Goal: Task Accomplishment & Management: Use online tool/utility

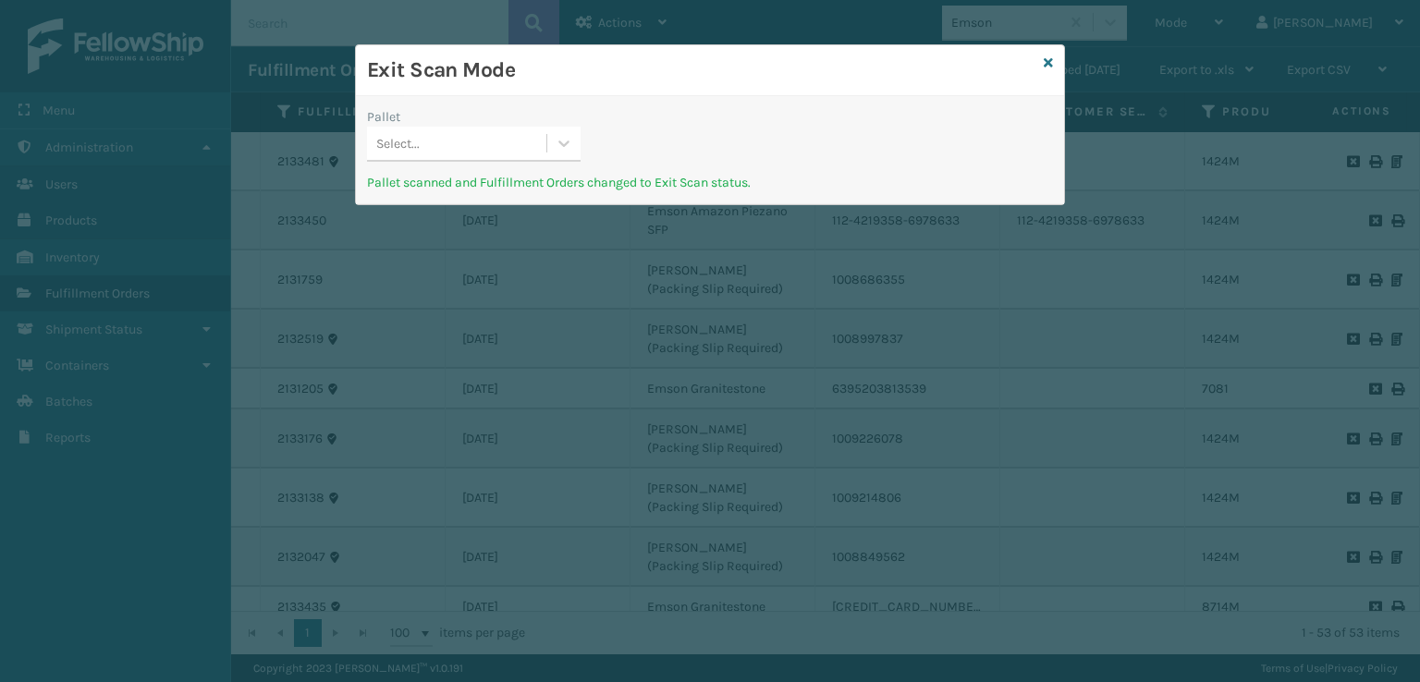
click at [1061, 63] on div "Exit Scan Mode" at bounding box center [710, 70] width 708 height 51
click at [1050, 65] on icon at bounding box center [1048, 62] width 9 height 13
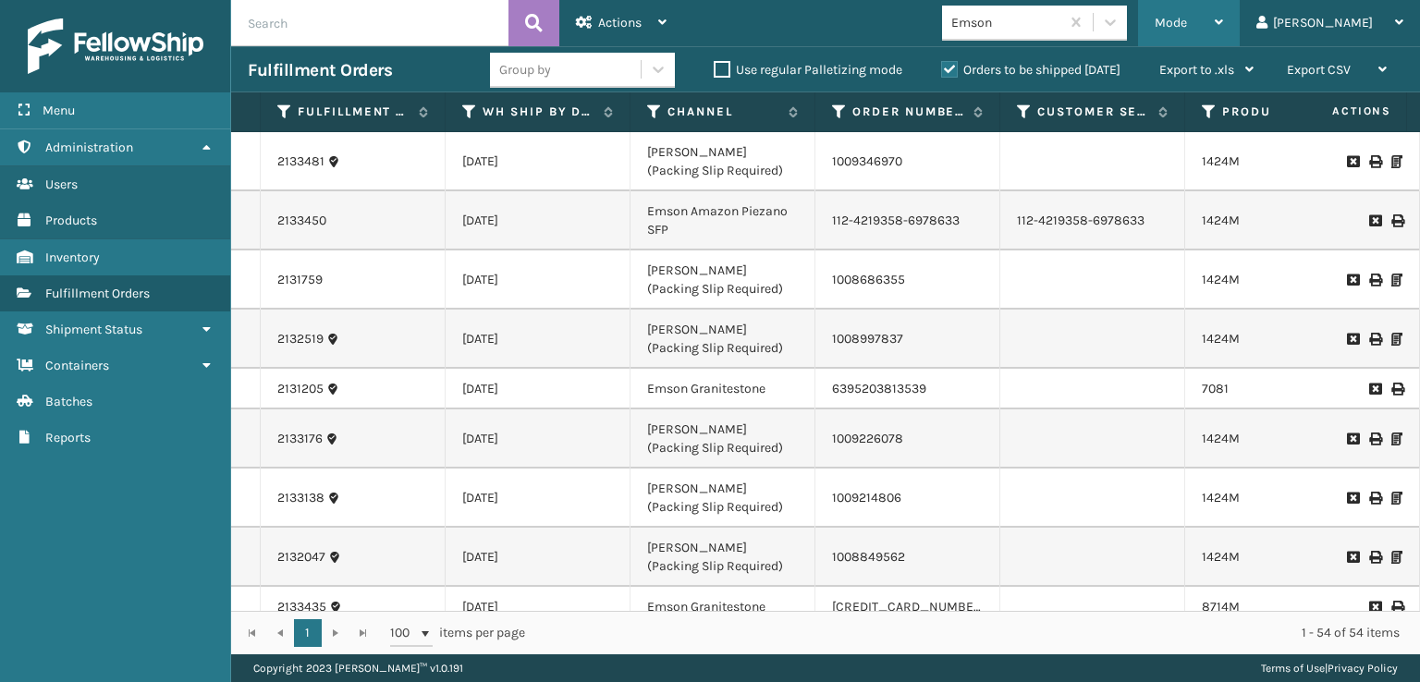
click at [1223, 34] on div "Mode" at bounding box center [1189, 23] width 68 height 46
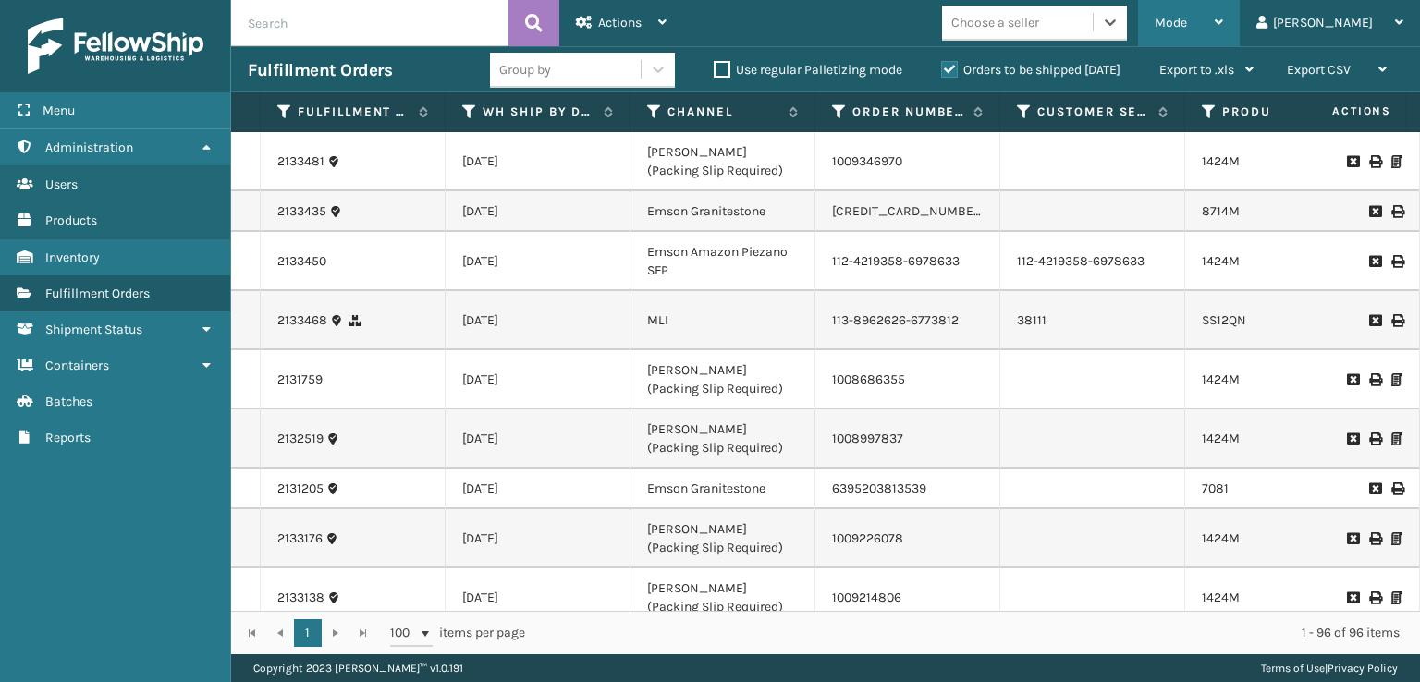
click at [1223, 19] on div "Mode" at bounding box center [1189, 23] width 68 height 46
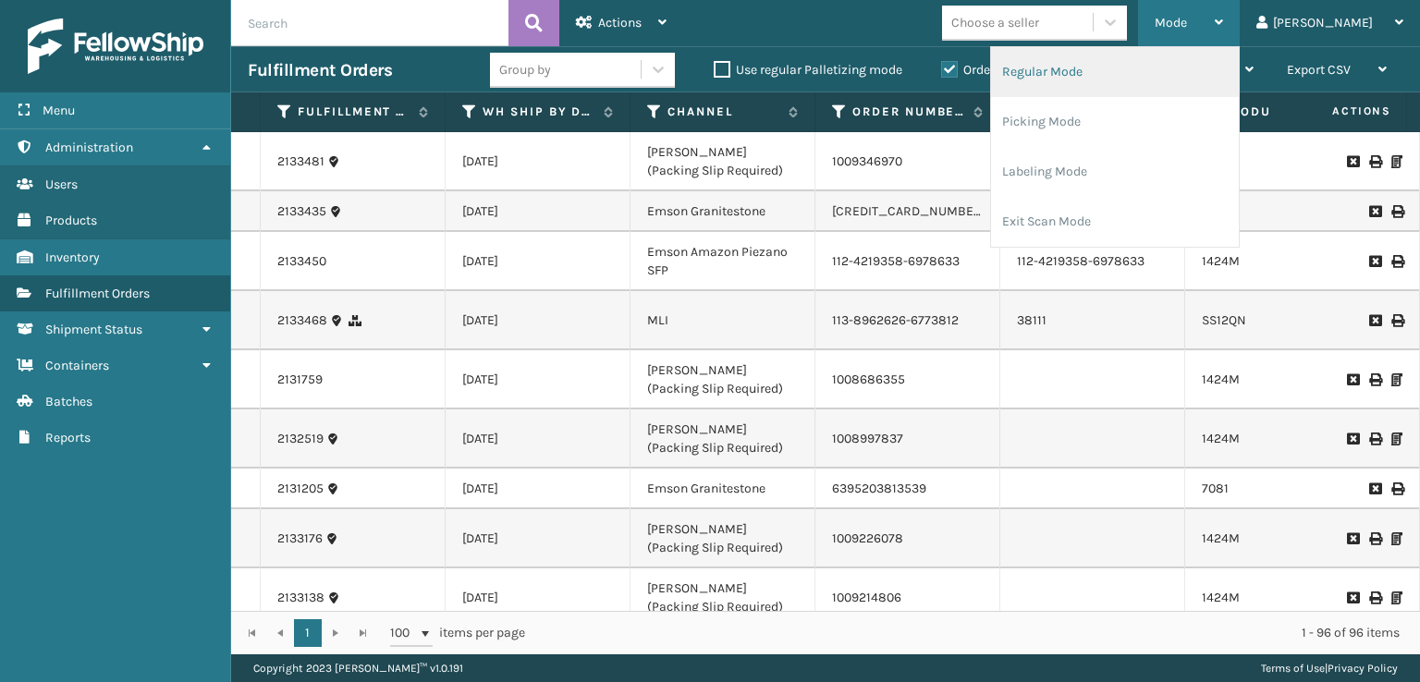
click at [1115, 73] on li "Regular Mode" at bounding box center [1115, 72] width 248 height 50
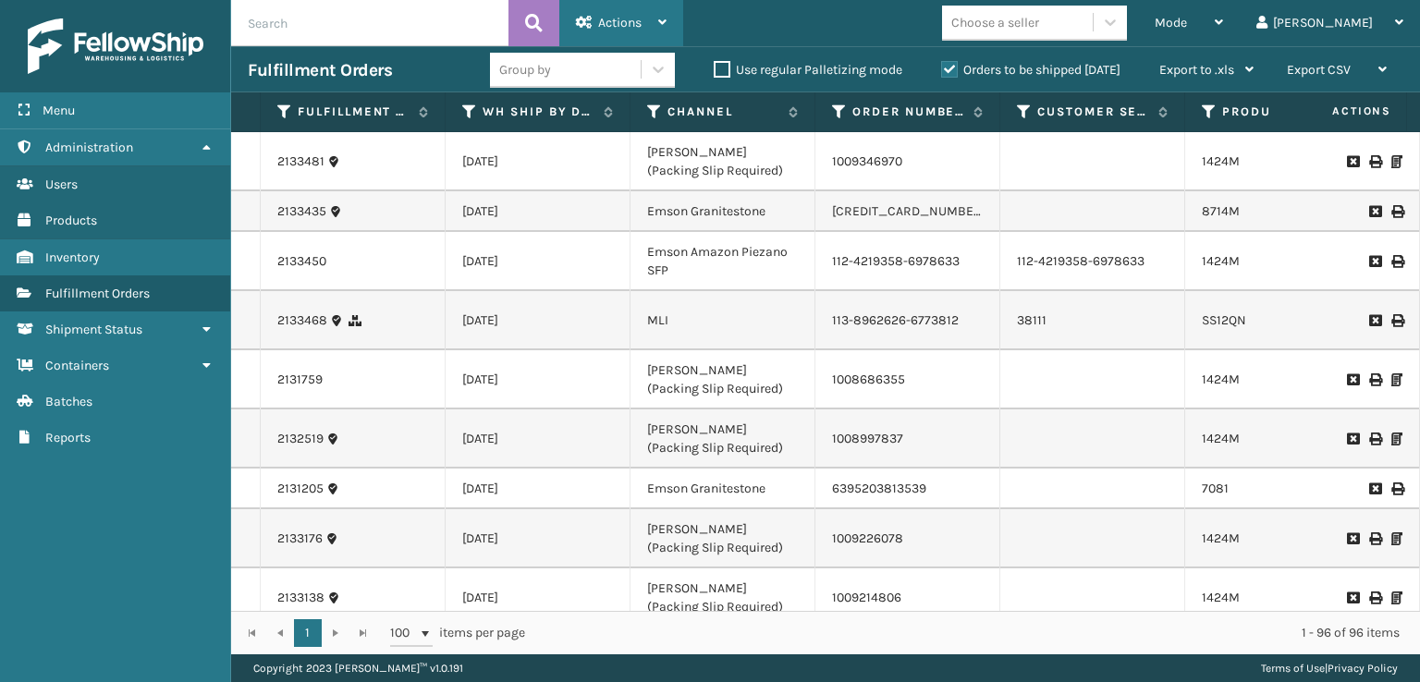
click at [651, 18] on div "Actions" at bounding box center [621, 23] width 91 height 46
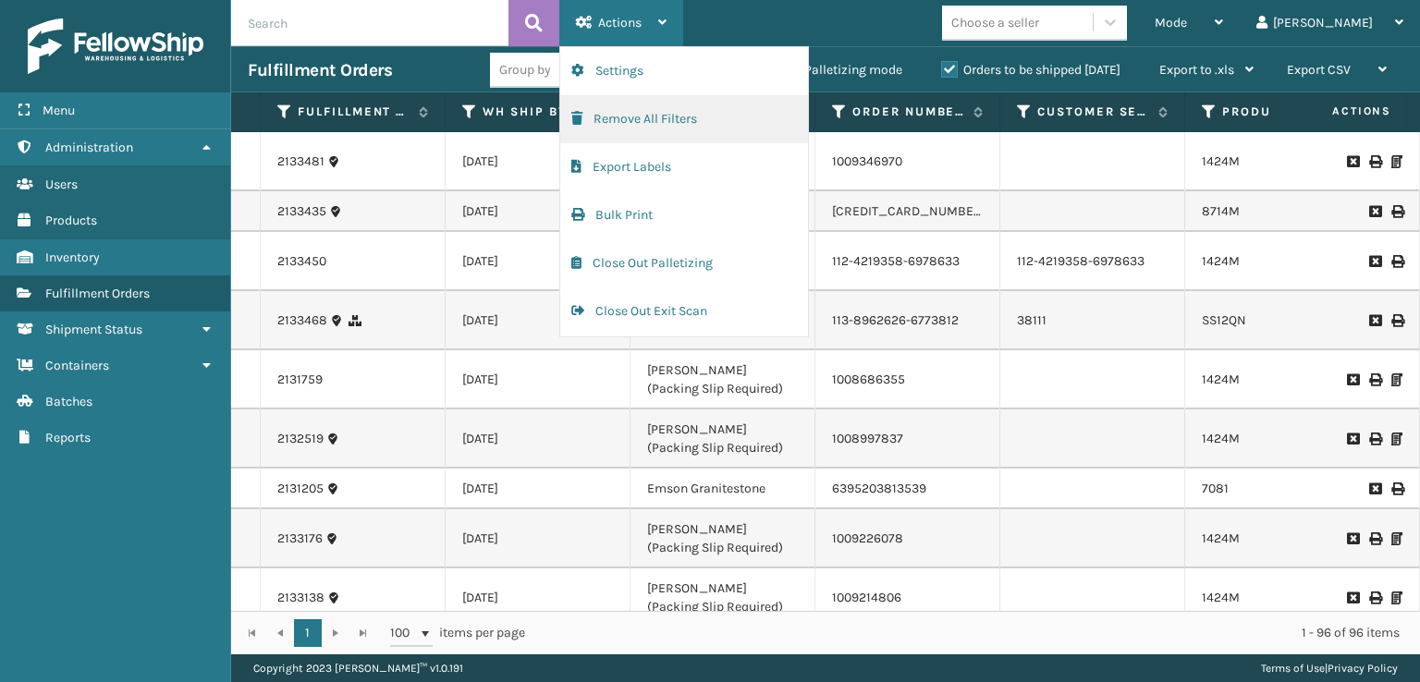
click at [578, 112] on span "button" at bounding box center [576, 118] width 11 height 13
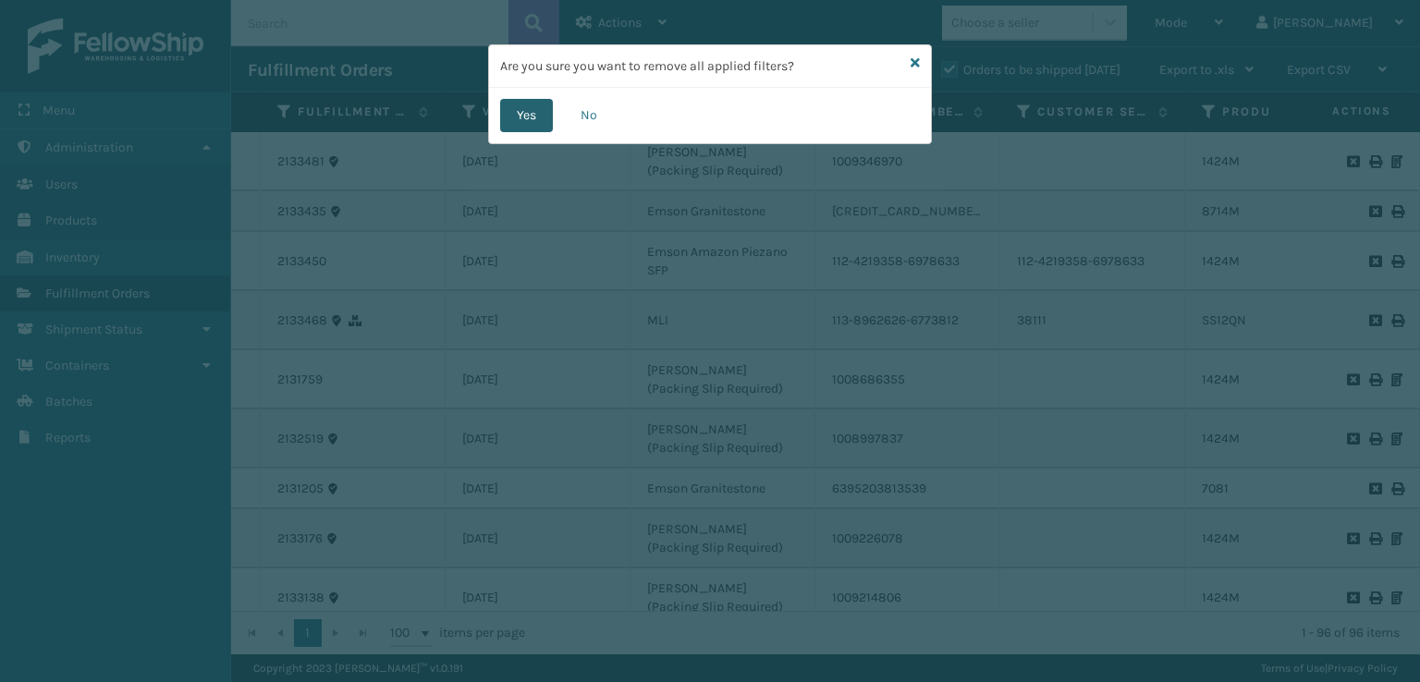
click at [519, 120] on button "Yes" at bounding box center [526, 115] width 53 height 33
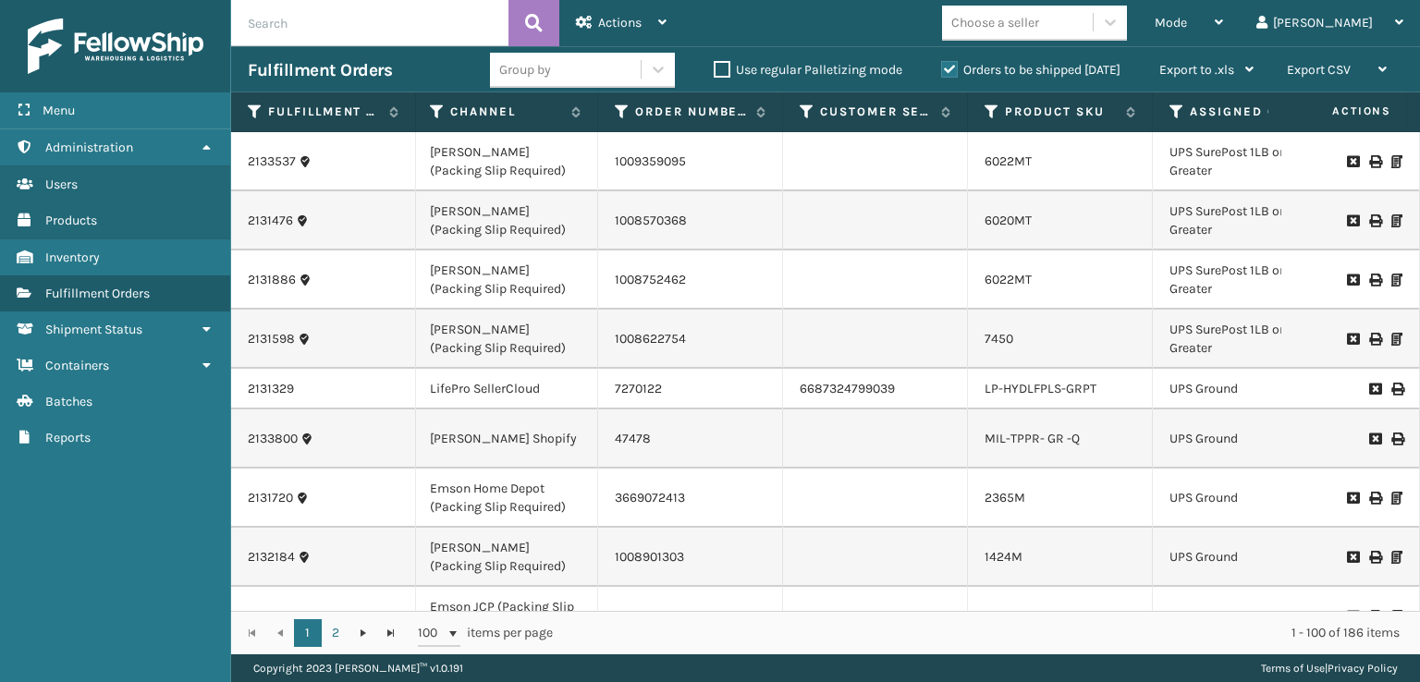
scroll to position [0, 237]
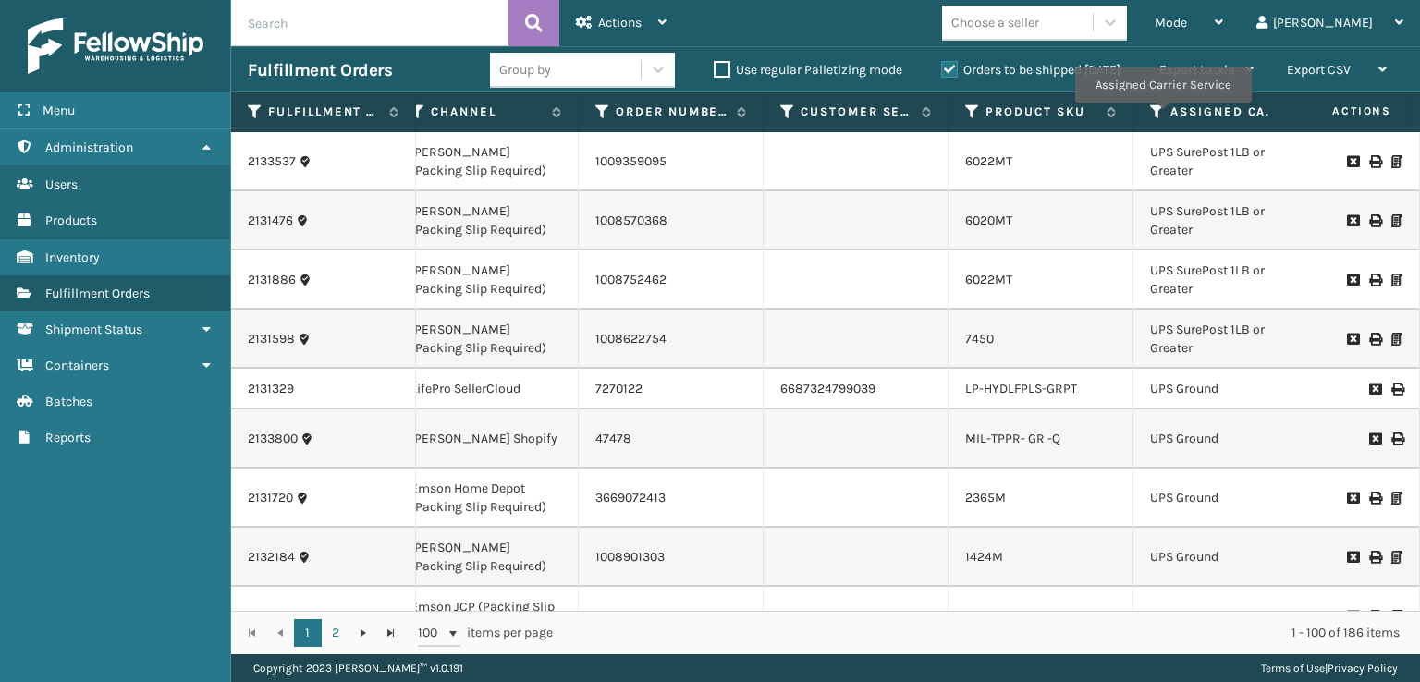
click at [1162, 116] on icon at bounding box center [1157, 112] width 15 height 17
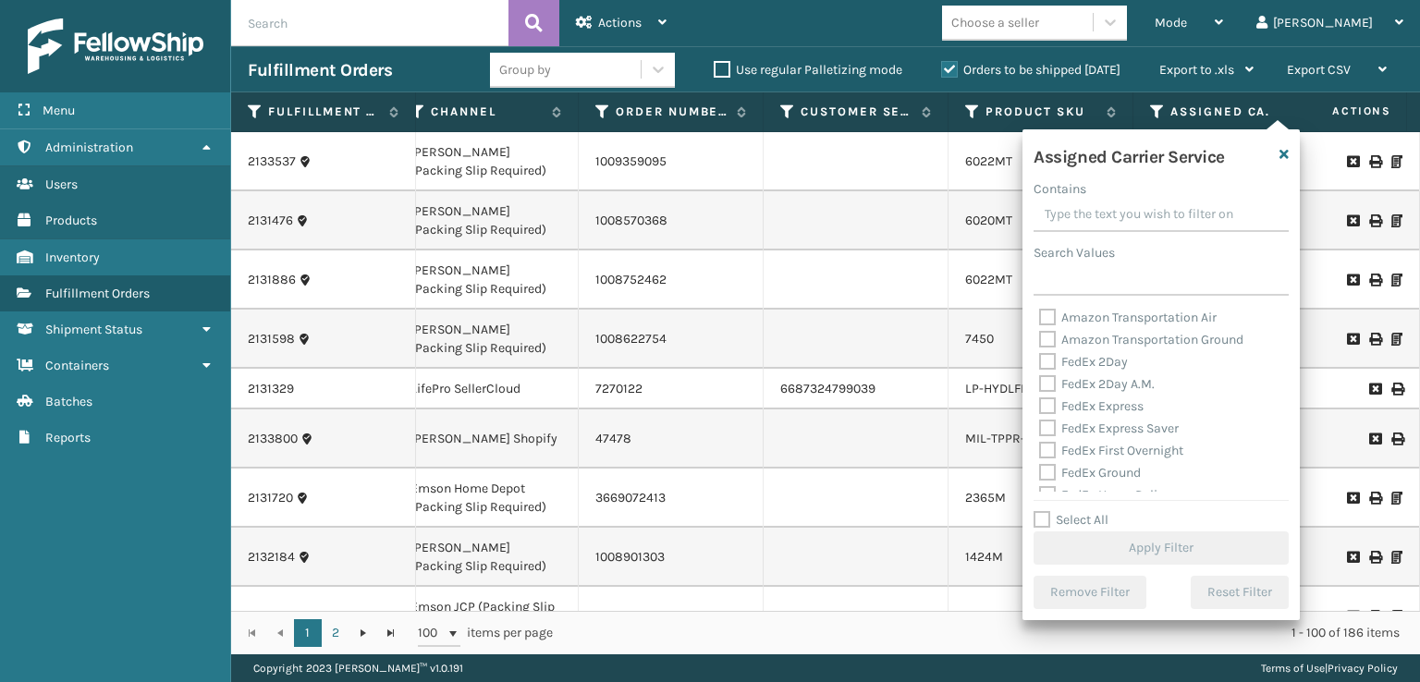
click at [1072, 412] on label "FedEx Express" at bounding box center [1091, 406] width 104 height 16
click at [1040, 408] on input "FedEx Express" at bounding box center [1039, 402] width 1 height 12
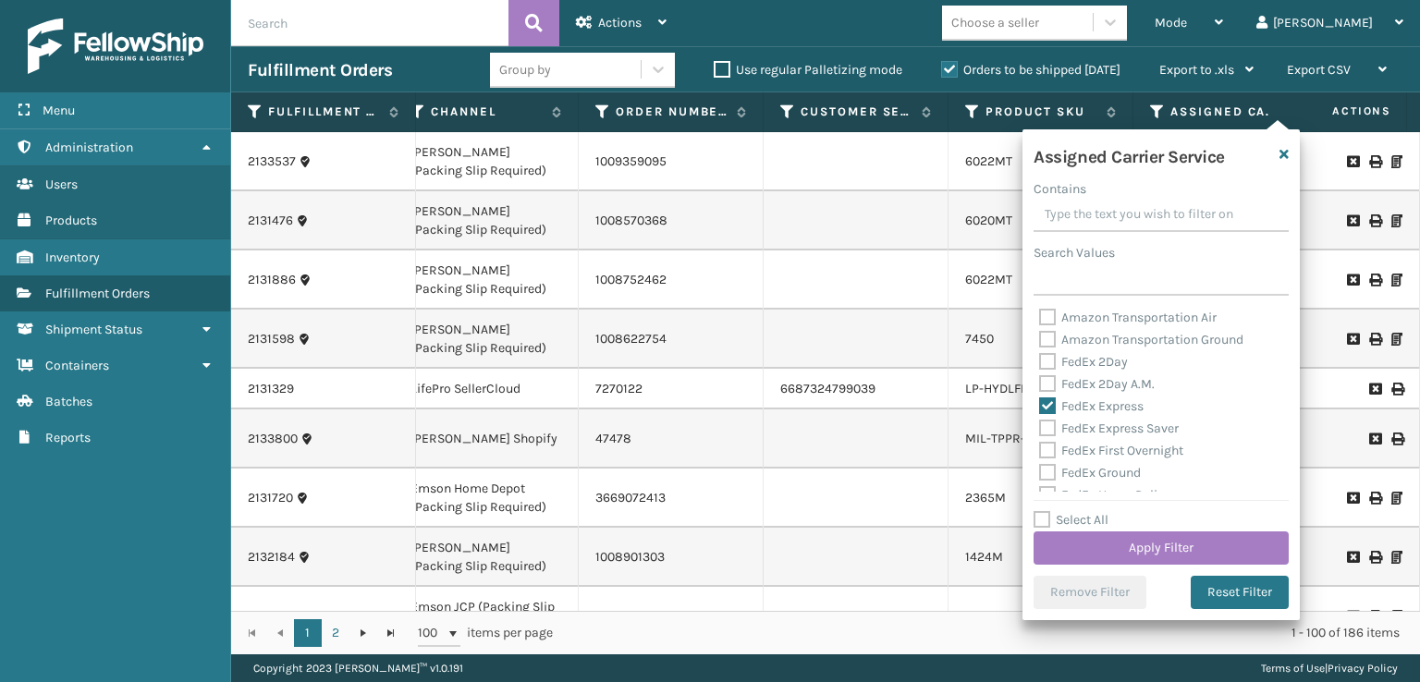
click at [1046, 398] on label "FedEx Express" at bounding box center [1091, 406] width 104 height 16
click at [1040, 398] on input "FedEx Express" at bounding box center [1039, 402] width 1 height 12
checkbox input "false"
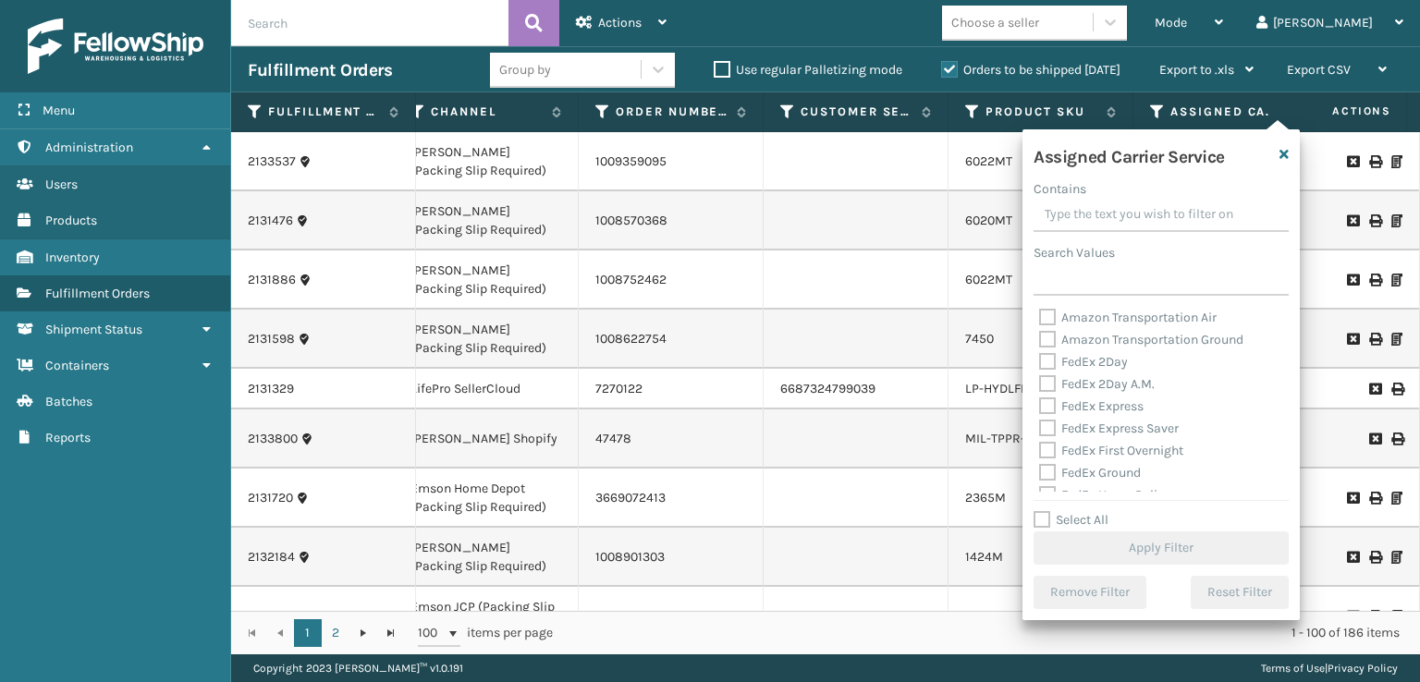
click at [1042, 382] on label "FedEx 2Day A.M." at bounding box center [1097, 384] width 116 height 16
click at [1040, 382] on input "FedEx 2Day A.M." at bounding box center [1039, 379] width 1 height 12
checkbox input "true"
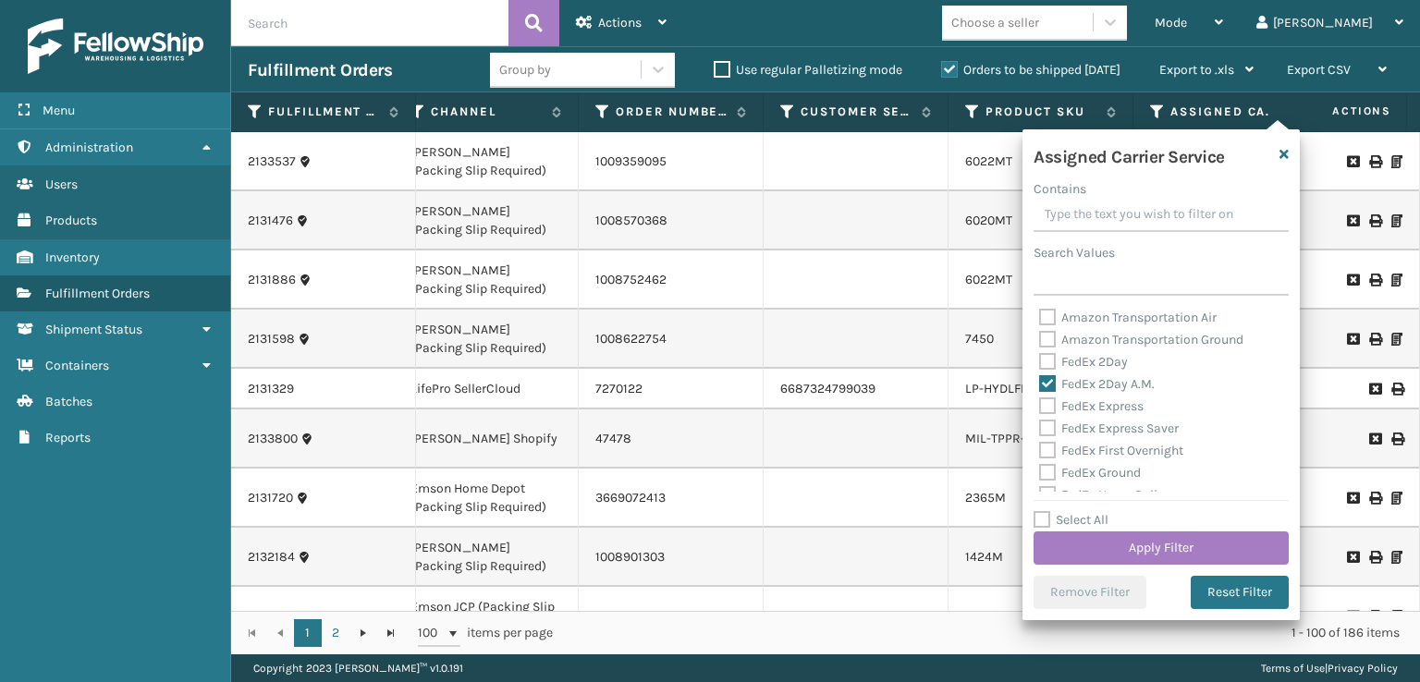
click at [1047, 341] on label "Amazon Transportation Ground" at bounding box center [1141, 340] width 204 height 16
click at [1040, 341] on input "Amazon Transportation Ground" at bounding box center [1039, 335] width 1 height 12
checkbox input "true"
click at [1048, 363] on label "FedEx 2Day" at bounding box center [1083, 362] width 89 height 16
click at [1040, 363] on input "FedEx 2Day" at bounding box center [1039, 357] width 1 height 12
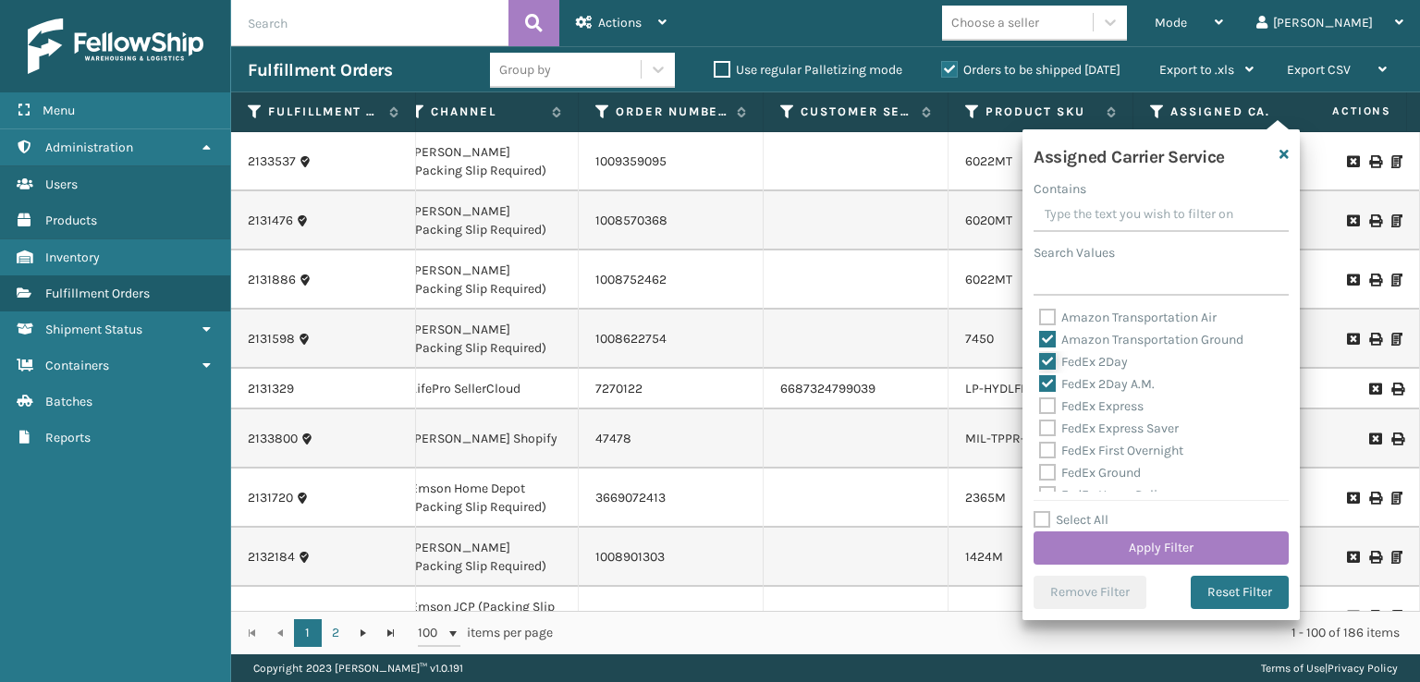
checkbox input "true"
click at [1045, 339] on label "Amazon Transportation Ground" at bounding box center [1141, 340] width 204 height 16
click at [1040, 339] on input "Amazon Transportation Ground" at bounding box center [1039, 335] width 1 height 12
checkbox input "false"
click at [1043, 394] on div "FedEx 2Day A.M." at bounding box center [1161, 384] width 244 height 22
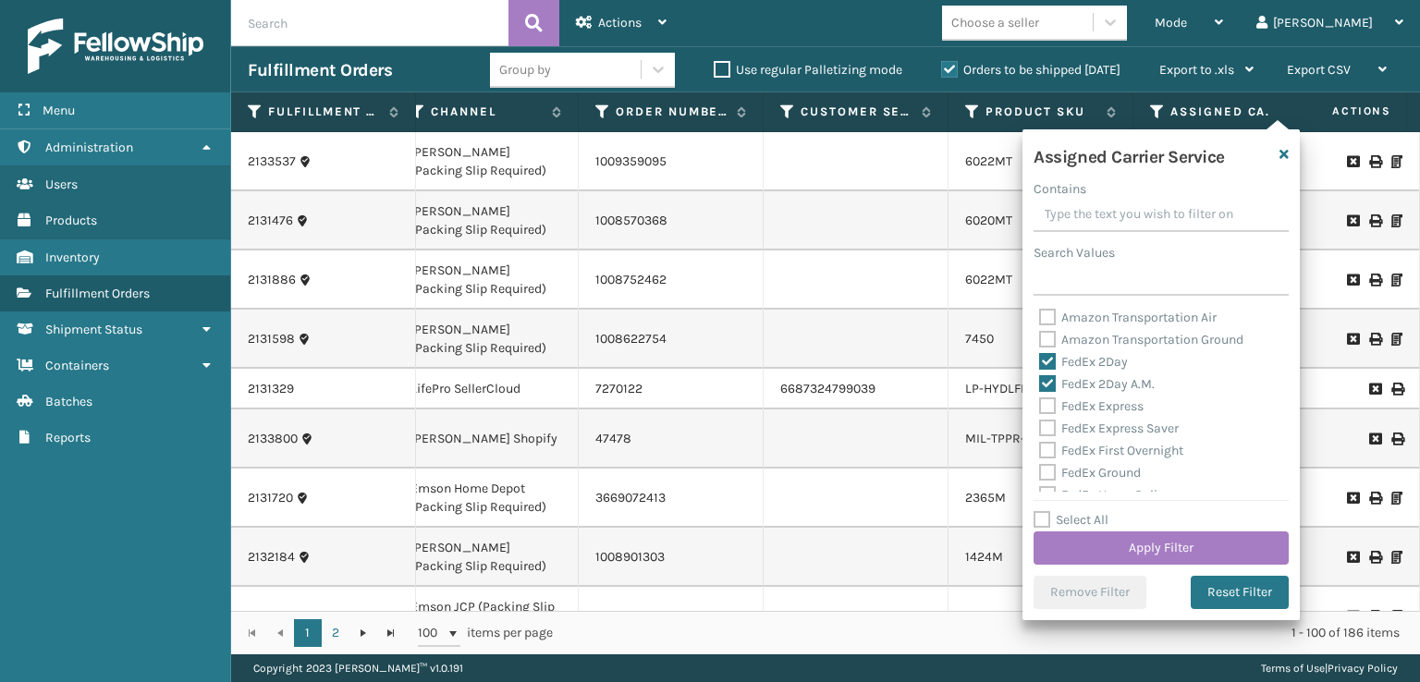
click at [1044, 407] on label "FedEx Express" at bounding box center [1091, 406] width 104 height 16
click at [1040, 407] on input "FedEx Express" at bounding box center [1039, 402] width 1 height 12
checkbox input "true"
click at [1046, 430] on label "FedEx Express Saver" at bounding box center [1109, 429] width 140 height 16
click at [1040, 430] on input "FedEx Express Saver" at bounding box center [1039, 424] width 1 height 12
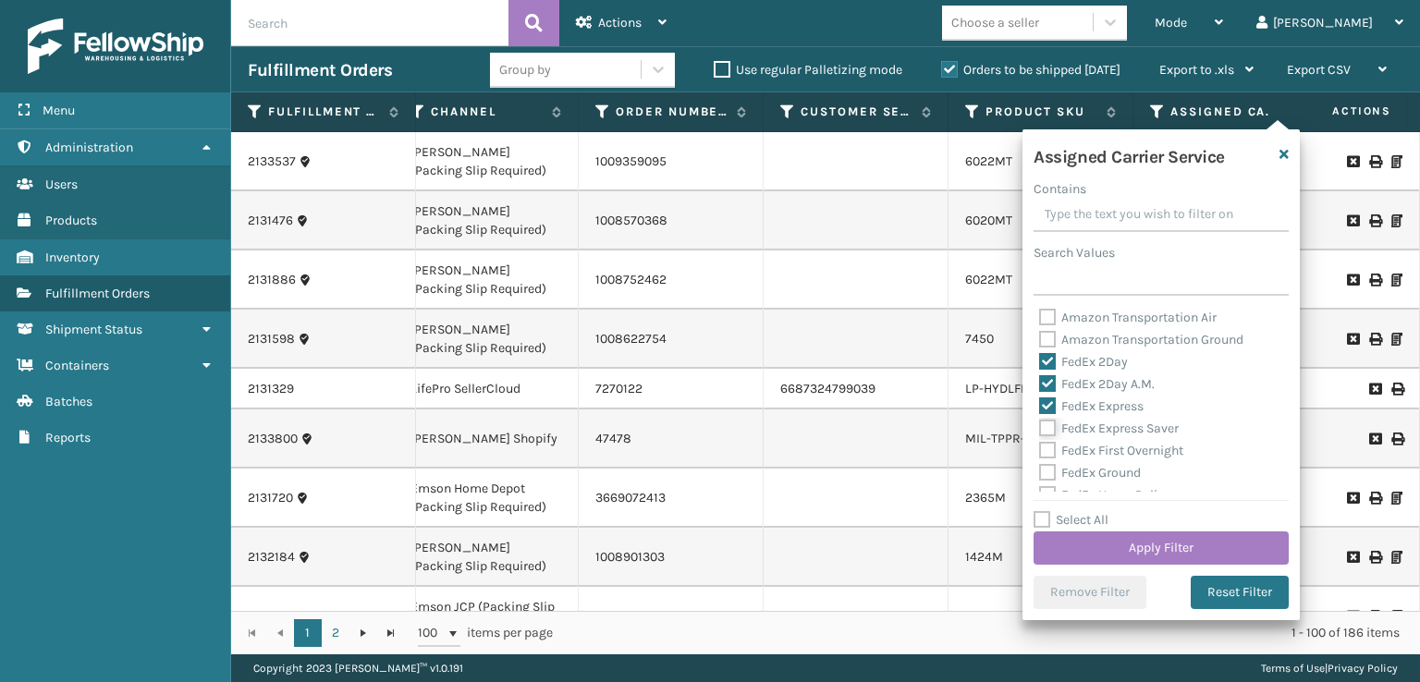
checkbox input "true"
click at [1047, 452] on label "FedEx First Overnight" at bounding box center [1111, 451] width 144 height 16
click at [1040, 452] on input "FedEx First Overnight" at bounding box center [1039, 446] width 1 height 12
checkbox input "true"
click at [1045, 473] on label "FedEx Ground" at bounding box center [1090, 473] width 102 height 16
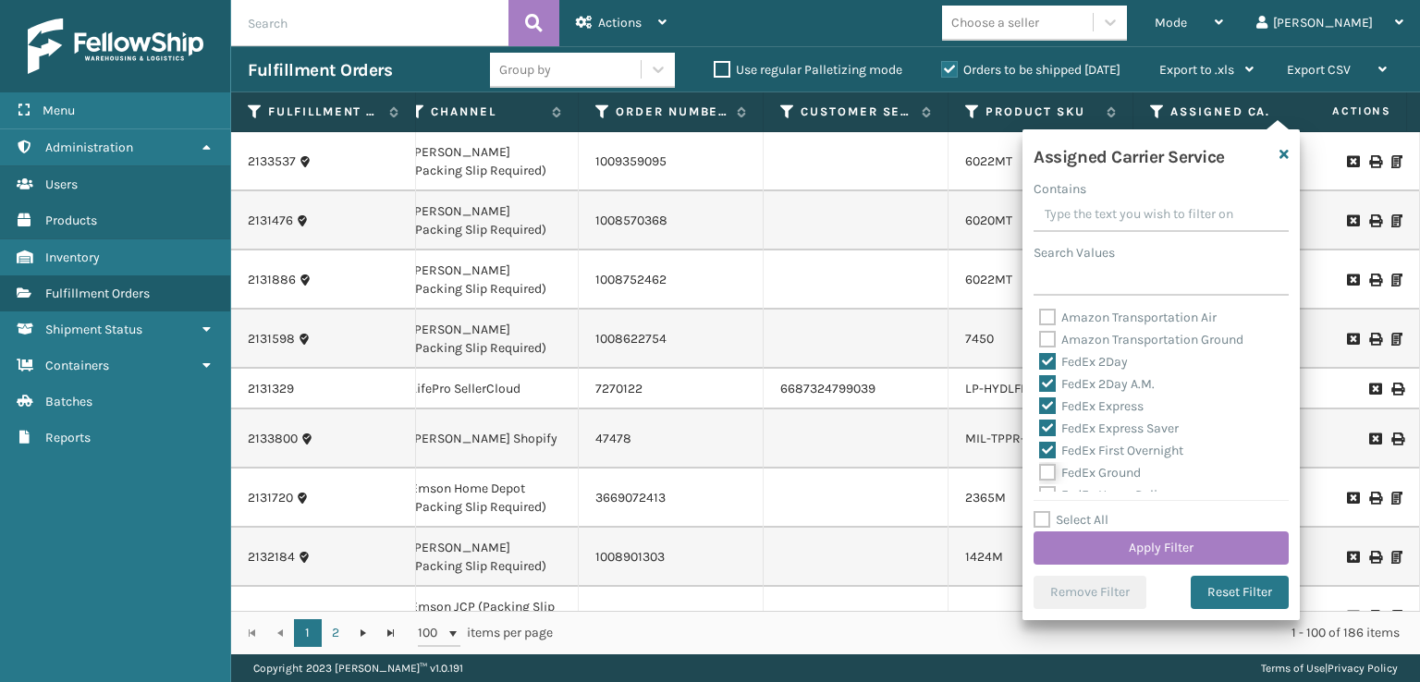
click at [1040, 473] on input "FedEx Ground" at bounding box center [1039, 468] width 1 height 12
checkbox input "true"
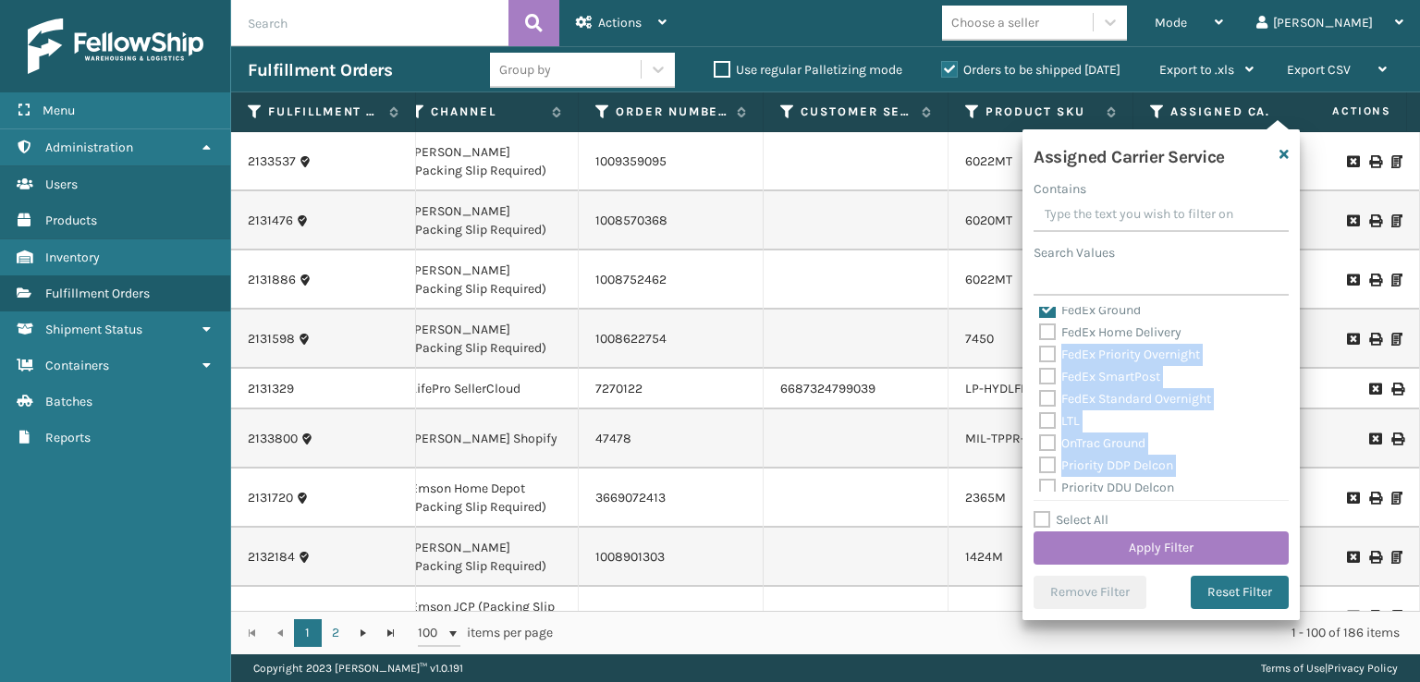
click at [1046, 486] on div "Amazon Transportation Air Amazon Transportation Ground FedEx 2Day FedEx 2Day A.…" at bounding box center [1160, 399] width 255 height 185
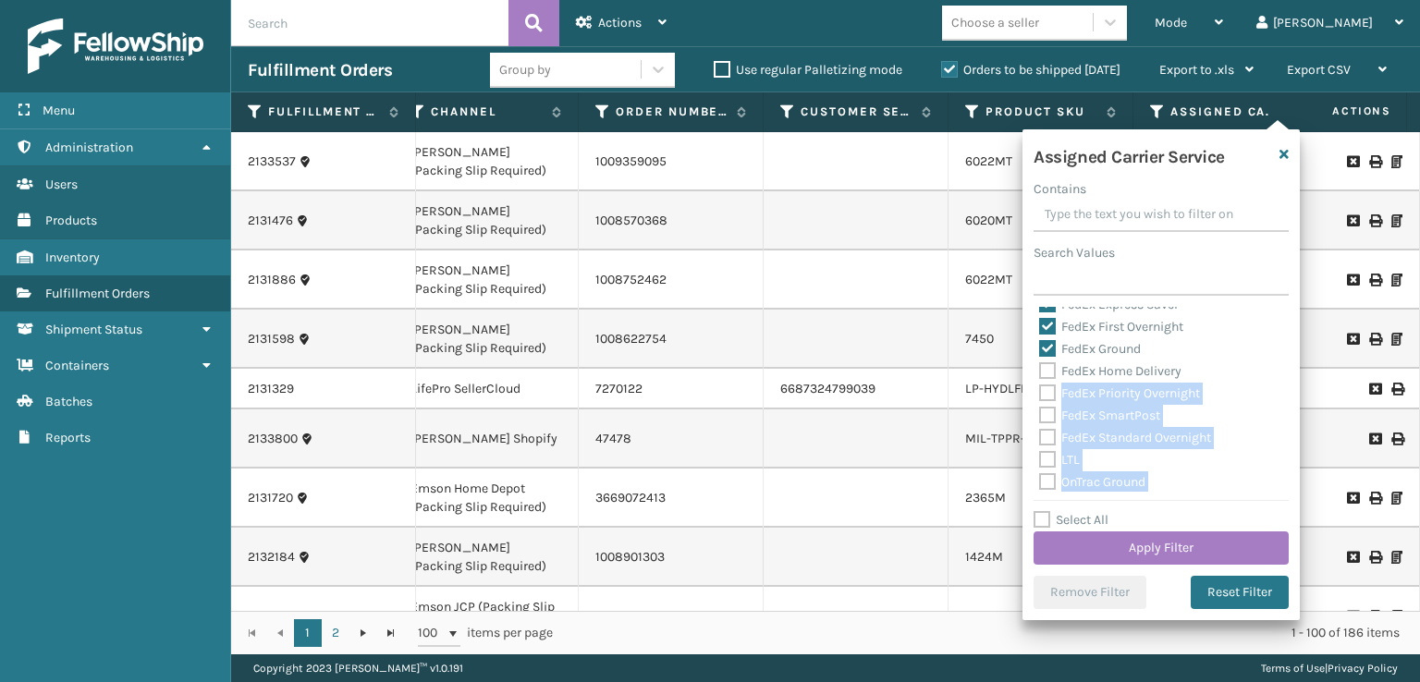
scroll to position [92, 0]
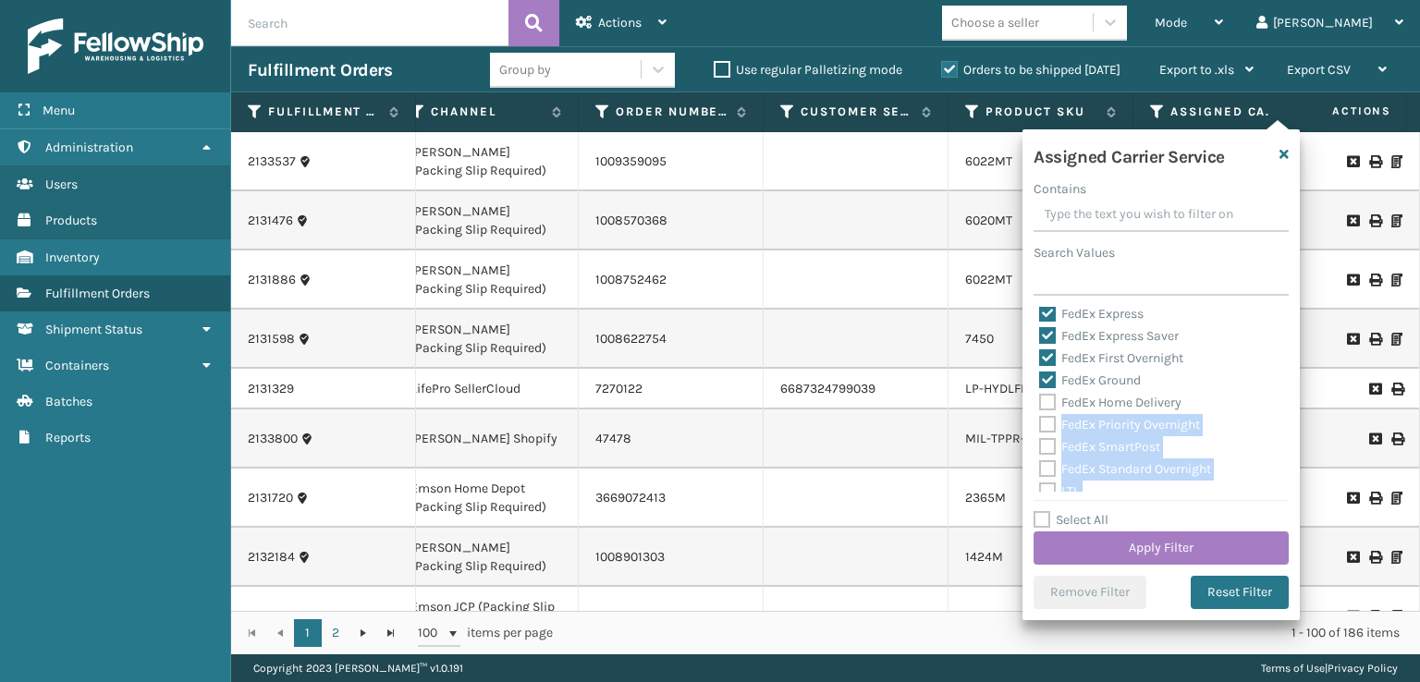
click at [1043, 421] on label "FedEx Priority Overnight" at bounding box center [1119, 425] width 161 height 16
click at [1040, 421] on input "FedEx Priority Overnight" at bounding box center [1039, 420] width 1 height 12
checkbox input "true"
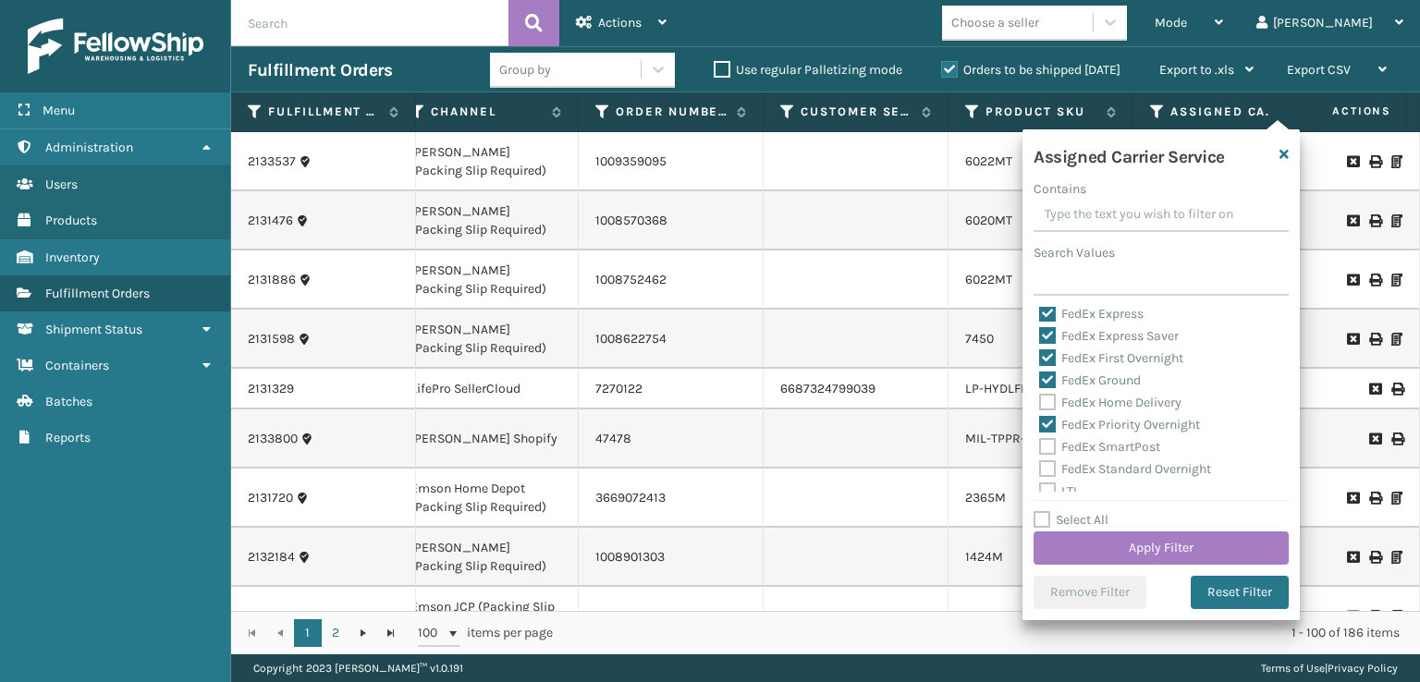
click at [1043, 400] on label "FedEx Home Delivery" at bounding box center [1110, 403] width 142 height 16
click at [1040, 400] on input "FedEx Home Delivery" at bounding box center [1039, 398] width 1 height 12
checkbox input "true"
click at [1039, 434] on div "FedEx Priority Overnight" at bounding box center [1161, 425] width 244 height 22
click at [1044, 468] on label "FedEx Standard Overnight" at bounding box center [1125, 469] width 172 height 16
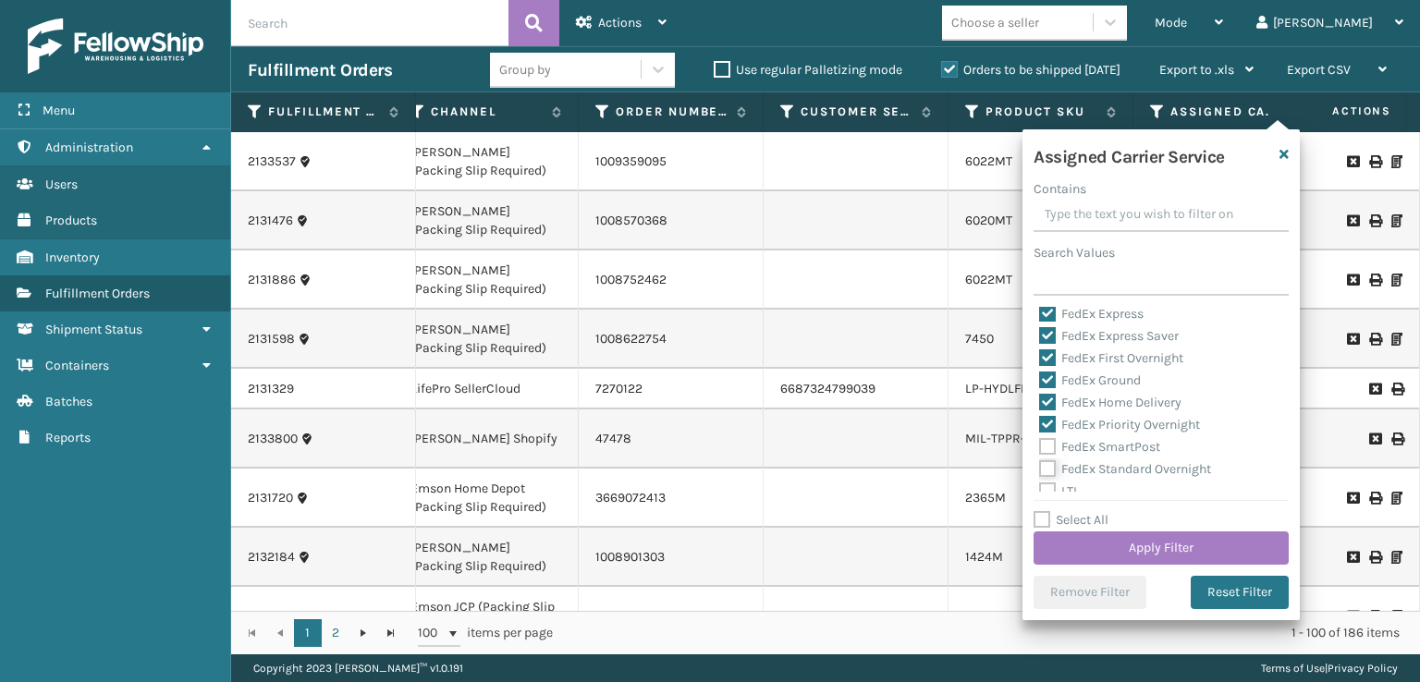
click at [1040, 468] on input "FedEx Standard Overnight" at bounding box center [1039, 464] width 1 height 12
checkbox input "true"
click at [1047, 439] on label "FedEx SmartPost" at bounding box center [1099, 447] width 121 height 16
click at [1040, 439] on input "FedEx SmartPost" at bounding box center [1039, 442] width 1 height 12
checkbox input "true"
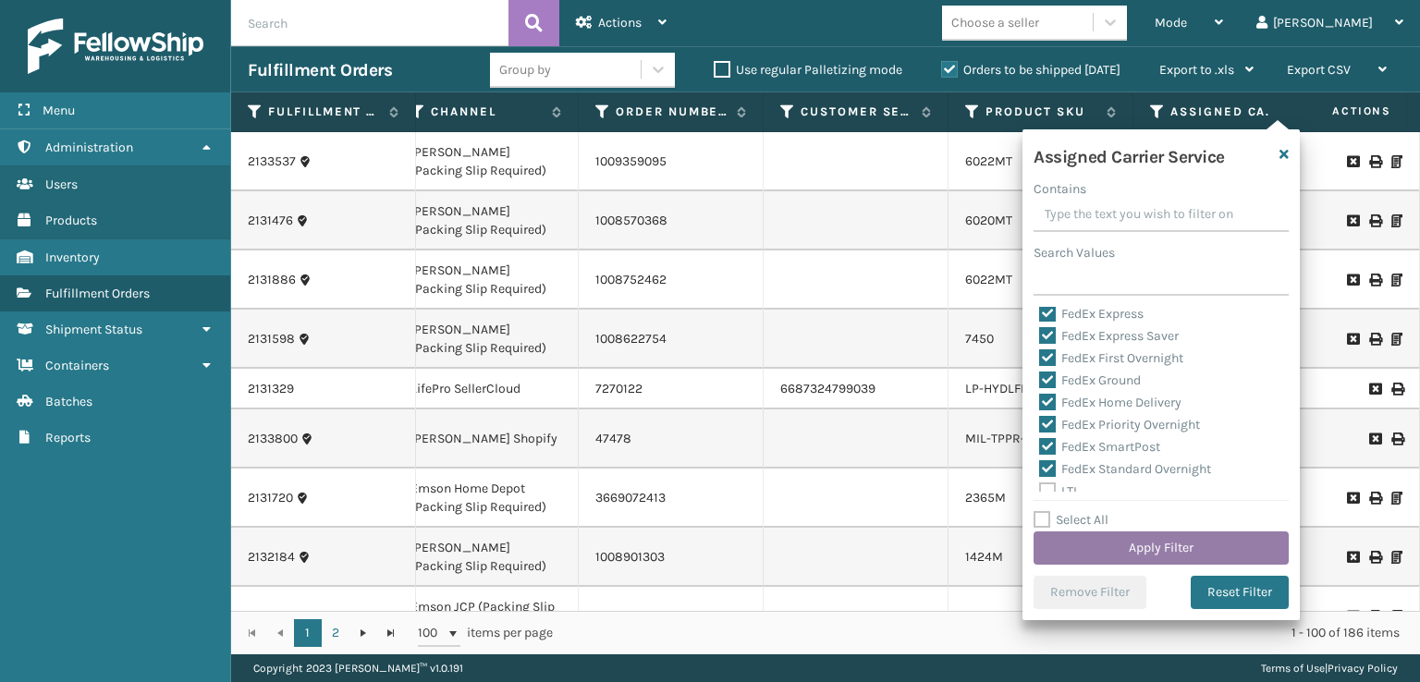
click at [1070, 552] on button "Apply Filter" at bounding box center [1160, 548] width 255 height 33
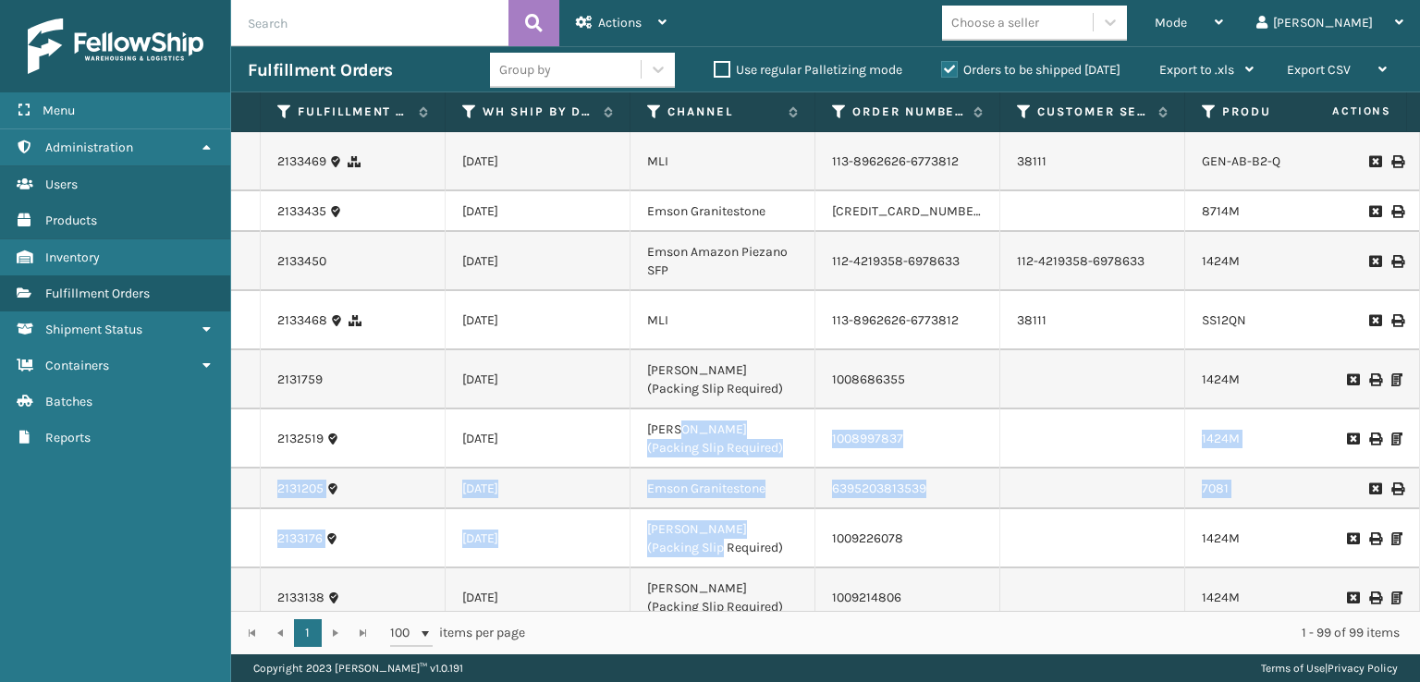
drag, startPoint x: 688, startPoint y: 596, endPoint x: 678, endPoint y: 604, distance: 12.6
click at [678, 604] on div "2133481 [DATE] Emson Kohls (Packing Slip Required) 1009346970 1424M FedEx Home …" at bounding box center [825, 371] width 1189 height 479
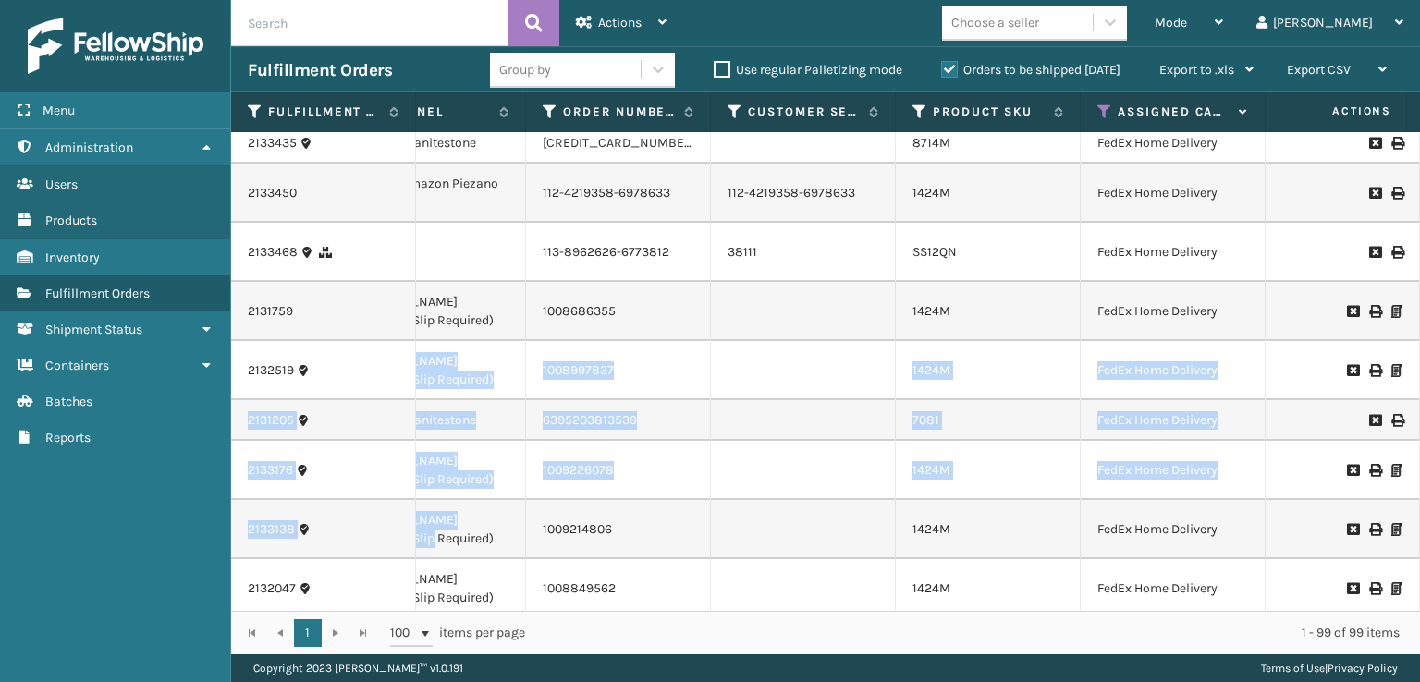
scroll to position [0, 396]
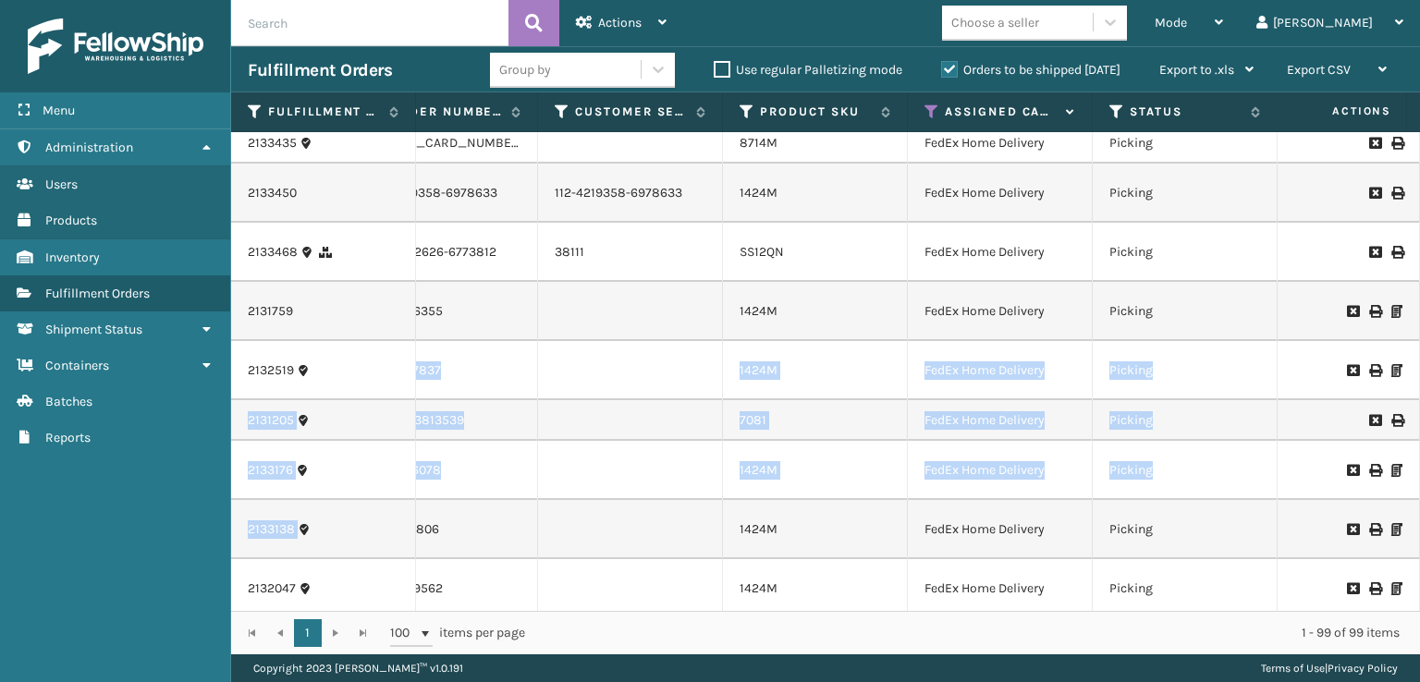
drag, startPoint x: 709, startPoint y: 610, endPoint x: 1038, endPoint y: 304, distance: 449.3
click at [773, 611] on div "1 1 100 items per page 1 - 99 of 99 items" at bounding box center [825, 632] width 1189 height 43
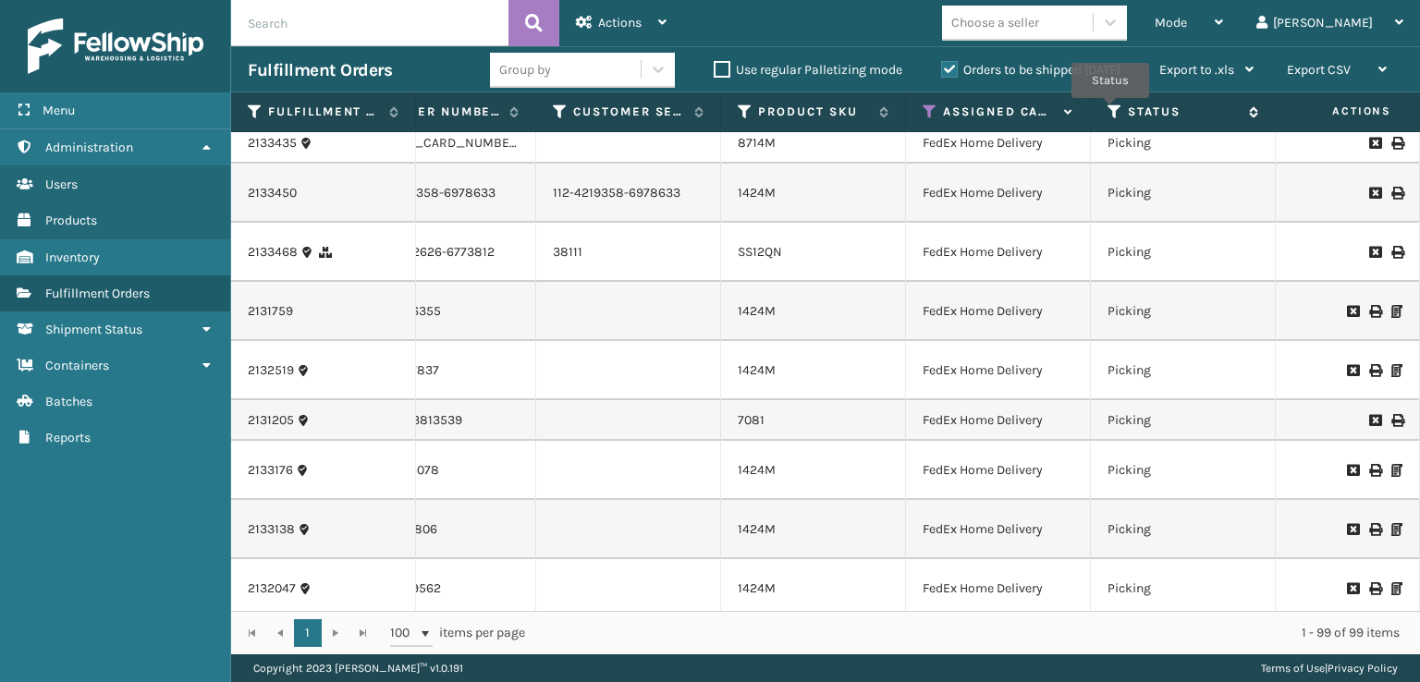
click at [1110, 111] on icon at bounding box center [1114, 112] width 15 height 17
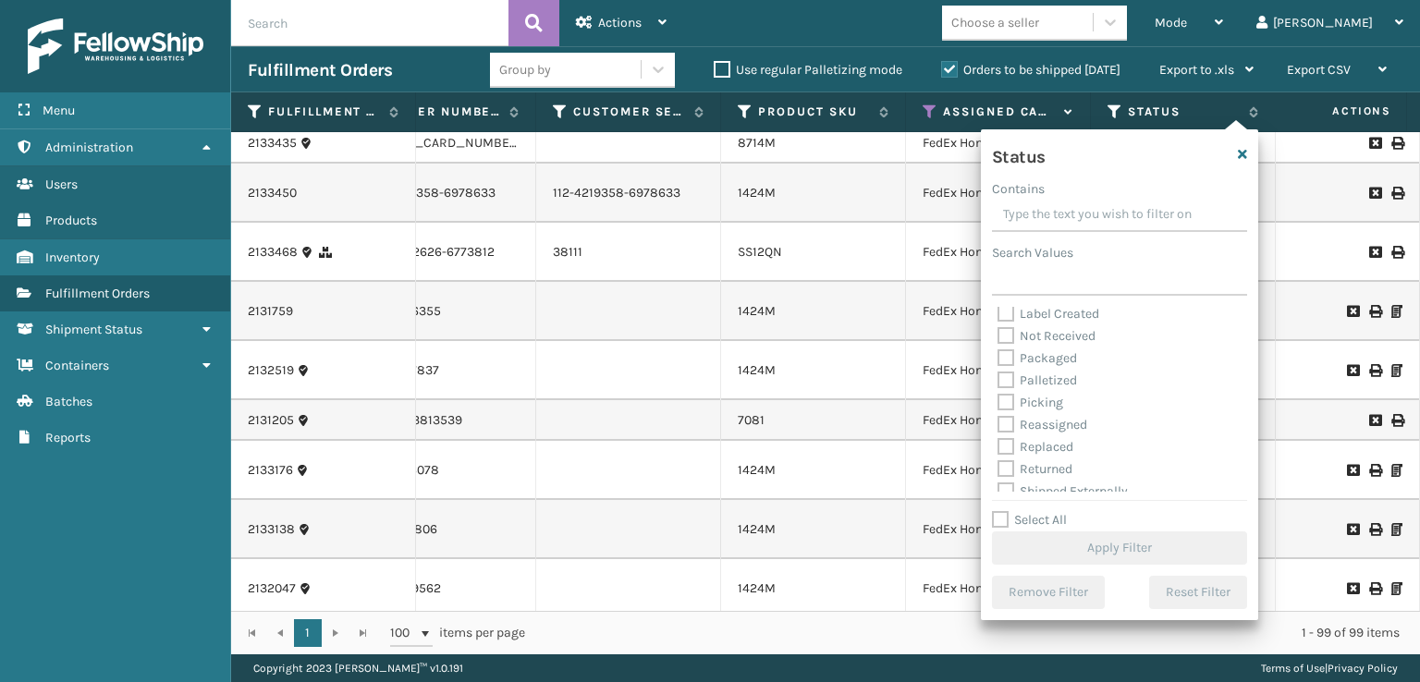
click at [1013, 405] on label "Picking" at bounding box center [1030, 403] width 66 height 16
click at [998, 404] on input "Picking" at bounding box center [997, 398] width 1 height 12
checkbox input "true"
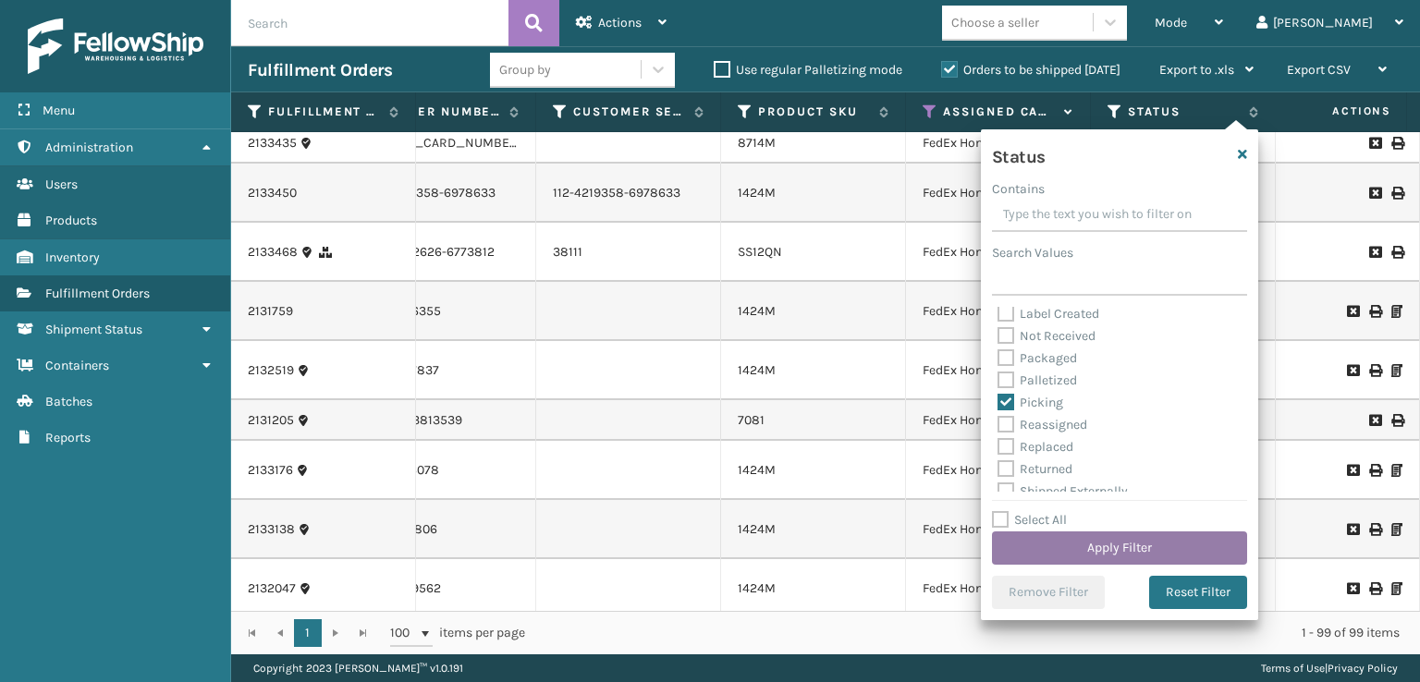
click at [1091, 536] on button "Apply Filter" at bounding box center [1119, 548] width 255 height 33
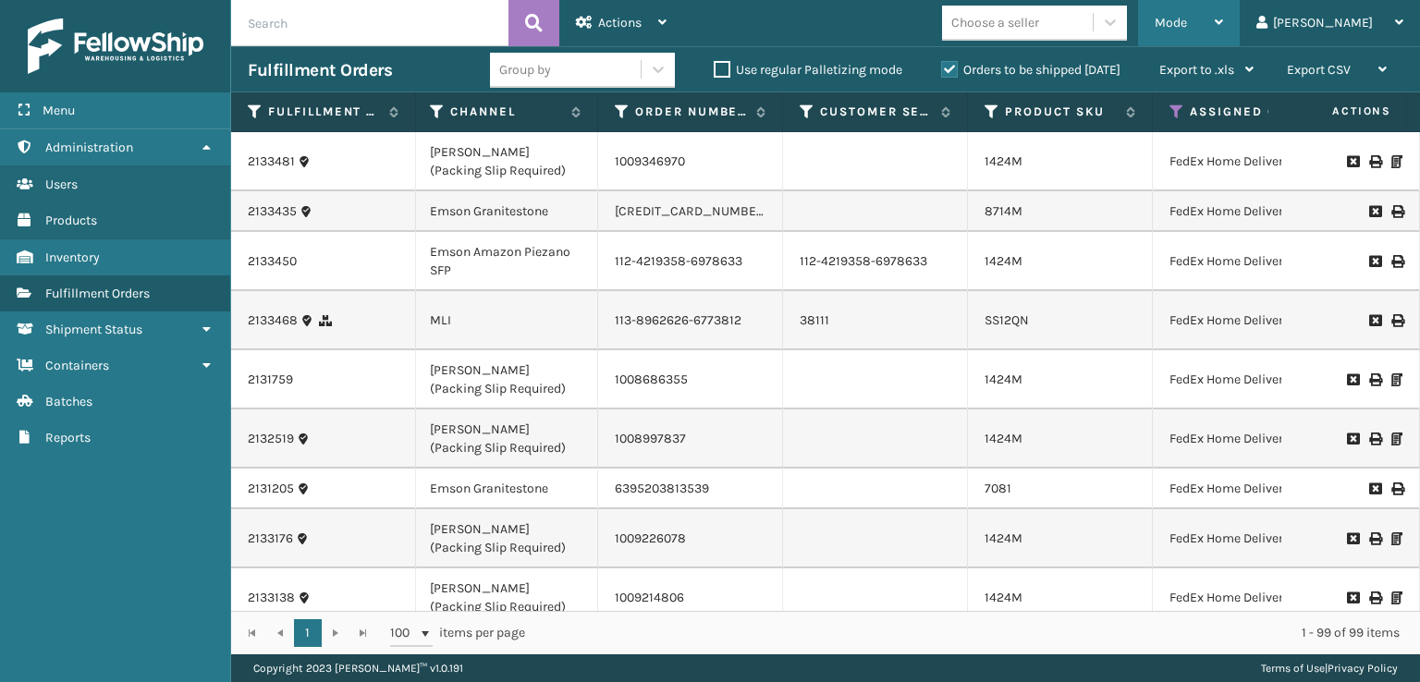
click at [1187, 23] on span "Mode" at bounding box center [1171, 23] width 32 height 16
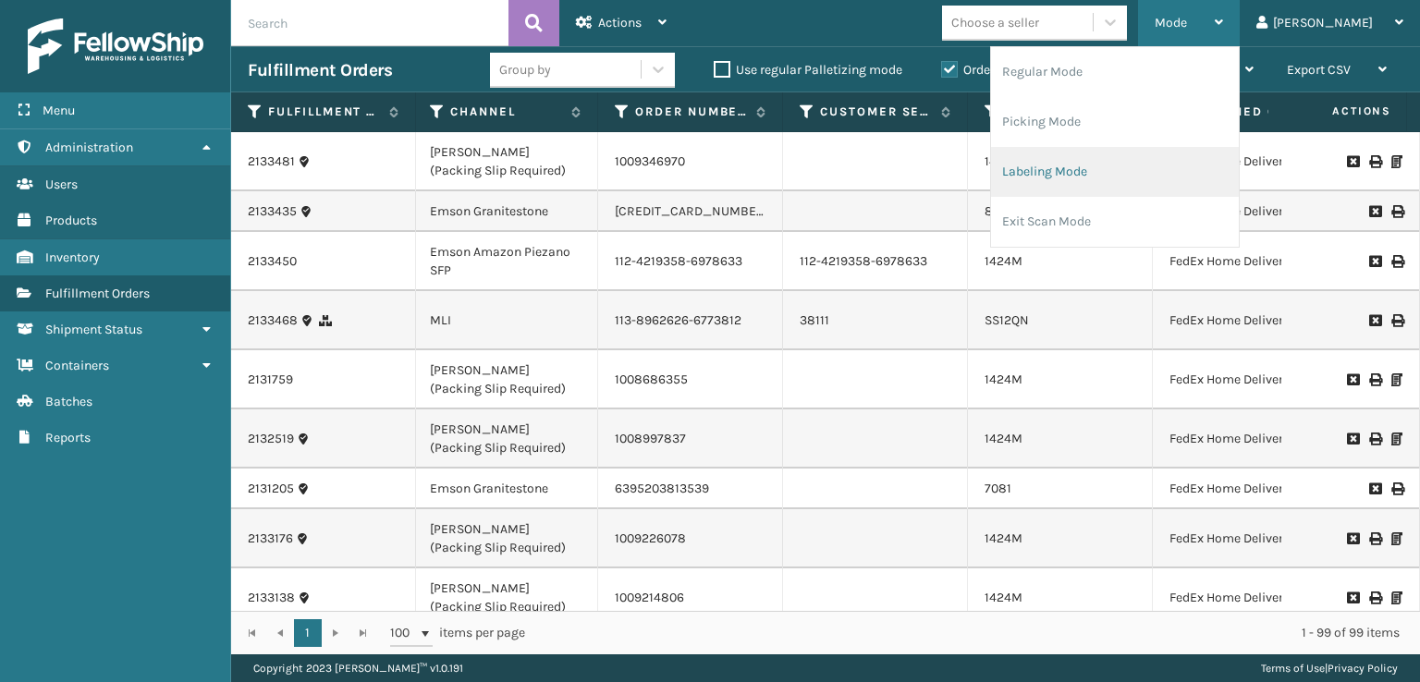
click at [1087, 181] on li "Labeling Mode" at bounding box center [1115, 172] width 248 height 50
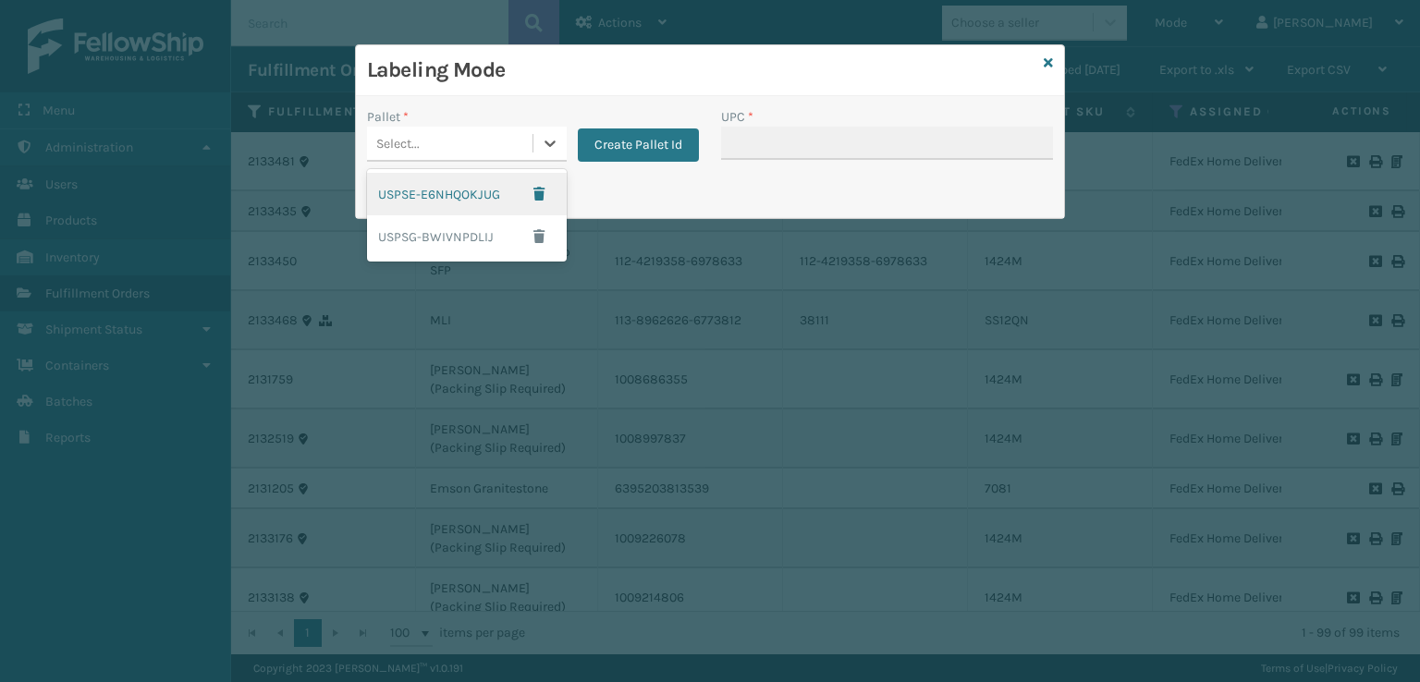
click at [465, 141] on div "Select..." at bounding box center [449, 143] width 165 height 31
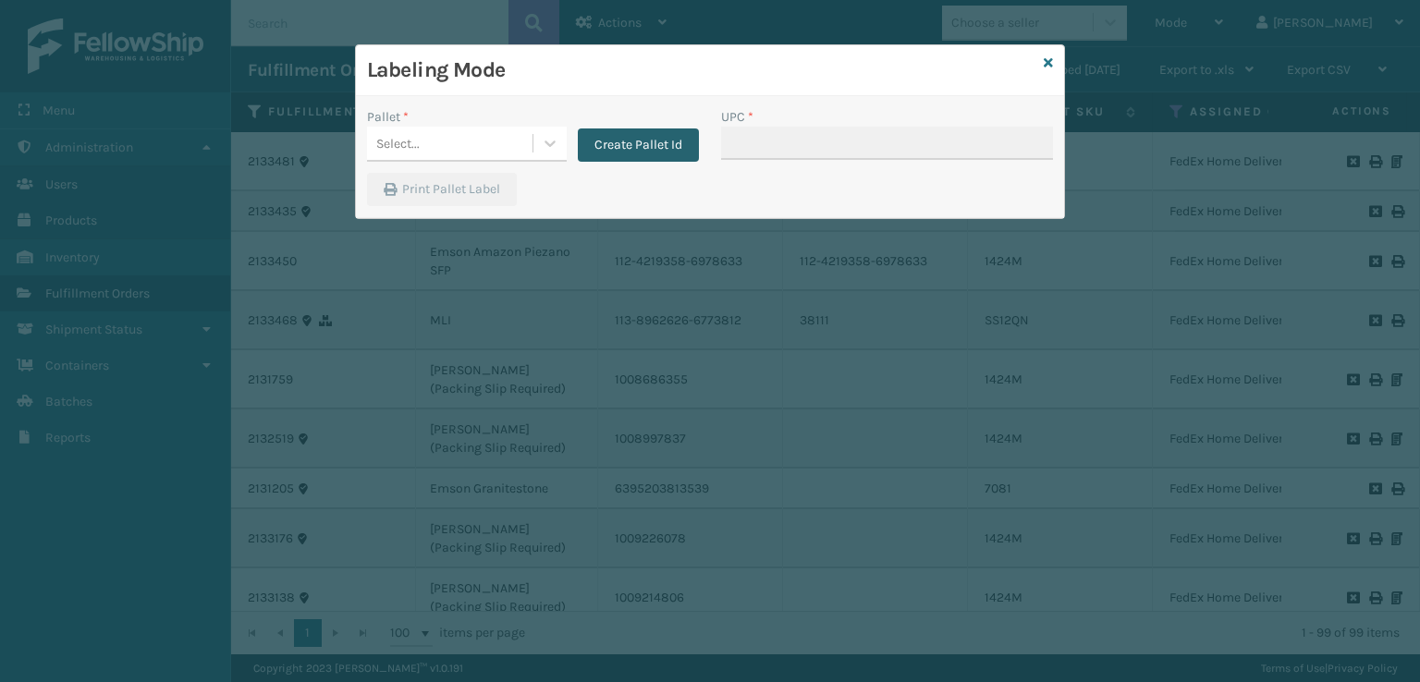
click at [685, 154] on button "Create Pallet Id" at bounding box center [638, 144] width 121 height 33
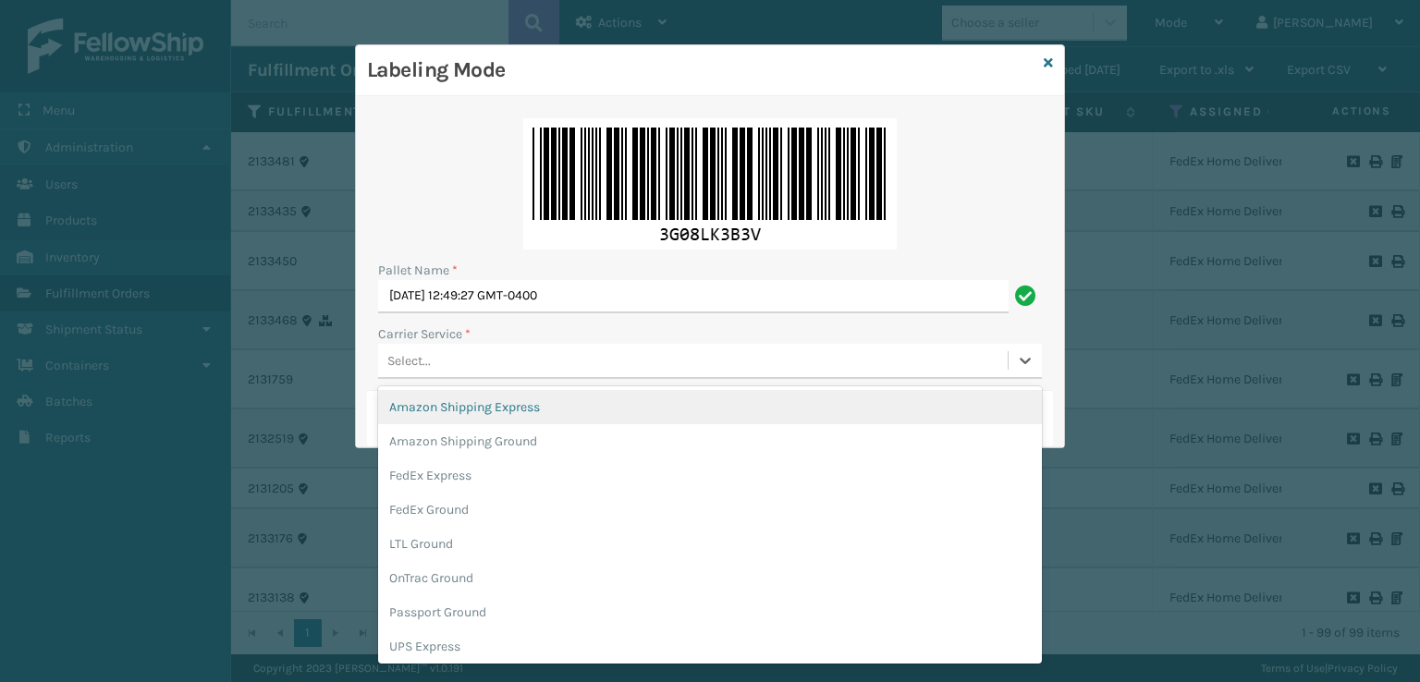
drag, startPoint x: 519, startPoint y: 360, endPoint x: 519, endPoint y: 407, distance: 47.2
click at [519, 359] on div "Select..." at bounding box center [692, 361] width 629 height 31
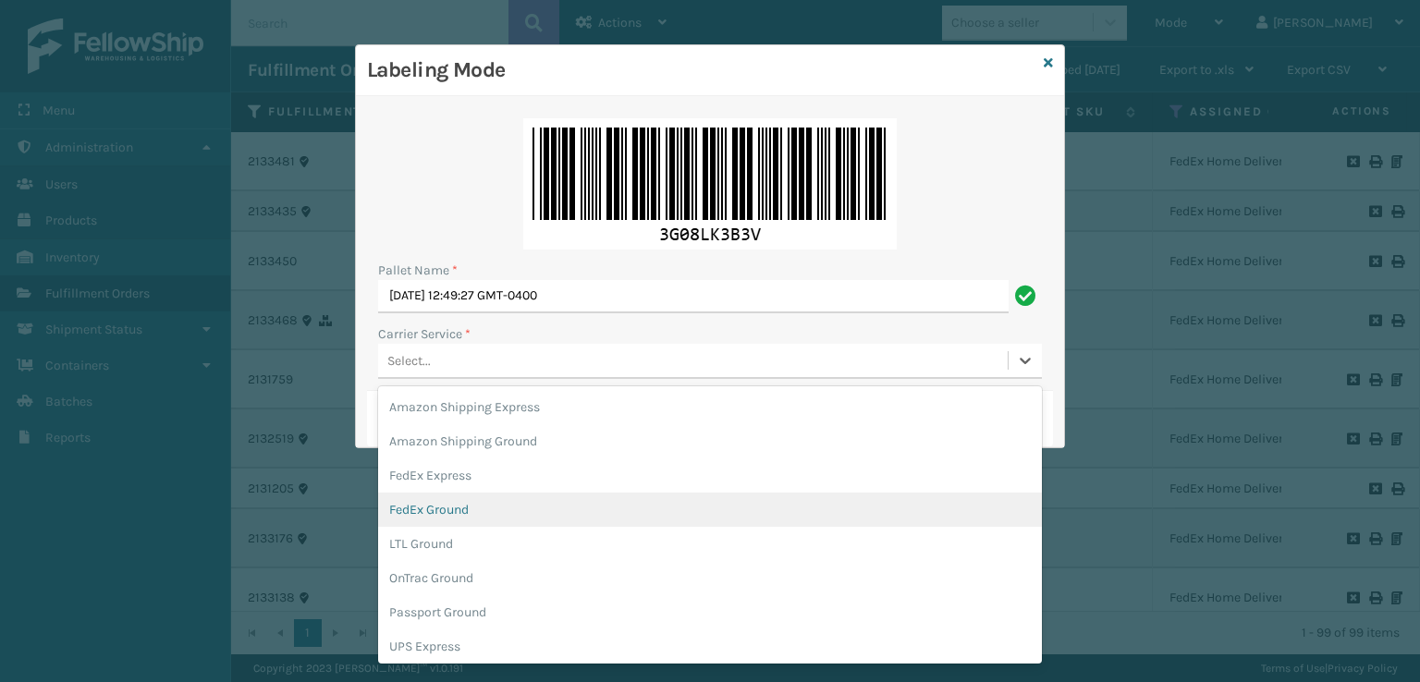
click at [479, 507] on div "FedEx Ground" at bounding box center [710, 510] width 664 height 34
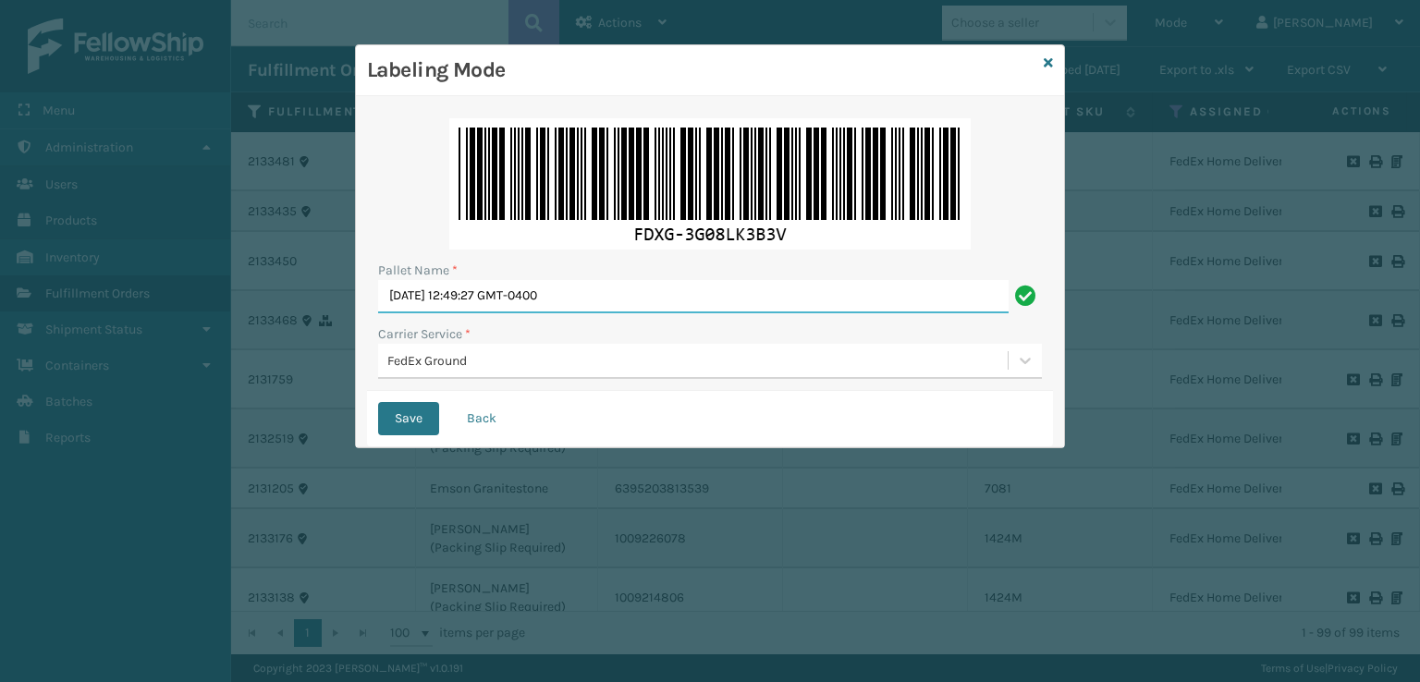
drag, startPoint x: 632, startPoint y: 284, endPoint x: 217, endPoint y: 317, distance: 416.4
click at [217, 317] on div "Labeling Mode Pallet Name * [DATE] 12:49:27 GMT-0400 Carrier Service * FedEx Gr…" at bounding box center [710, 341] width 1420 height 682
type input "T952630"
click at [378, 402] on button "Save" at bounding box center [408, 418] width 61 height 33
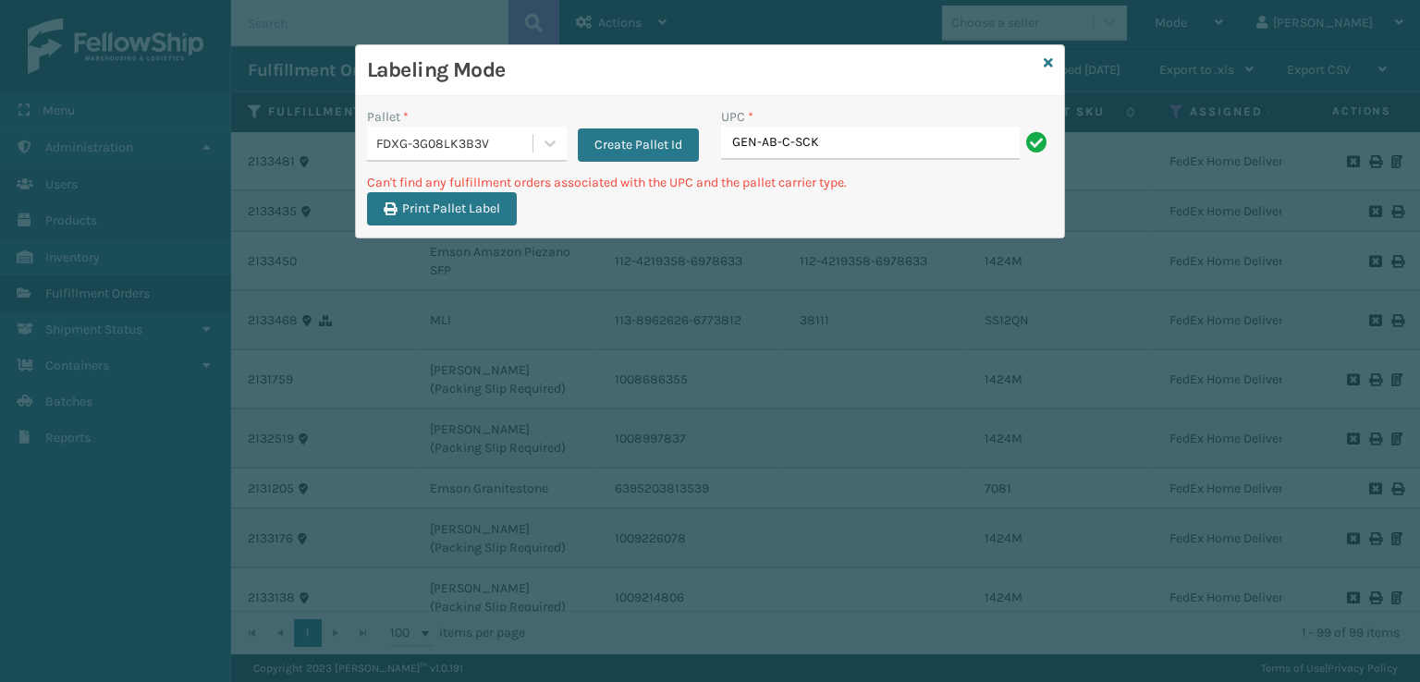
type input "GEN-AB-C-SCK"
type input "1"
type input "0"
type input "6012MT"
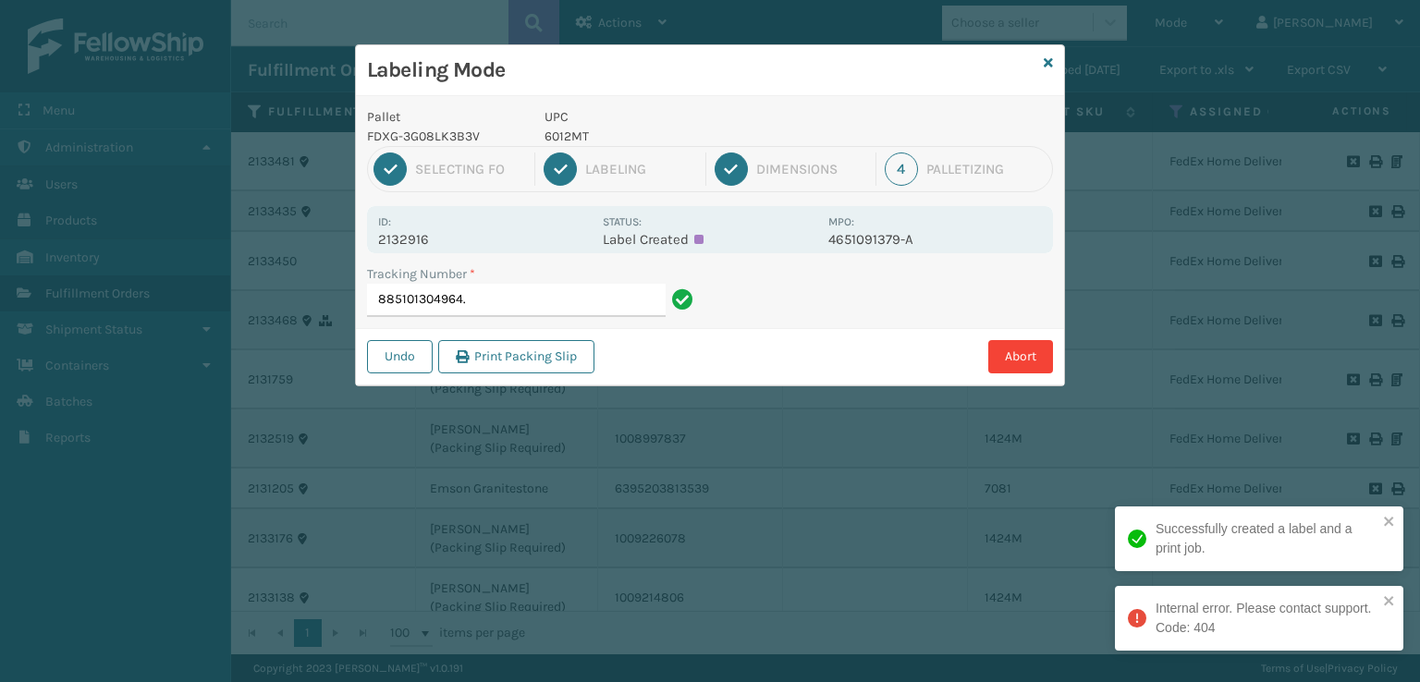
type input "885101304964"
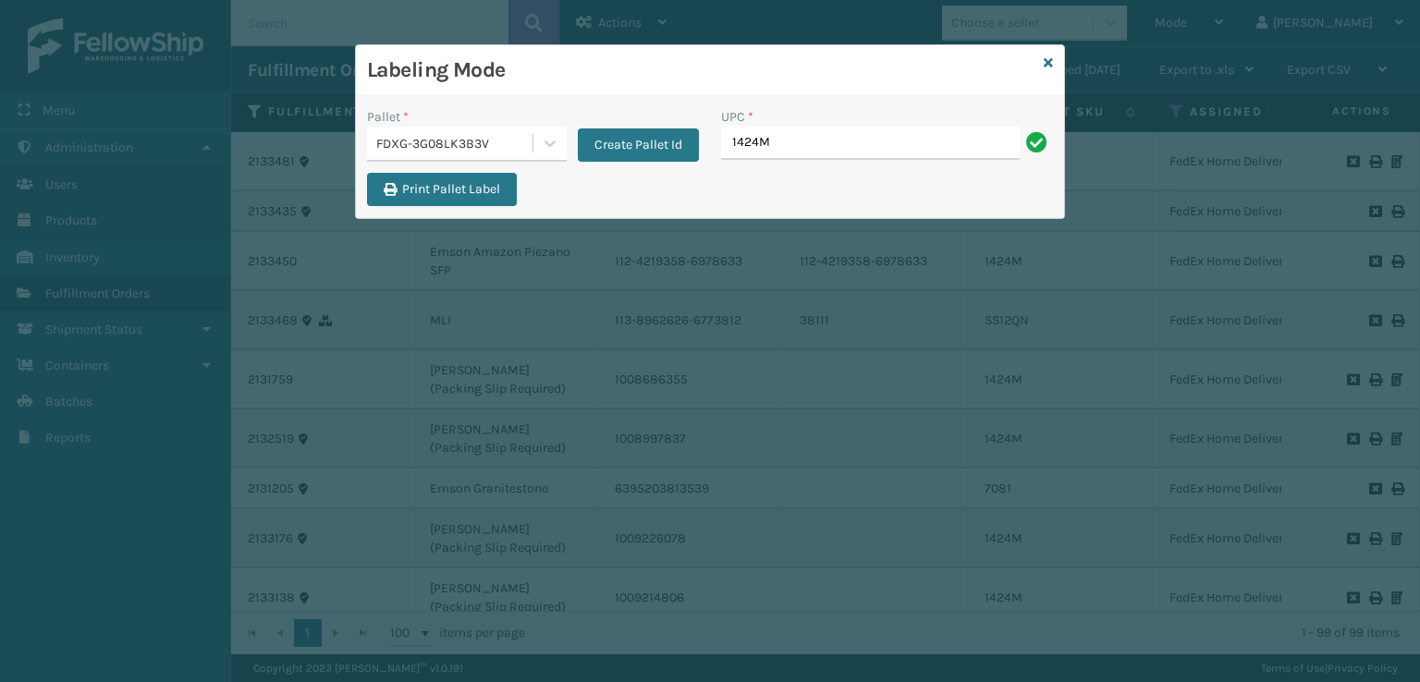
type input "1424M"
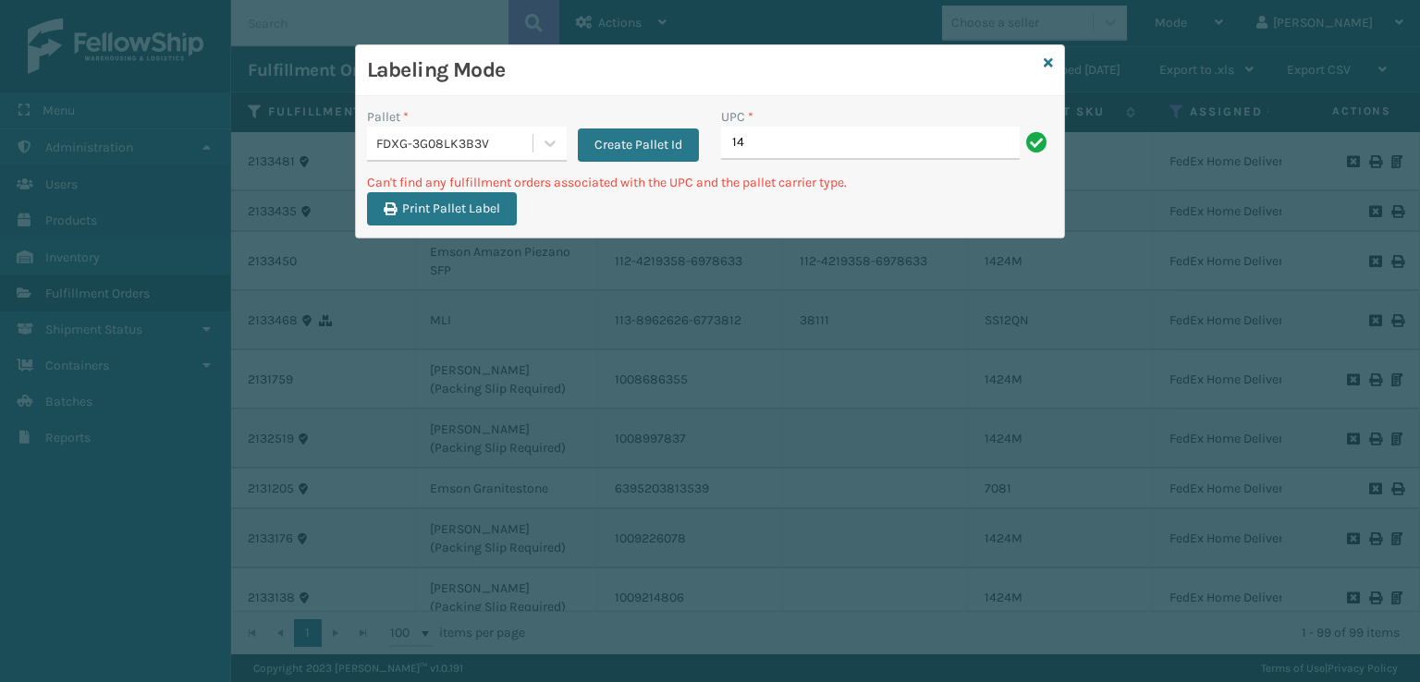
type input "1"
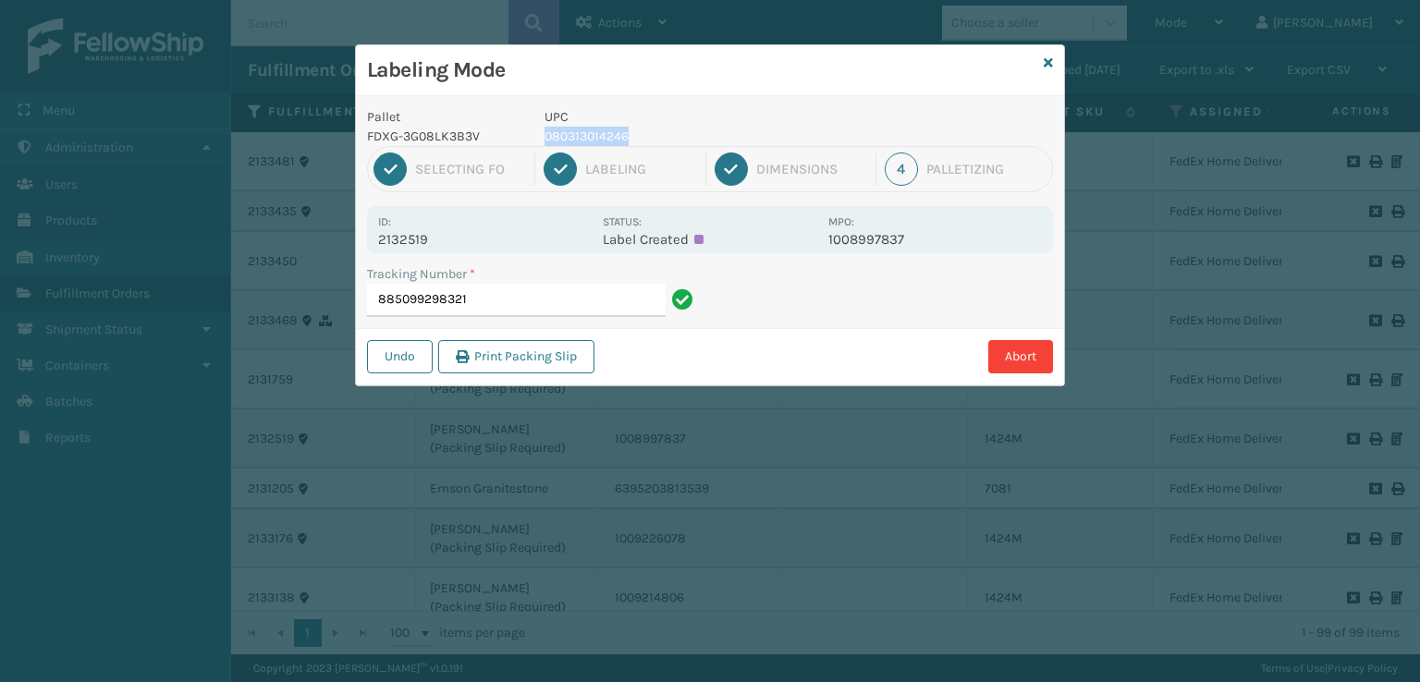
drag, startPoint x: 641, startPoint y: 134, endPoint x: 542, endPoint y: 141, distance: 99.2
click at [542, 141] on div "UPC 080313014246" at bounding box center [680, 126] width 295 height 39
copy p "080313014246"
click at [503, 307] on input "885099298321" at bounding box center [516, 300] width 299 height 33
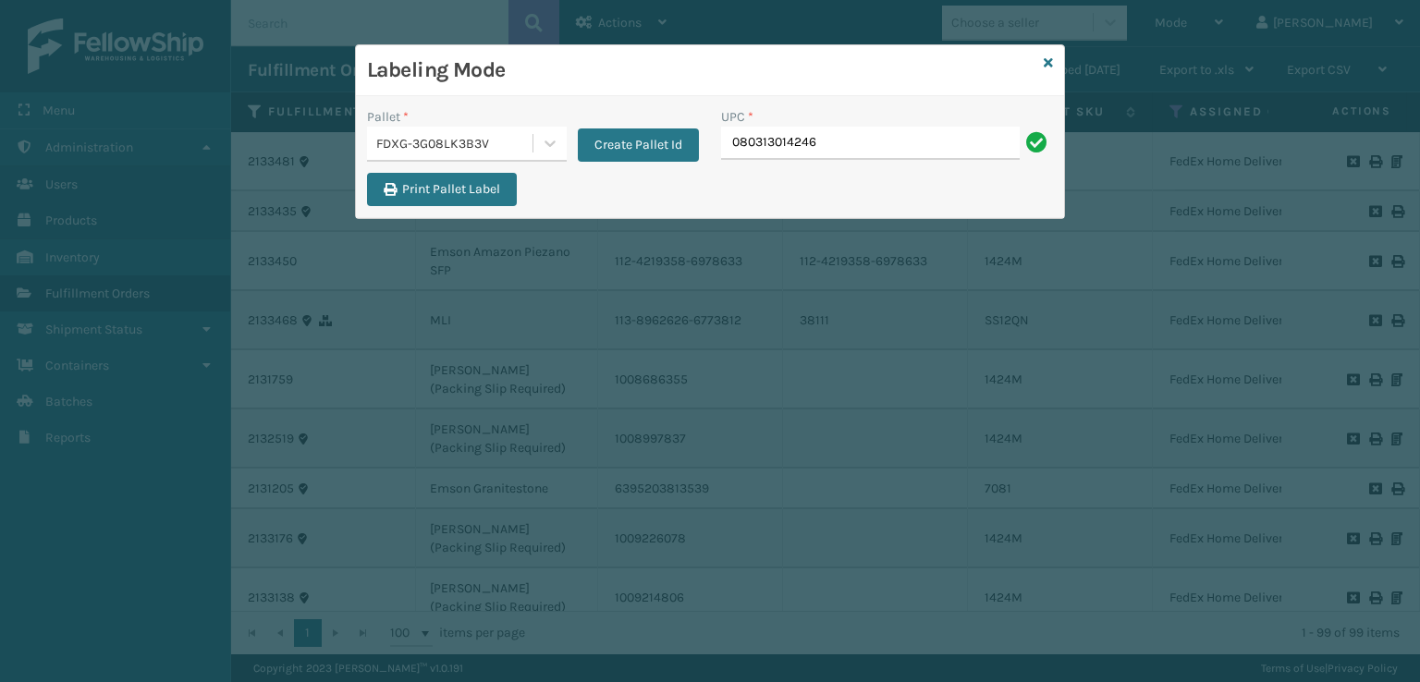
type input "080313014246"
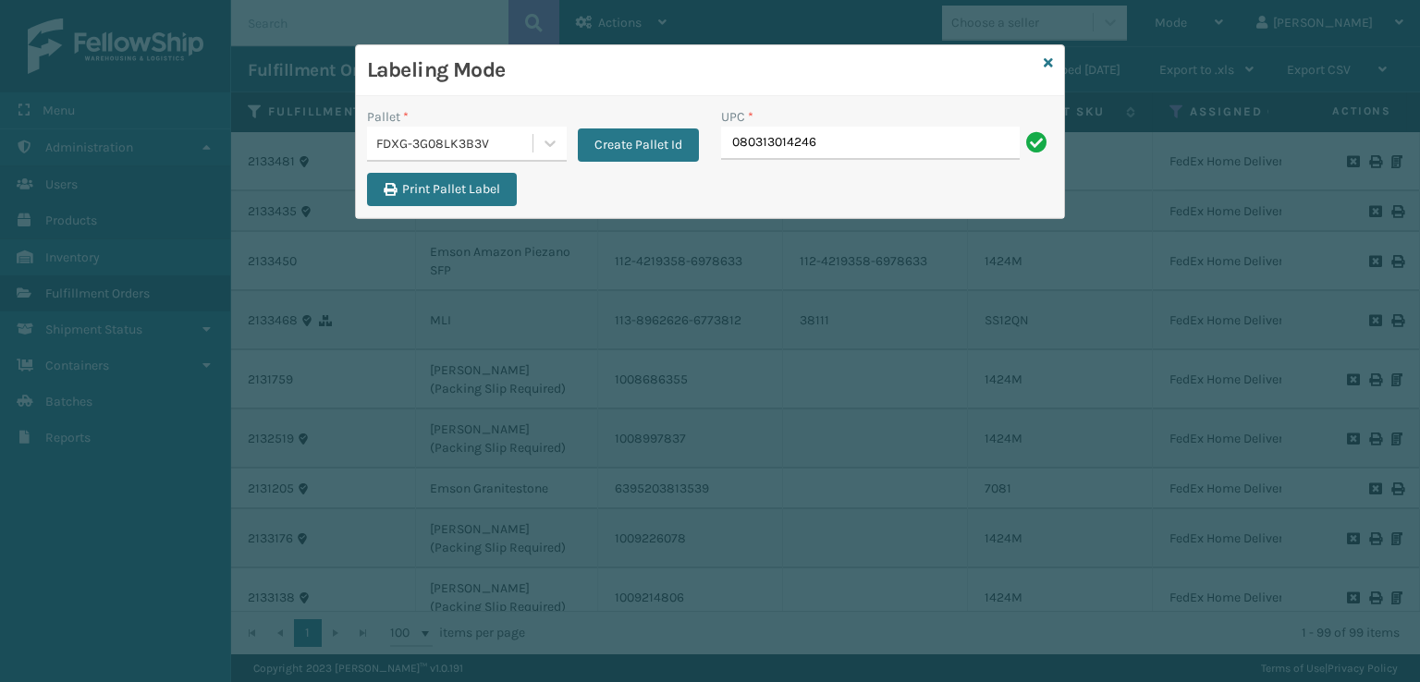
type input "080313014246"
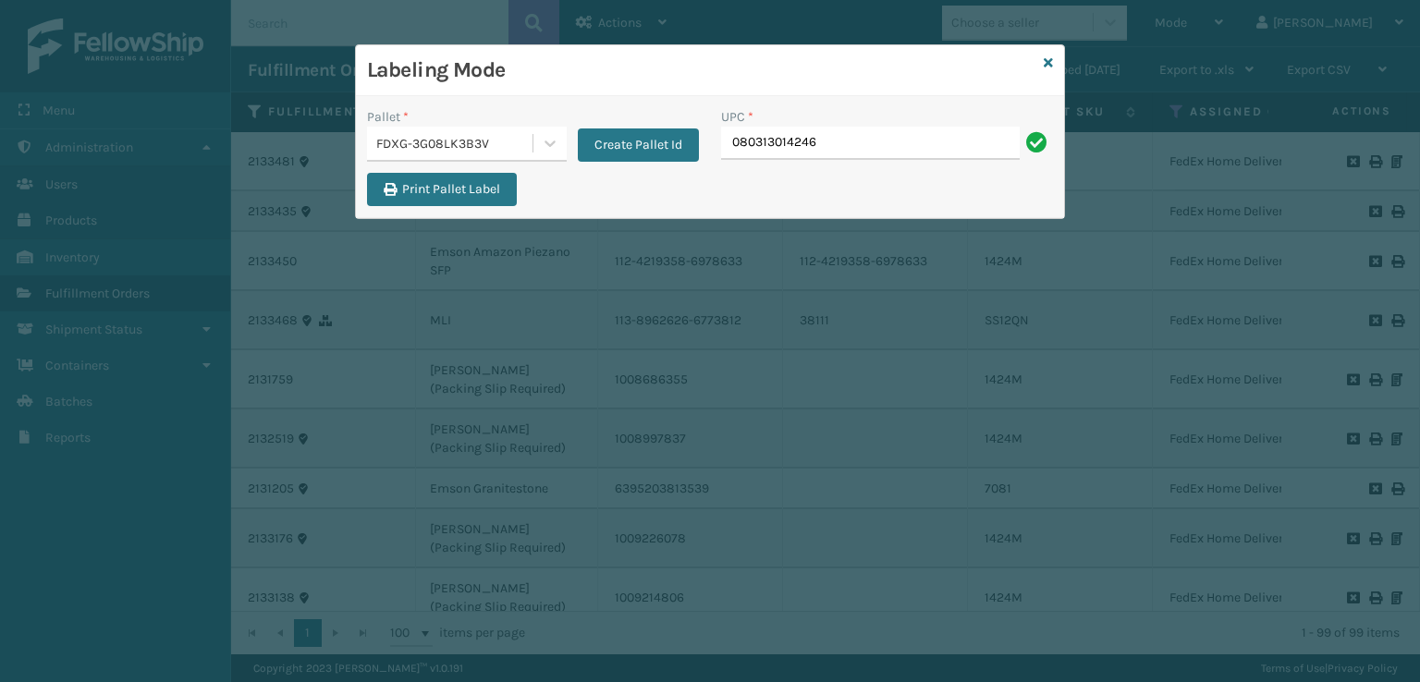
type input "080313014246"
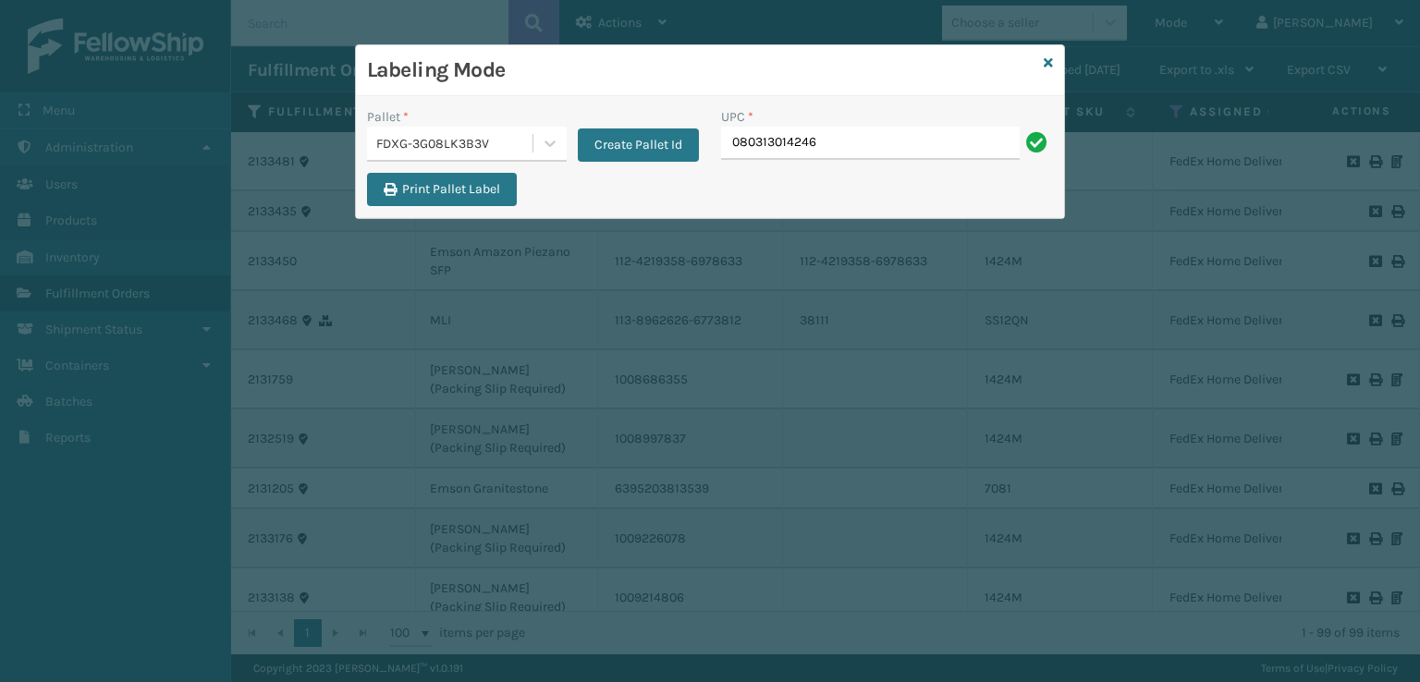
type input "080313014246"
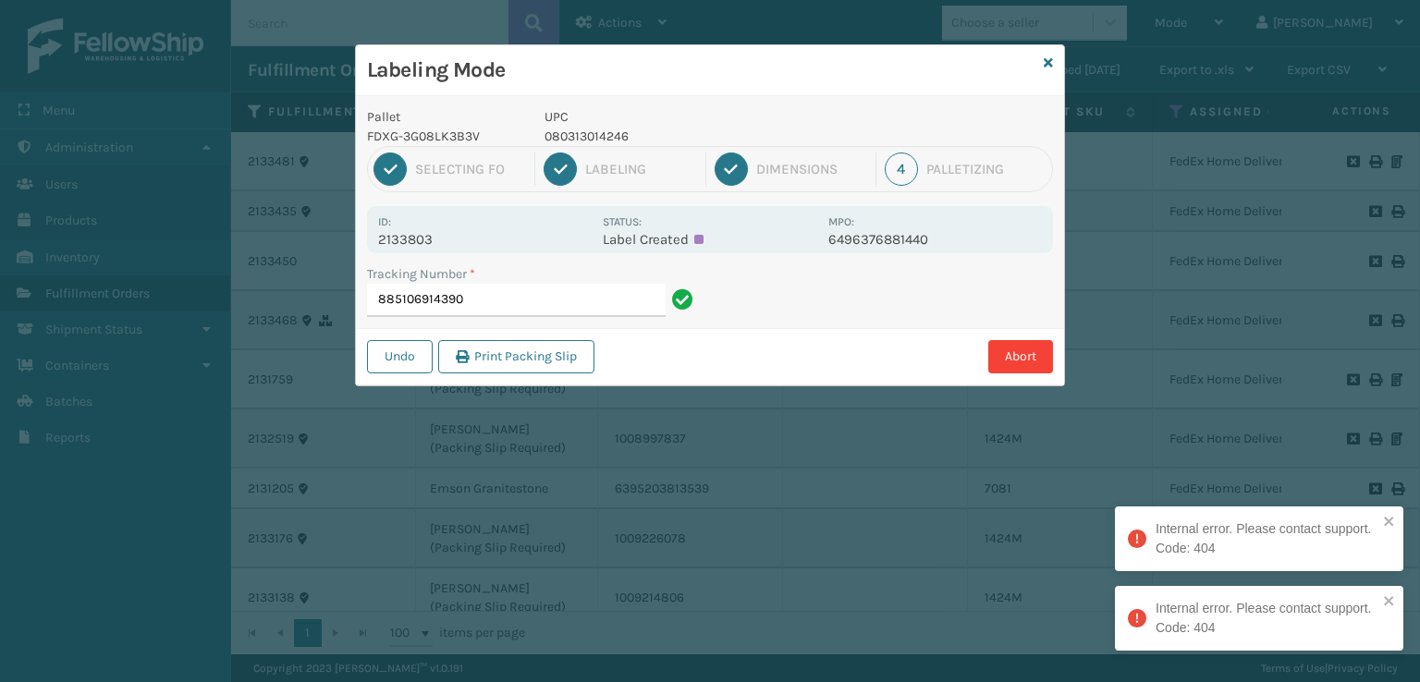
type input "885106914390"
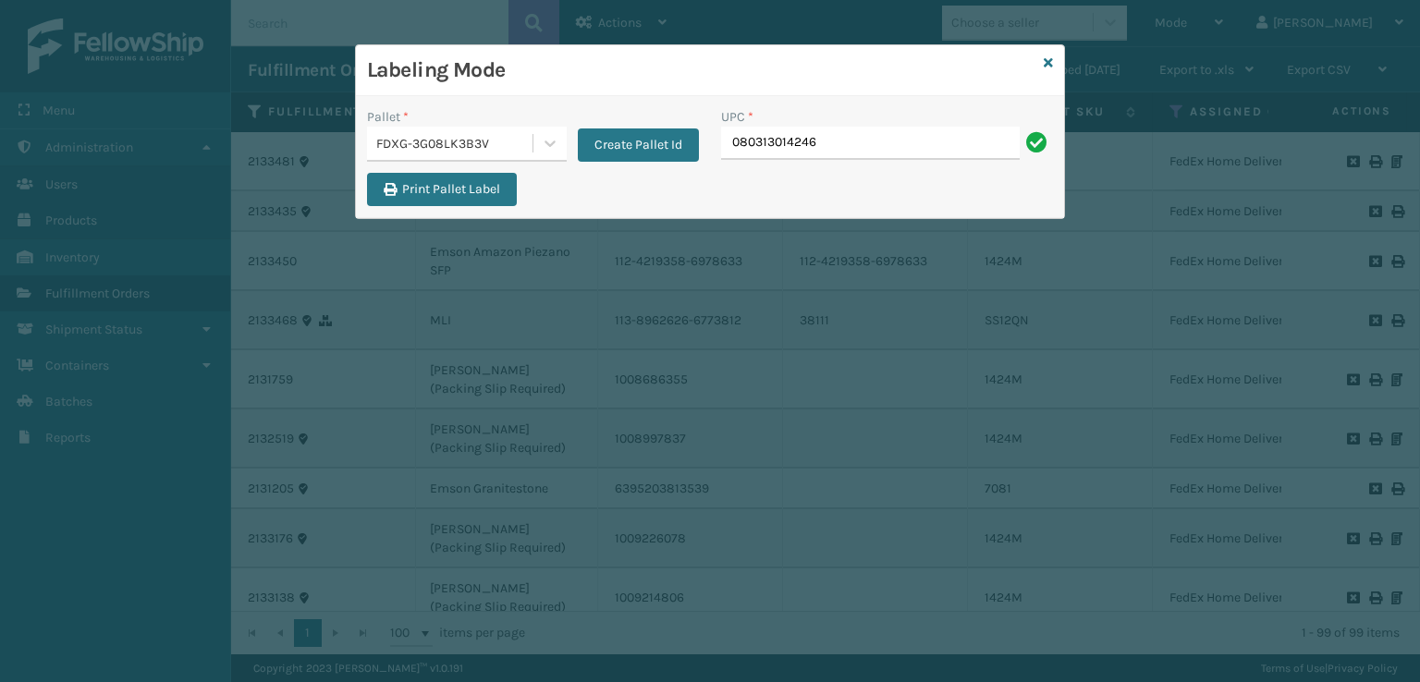
type input "080313014246"
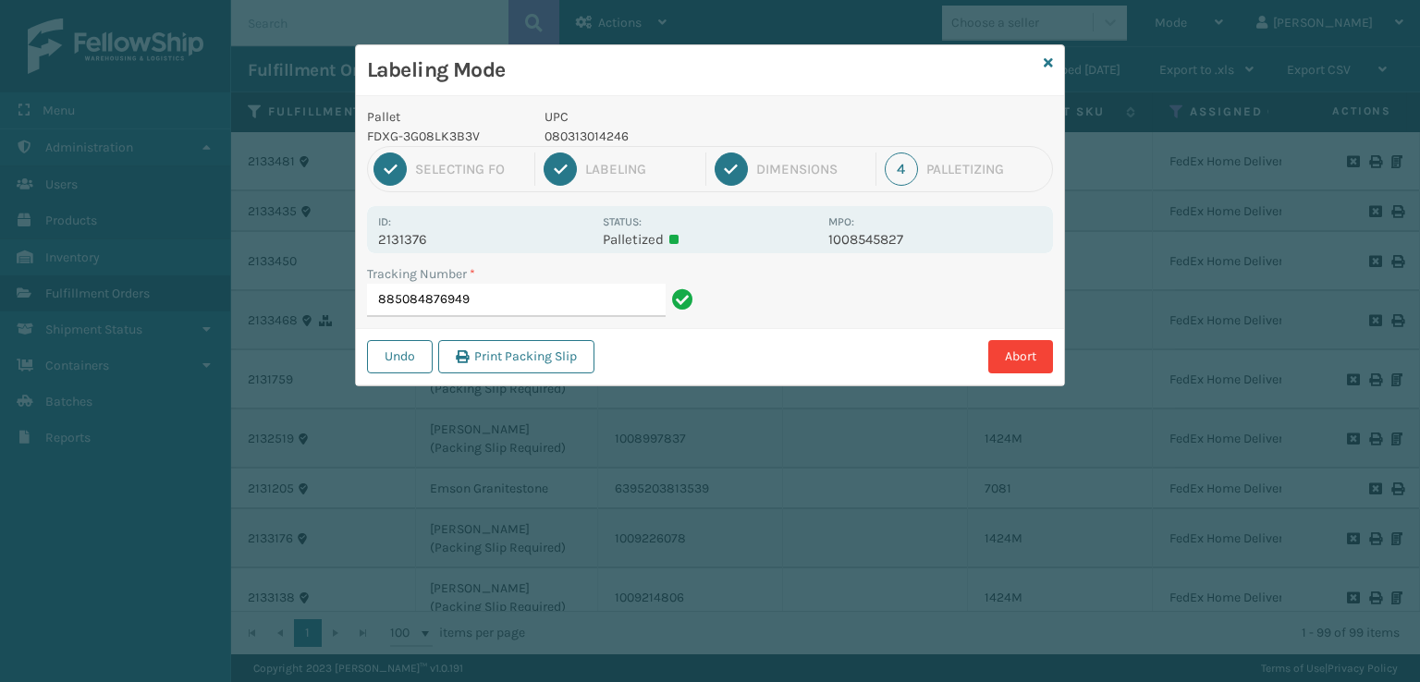
type input "885084876949080313014246"
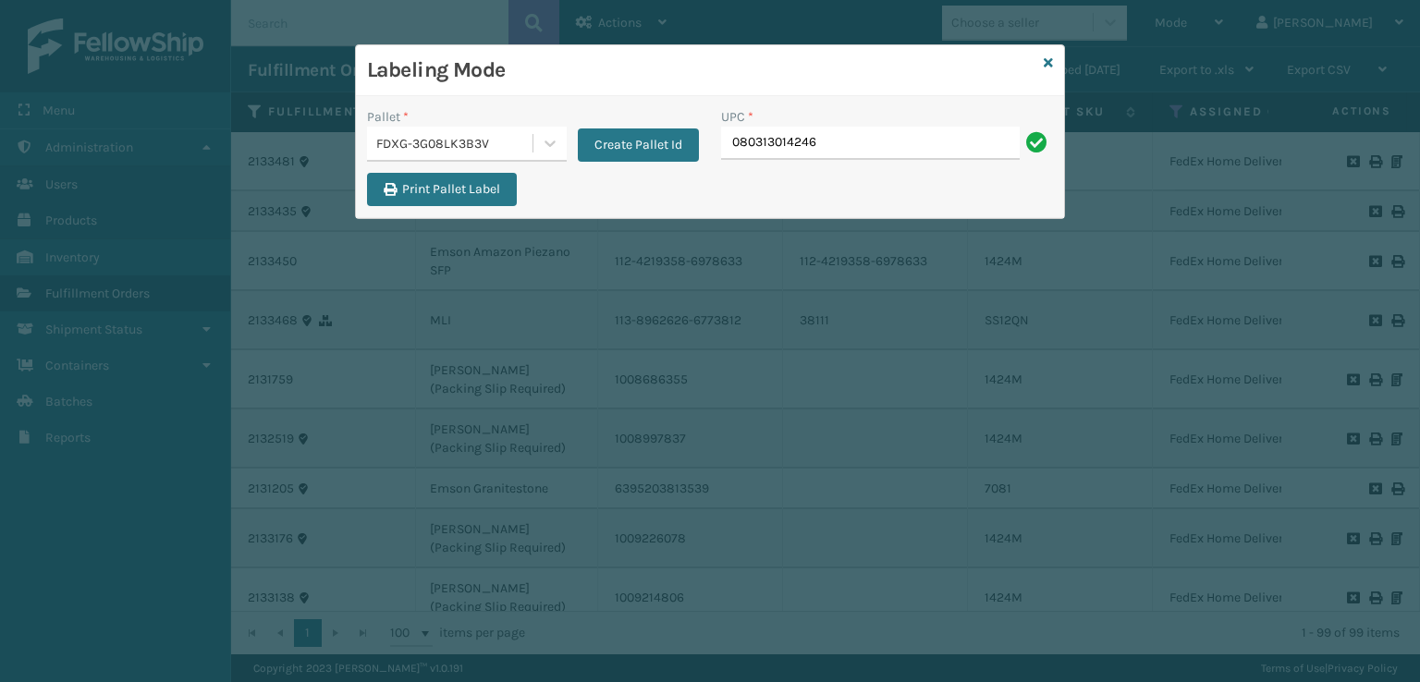
type input "080313014246"
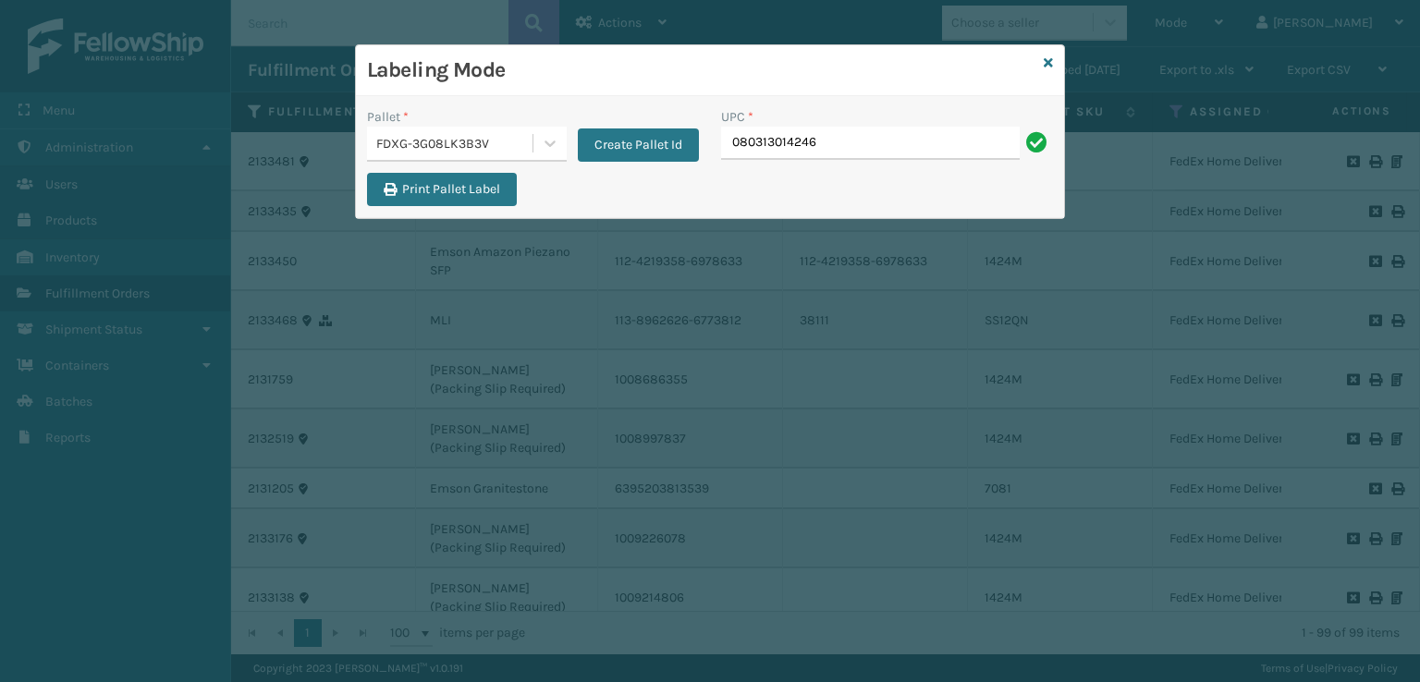
type input "080313014246"
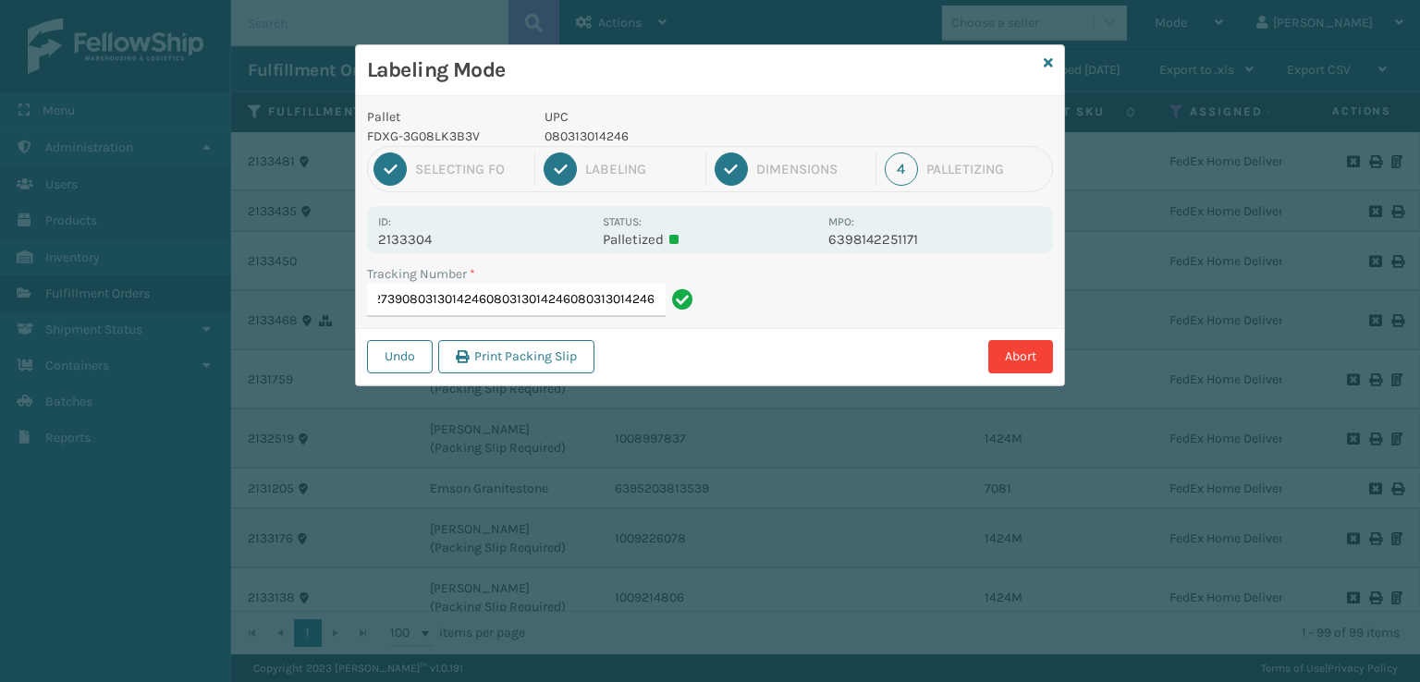
type input "885102932739080313014246080313014246080313014246080313014246"
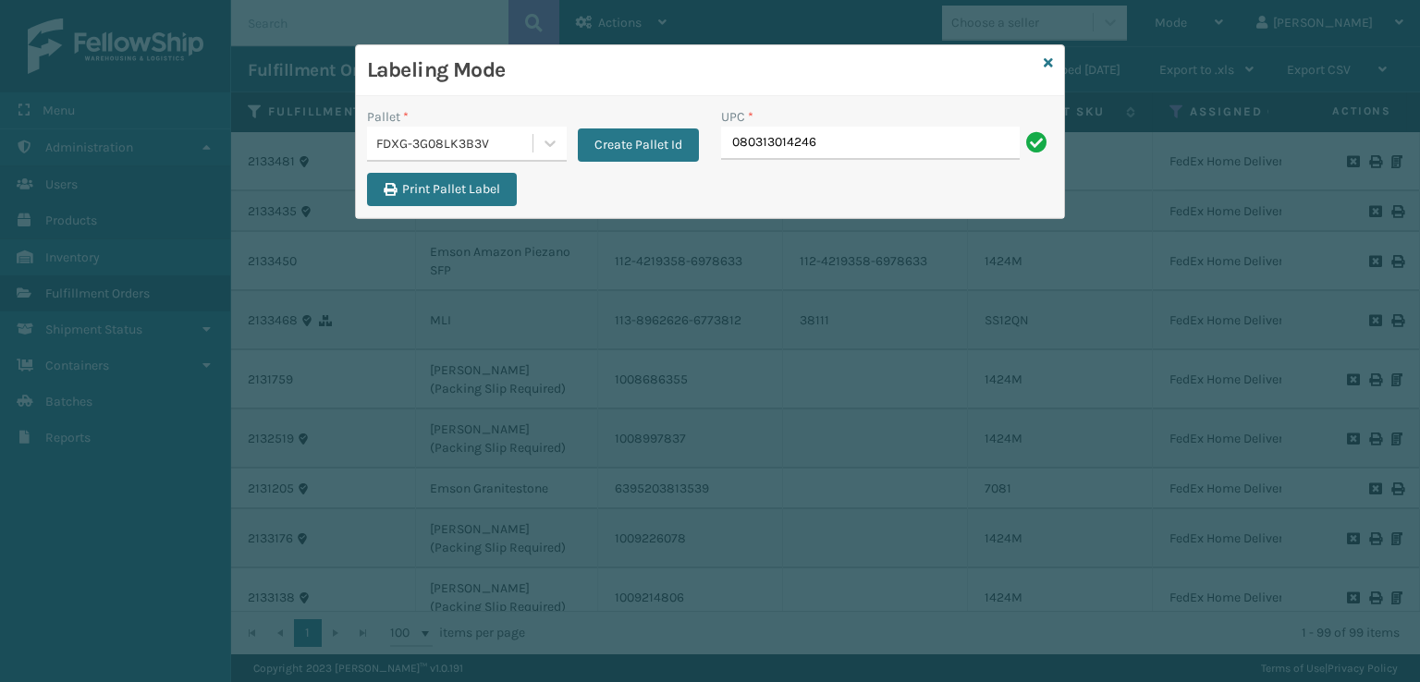
type input "080313014246"
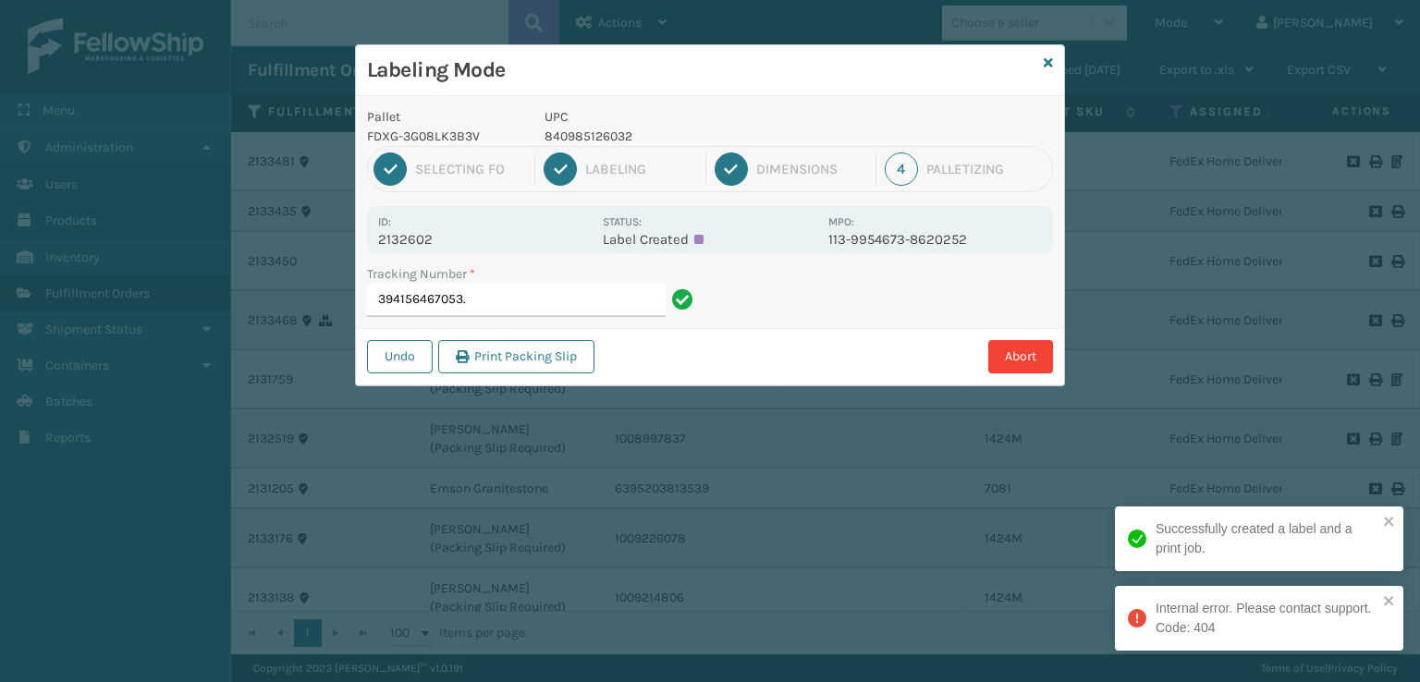
type input "394156467053"
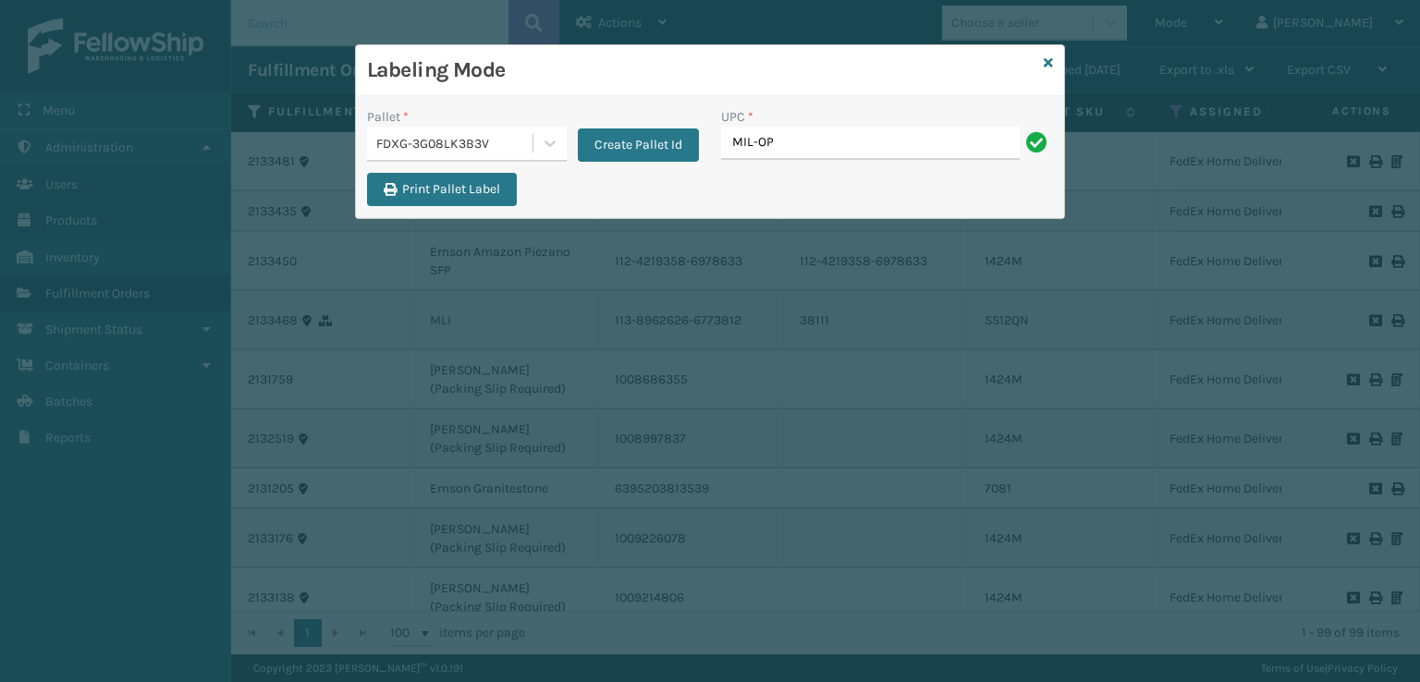
type input "MIL-OP"
click at [1041, 63] on div "Labeling Mode" at bounding box center [710, 70] width 708 height 51
click at [1045, 63] on icon at bounding box center [1048, 62] width 9 height 13
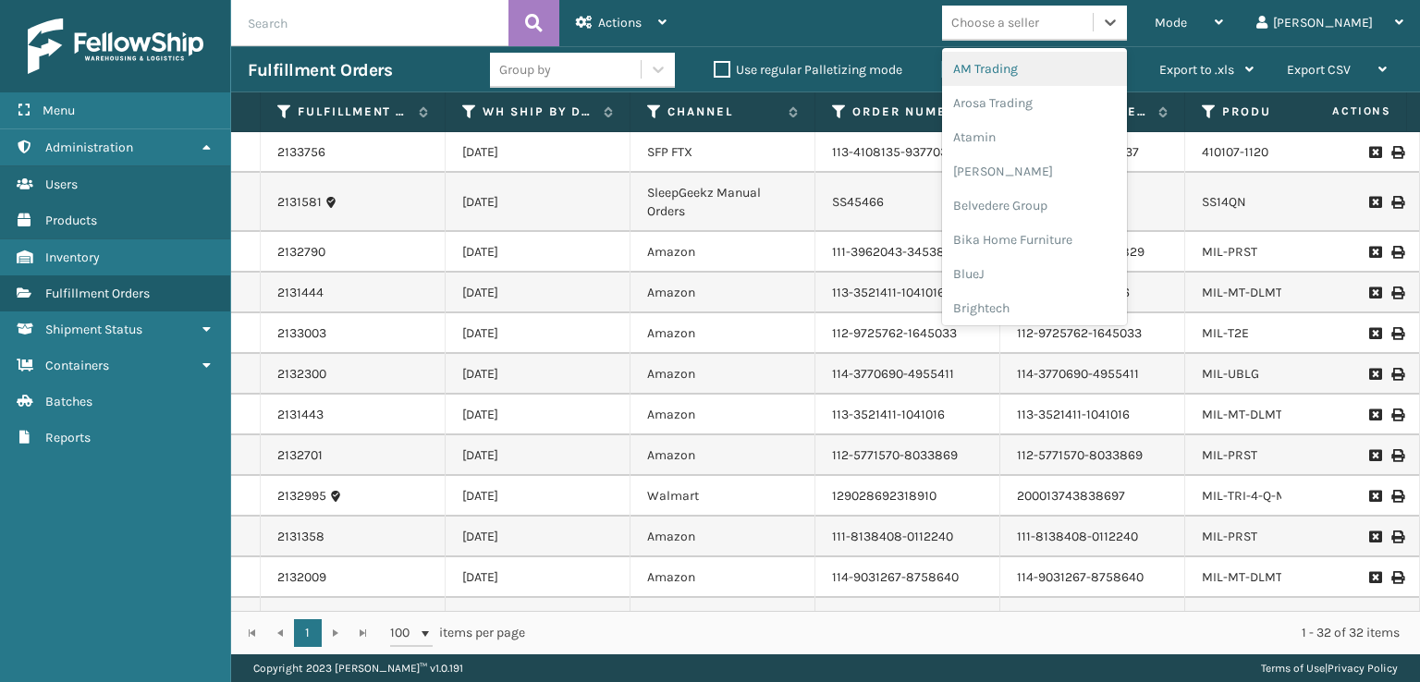
click at [1039, 27] on div "Choose a seller" at bounding box center [995, 22] width 88 height 19
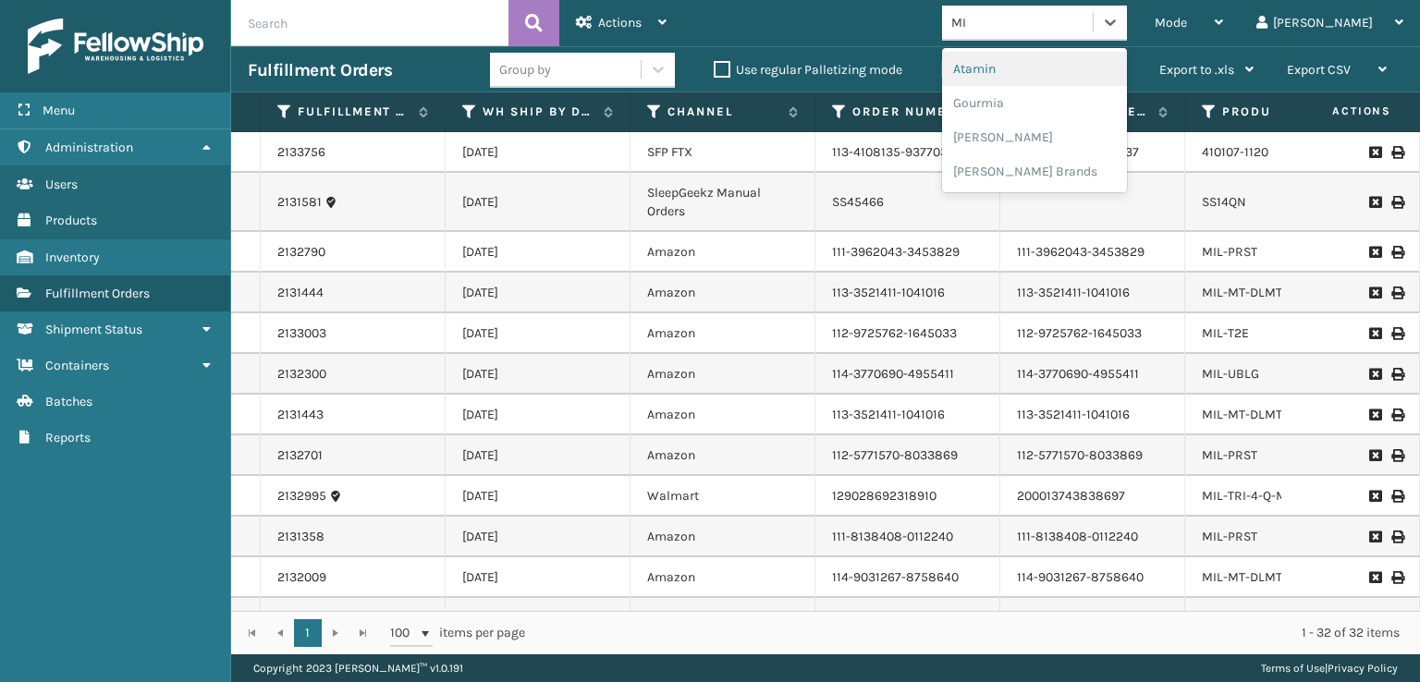
type input "MIL"
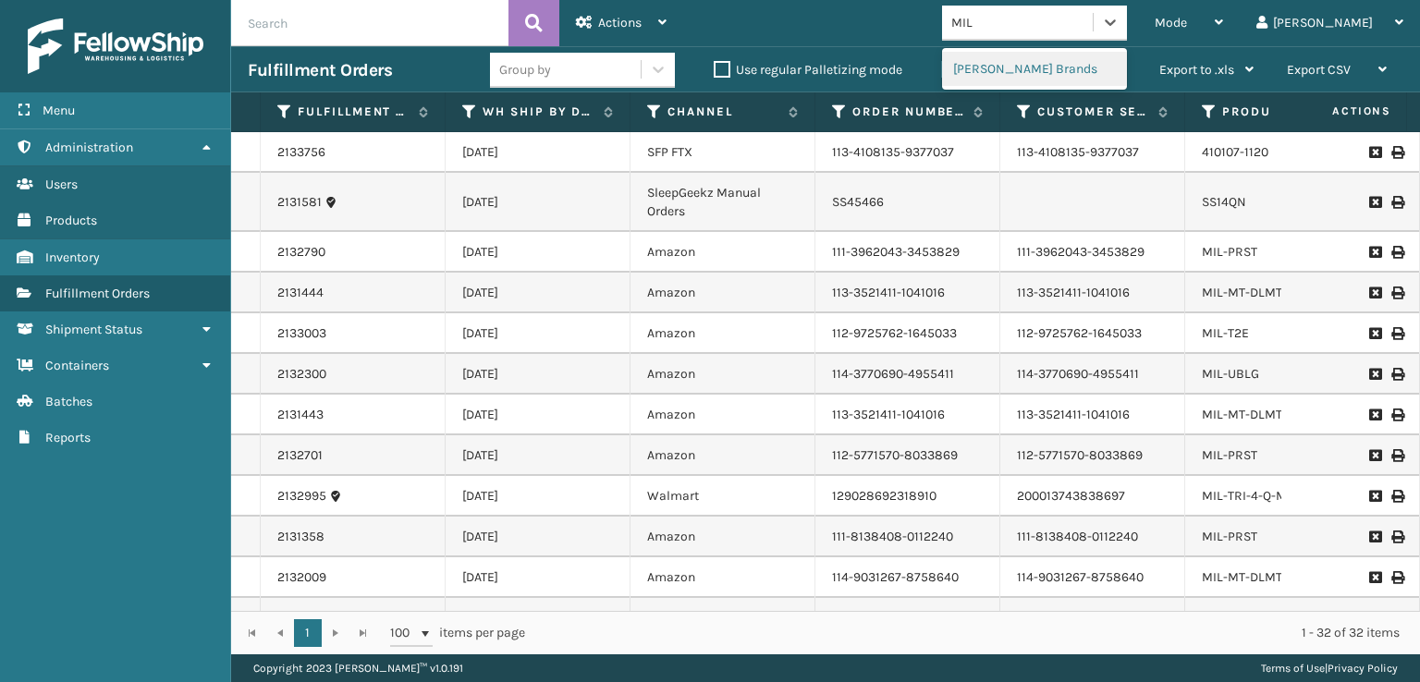
click at [1090, 63] on div "[PERSON_NAME] Brands" at bounding box center [1034, 69] width 185 height 34
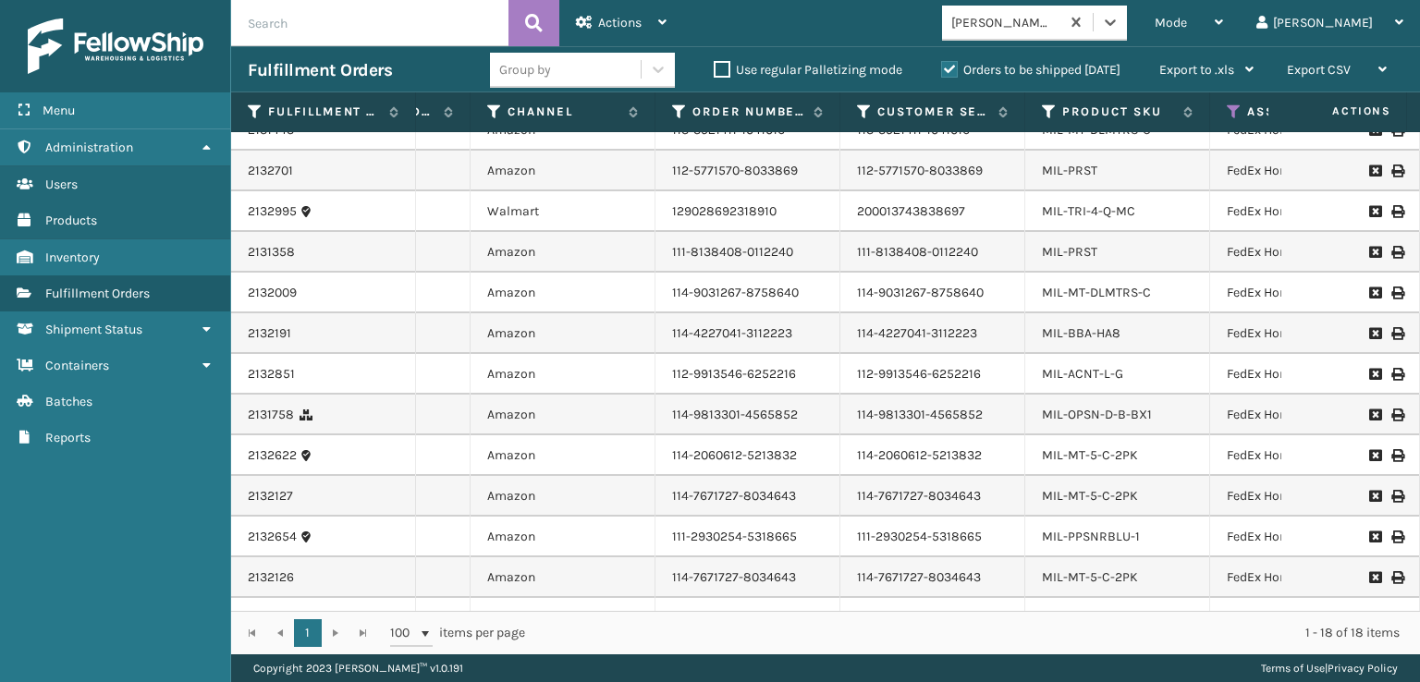
scroll to position [266, 160]
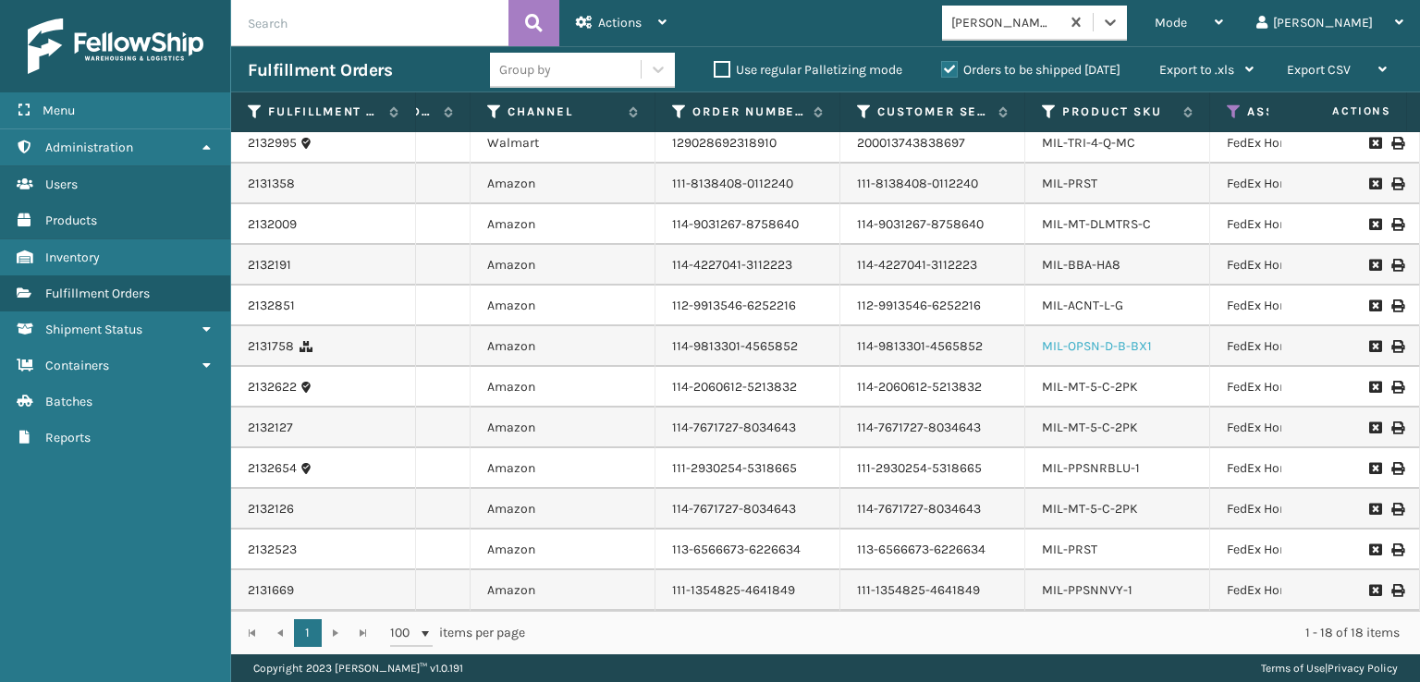
click at [1086, 338] on link "MIL-OPSN-D-B-BX1" at bounding box center [1097, 346] width 110 height 16
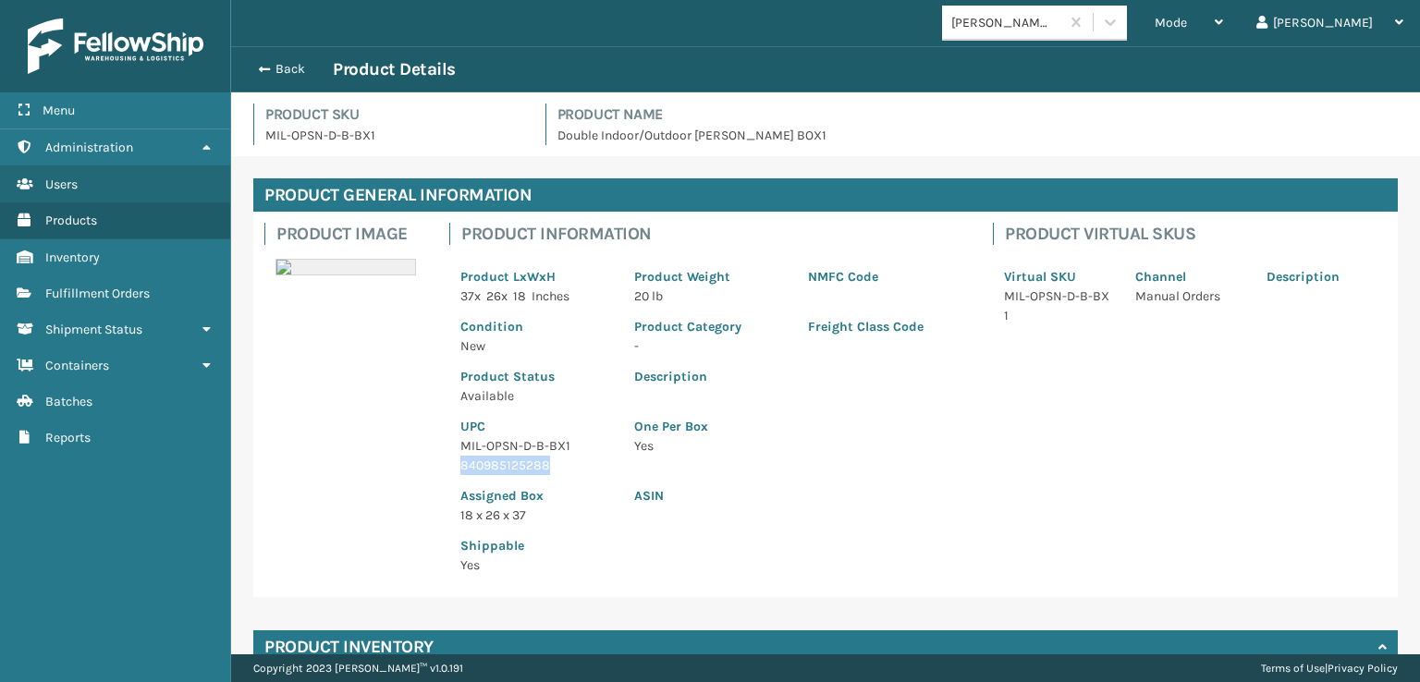
drag, startPoint x: 566, startPoint y: 467, endPoint x: 451, endPoint y: 469, distance: 114.6
click at [451, 471] on div "UPC MIL-OPSN-D-B-BX1 840985125288" at bounding box center [536, 440] width 174 height 69
copy p "840985125288"
click at [251, 68] on button "Back" at bounding box center [290, 69] width 85 height 17
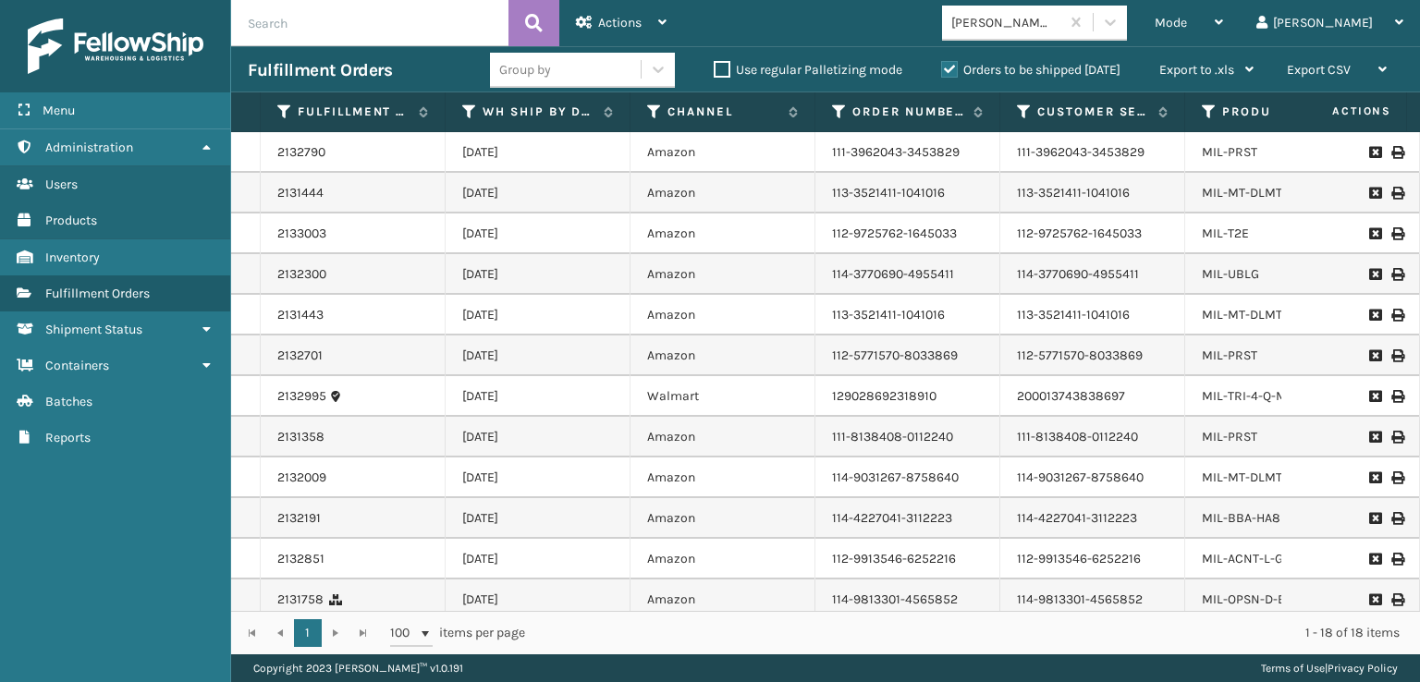
click at [1138, 23] on div "[PERSON_NAME] Brands" at bounding box center [1040, 23] width 196 height 35
click at [1223, 1] on div "Mode" at bounding box center [1189, 23] width 68 height 46
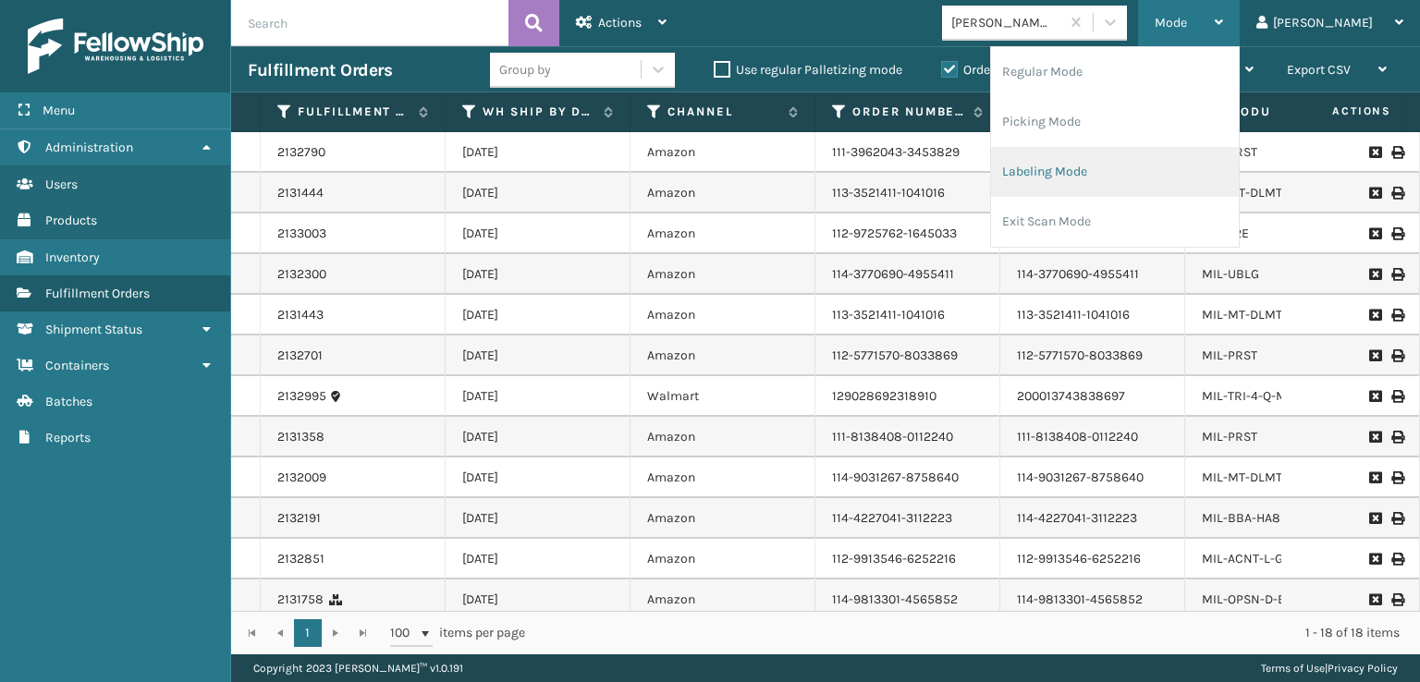
click at [1124, 175] on li "Labeling Mode" at bounding box center [1115, 172] width 248 height 50
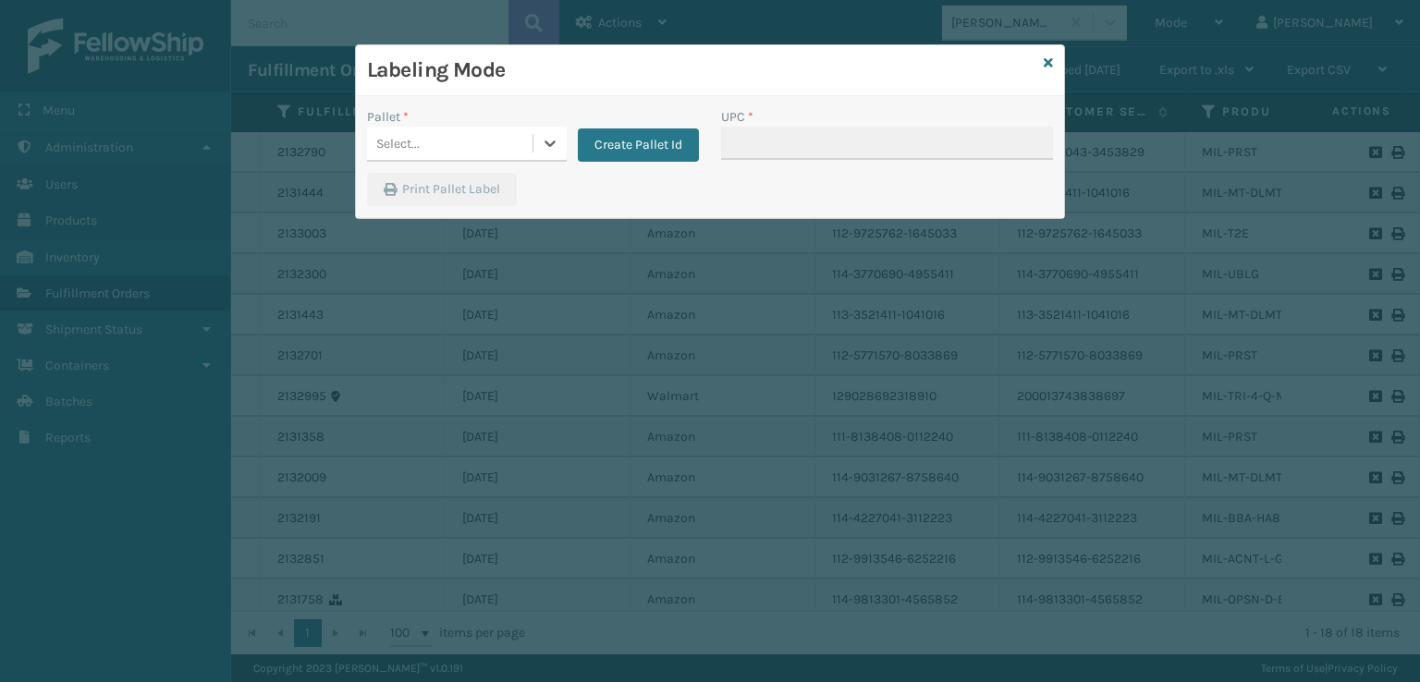
click at [451, 153] on div "Select..." at bounding box center [449, 143] width 165 height 31
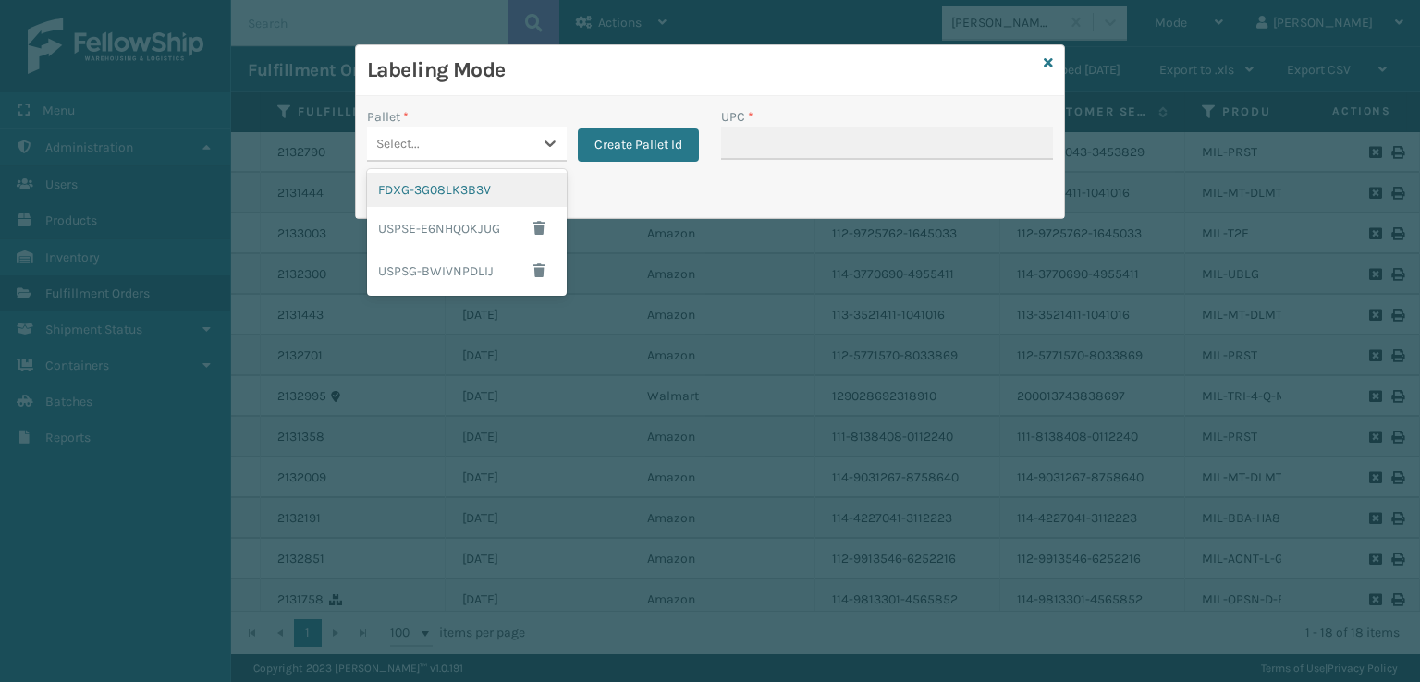
click at [452, 197] on div "FDXG-3G08LK3B3V" at bounding box center [467, 190] width 200 height 34
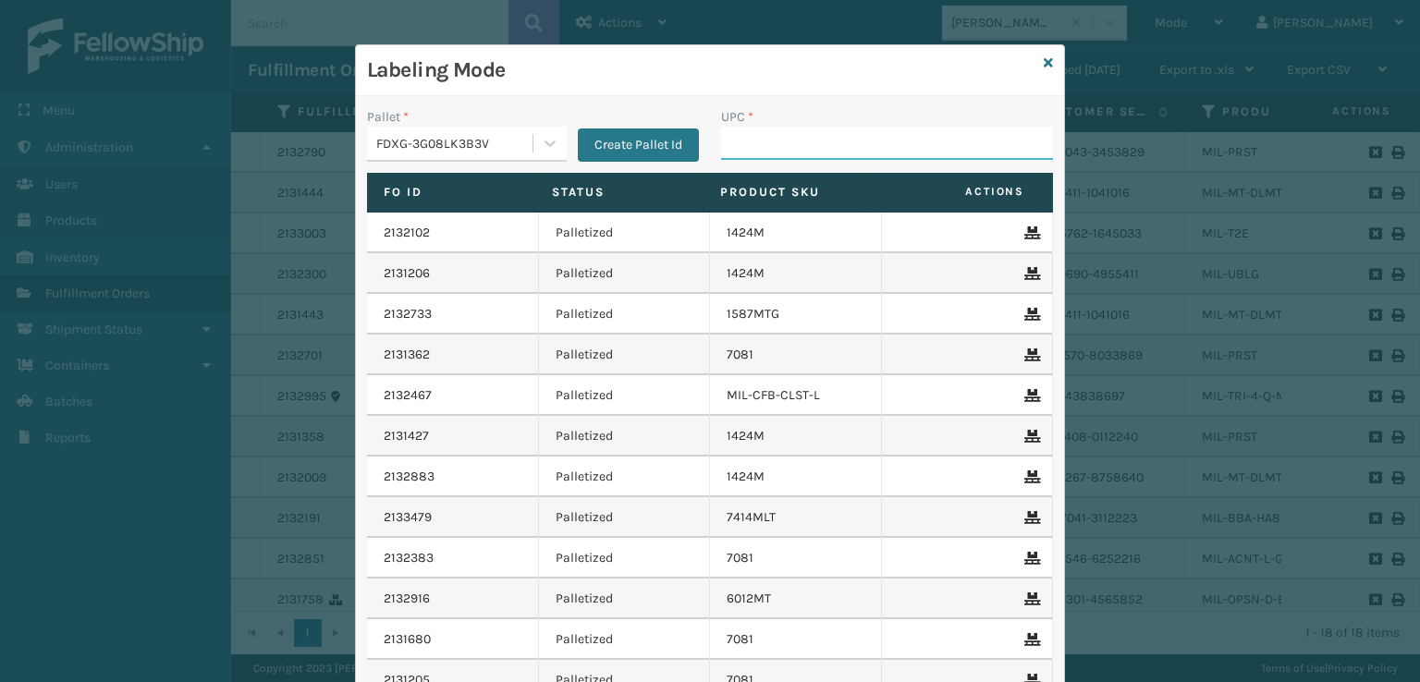
click at [744, 142] on input "UPC *" at bounding box center [887, 143] width 332 height 33
paste input "840985125288"
type input "840985125288"
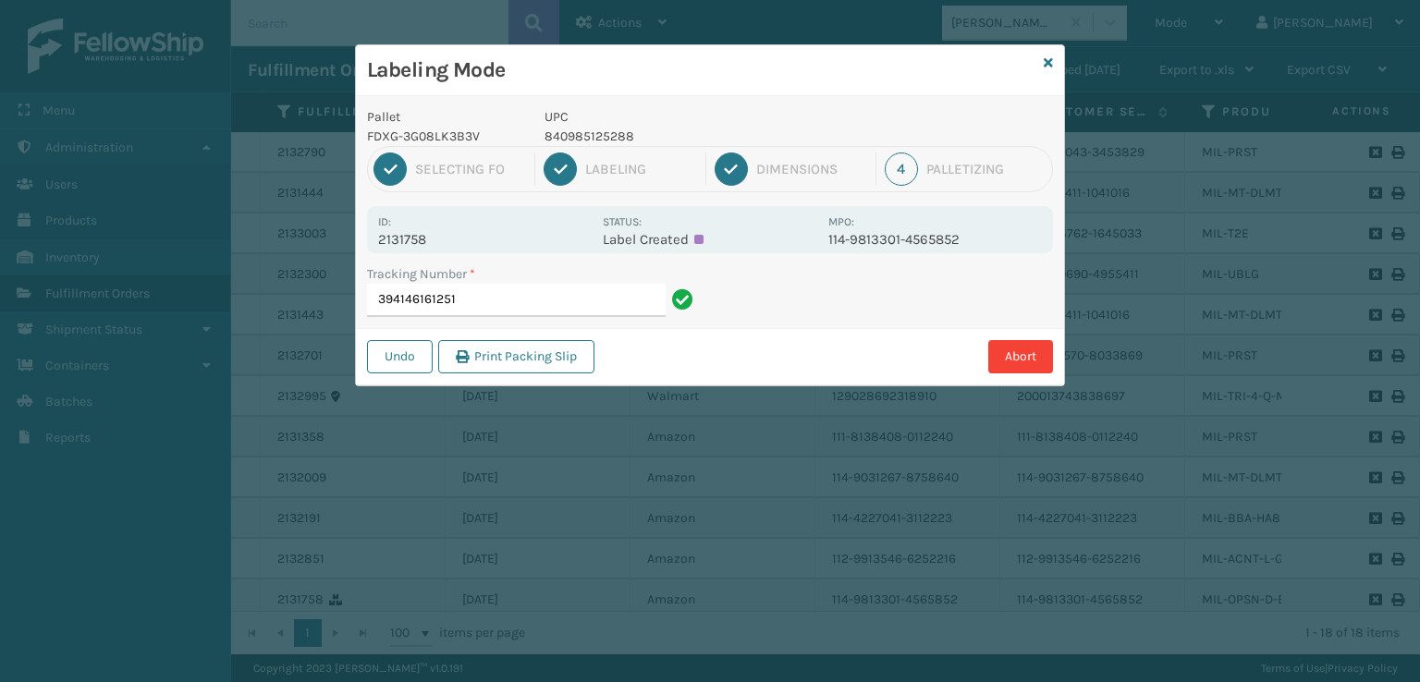
type input "394146161251"
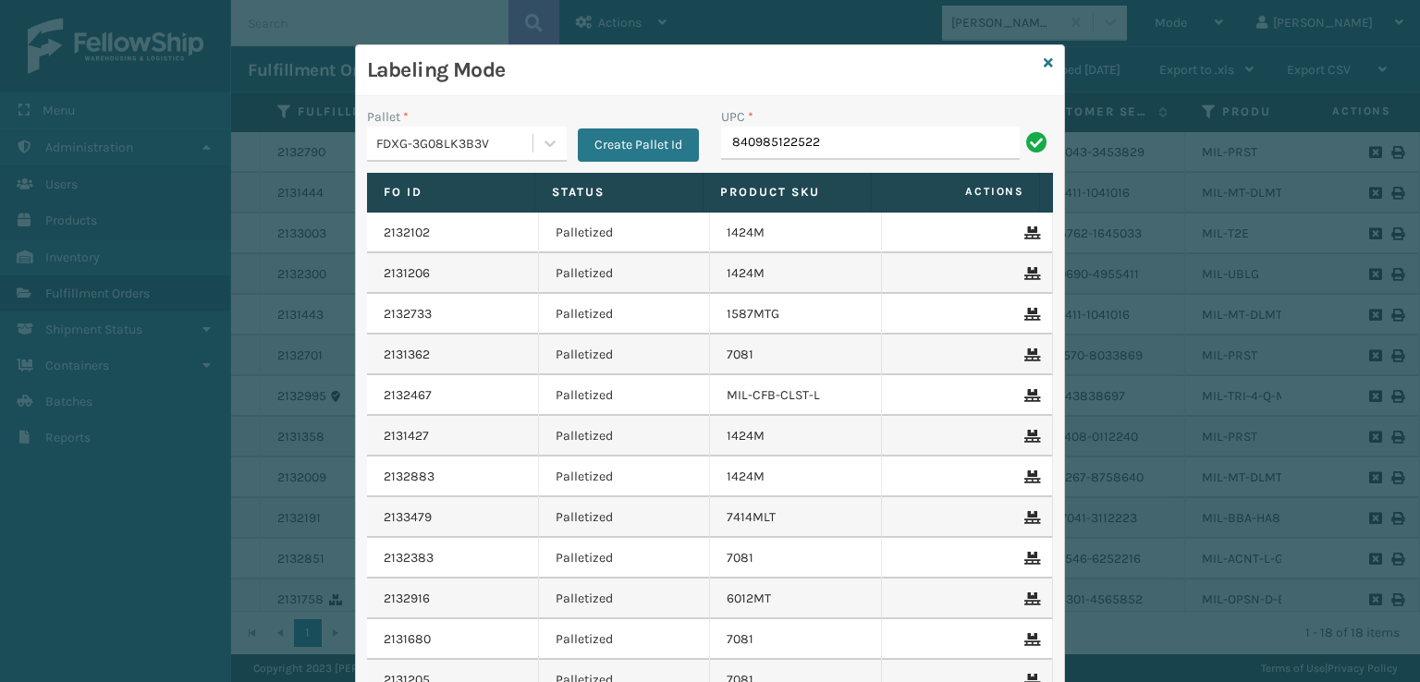
type input "840985122522"
type input "840985124175"
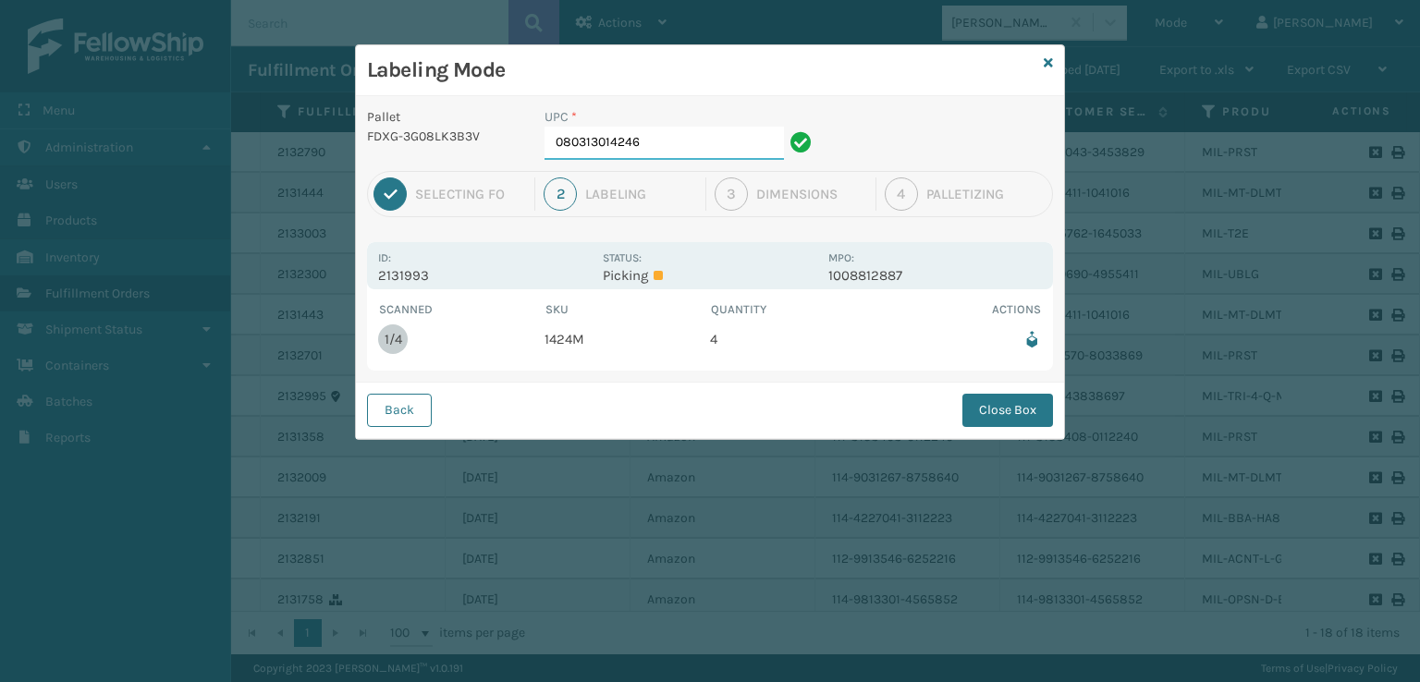
click at [669, 156] on input "080313014246" at bounding box center [663, 143] width 239 height 33
click at [1039, 400] on button "Close Box" at bounding box center [1007, 410] width 91 height 33
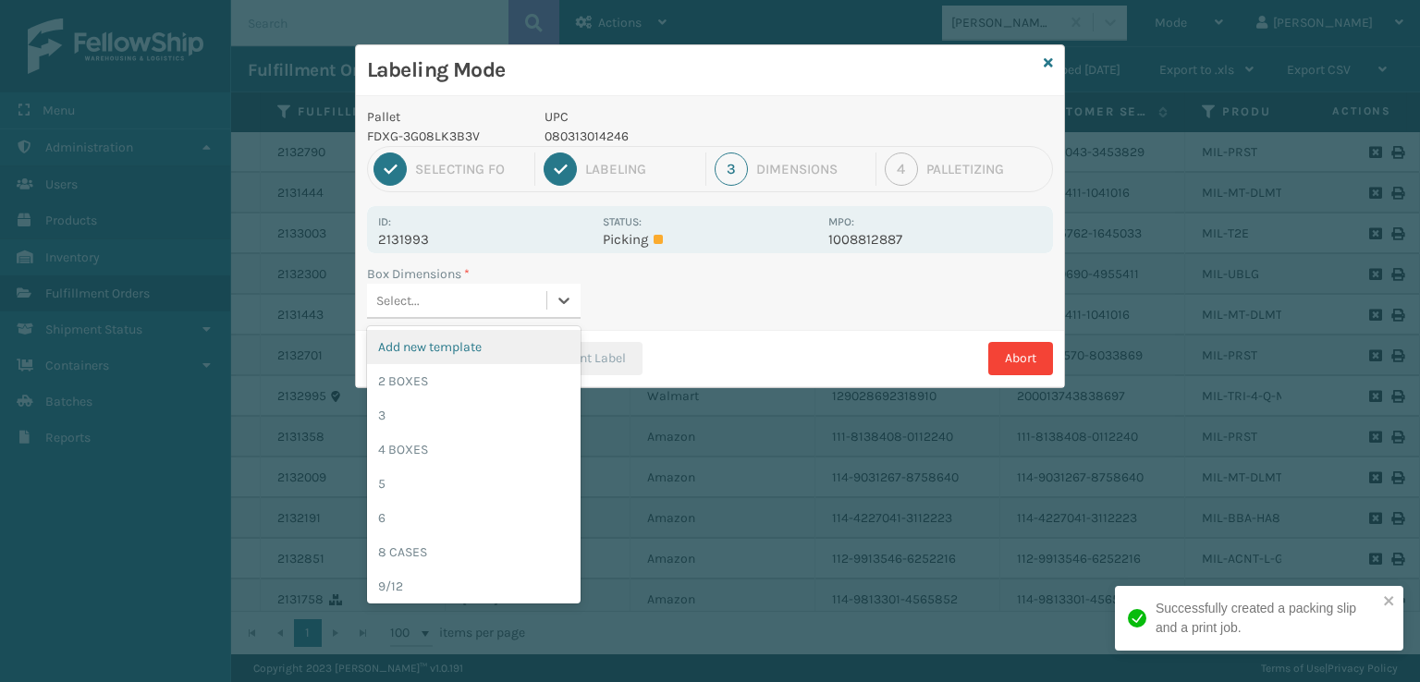
click at [455, 300] on div "Select..." at bounding box center [456, 301] width 179 height 31
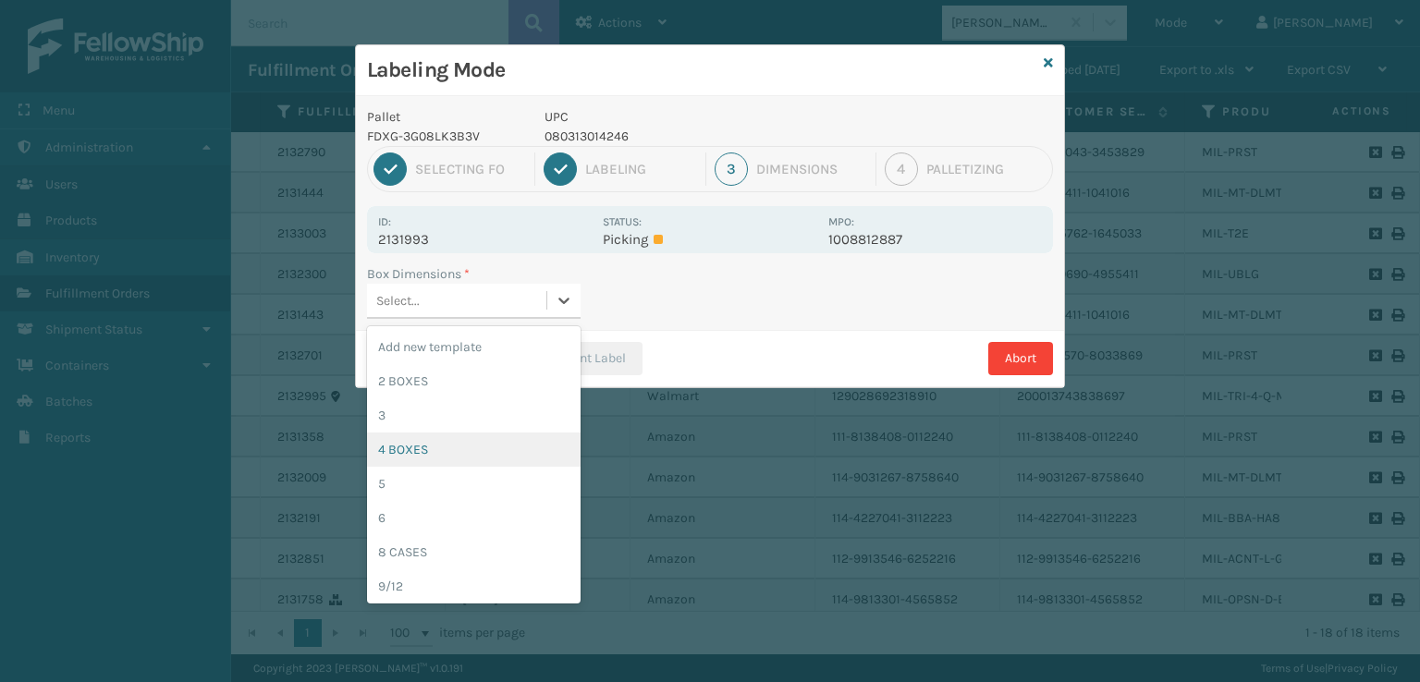
click at [419, 446] on div "4 BOXES" at bounding box center [474, 450] width 214 height 34
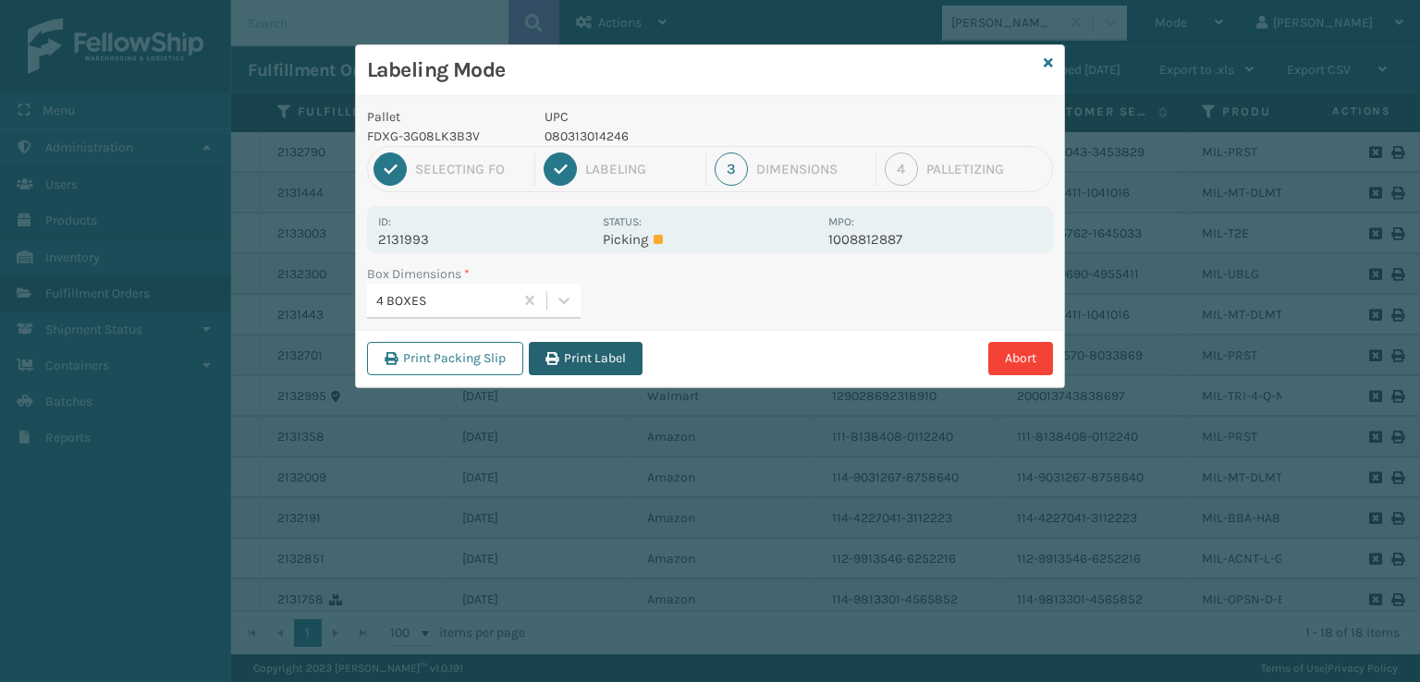
click at [583, 360] on button "Print Label" at bounding box center [586, 358] width 114 height 33
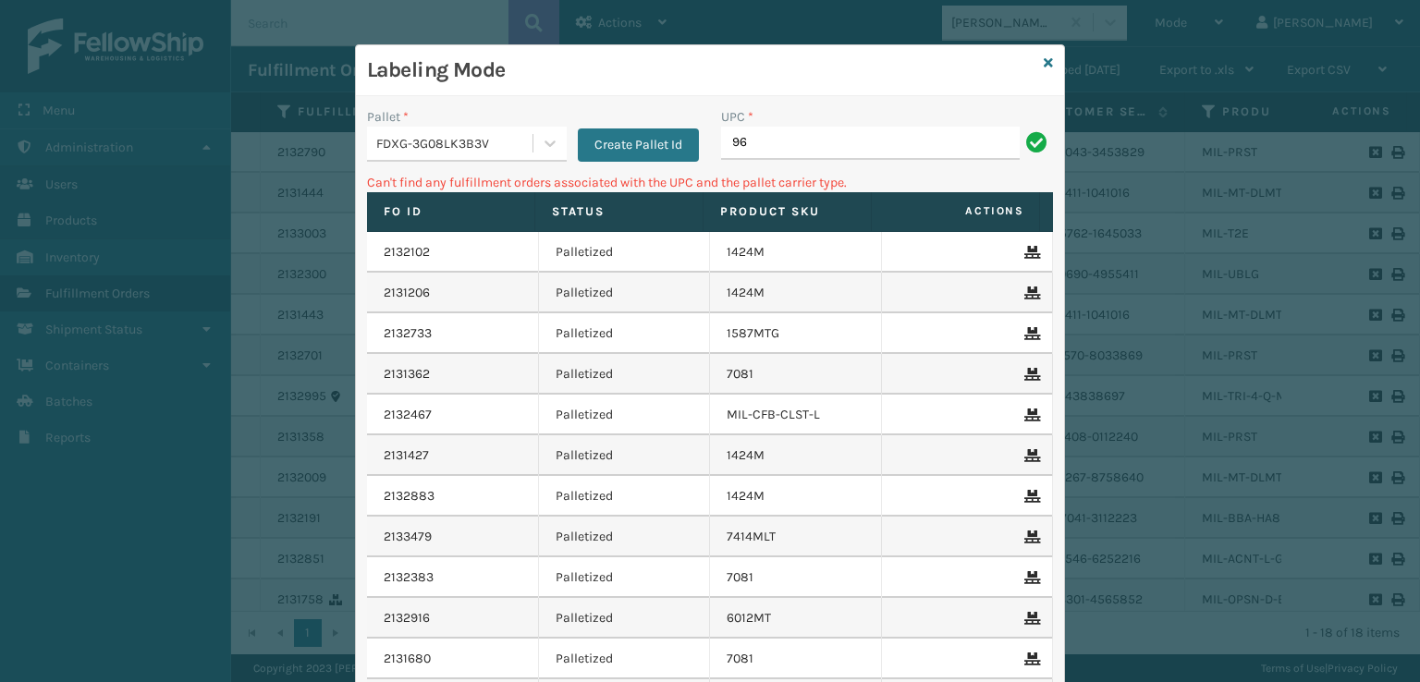
type input "9"
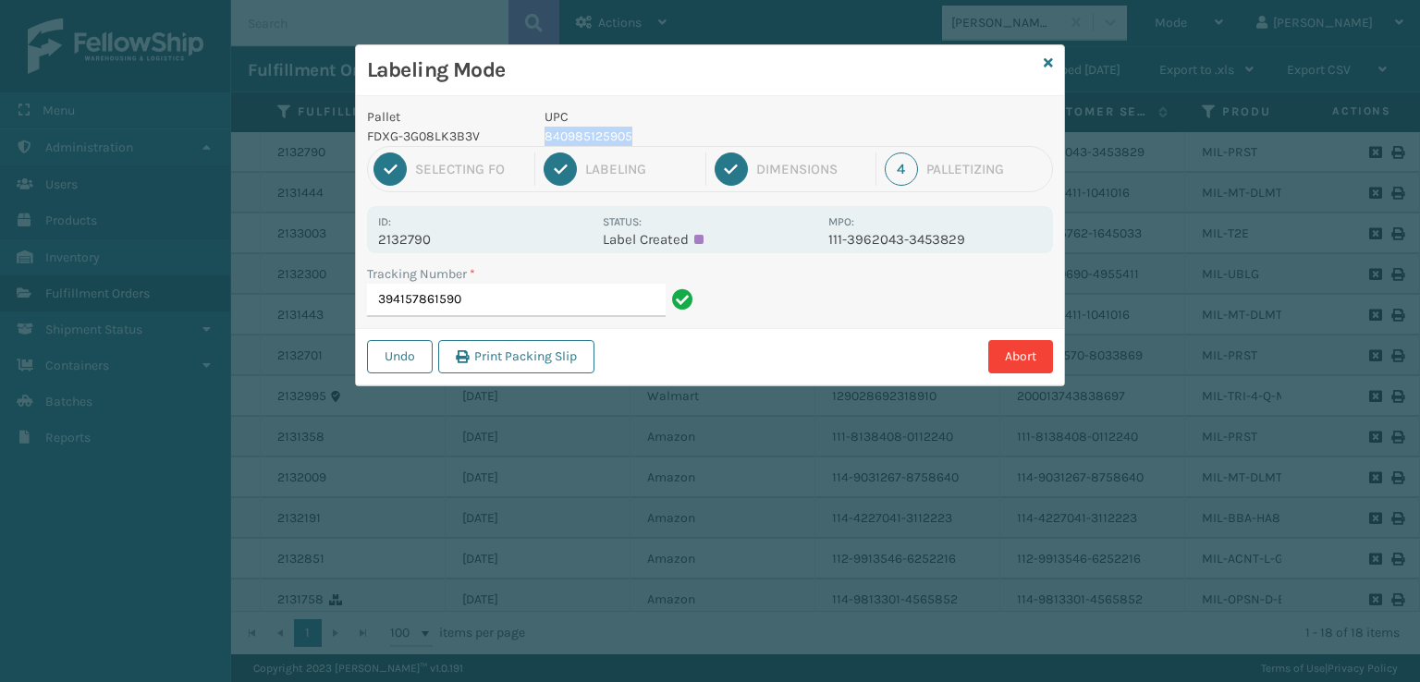
drag, startPoint x: 638, startPoint y: 132, endPoint x: 534, endPoint y: 140, distance: 103.8
click at [534, 140] on div "UPC 840985125905" at bounding box center [680, 126] width 295 height 39
copy p "840985125905"
drag, startPoint x: 507, startPoint y: 296, endPoint x: 513, endPoint y: 283, distance: 14.5
click at [509, 293] on input "394157861590" at bounding box center [516, 300] width 299 height 33
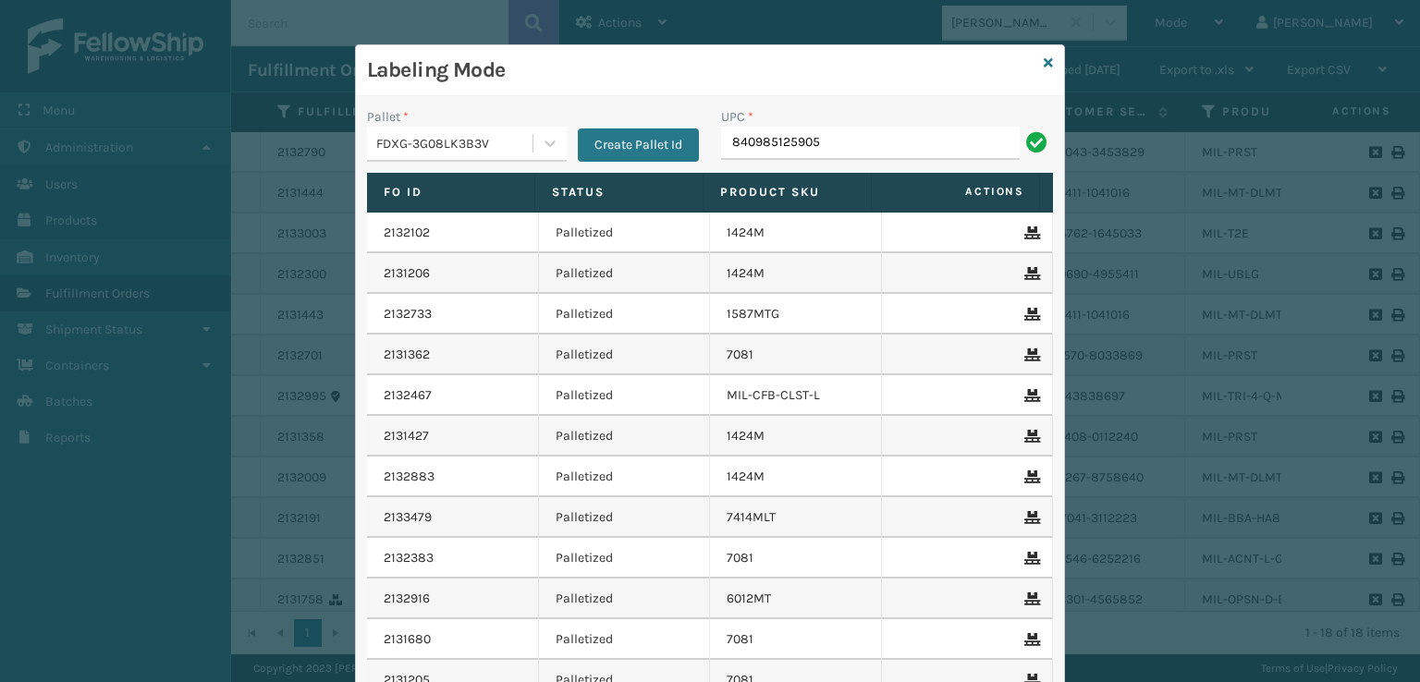
type input "840985125905"
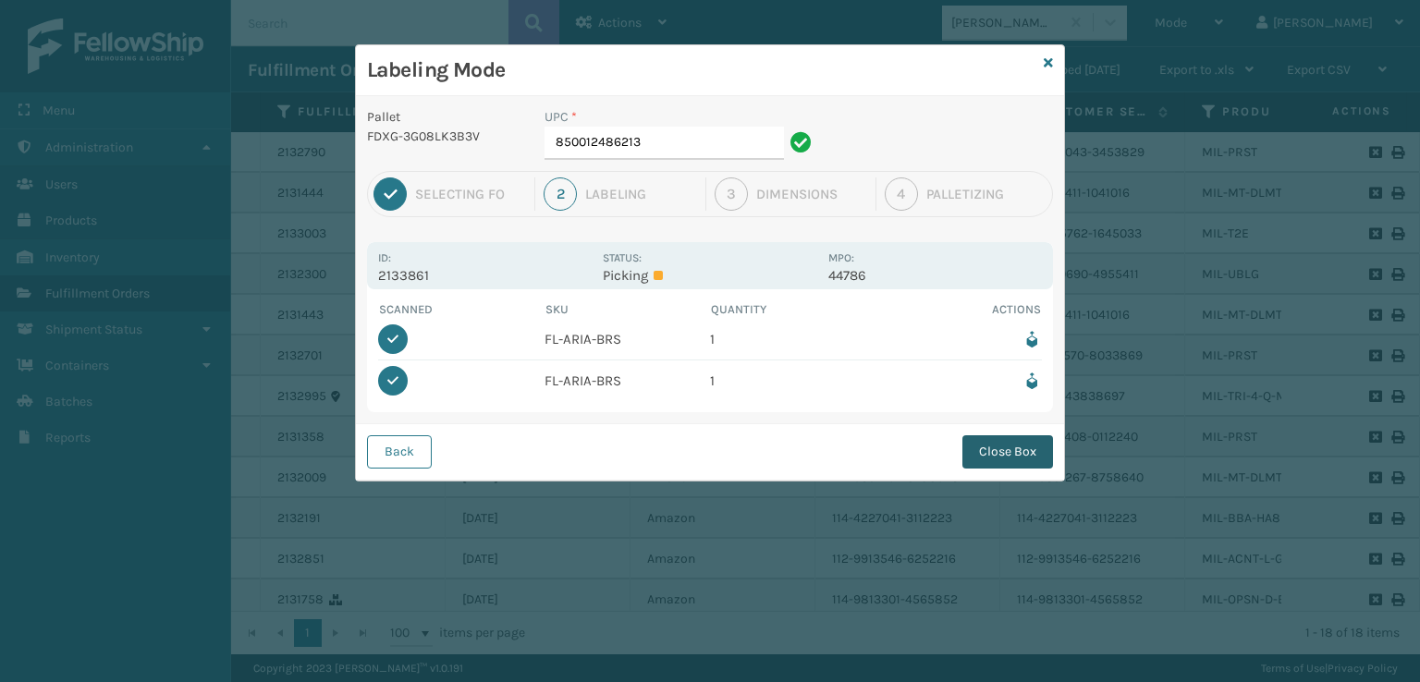
drag, startPoint x: 999, startPoint y: 459, endPoint x: 908, endPoint y: 498, distance: 99.4
click at [998, 459] on button "Close Box" at bounding box center [1007, 451] width 91 height 33
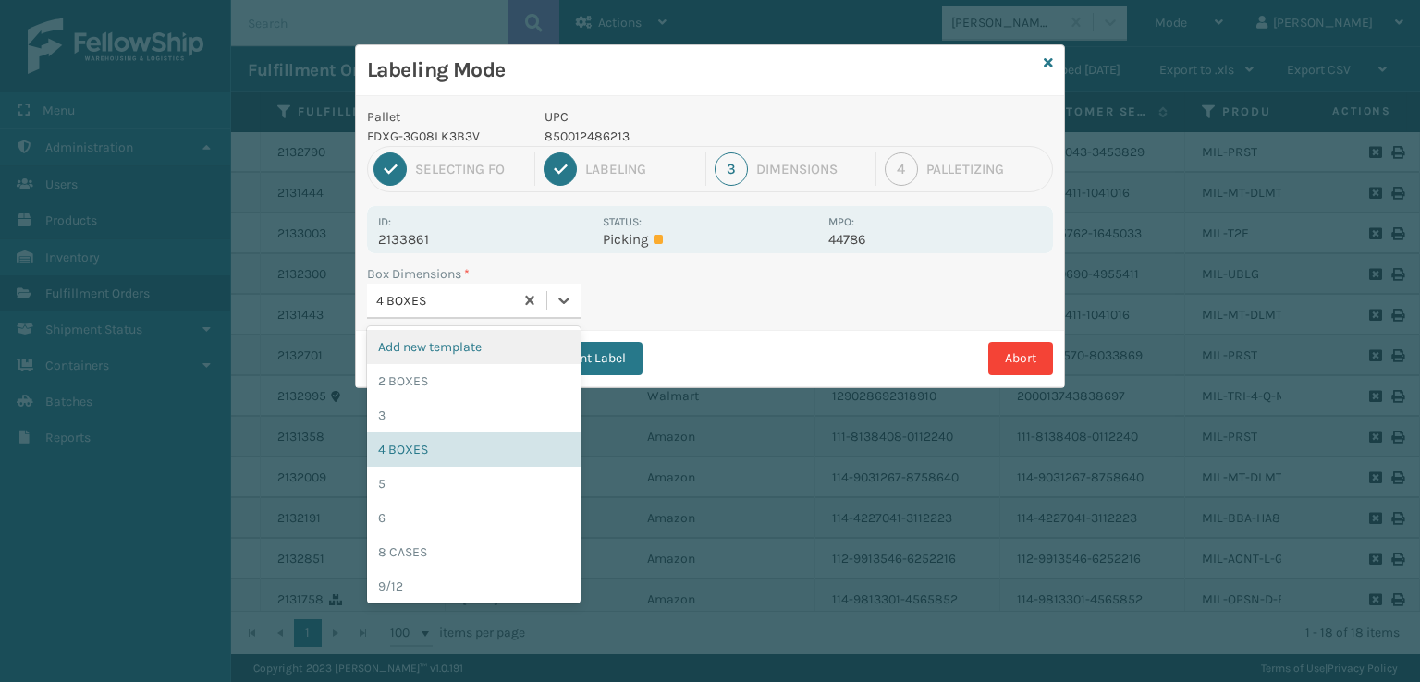
click at [442, 298] on div "4 BOXES" at bounding box center [445, 300] width 139 height 19
click at [421, 373] on div "2 BOXES" at bounding box center [474, 381] width 214 height 34
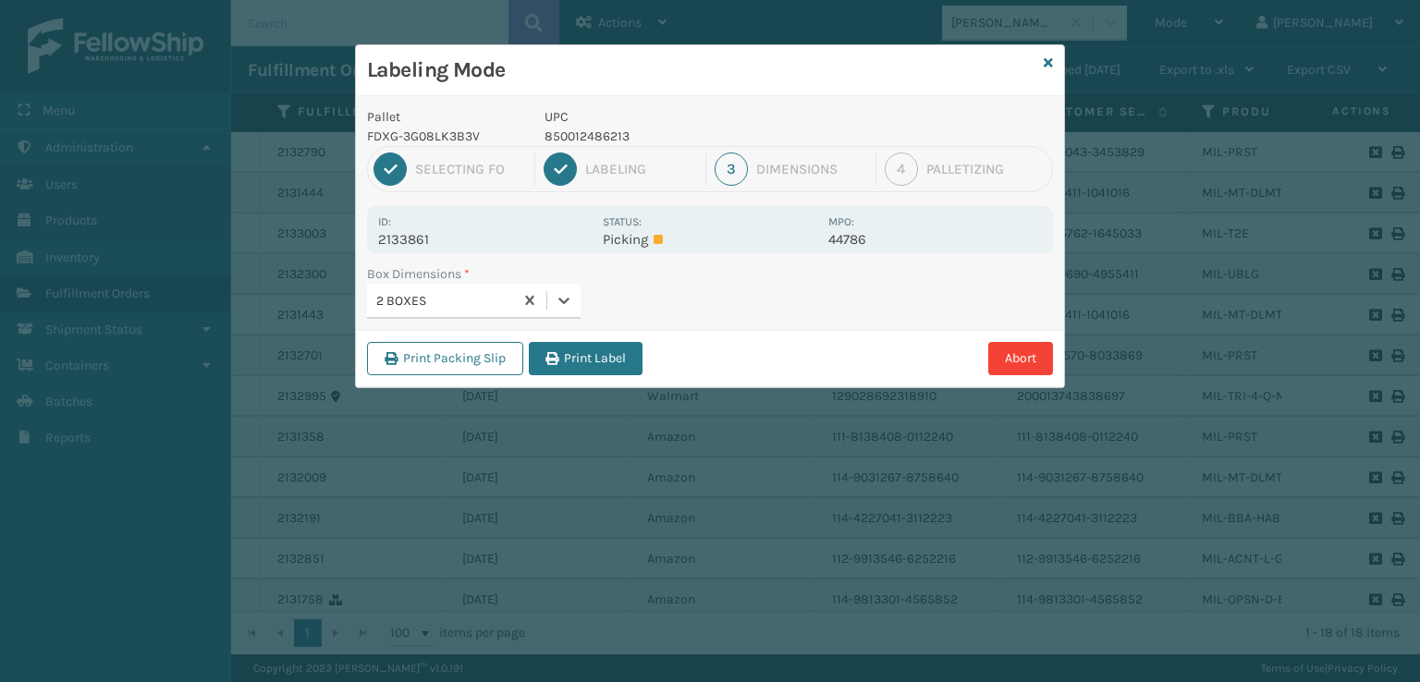
click at [567, 351] on button "Print Label" at bounding box center [586, 358] width 114 height 33
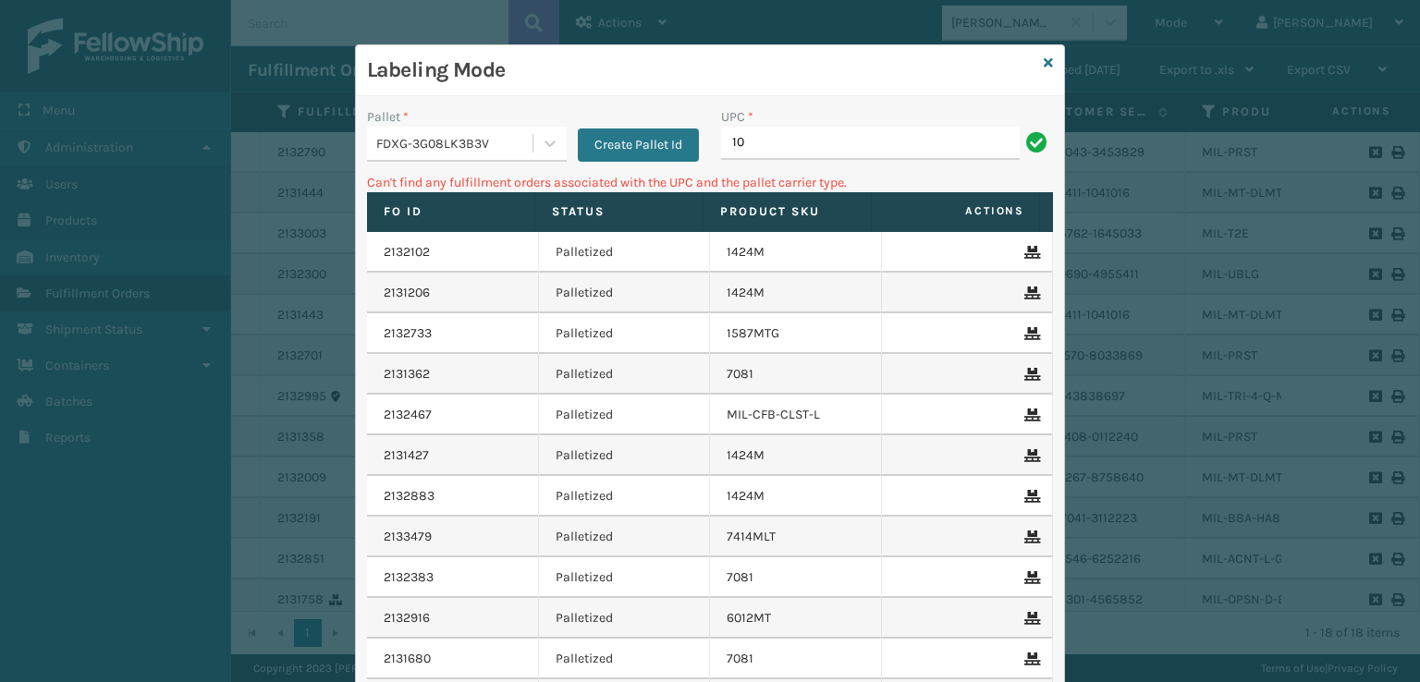
type input "1"
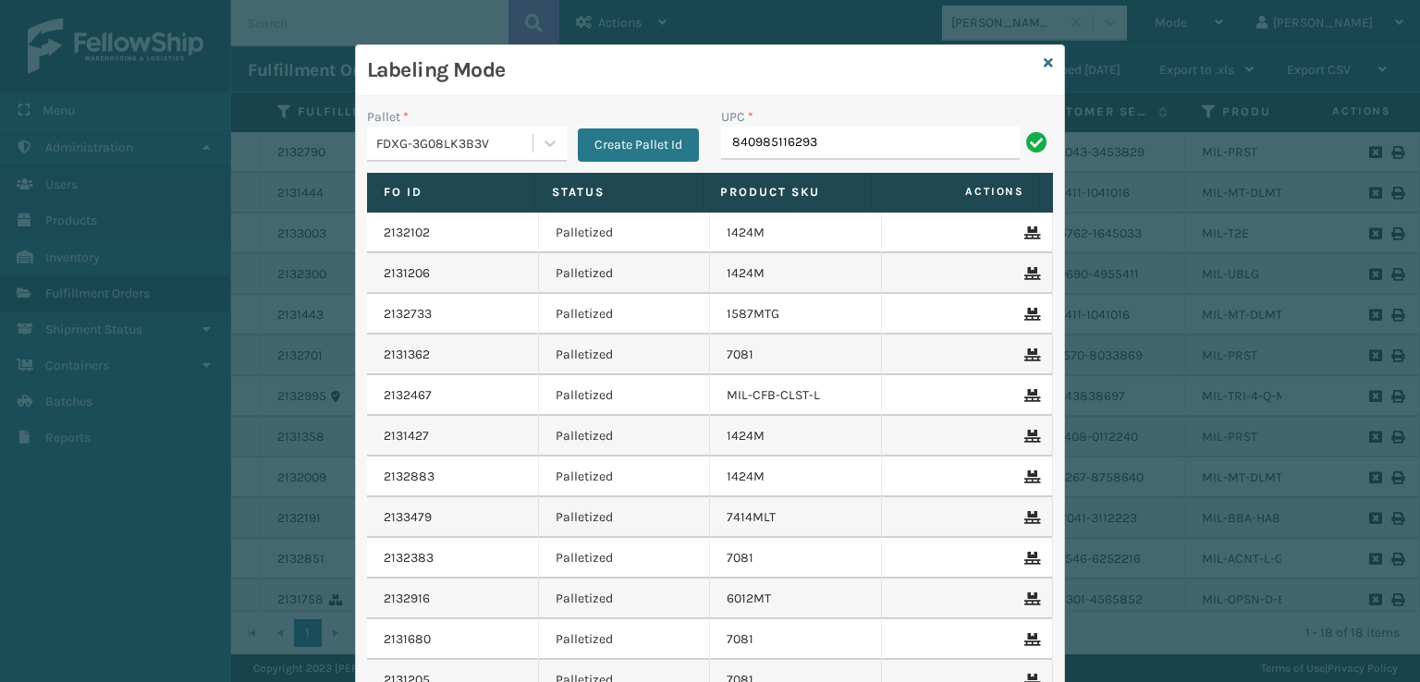
type input "840985116293"
type input "MIL-ACNT-V-G"
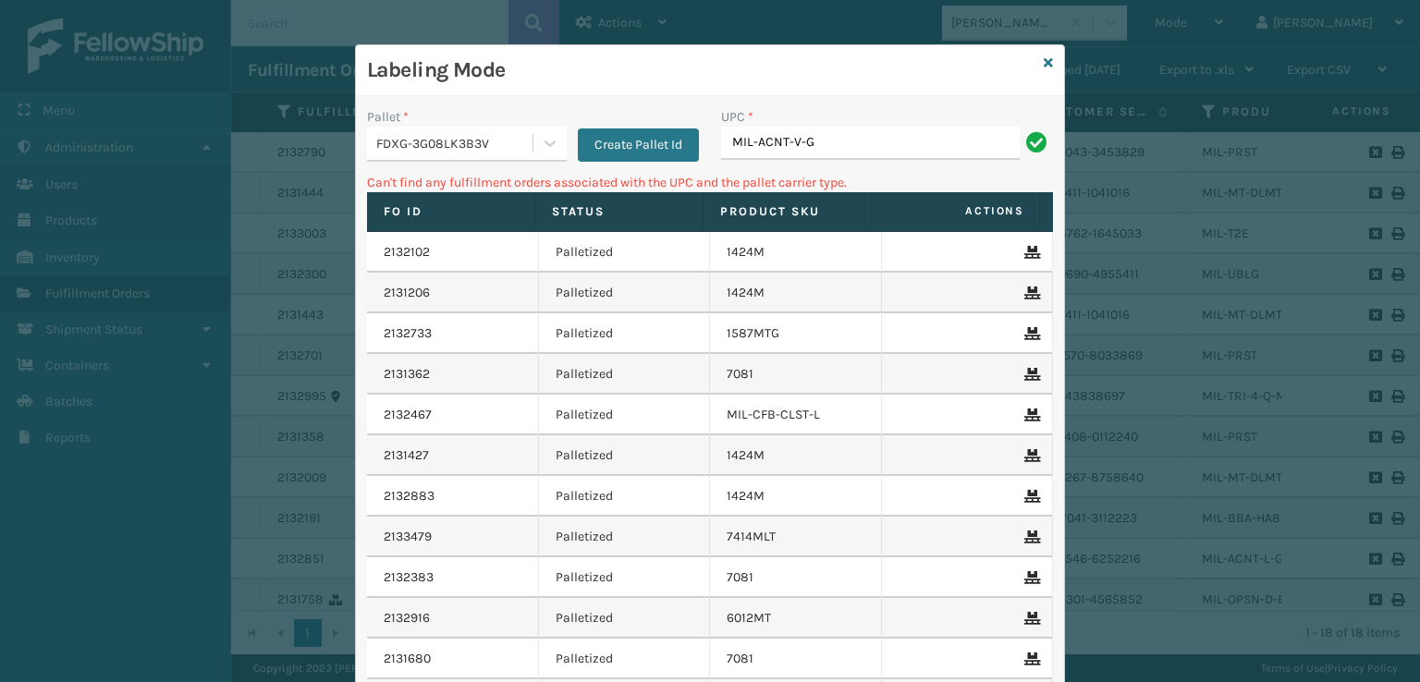
click at [1033, 64] on div "Labeling Mode" at bounding box center [710, 70] width 708 height 51
click at [1044, 56] on icon at bounding box center [1048, 62] width 9 height 13
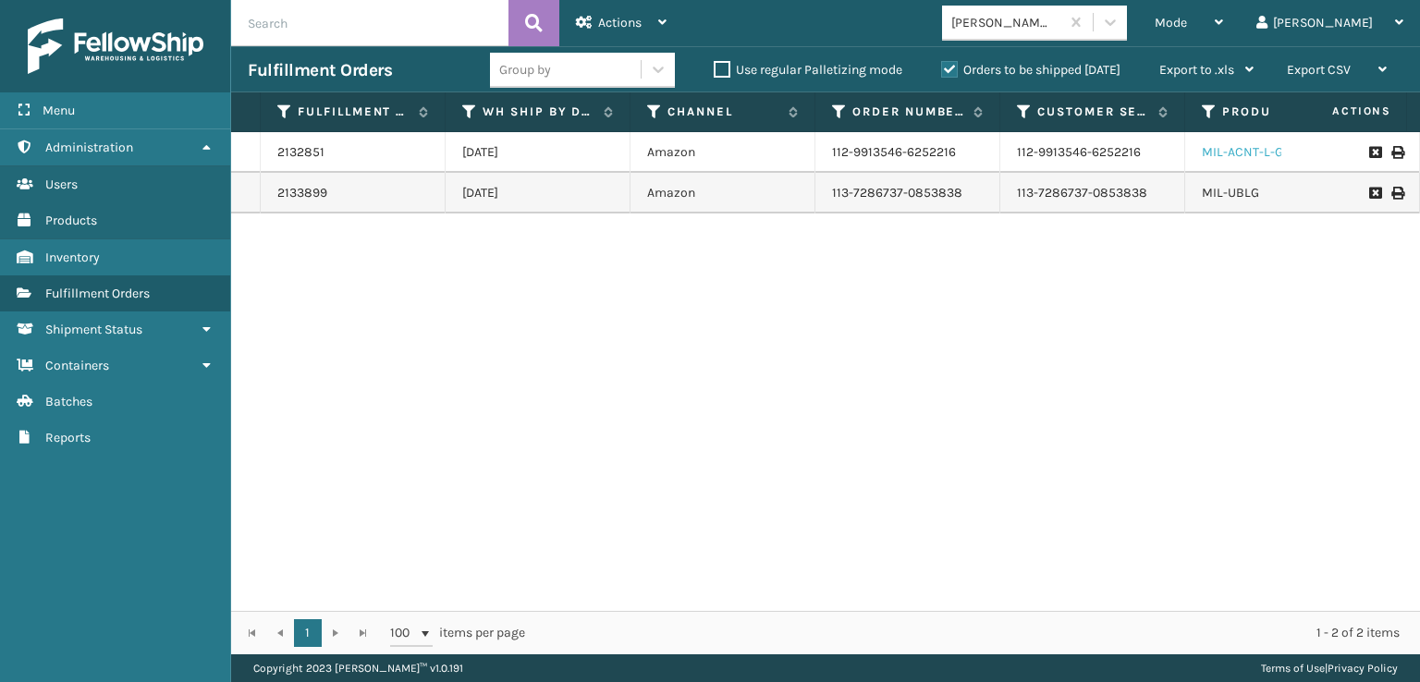
click at [1228, 152] on link "MIL-ACNT-L-G" at bounding box center [1242, 152] width 81 height 16
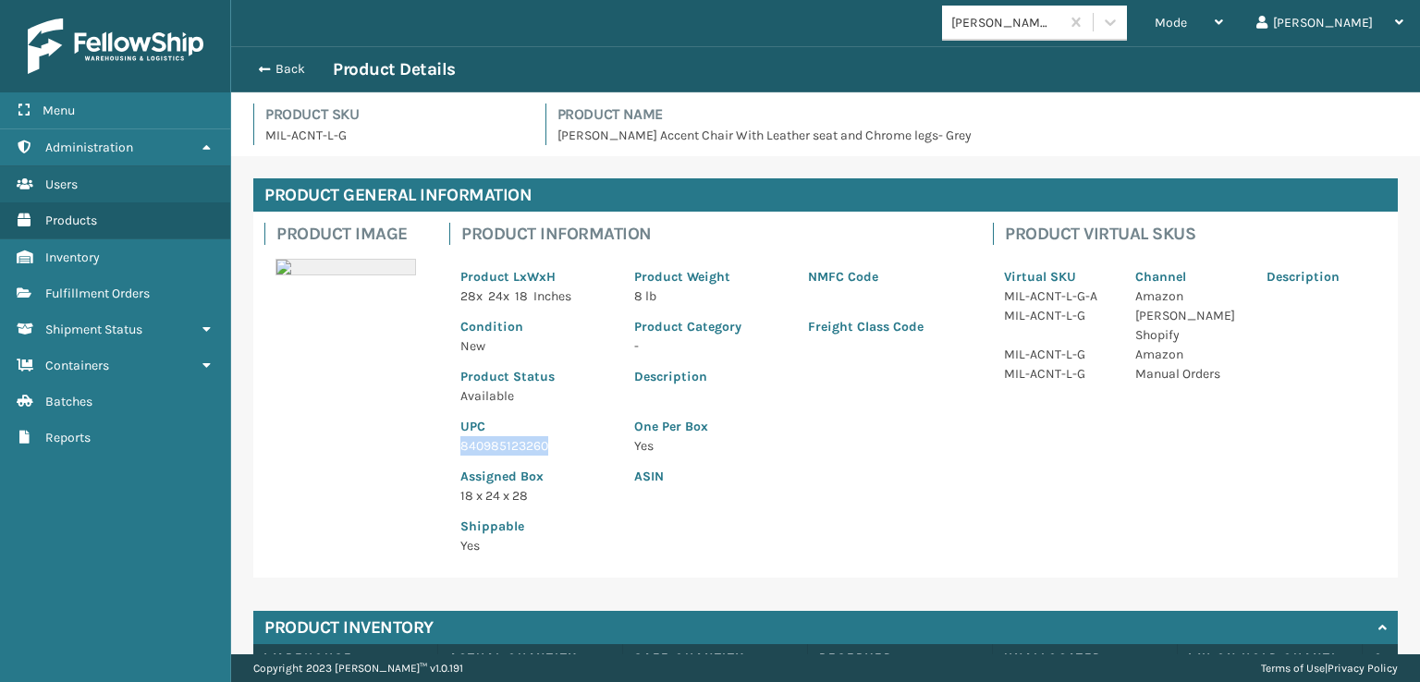
drag, startPoint x: 570, startPoint y: 441, endPoint x: 458, endPoint y: 438, distance: 111.9
click at [458, 438] on div "UPC 840985123260" at bounding box center [536, 431] width 174 height 50
copy p "840985123260"
click at [269, 62] on button "Back" at bounding box center [290, 69] width 85 height 17
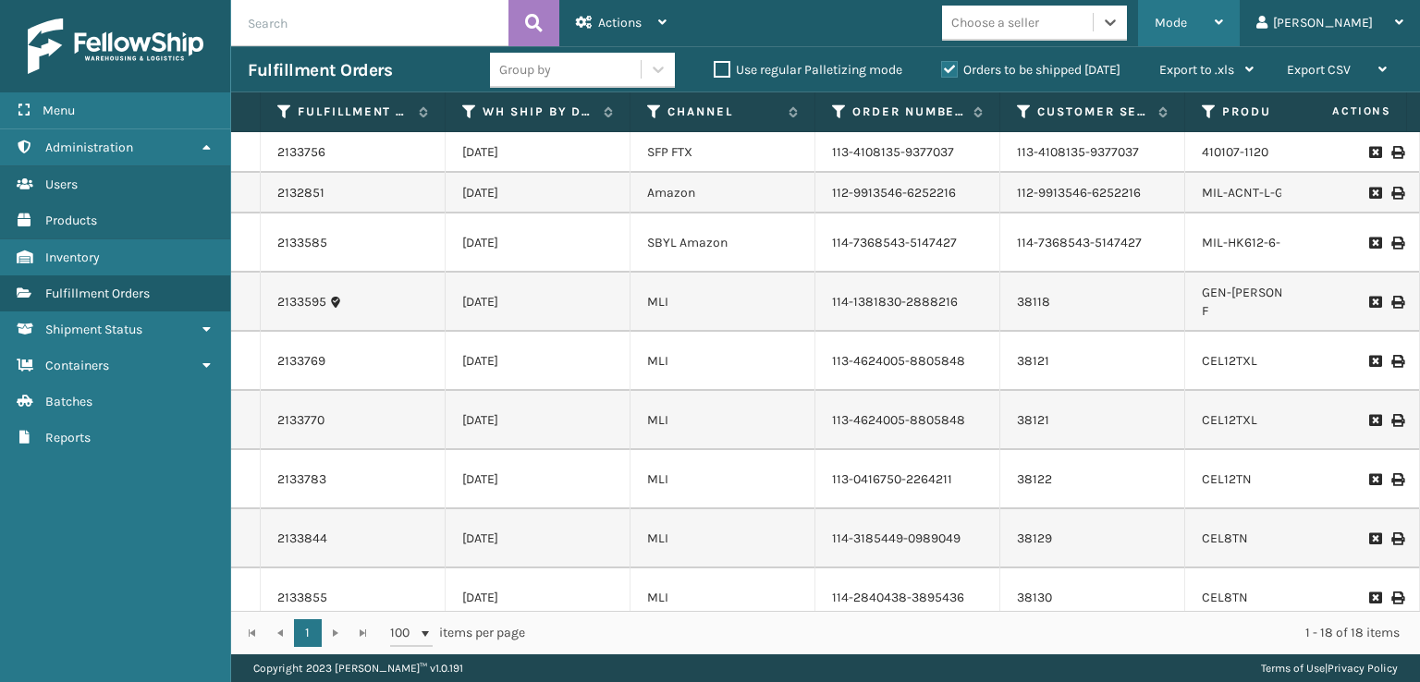
click at [1187, 24] on span "Mode" at bounding box center [1171, 23] width 32 height 16
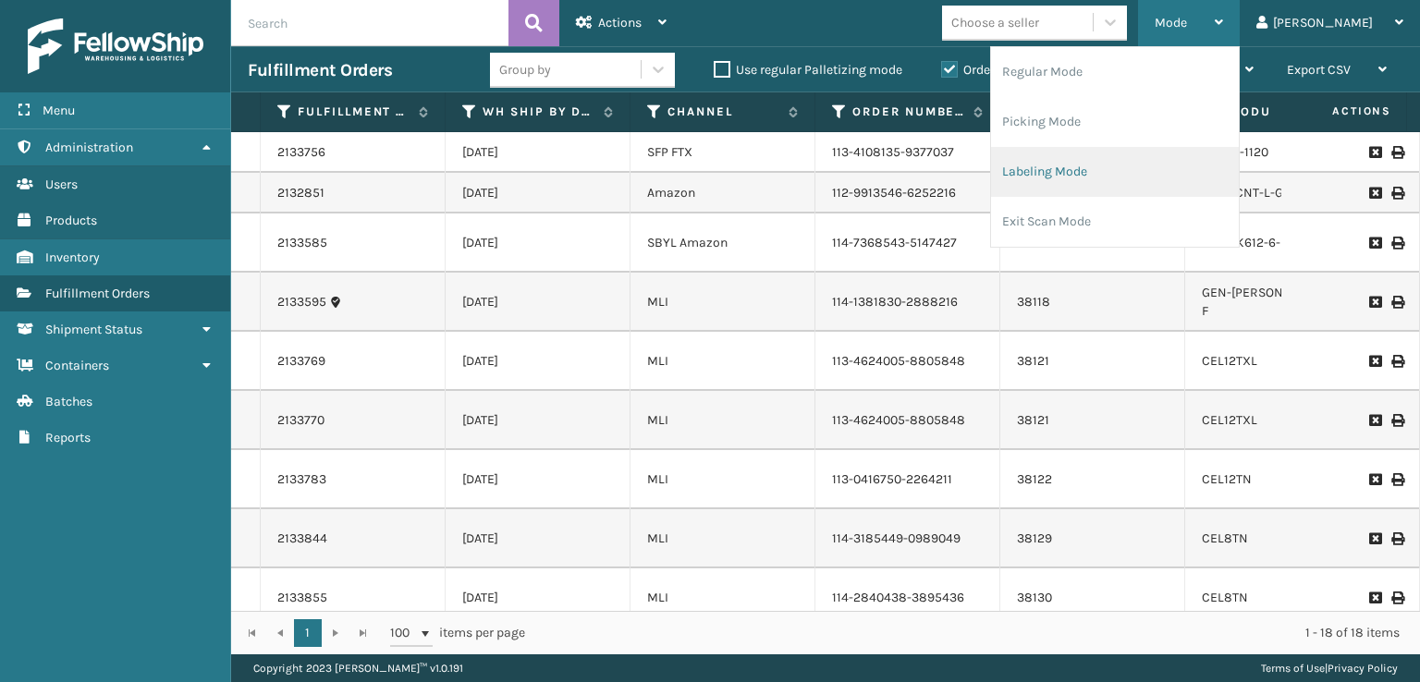
click at [1118, 156] on li "Labeling Mode" at bounding box center [1115, 172] width 248 height 50
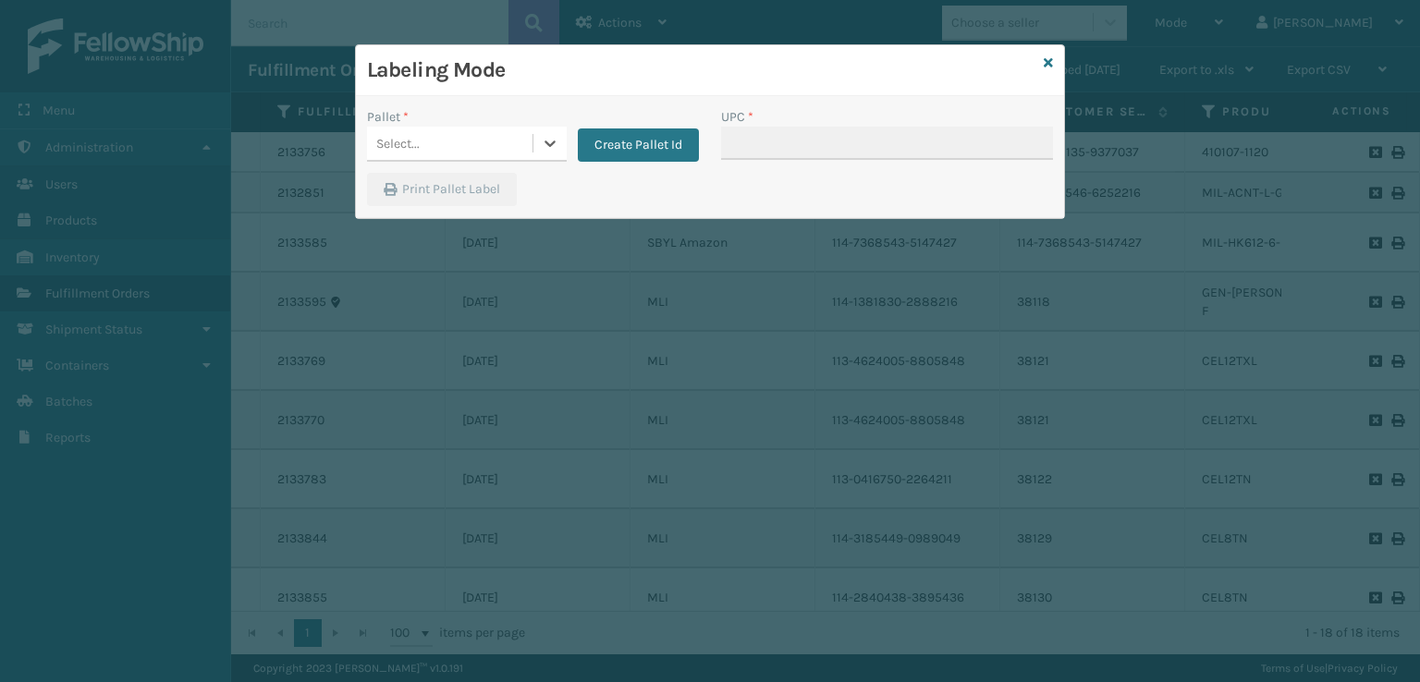
click at [441, 143] on div "Select..." at bounding box center [449, 143] width 165 height 31
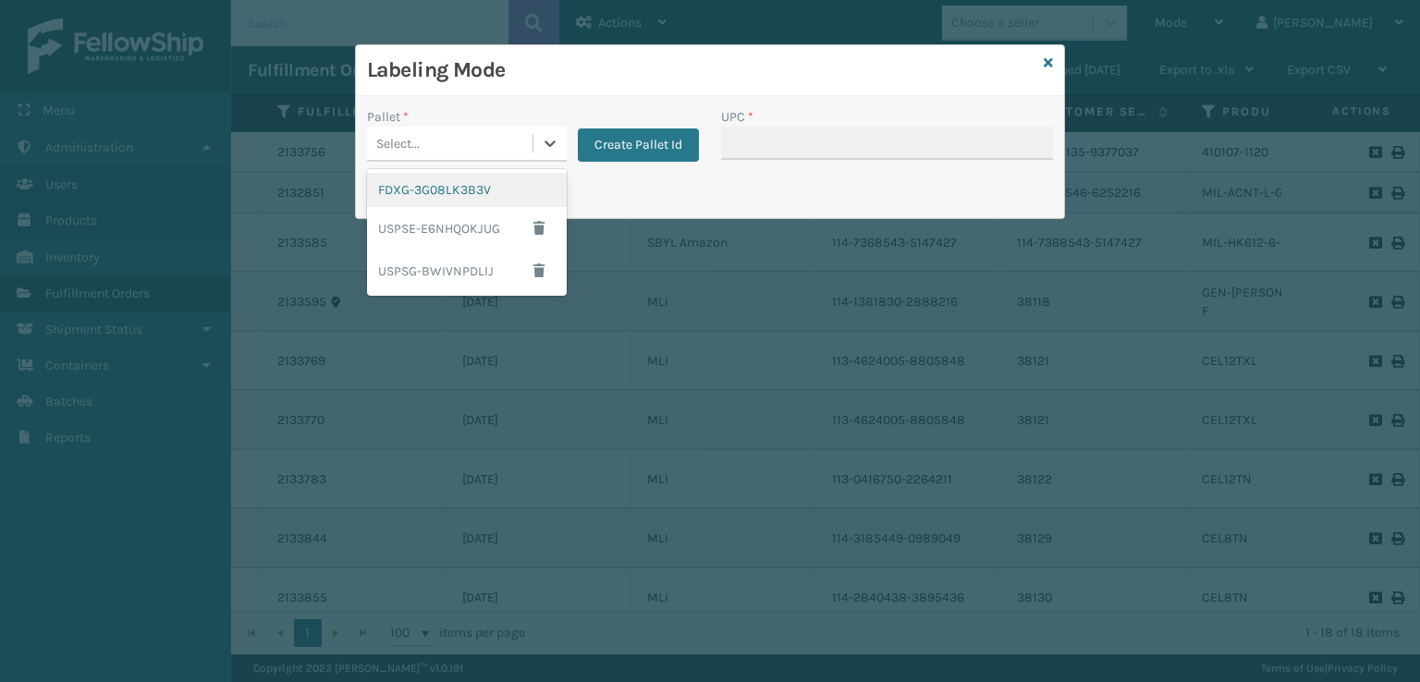
click at [423, 183] on div "FDXG-3G08LK3B3V" at bounding box center [467, 190] width 200 height 34
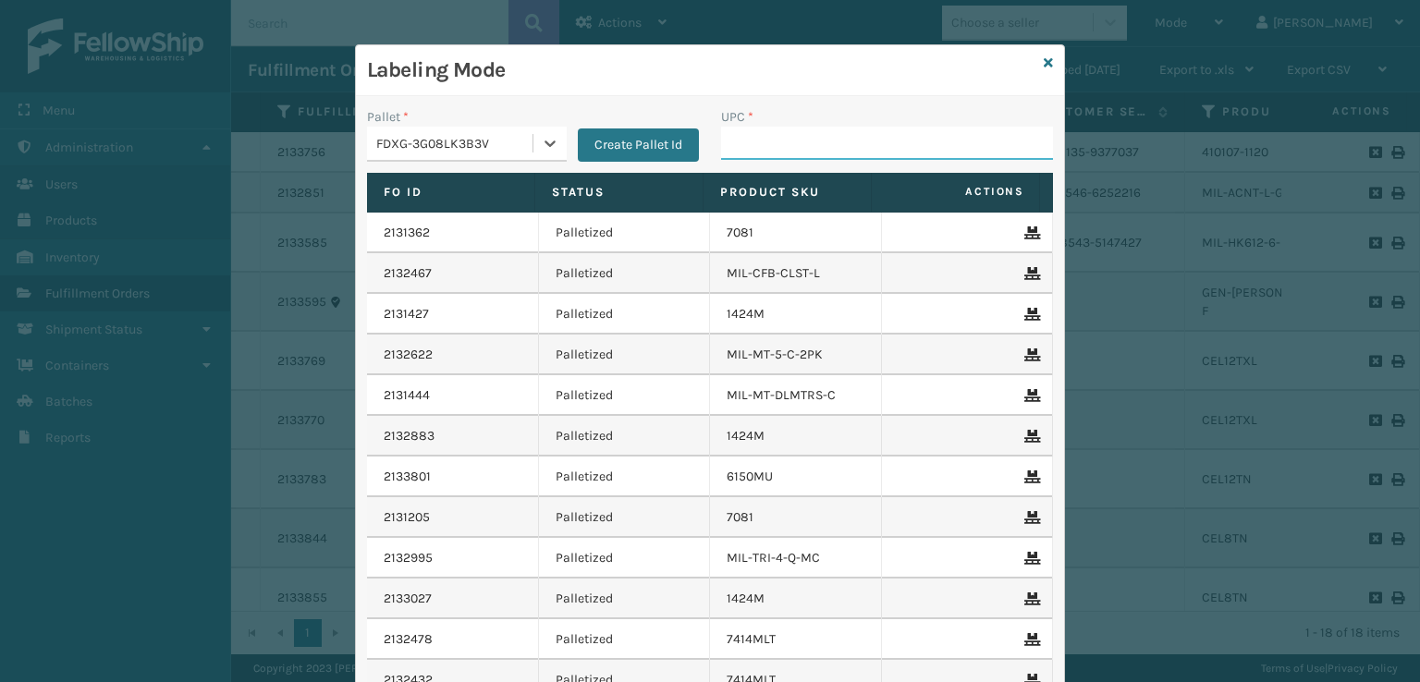
click at [773, 149] on input "UPC *" at bounding box center [887, 143] width 332 height 33
paste input "840985123260"
type input "840985123260"
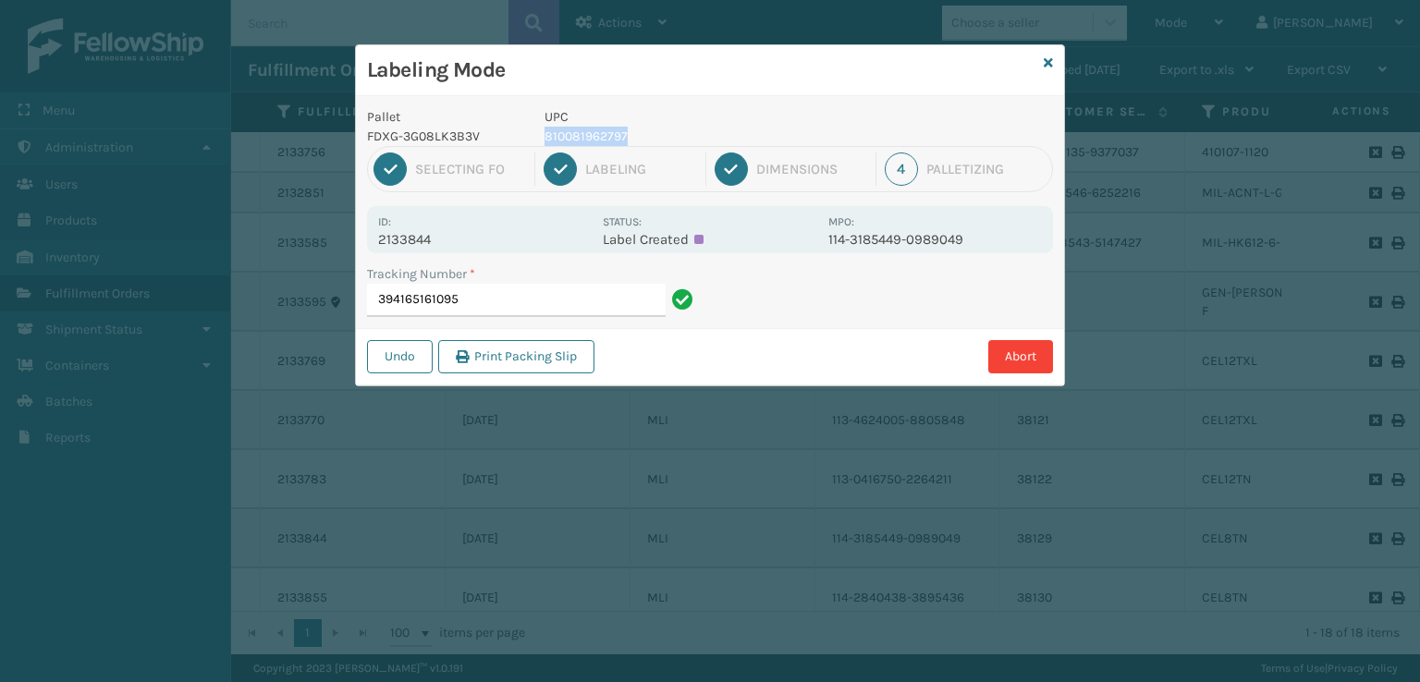
drag, startPoint x: 625, startPoint y: 138, endPoint x: 535, endPoint y: 138, distance: 89.7
click at [535, 138] on div "UPC 810081962797" at bounding box center [680, 126] width 295 height 39
copy p "810081962797"
click at [525, 295] on input "394165161095" at bounding box center [516, 300] width 299 height 33
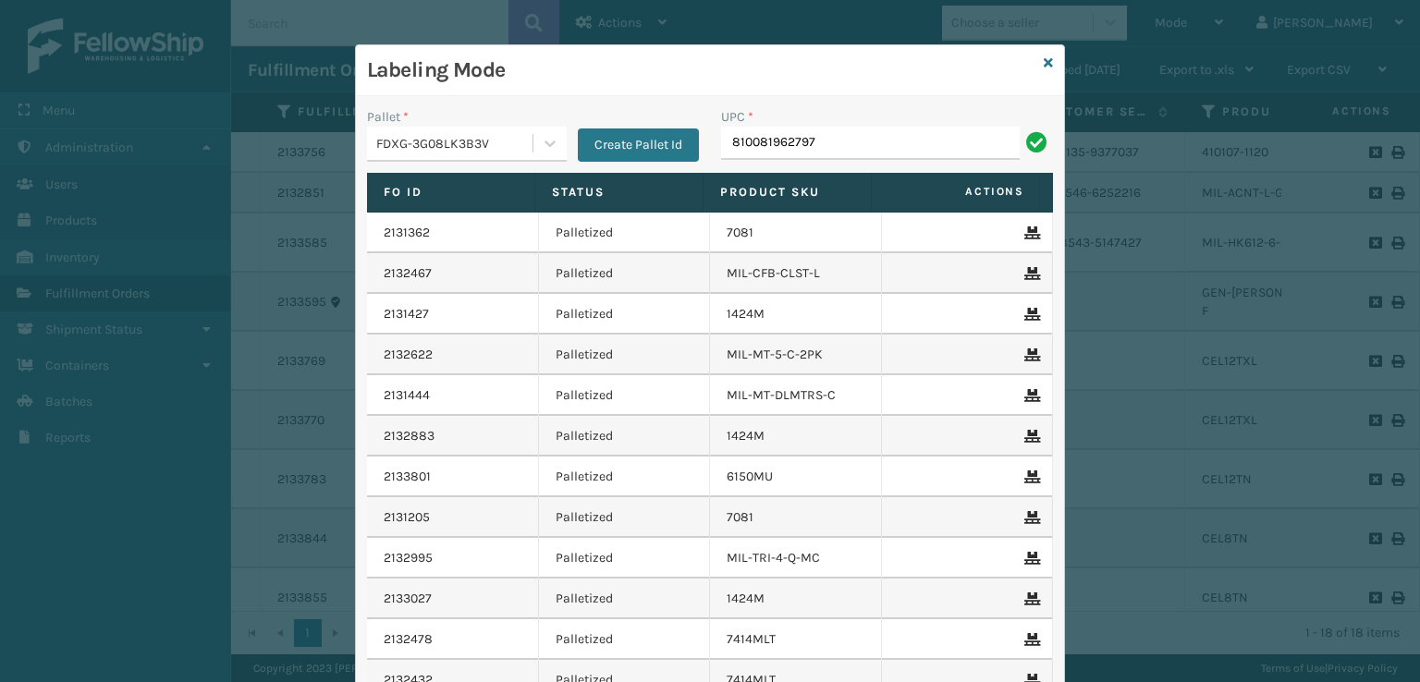
type input "810081962797"
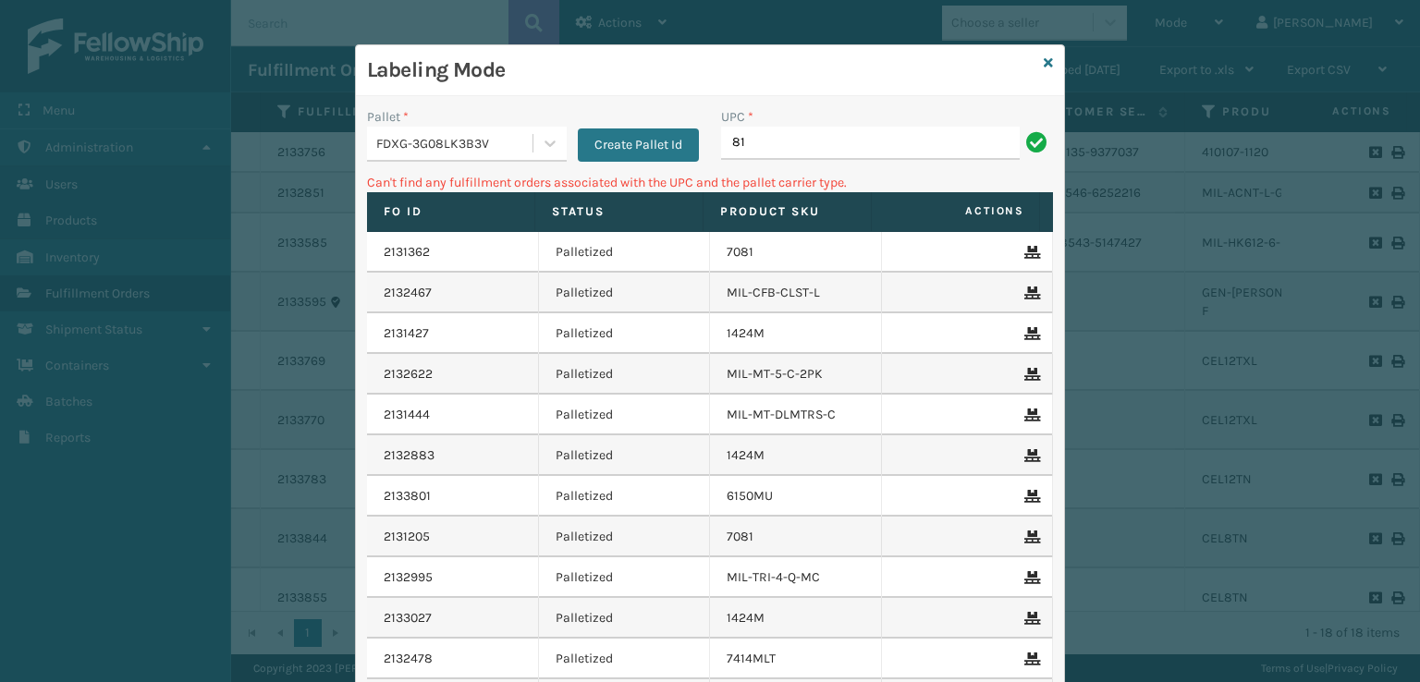
type input "8"
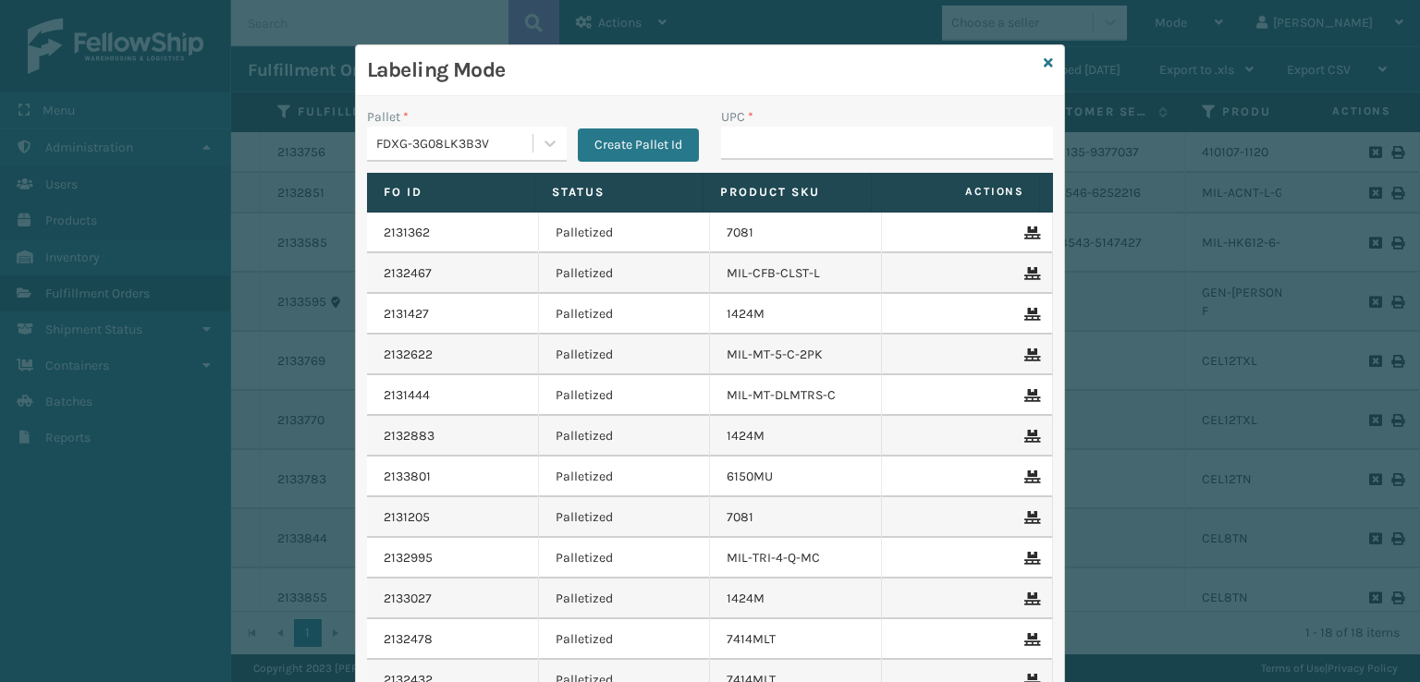
click at [1035, 63] on div "Labeling Mode" at bounding box center [710, 70] width 708 height 51
click at [1044, 64] on icon at bounding box center [1048, 62] width 9 height 13
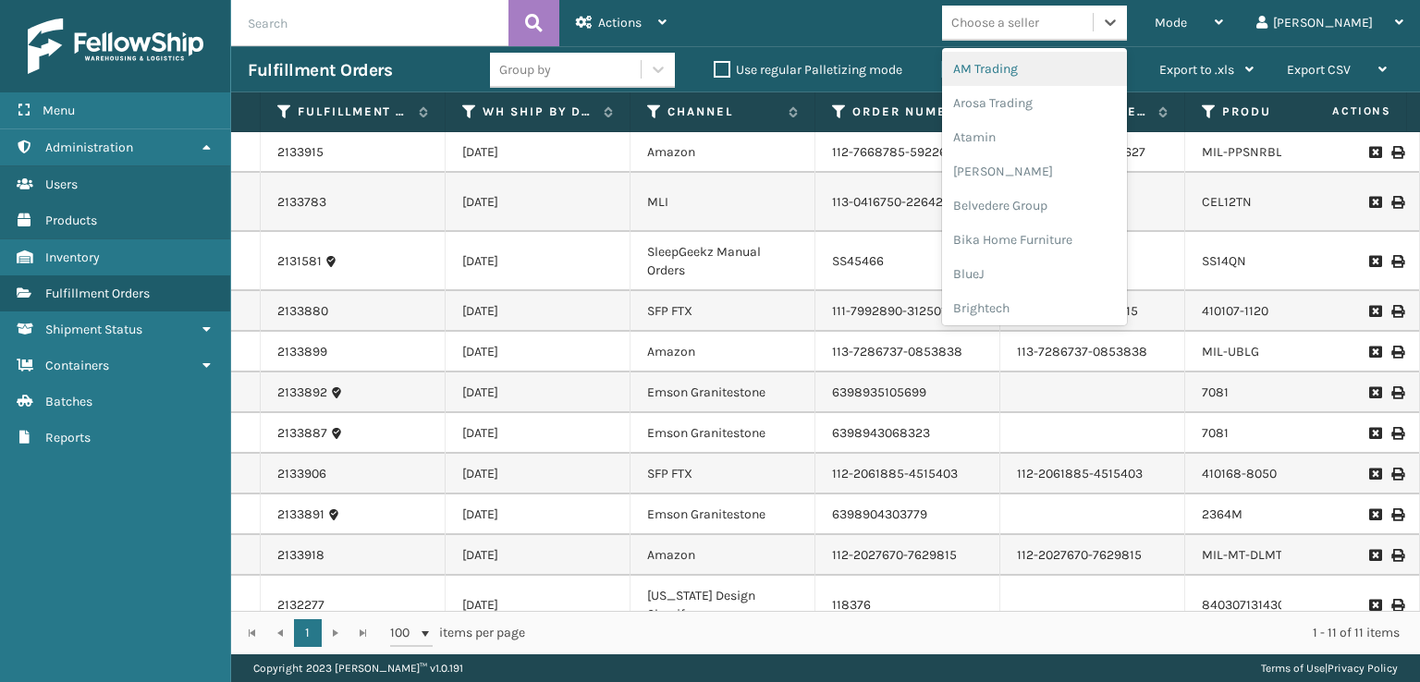
drag, startPoint x: 1059, startPoint y: 31, endPoint x: 1047, endPoint y: 33, distance: 12.3
click at [1039, 31] on div "Choose a seller" at bounding box center [995, 22] width 88 height 19
type input "SL"
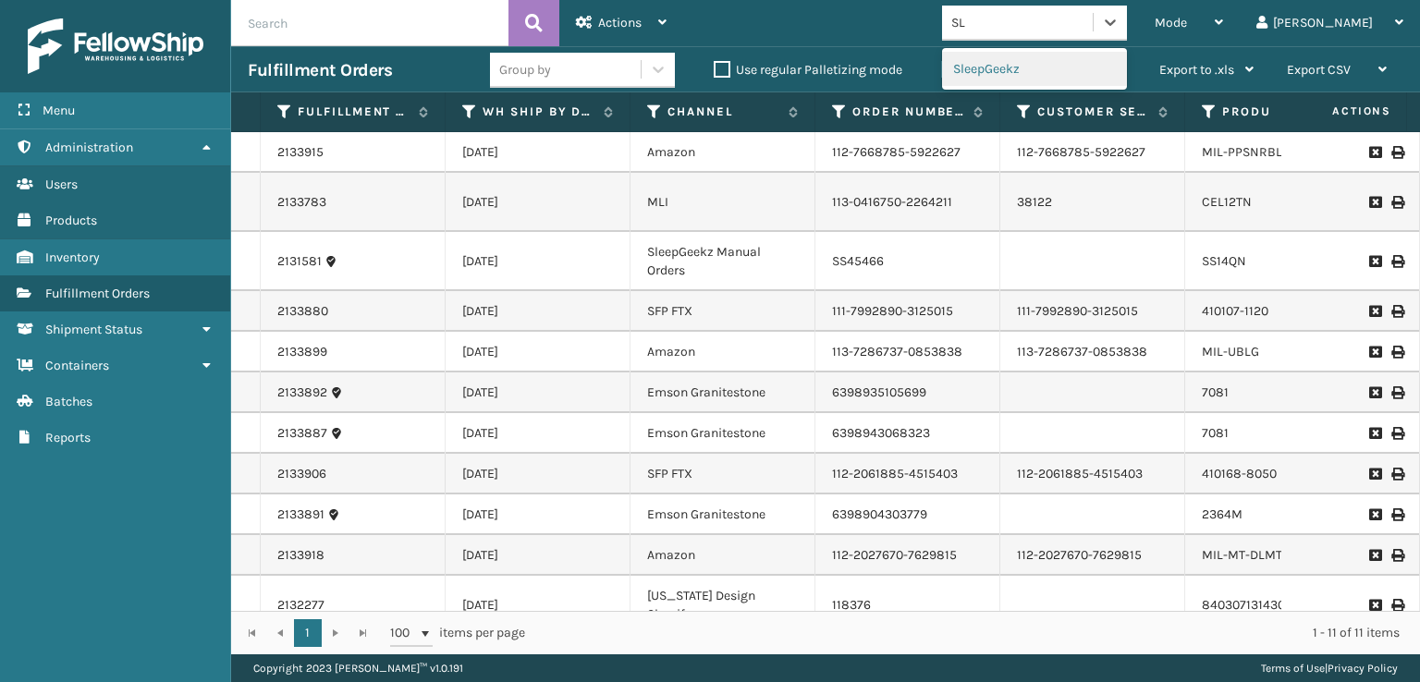
click at [1080, 72] on div "SleepGeekz" at bounding box center [1034, 69] width 185 height 34
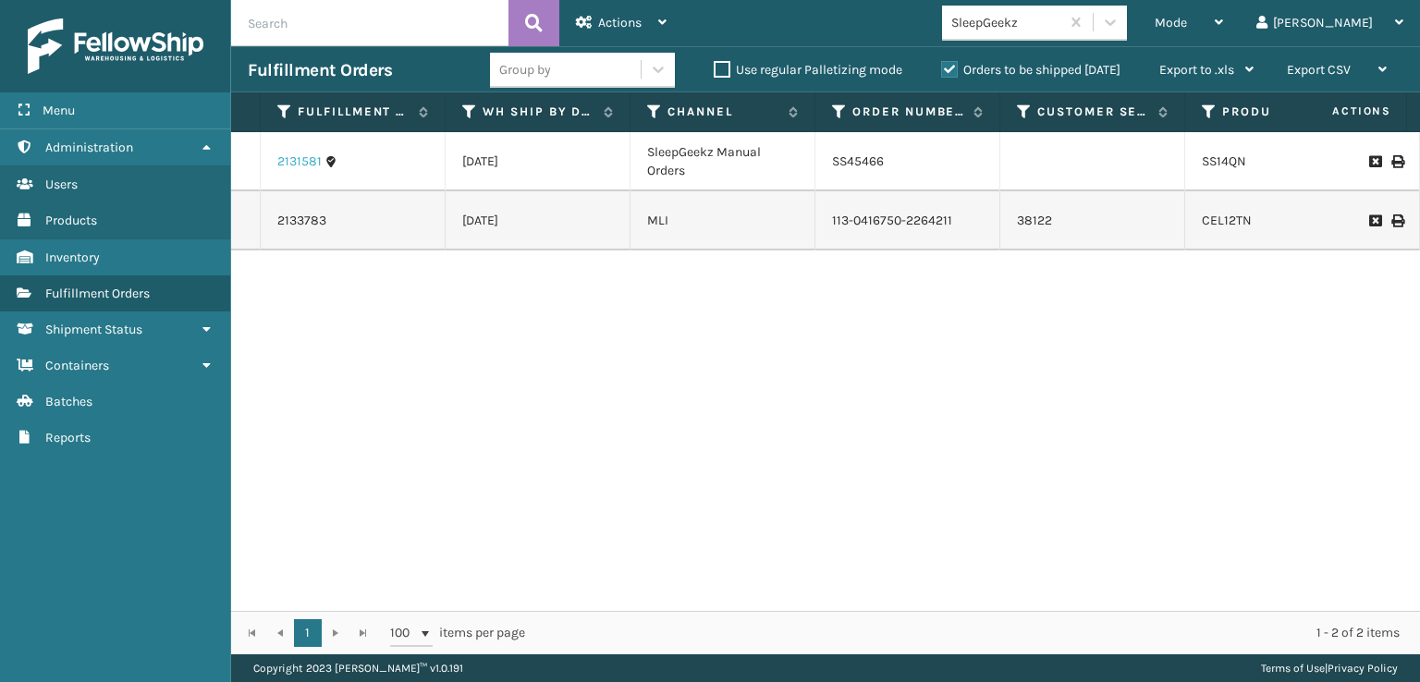
click at [296, 165] on link "2131581" at bounding box center [299, 162] width 44 height 18
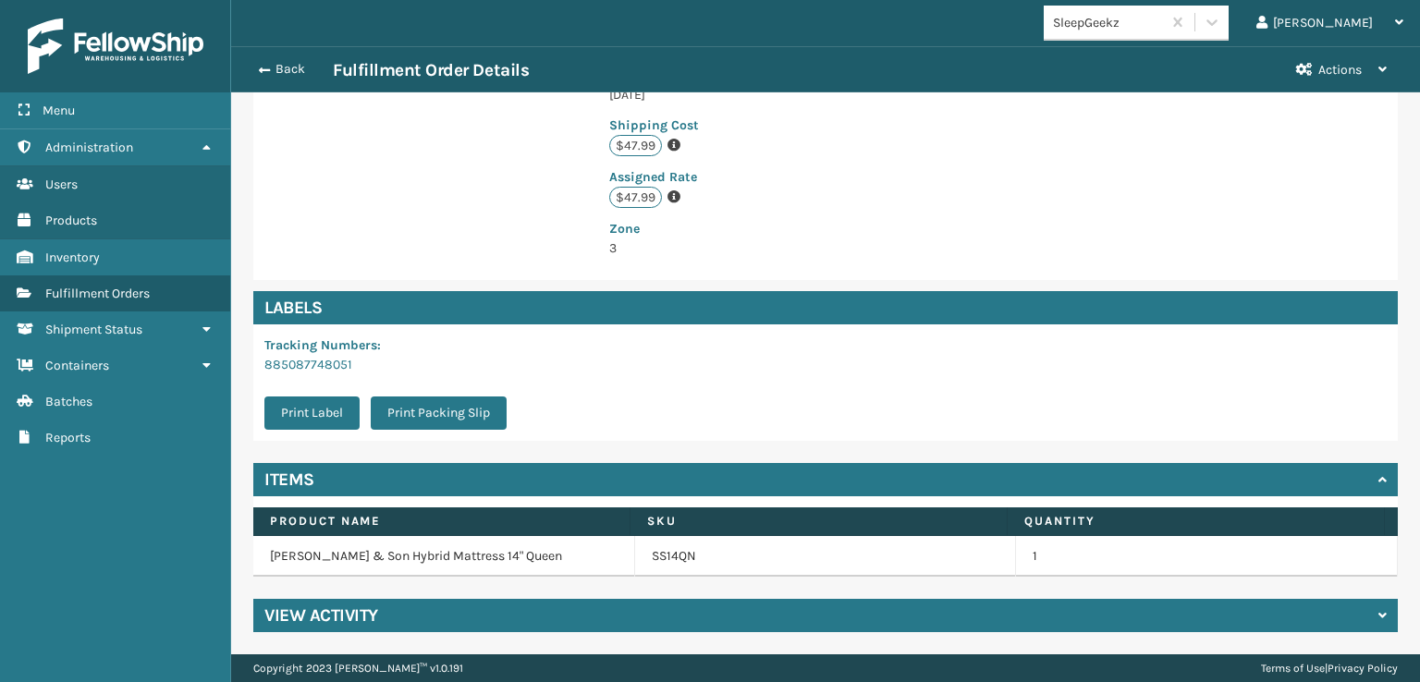
scroll to position [481, 0]
click at [336, 619] on h4 "View Activity" at bounding box center [321, 616] width 114 height 22
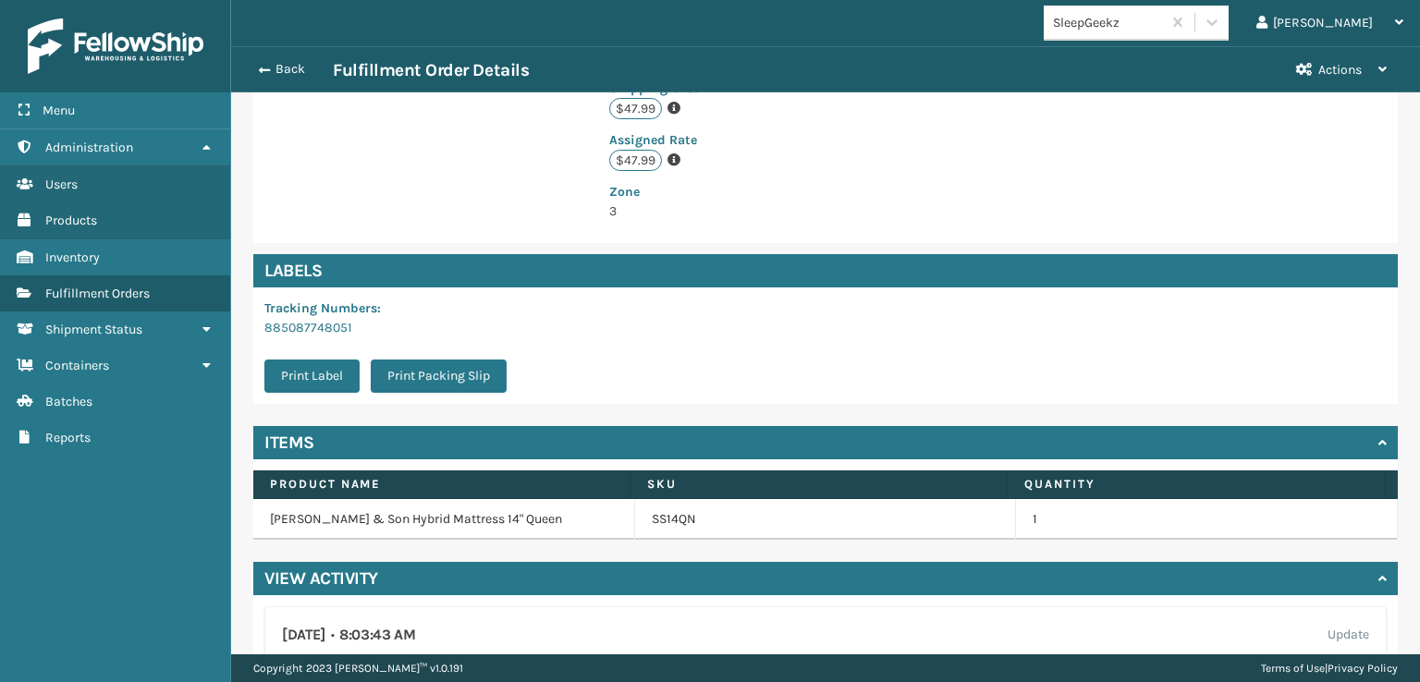
scroll to position [481, 0]
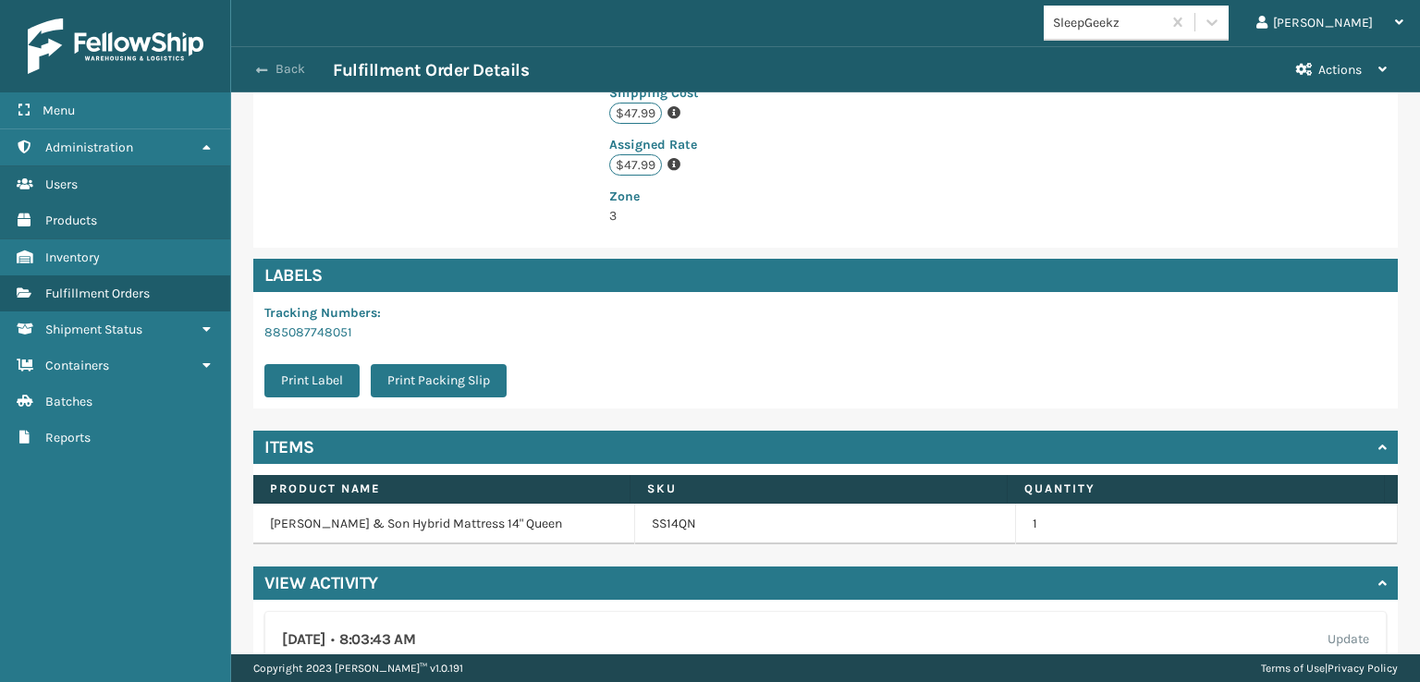
click at [261, 75] on span "button" at bounding box center [261, 70] width 11 height 13
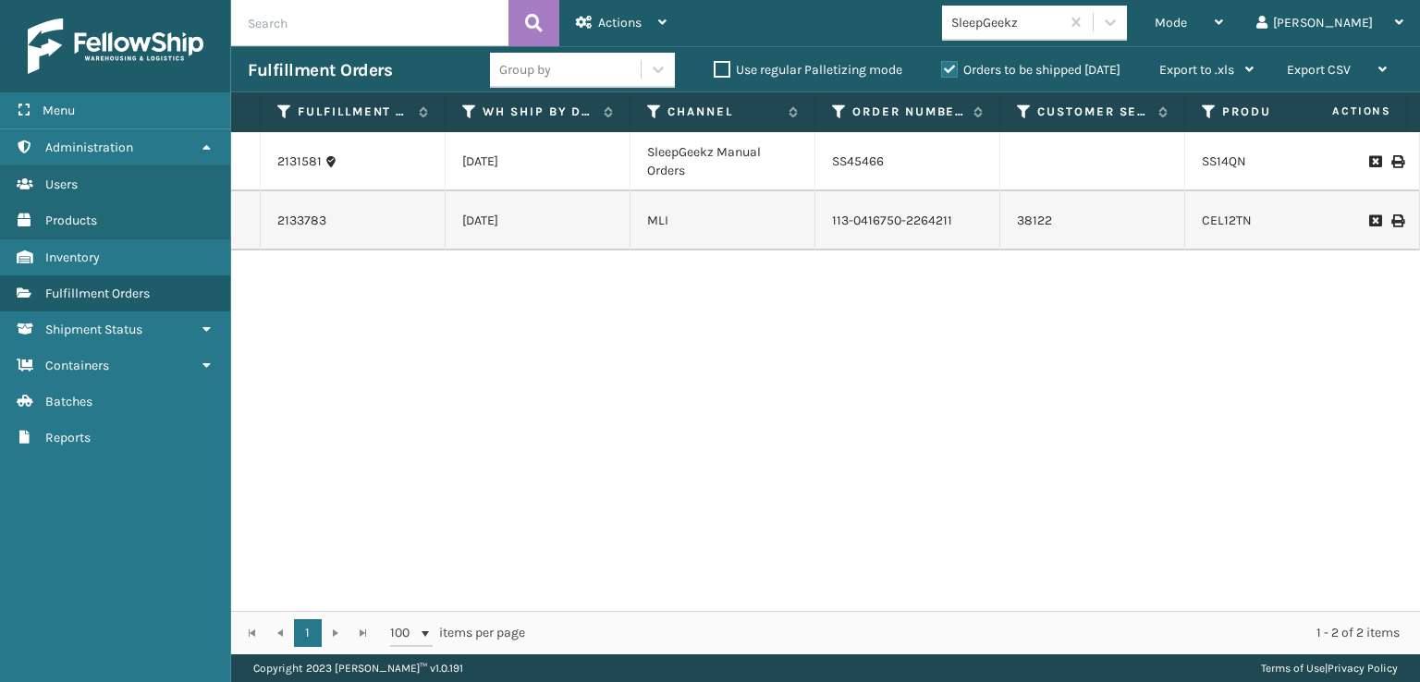
click at [273, 172] on td "2131581" at bounding box center [353, 161] width 185 height 59
click at [311, 230] on link "2133783" at bounding box center [301, 221] width 49 height 18
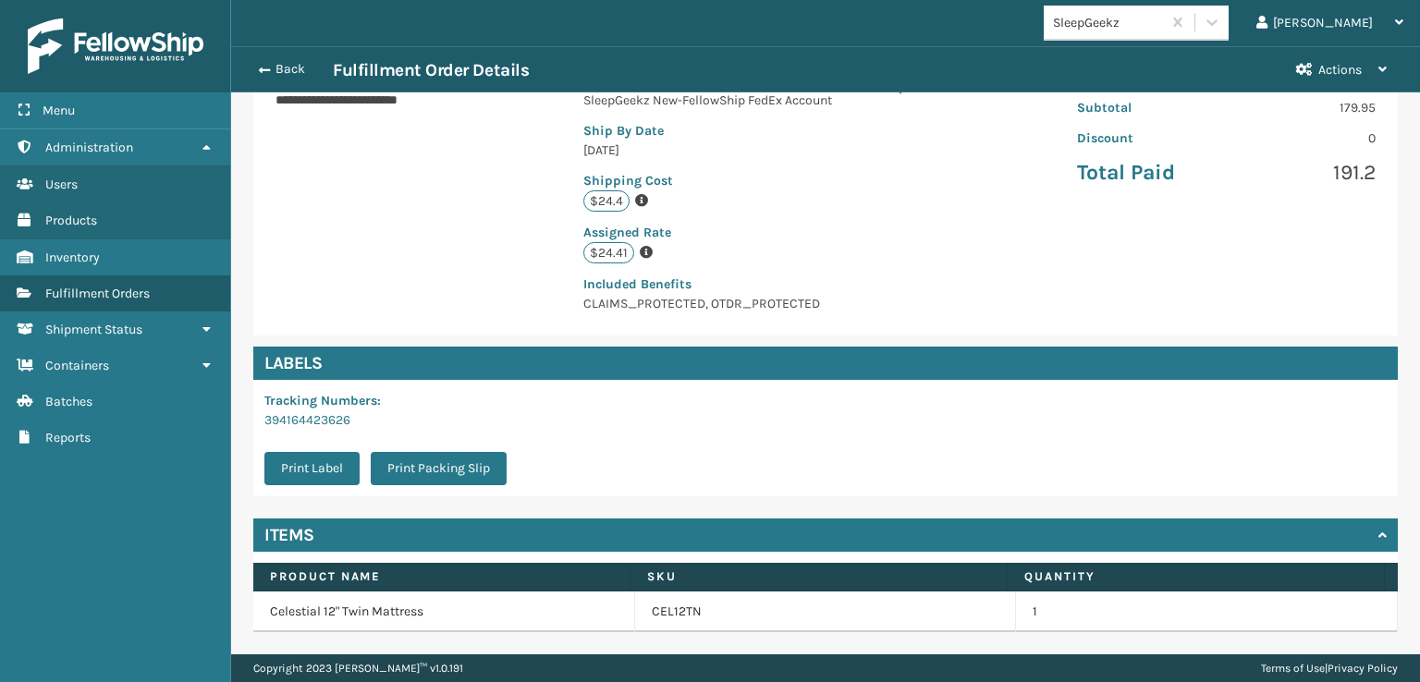
scroll to position [447, 0]
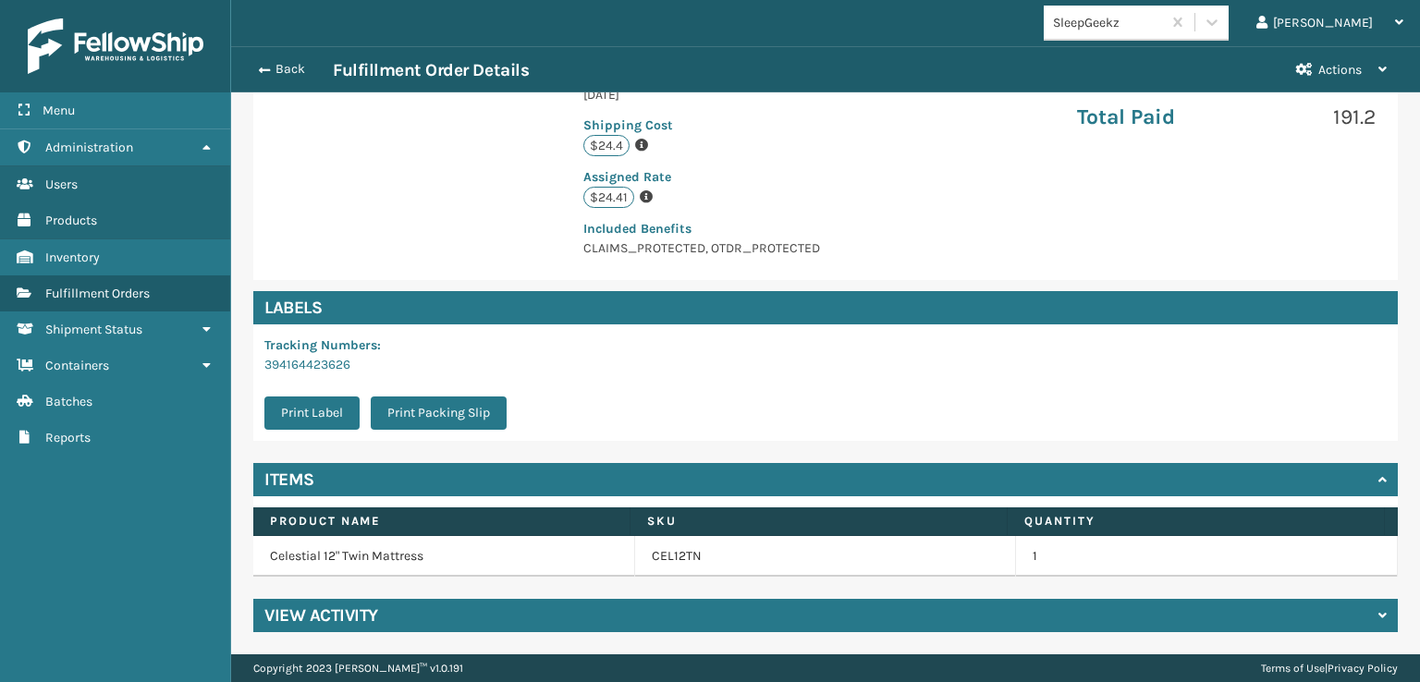
click at [340, 608] on h4 "View Activity" at bounding box center [321, 616] width 114 height 22
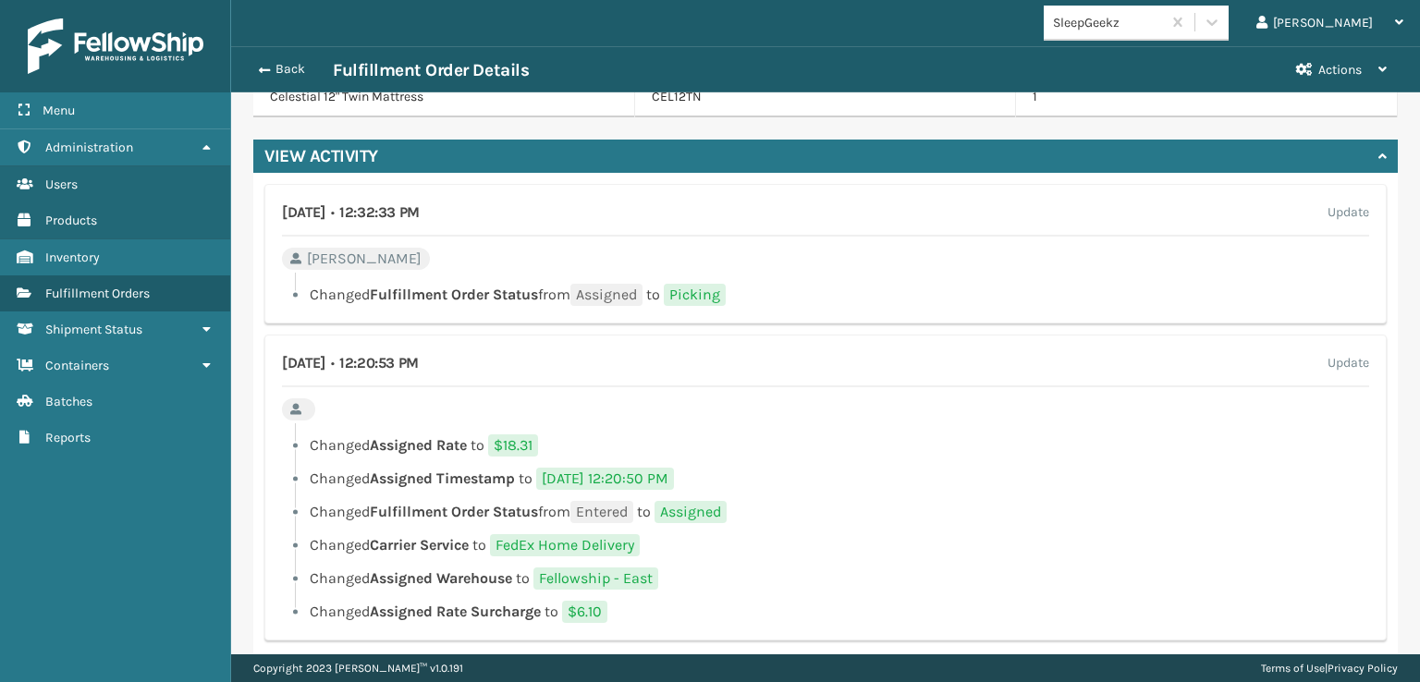
scroll to position [910, 0]
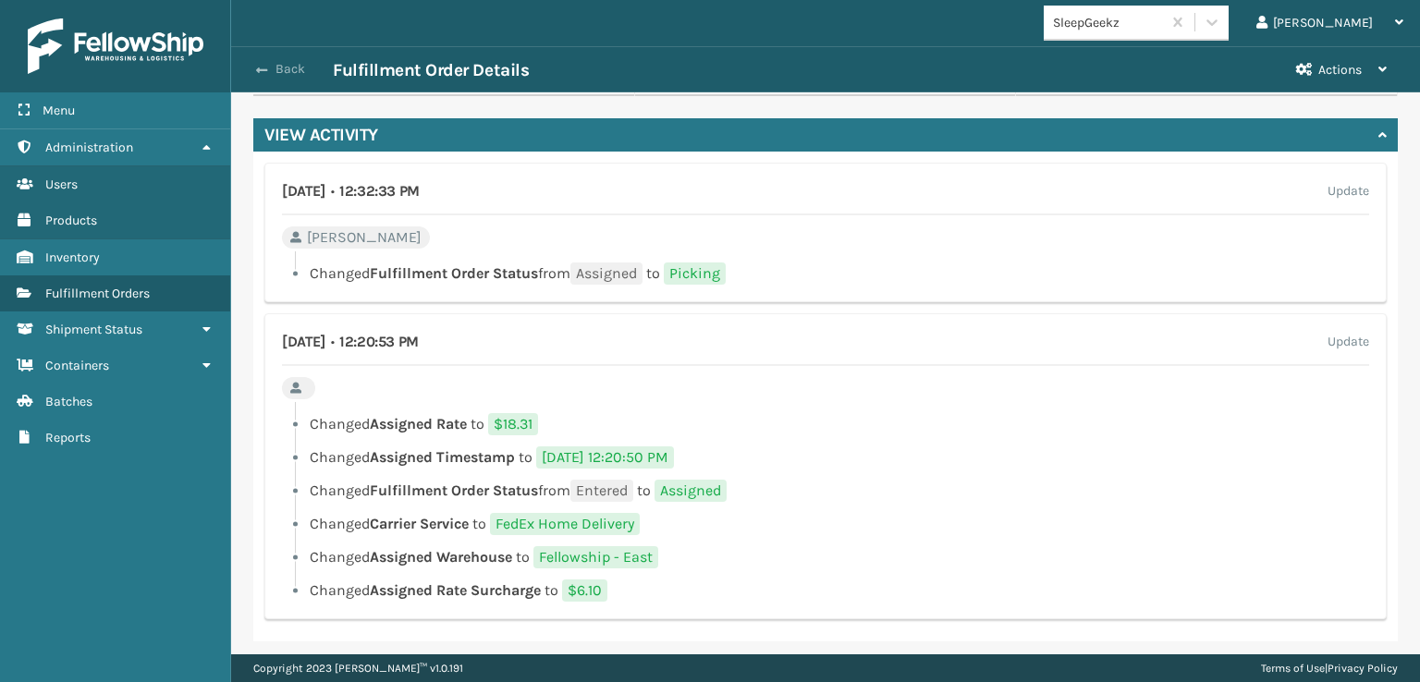
click at [260, 67] on span "button" at bounding box center [261, 70] width 11 height 13
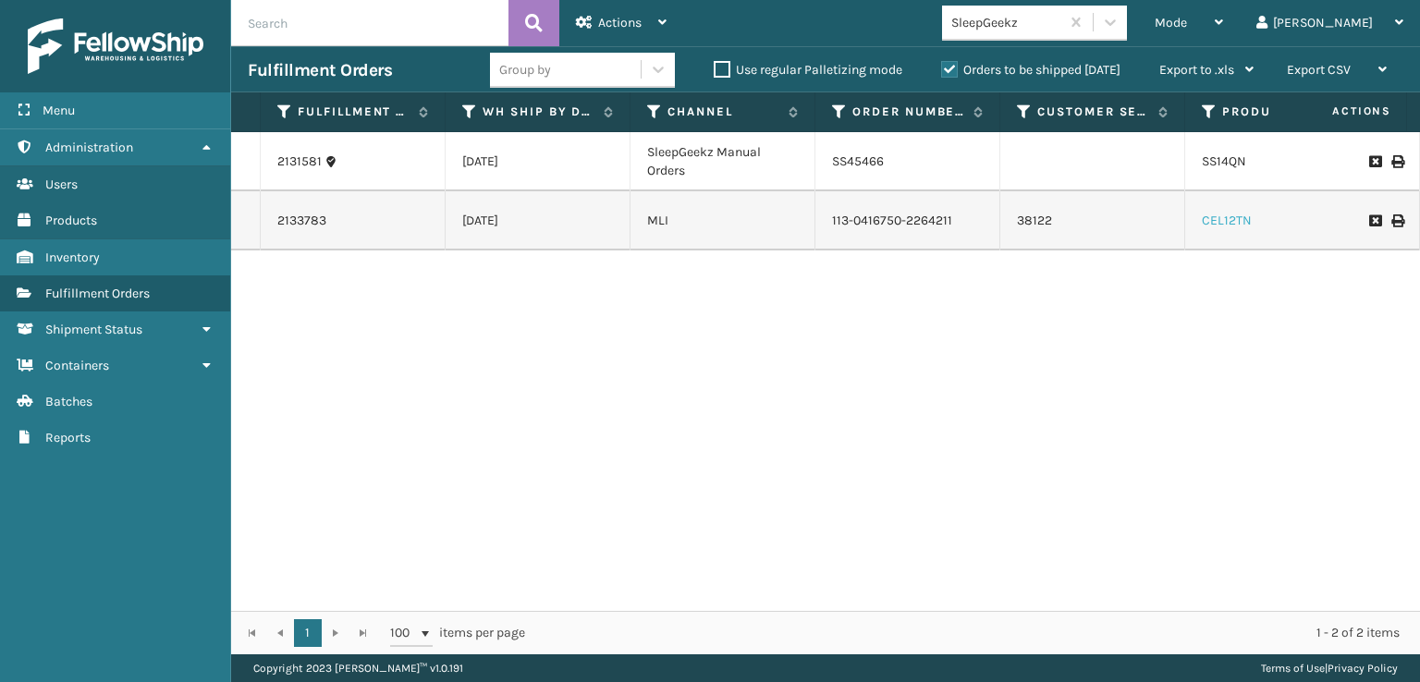
click at [1219, 228] on link "CEL12TN" at bounding box center [1227, 221] width 50 height 16
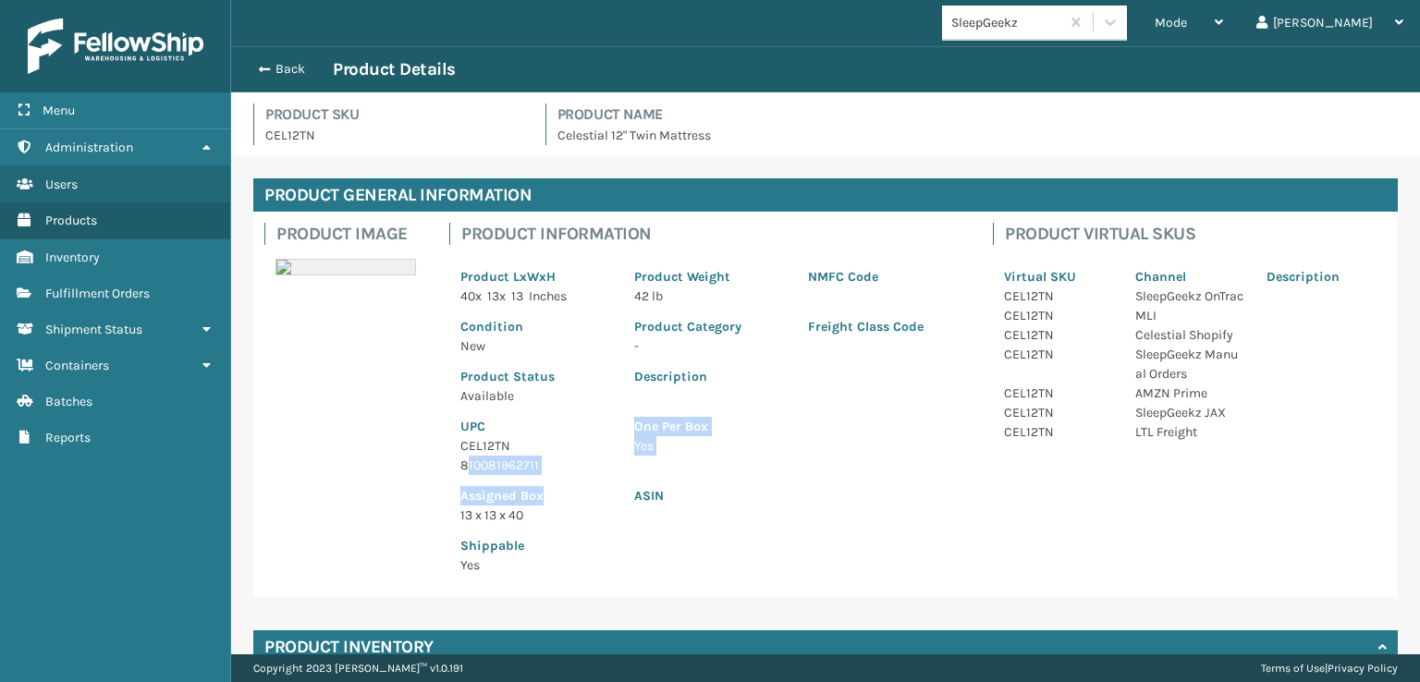
drag, startPoint x: 557, startPoint y: 477, endPoint x: 466, endPoint y: 454, distance: 94.4
click at [466, 455] on div "Product LxWxH 40 x 13 x 13 Inches Product Weight 42 lb NMFC Code Condition New …" at bounding box center [709, 415] width 521 height 341
drag, startPoint x: 471, startPoint y: 453, endPoint x: 481, endPoint y: 448, distance: 11.2
click at [473, 451] on p "CEL12TN" at bounding box center [536, 445] width 152 height 19
click at [538, 428] on p "UPC" at bounding box center [536, 426] width 152 height 19
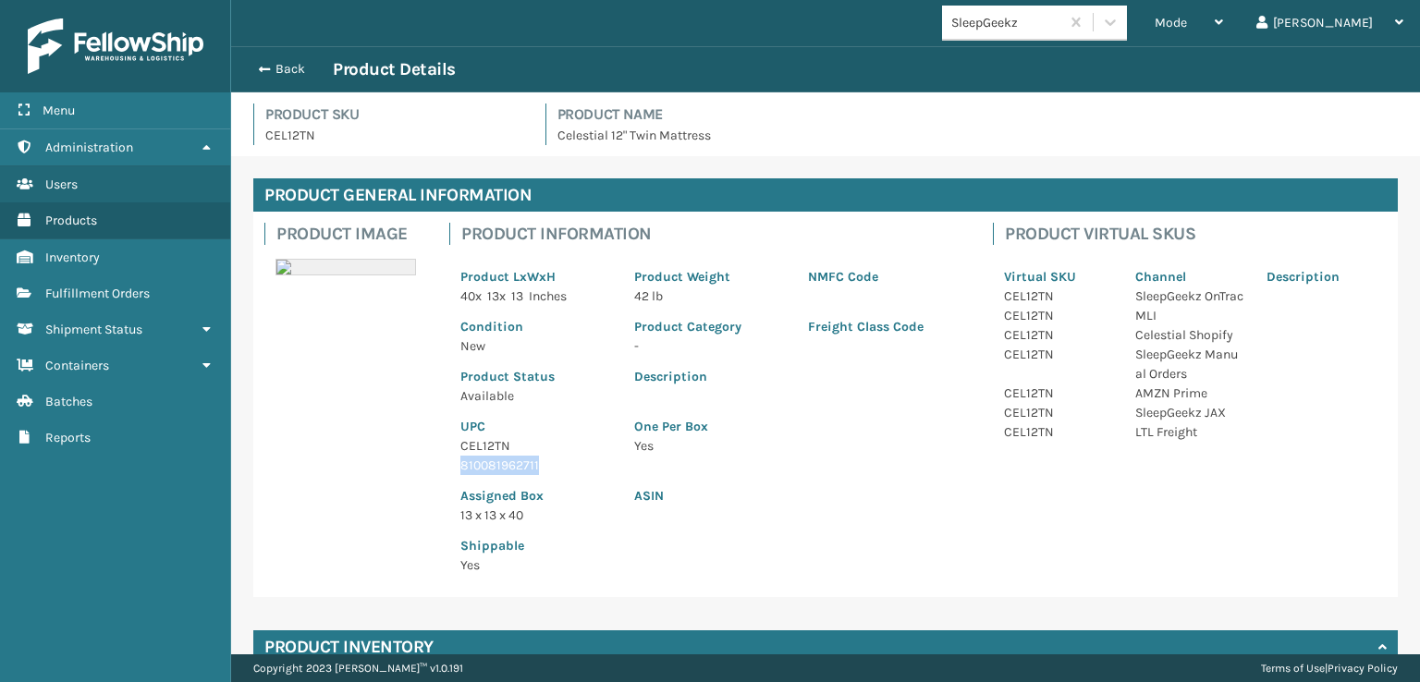
drag, startPoint x: 543, startPoint y: 462, endPoint x: 460, endPoint y: 456, distance: 82.5
click at [460, 456] on p "810081962711" at bounding box center [536, 465] width 152 height 19
copy p "810081962711"
click at [263, 67] on span "button" at bounding box center [261, 69] width 11 height 13
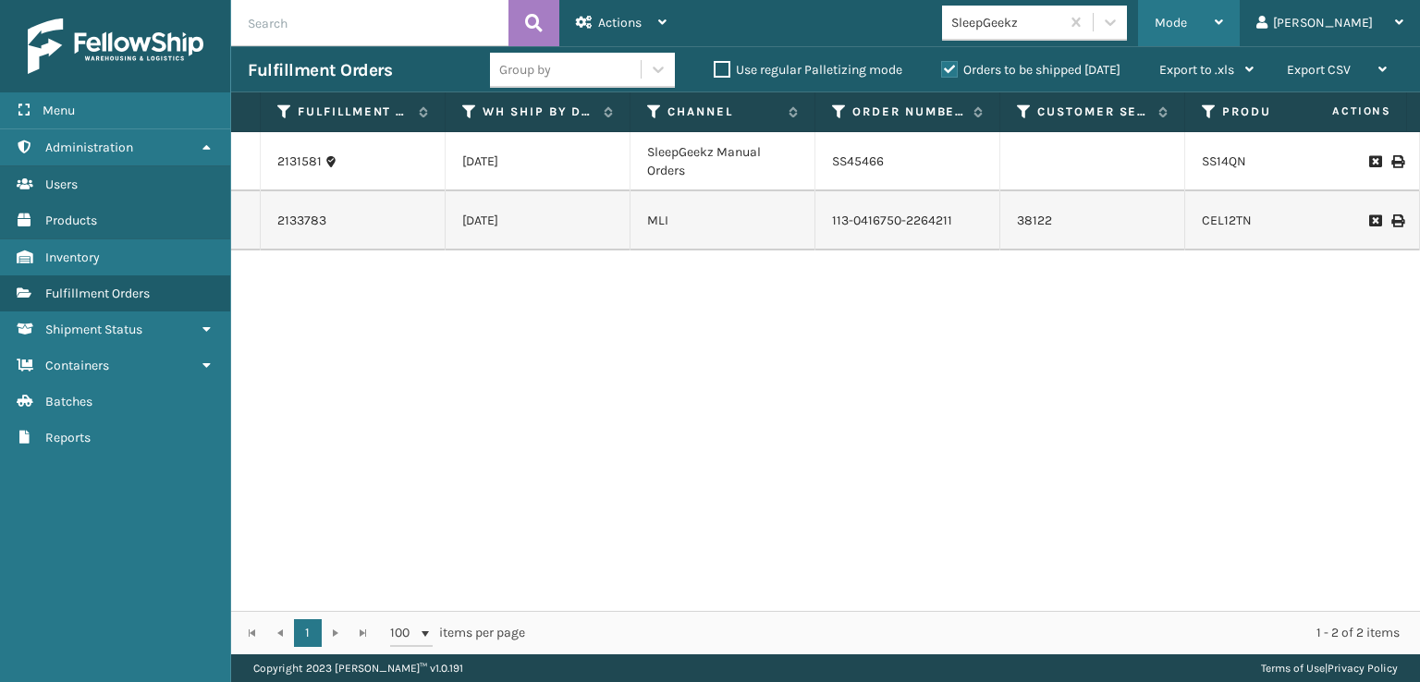
click at [1223, 12] on div "Mode" at bounding box center [1189, 23] width 68 height 46
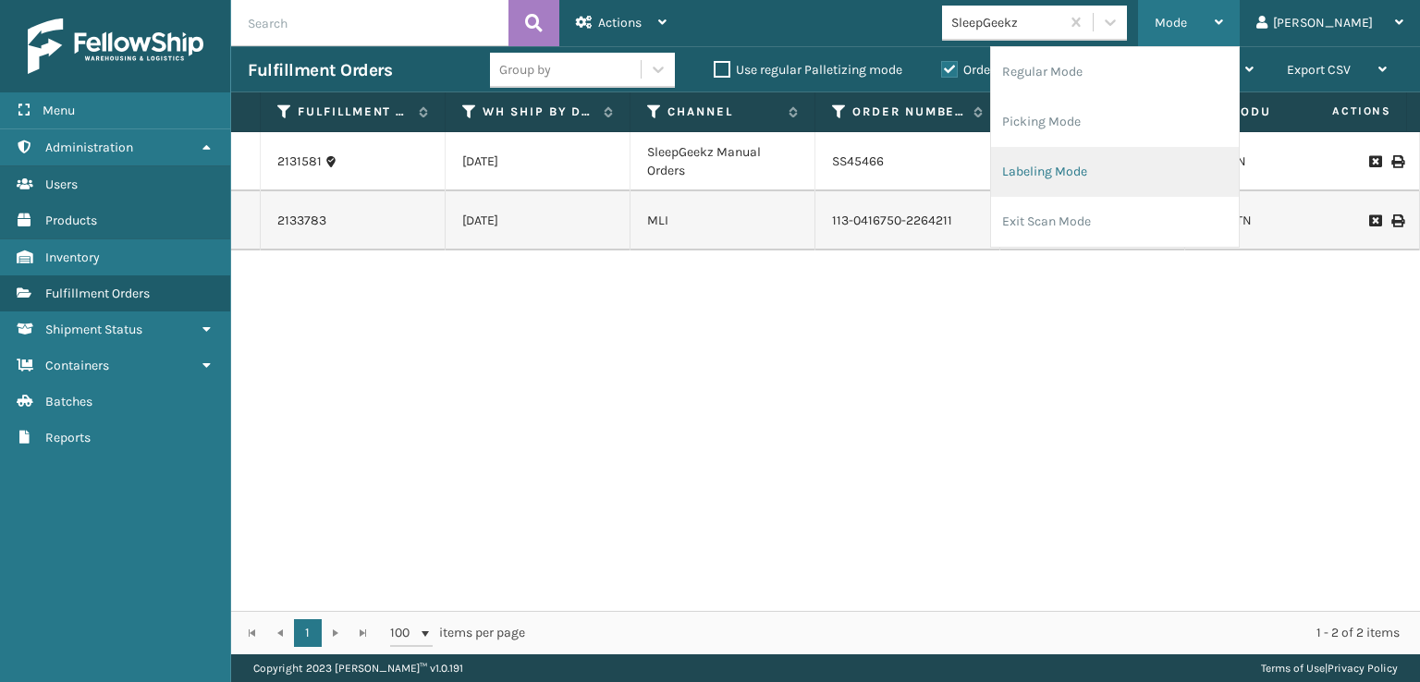
click at [1102, 177] on li "Labeling Mode" at bounding box center [1115, 172] width 248 height 50
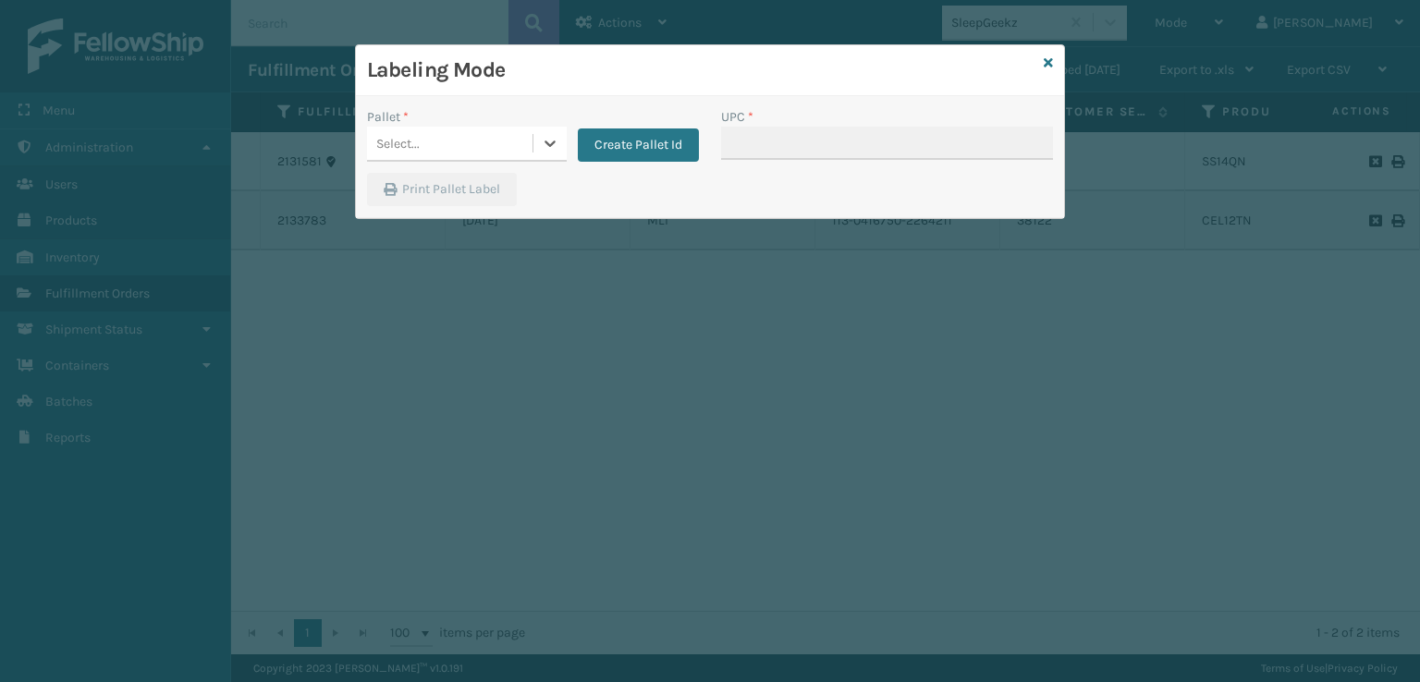
click at [462, 143] on div "Select..." at bounding box center [449, 143] width 165 height 31
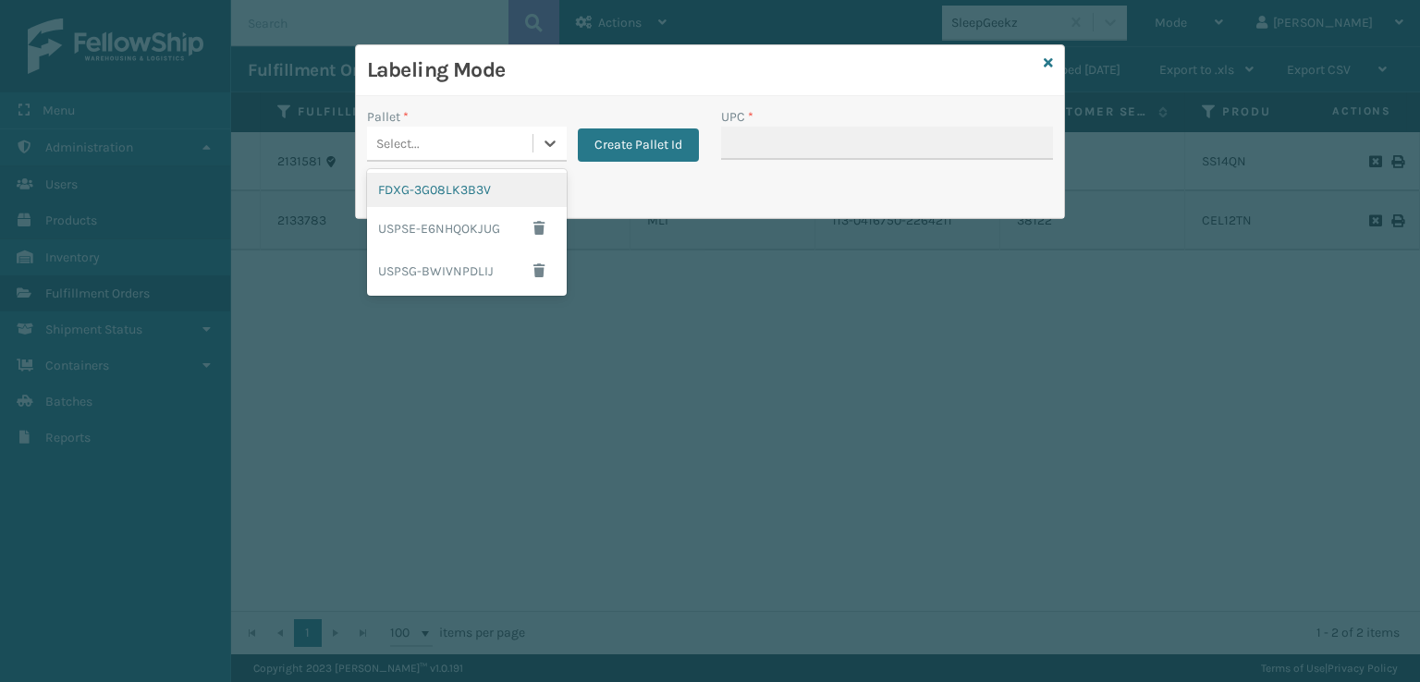
click at [461, 195] on div "FDXG-3G08LK3B3V" at bounding box center [467, 190] width 200 height 34
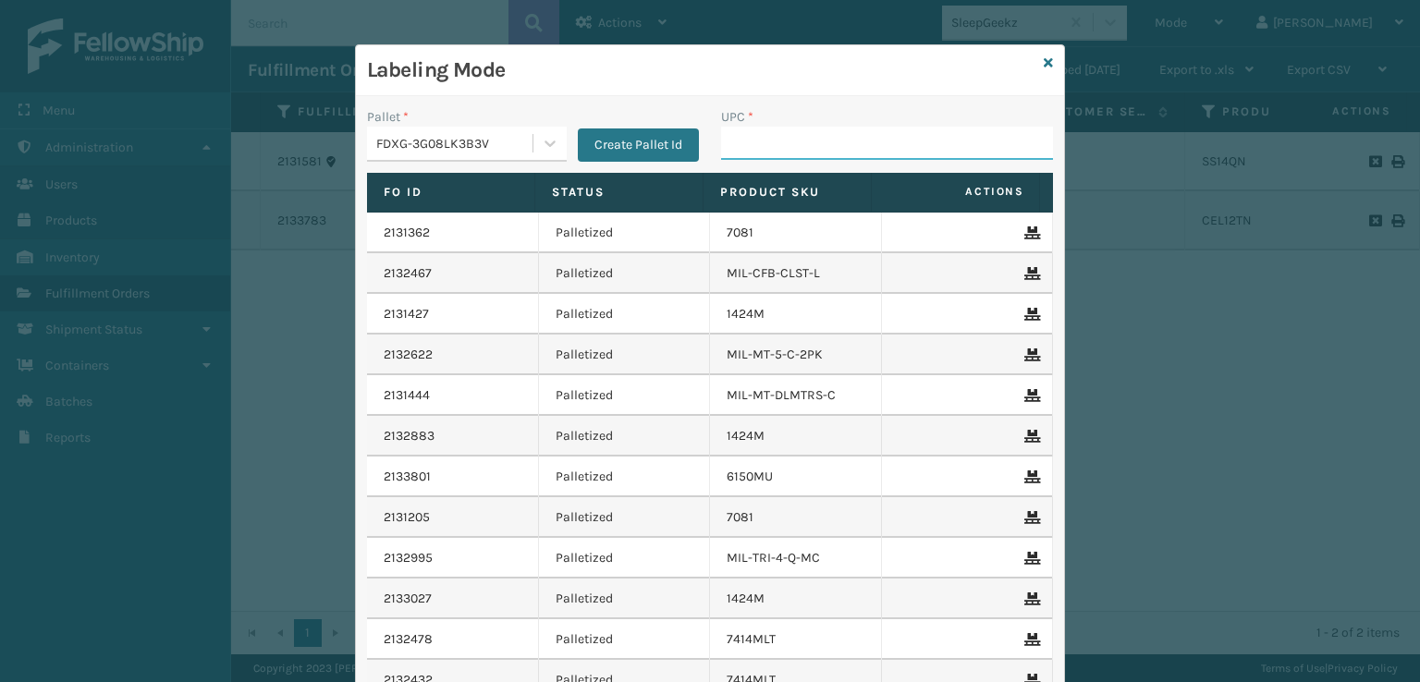
click at [752, 147] on input "UPC *" at bounding box center [887, 143] width 332 height 33
paste input "810081962711"
type input "810081962711"
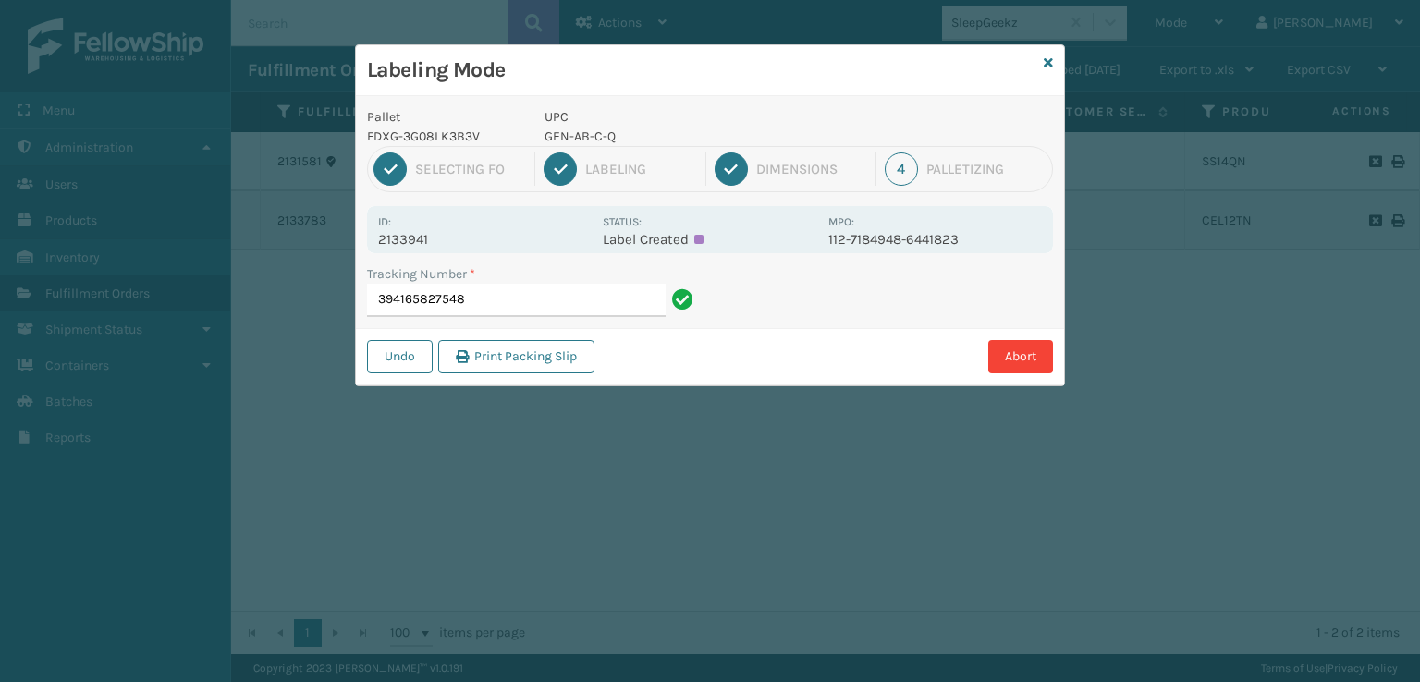
type input "394165827548"
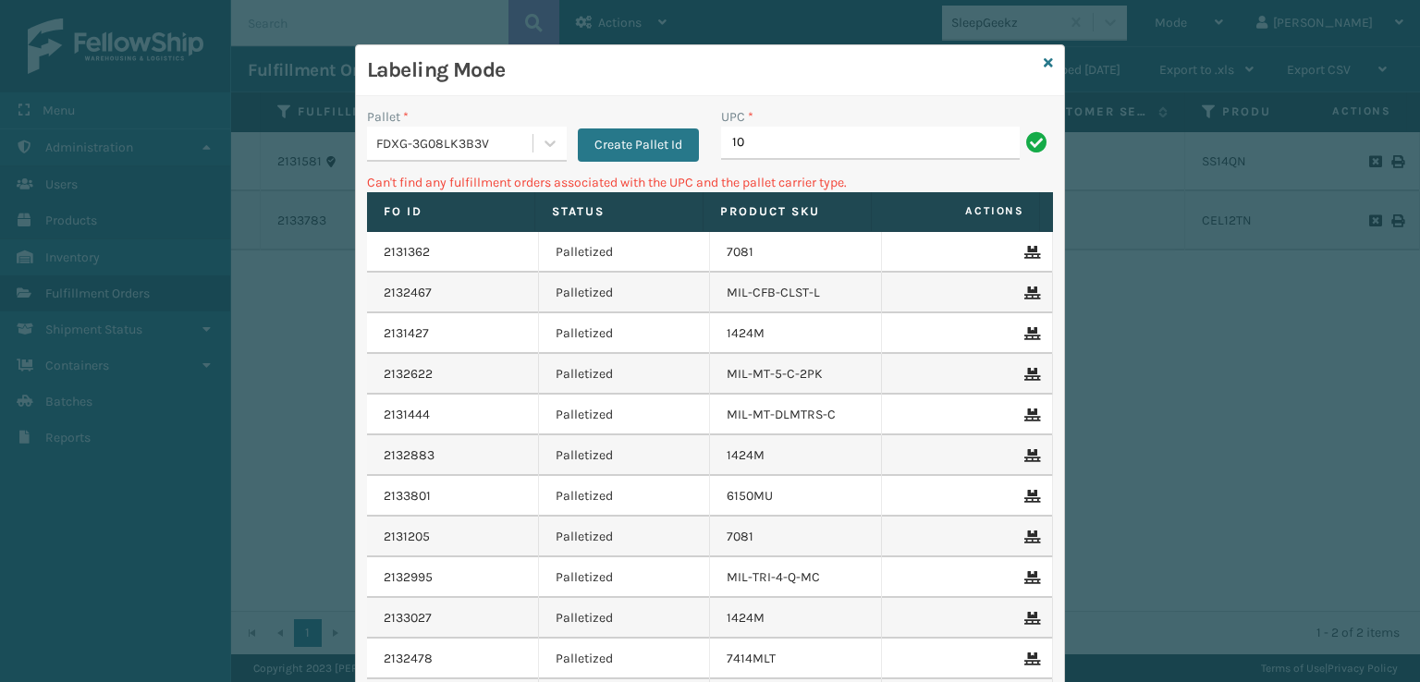
type input "1"
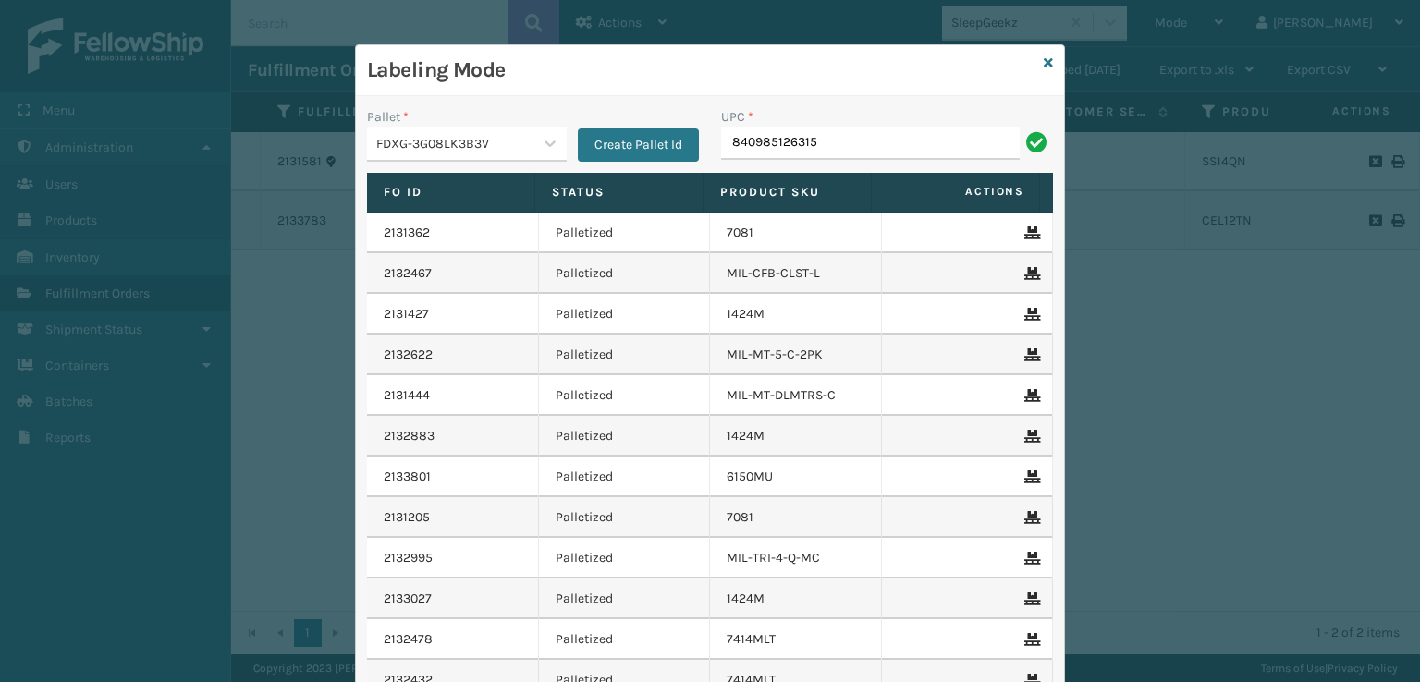
type input "840985126315"
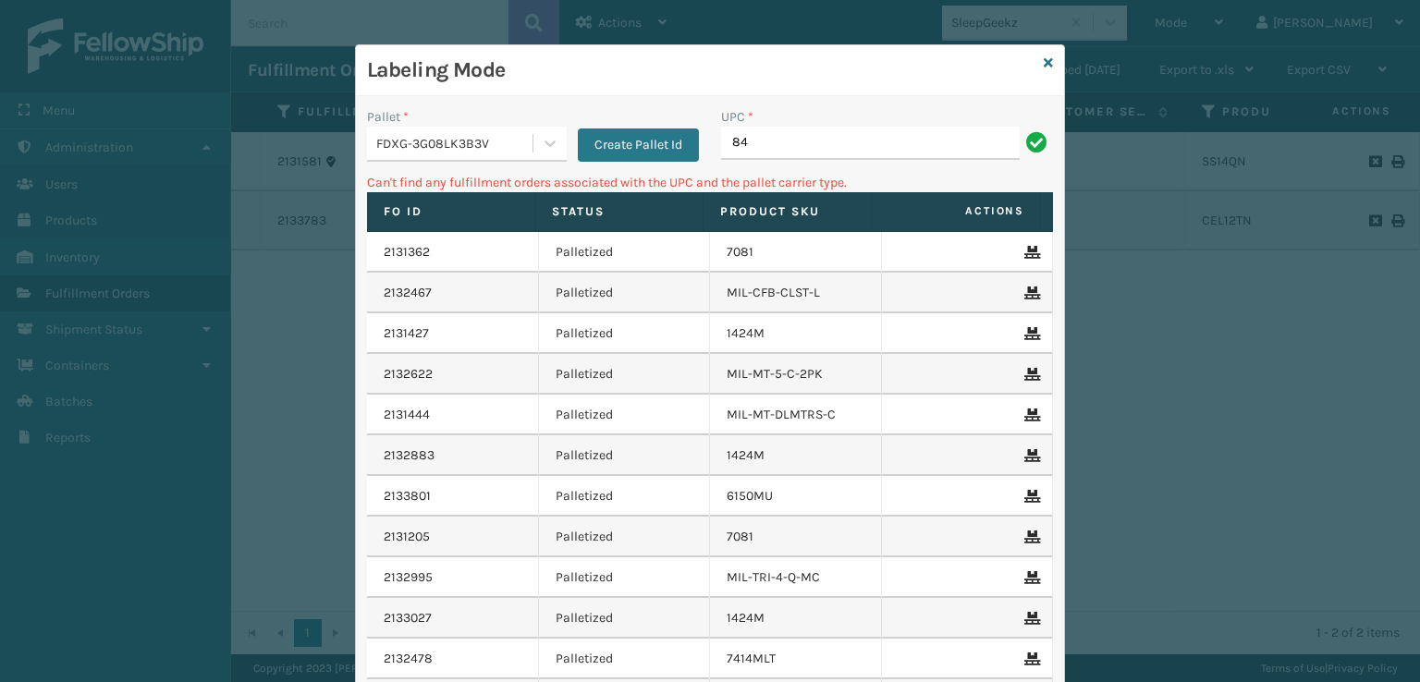
type input "8"
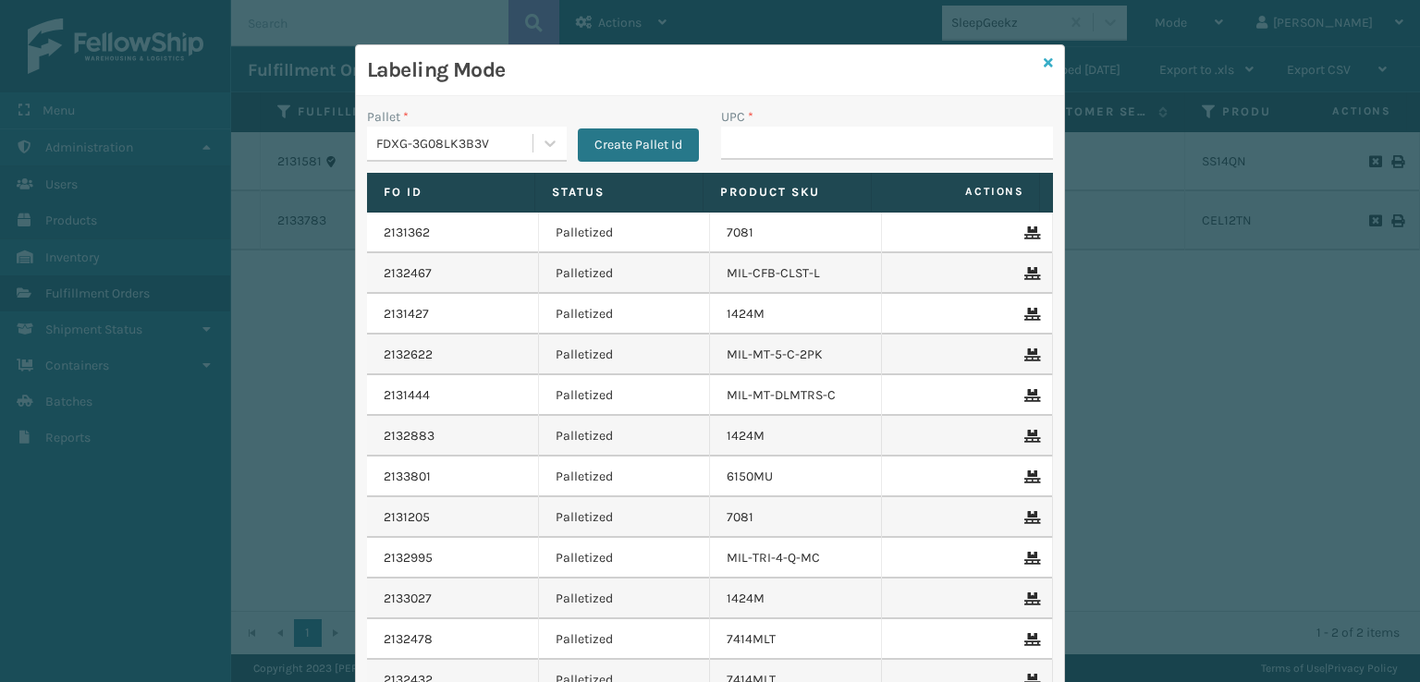
click at [1044, 61] on icon at bounding box center [1048, 62] width 9 height 13
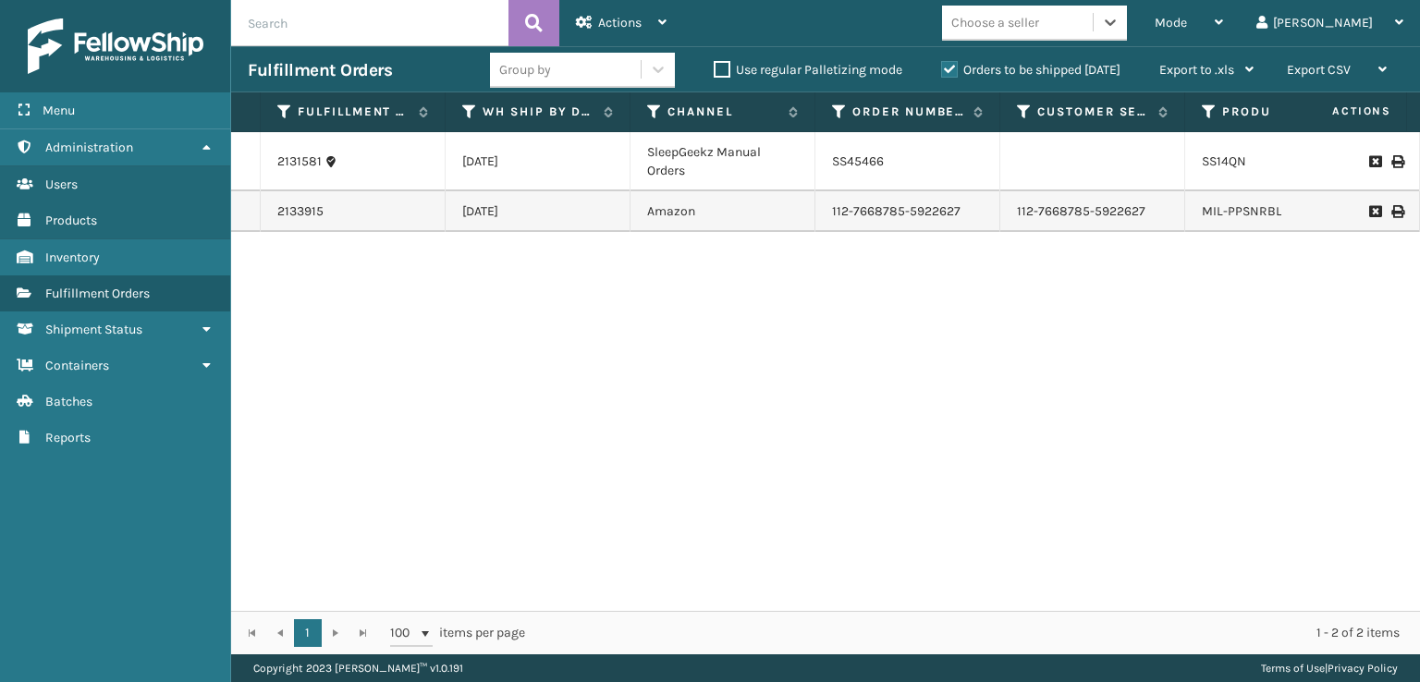
click at [1057, 226] on td "112-7668785-5922627" at bounding box center [1092, 211] width 185 height 41
click at [1048, 232] on td "112-7668785-5922627" at bounding box center [1092, 211] width 185 height 41
click at [304, 232] on td "2133915" at bounding box center [353, 211] width 185 height 41
click at [308, 221] on link "2133915" at bounding box center [300, 211] width 46 height 18
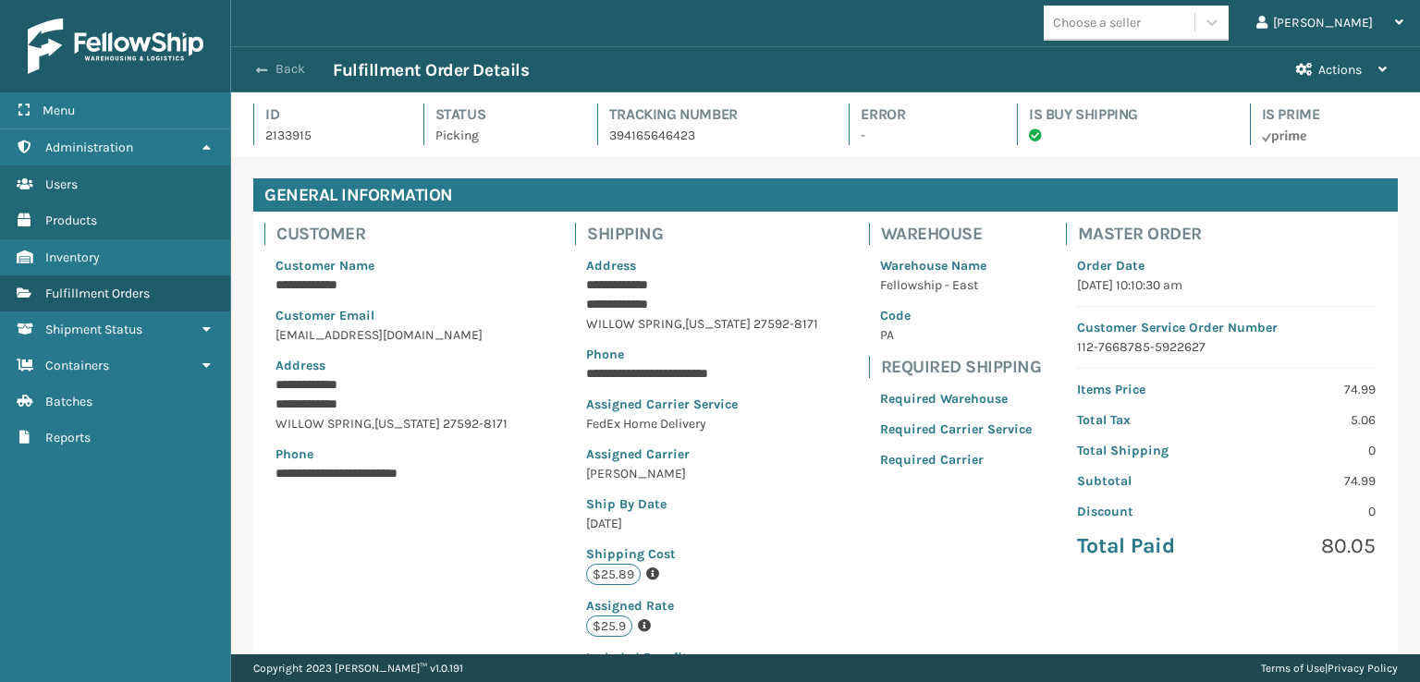
drag, startPoint x: 266, startPoint y: 64, endPoint x: 302, endPoint y: 108, distance: 57.2
click at [266, 65] on span "button" at bounding box center [264, 70] width 11 height 13
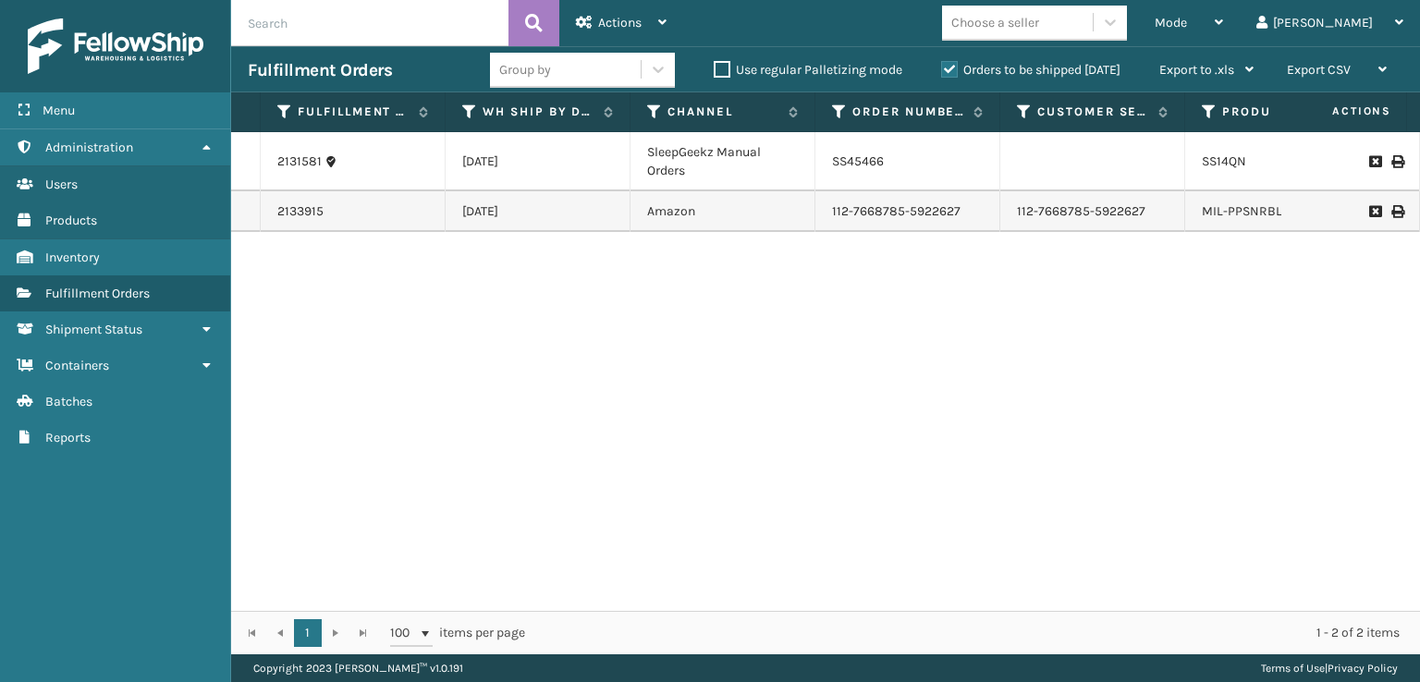
click at [853, 232] on td "112-7668785-5922627" at bounding box center [907, 211] width 185 height 41
click at [852, 230] on td "112-7668785-5922627" at bounding box center [907, 211] width 185 height 41
click at [1212, 219] on link "MIL-PPSNRBLU-1" at bounding box center [1251, 211] width 98 height 16
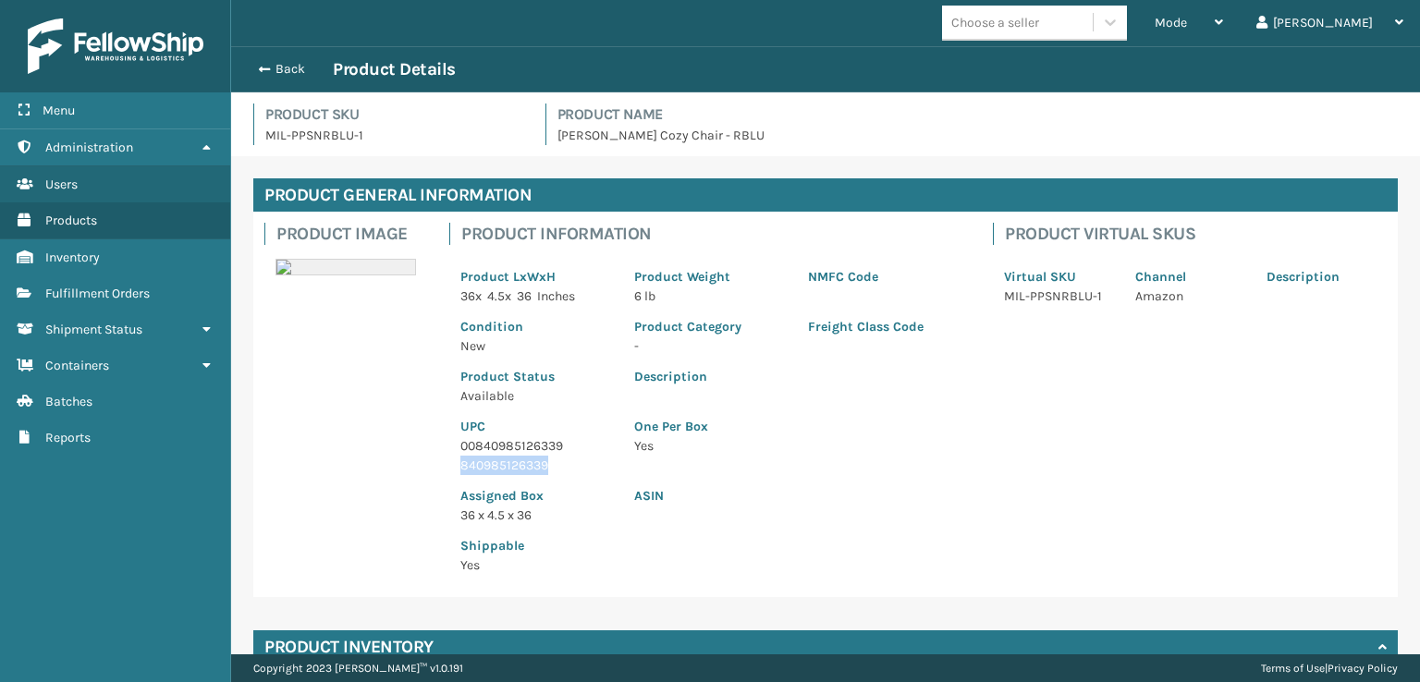
drag, startPoint x: 556, startPoint y: 463, endPoint x: 445, endPoint y: 467, distance: 111.9
click at [445, 467] on div "Product Information Product LxWxH 36 x 4.5 x 36 Inches Product Weight 6 lb NMFC…" at bounding box center [710, 404] width 544 height 385
copy p "840985126339"
drag, startPoint x: 265, startPoint y: 63, endPoint x: 348, endPoint y: 75, distance: 83.1
click at [269, 58] on div "Back Product Details" at bounding box center [825, 69] width 1155 height 22
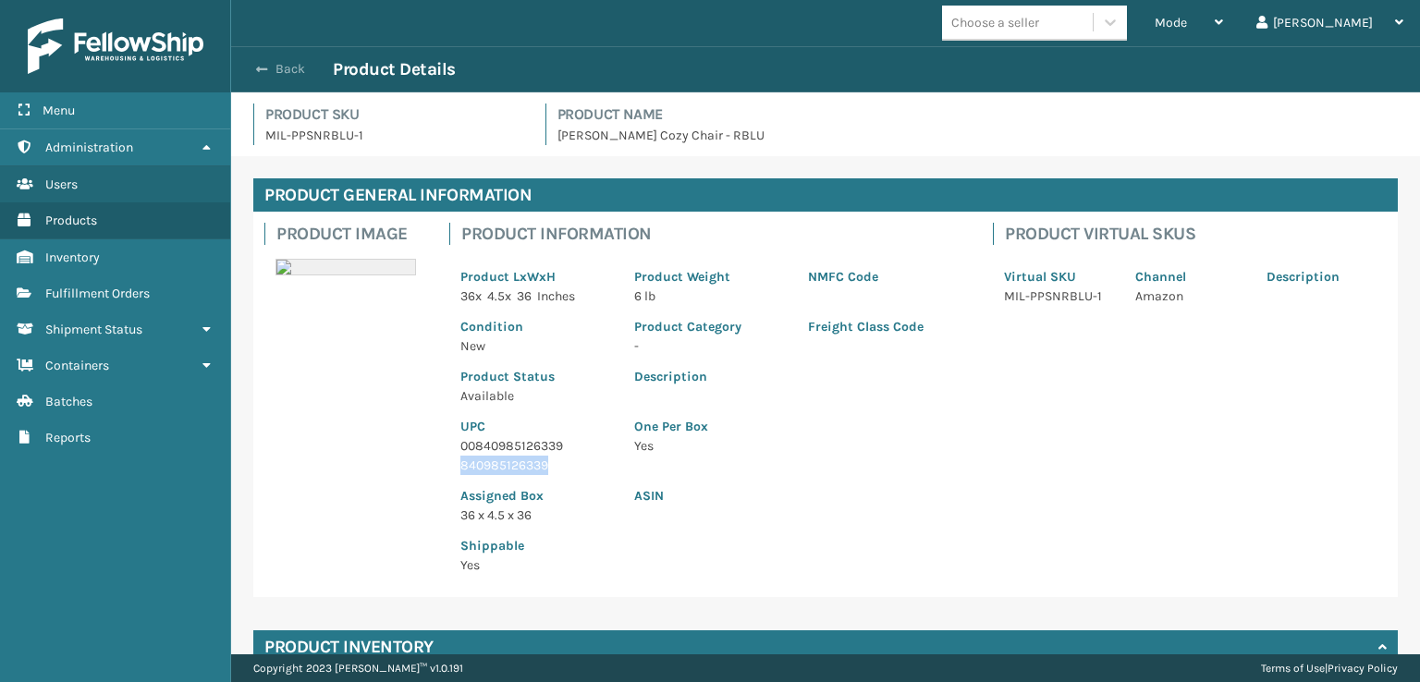
click at [262, 71] on span "button" at bounding box center [261, 69] width 11 height 13
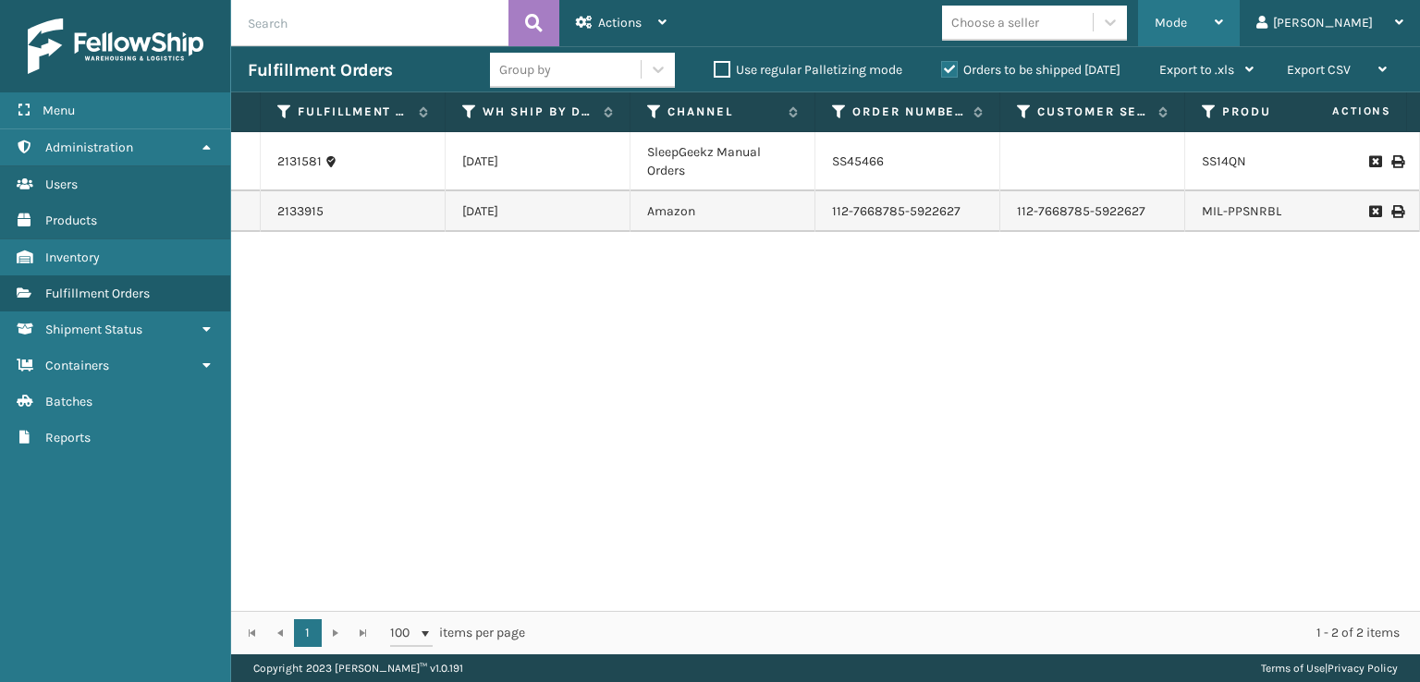
click at [1187, 25] on span "Mode" at bounding box center [1171, 23] width 32 height 16
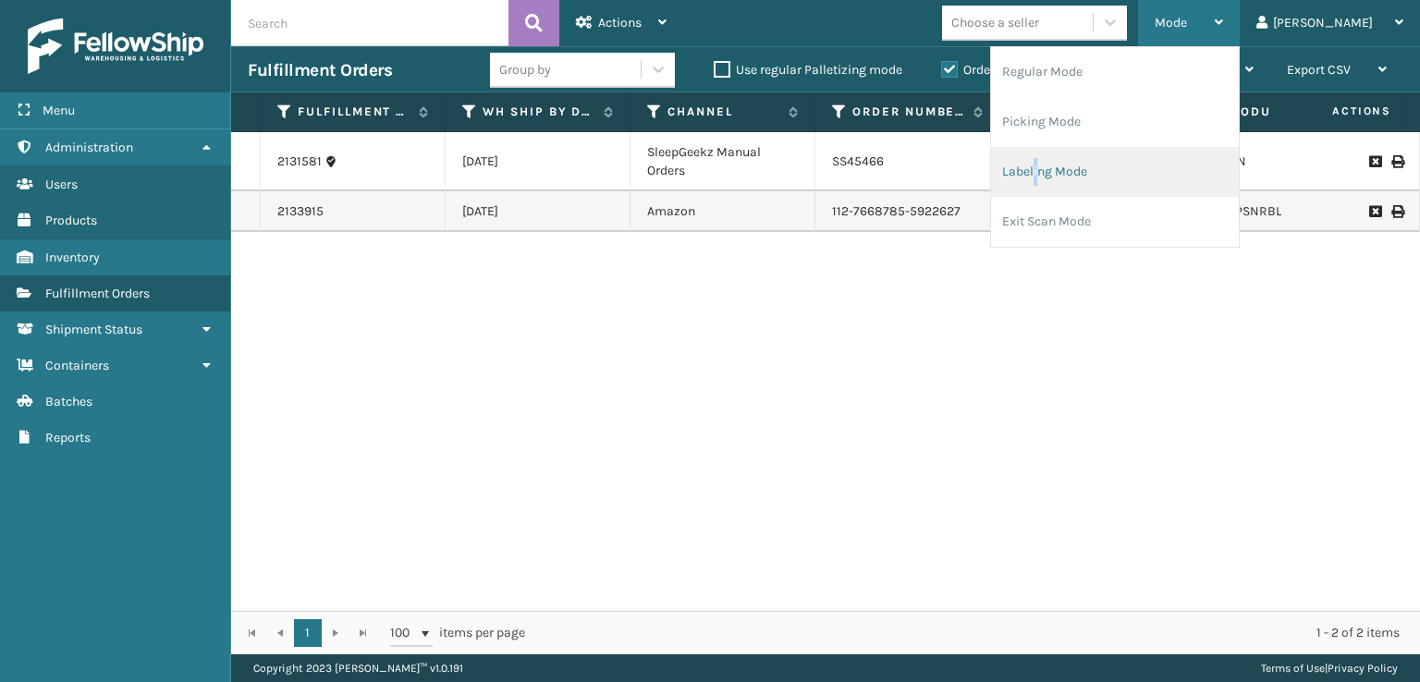
click at [1109, 175] on li "Labeling Mode" at bounding box center [1115, 172] width 248 height 50
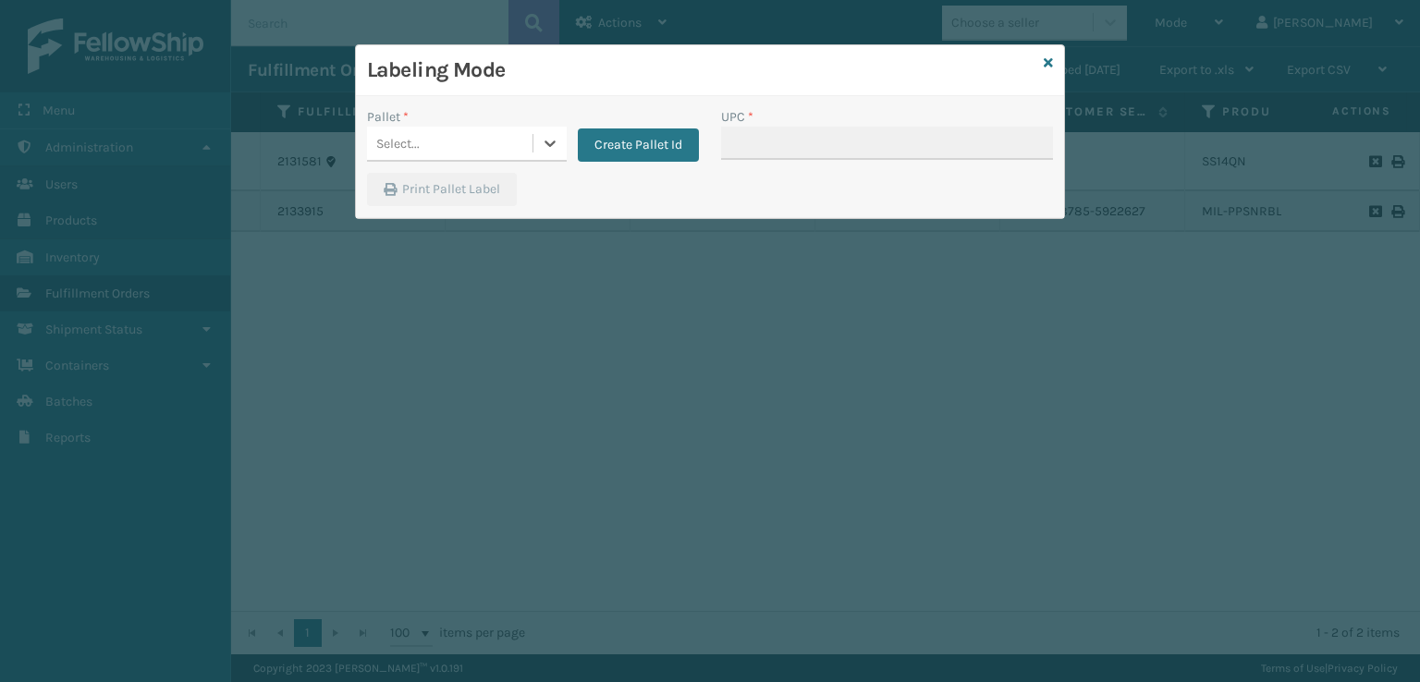
click at [436, 138] on div "Select..." at bounding box center [449, 143] width 165 height 31
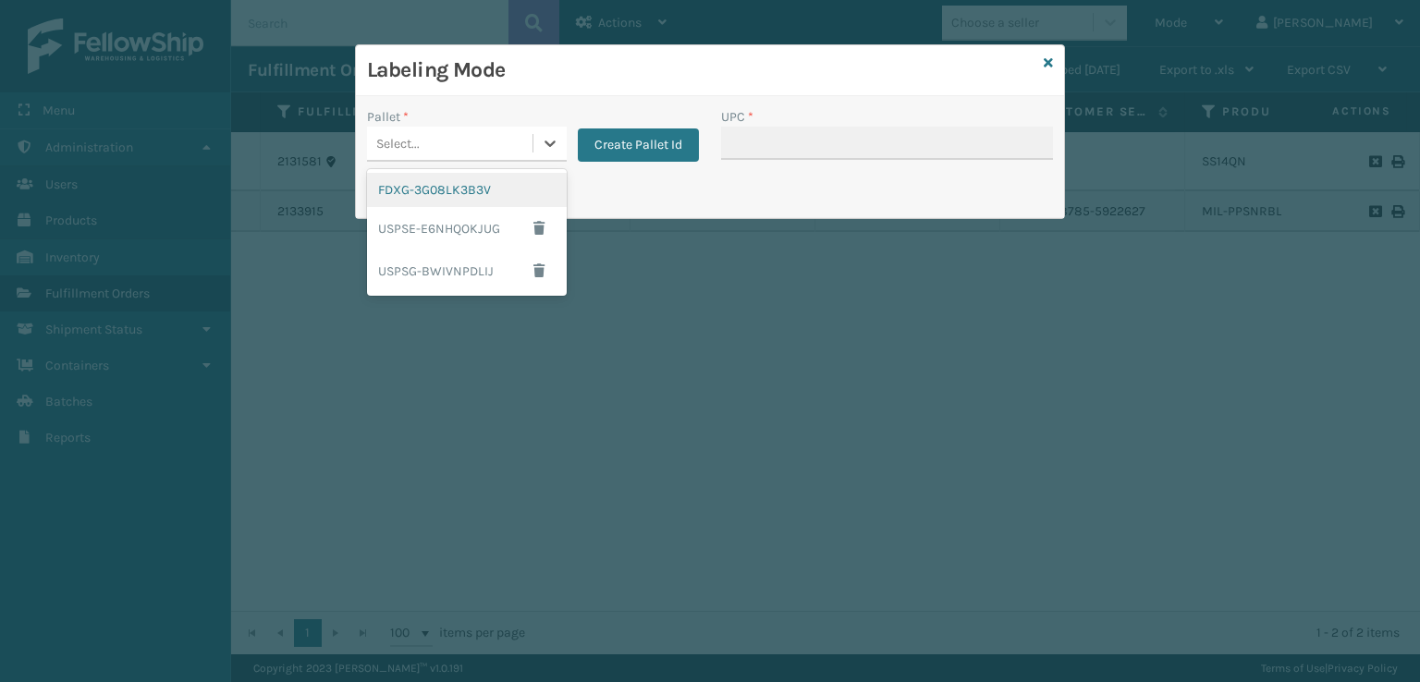
click at [405, 200] on div "FDXG-3G08LK3B3V" at bounding box center [467, 190] width 200 height 34
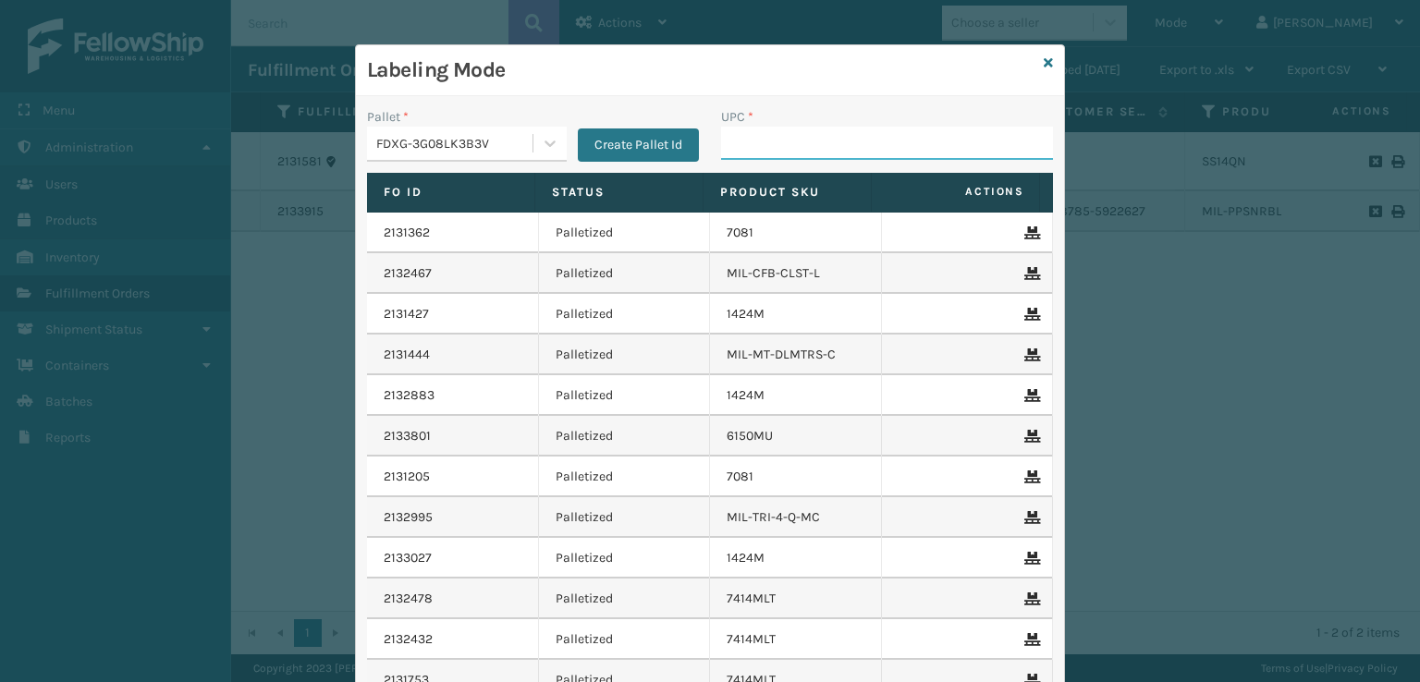
click at [762, 149] on input "UPC *" at bounding box center [887, 143] width 332 height 33
paste input "840985126339"
type input "840985126339"
click at [1044, 60] on icon at bounding box center [1048, 62] width 9 height 13
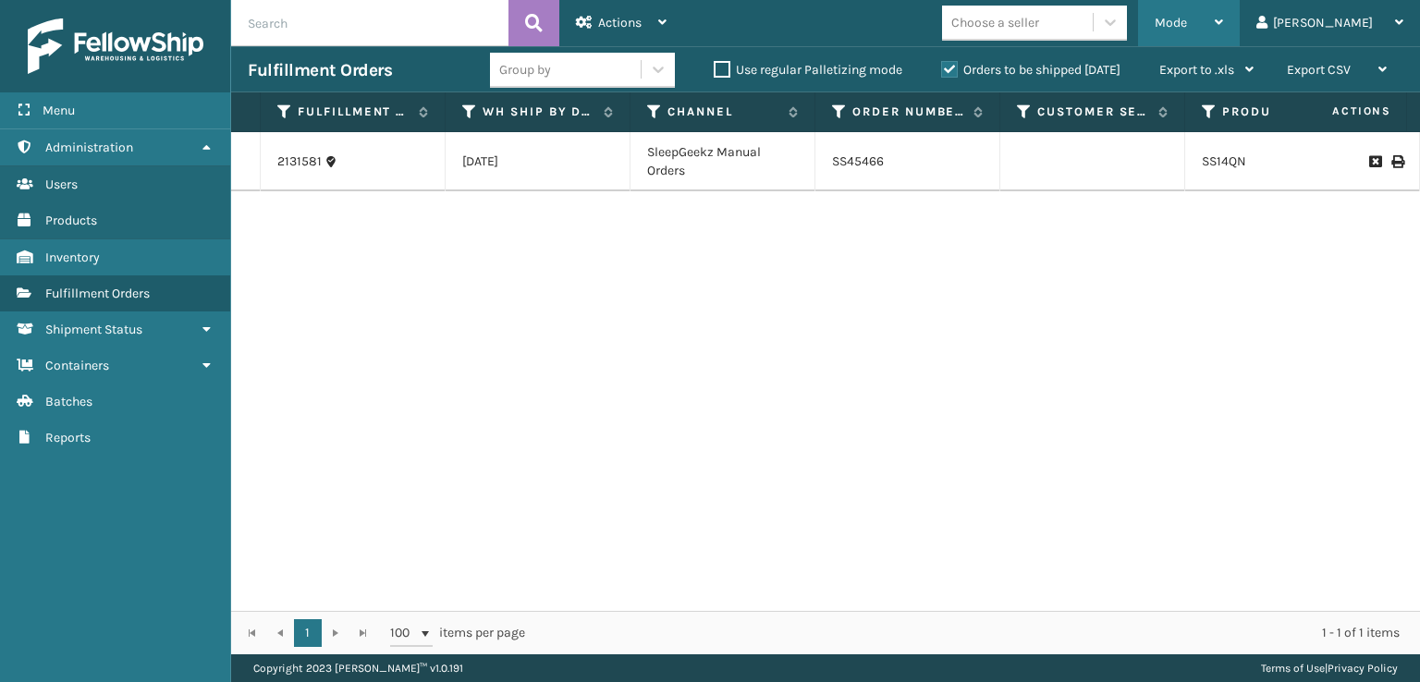
click at [1228, 25] on div "Mode Regular Mode Picking Mode Labeling Mode Exit Scan Mode" at bounding box center [1189, 23] width 102 height 46
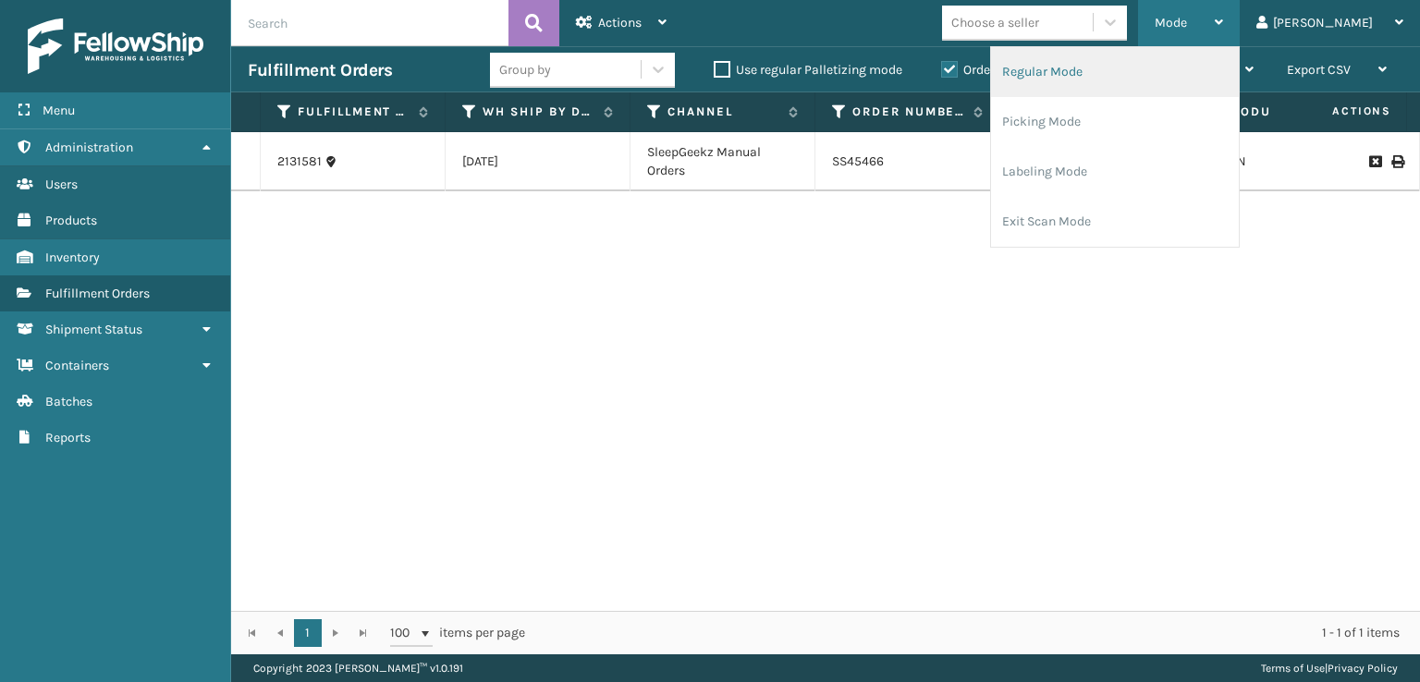
click at [1114, 76] on li "Regular Mode" at bounding box center [1115, 72] width 248 height 50
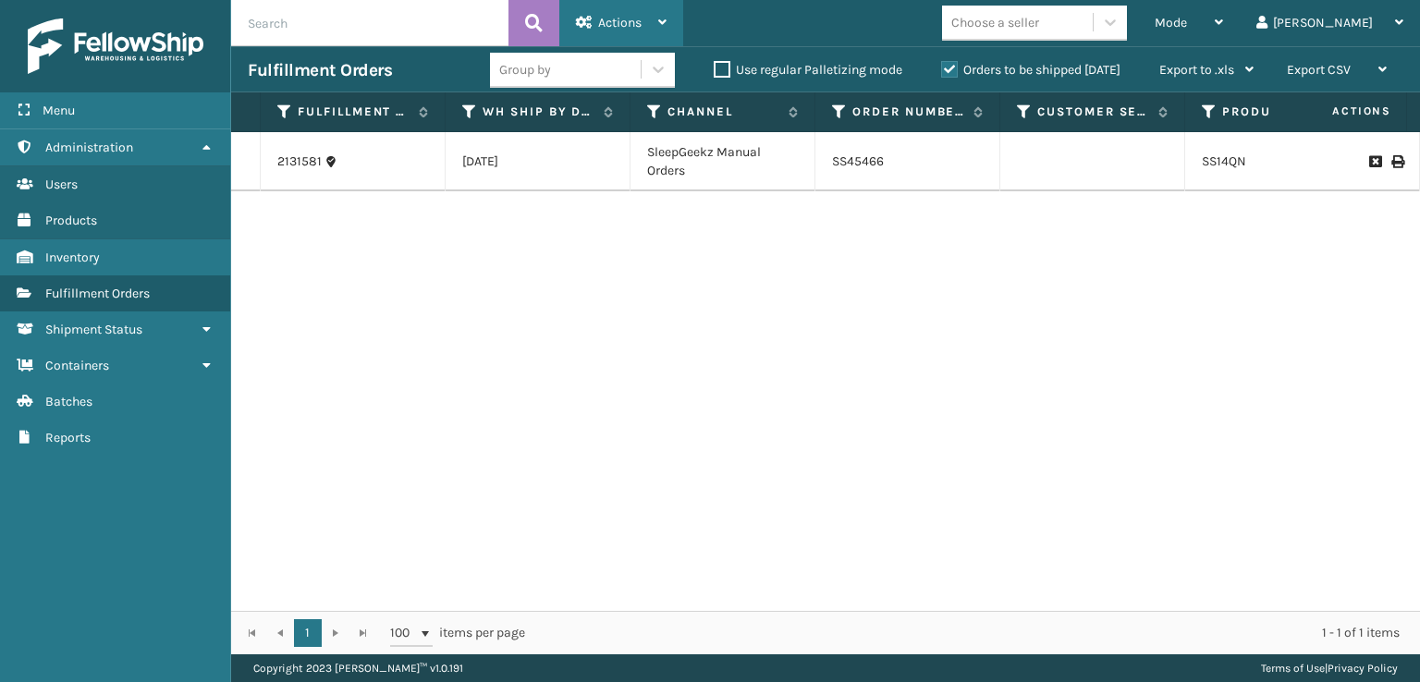
click at [604, 20] on span "Actions" at bounding box center [619, 23] width 43 height 16
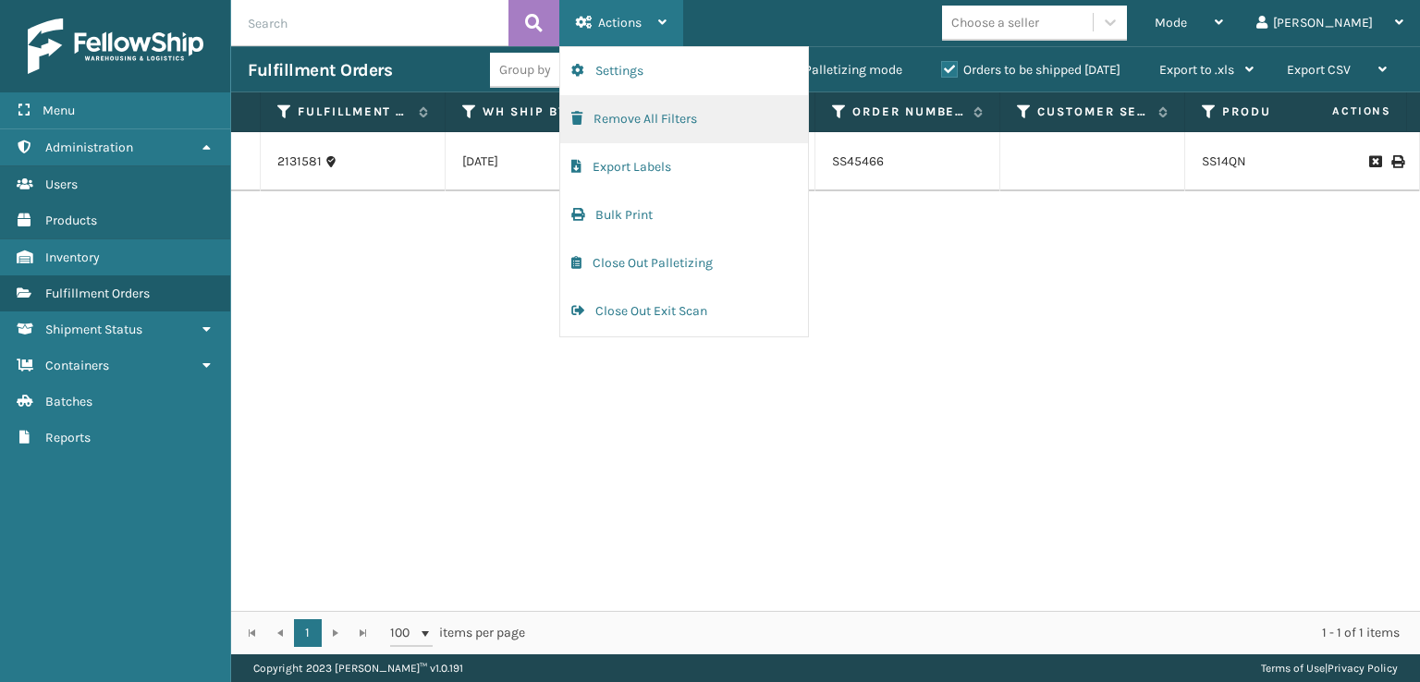
click at [584, 120] on button "Remove All Filters" at bounding box center [684, 119] width 248 height 48
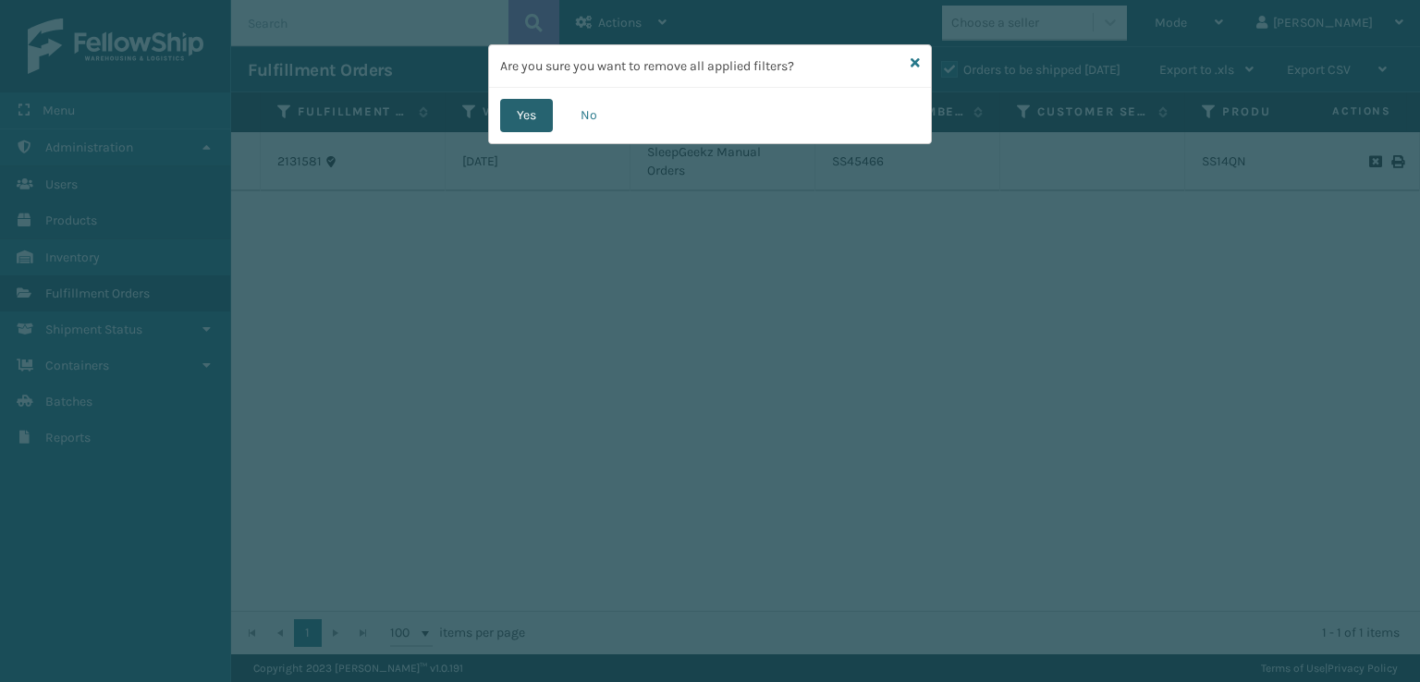
click at [532, 113] on button "Yes" at bounding box center [526, 115] width 53 height 33
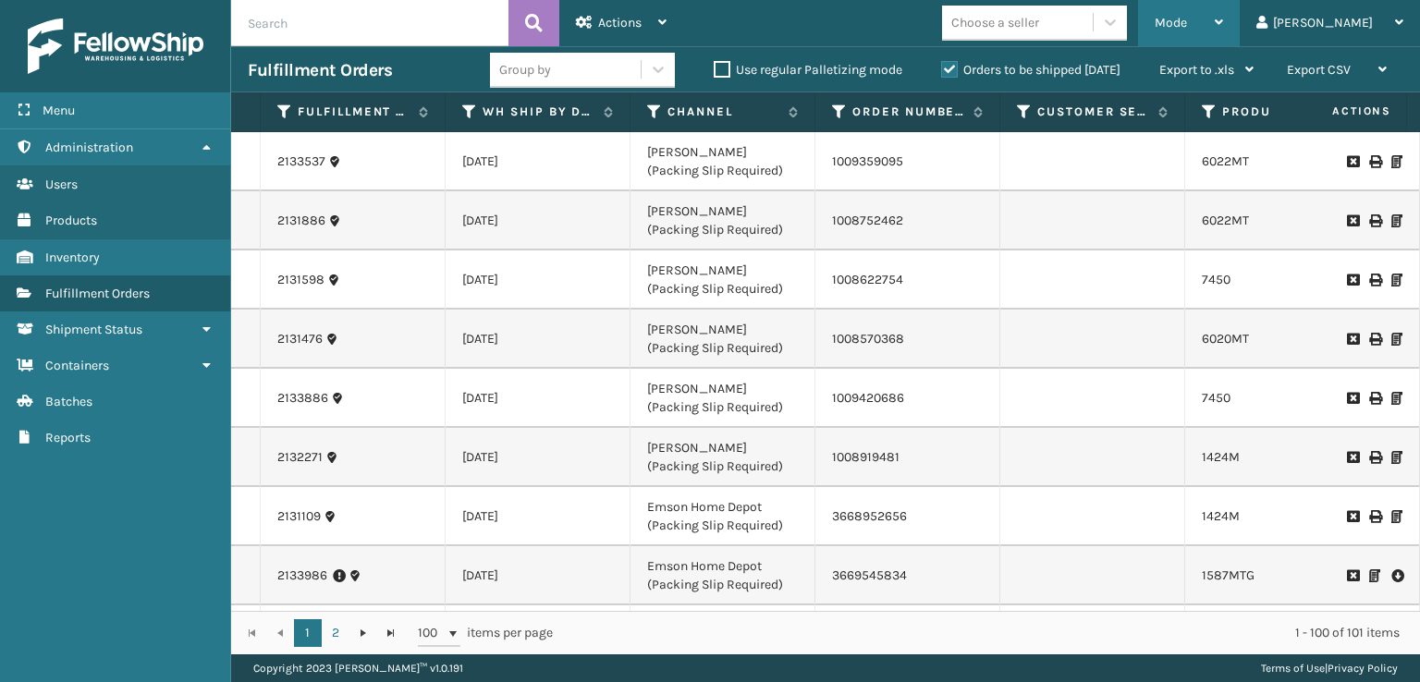
click at [1223, 31] on div "Mode" at bounding box center [1189, 23] width 68 height 46
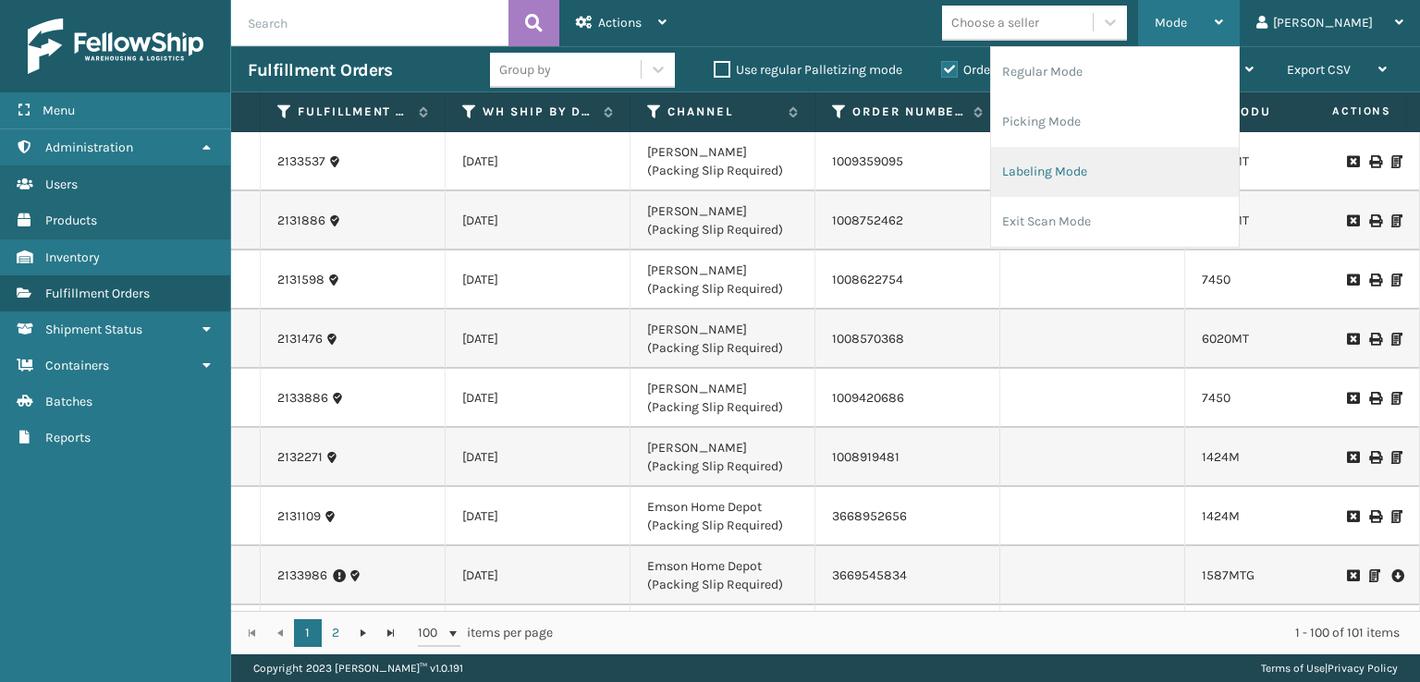
click at [1110, 177] on li "Labeling Mode" at bounding box center [1115, 172] width 248 height 50
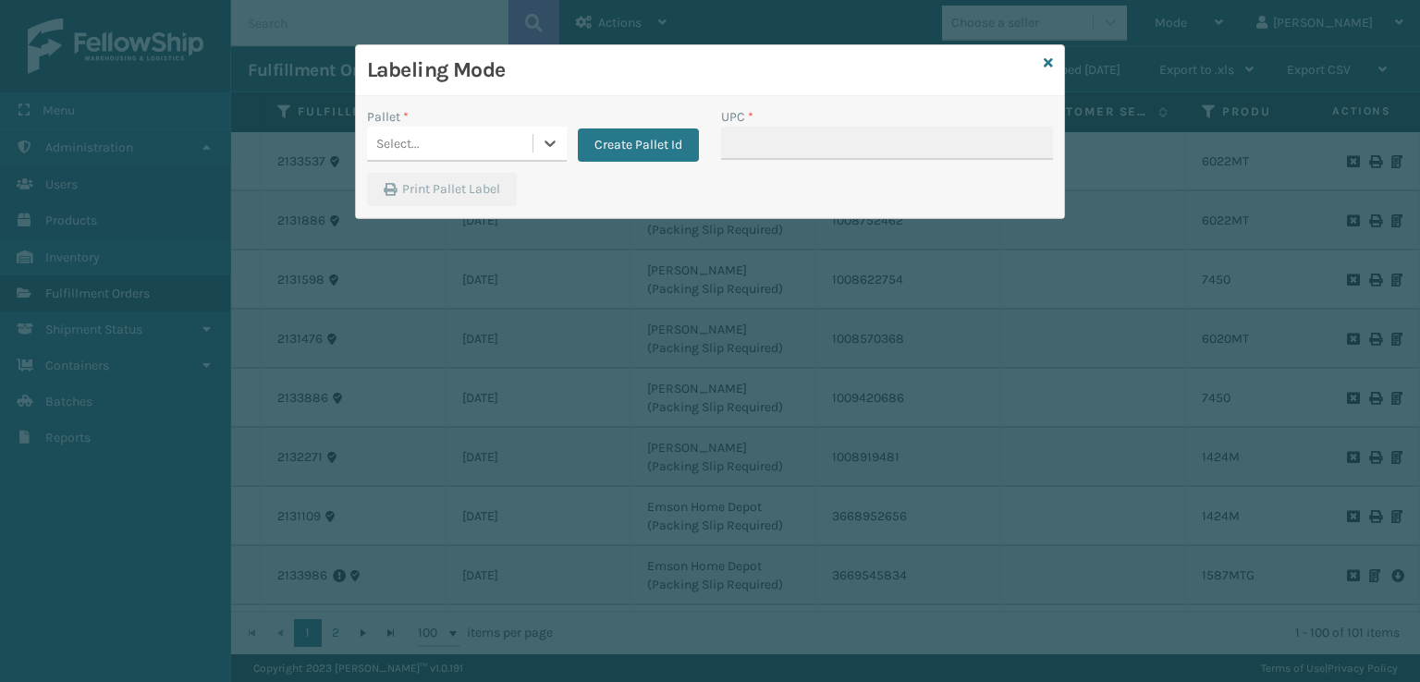
click at [510, 143] on div "Select..." at bounding box center [449, 143] width 165 height 31
click at [649, 134] on button "Create Pallet Id" at bounding box center [638, 144] width 121 height 33
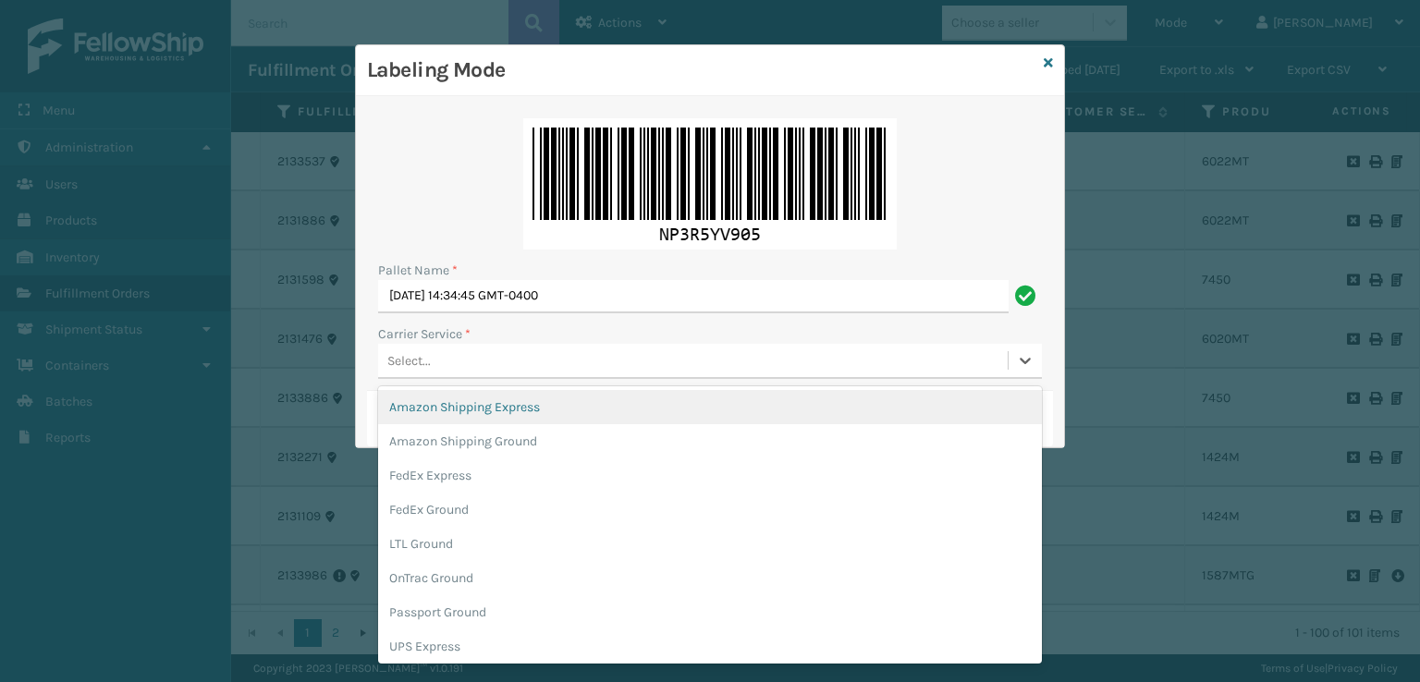
drag, startPoint x: 472, startPoint y: 358, endPoint x: 455, endPoint y: 449, distance: 93.2
click at [472, 360] on div "Select..." at bounding box center [692, 361] width 629 height 31
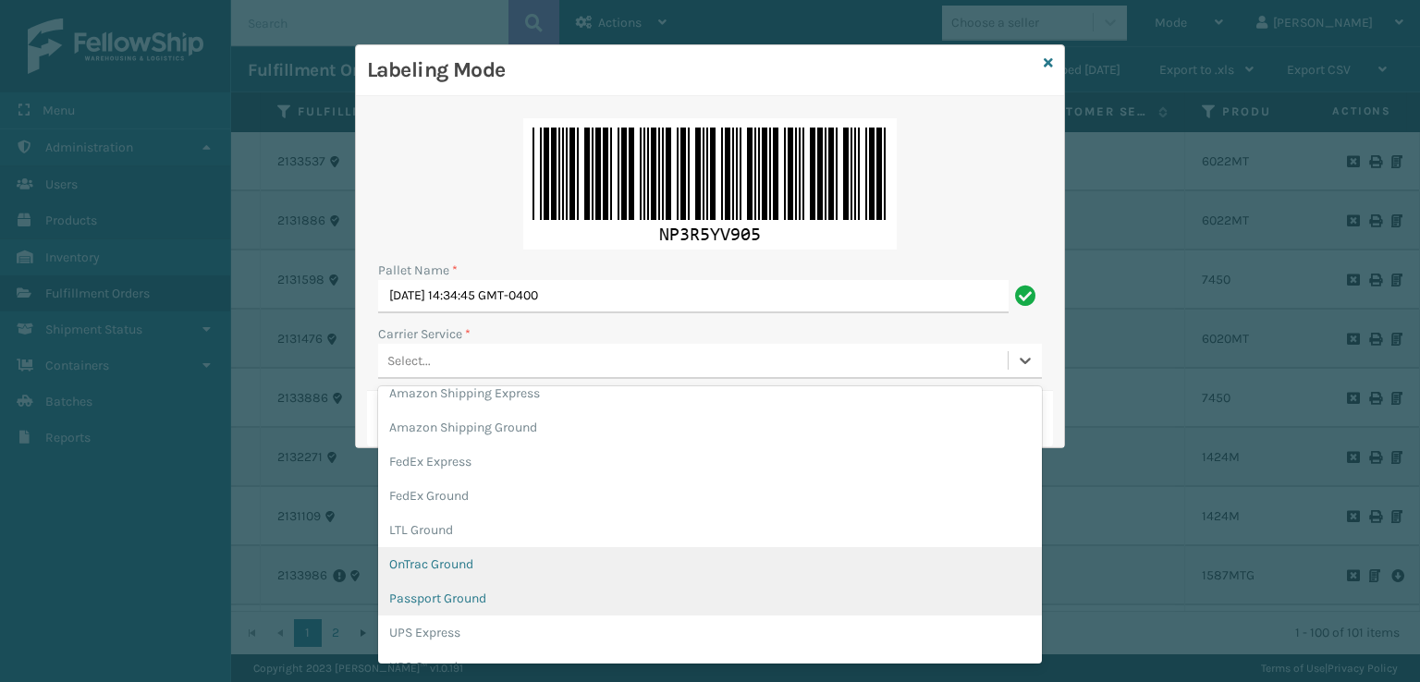
scroll to position [106, 0]
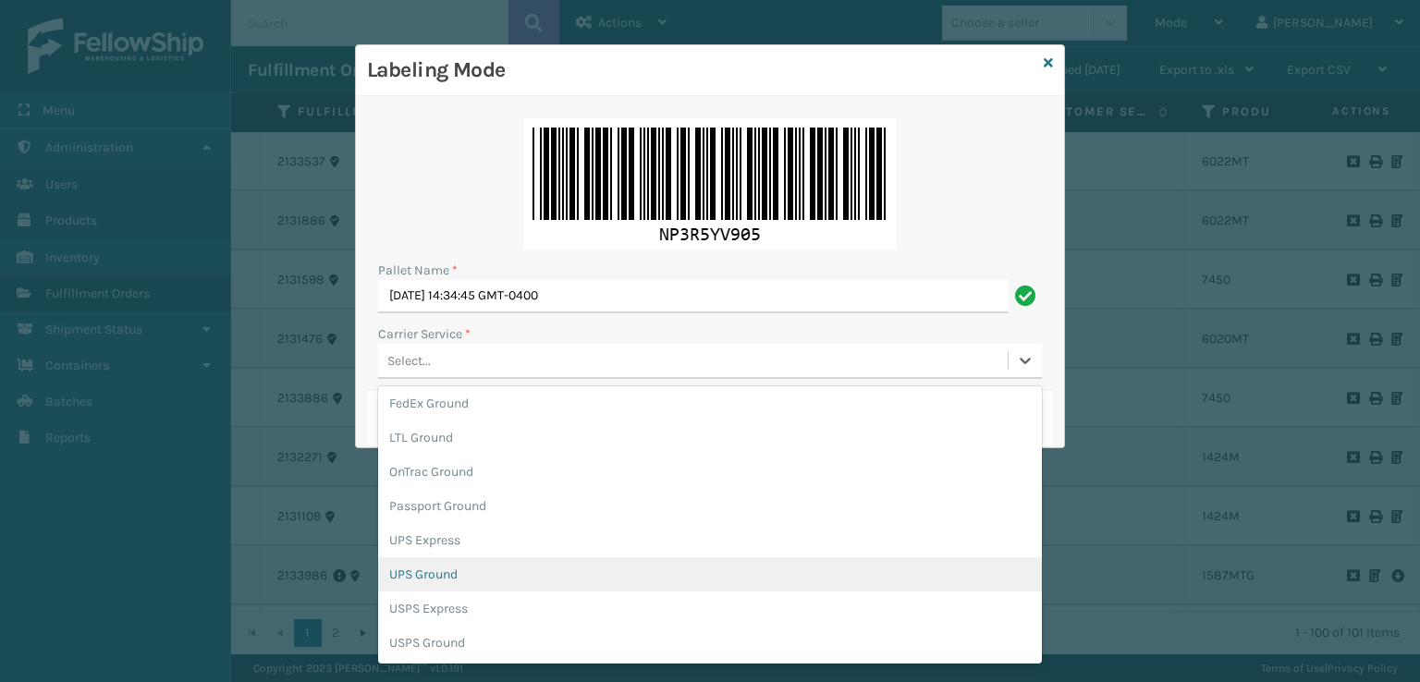
click at [422, 583] on div "UPS Ground" at bounding box center [710, 574] width 664 height 34
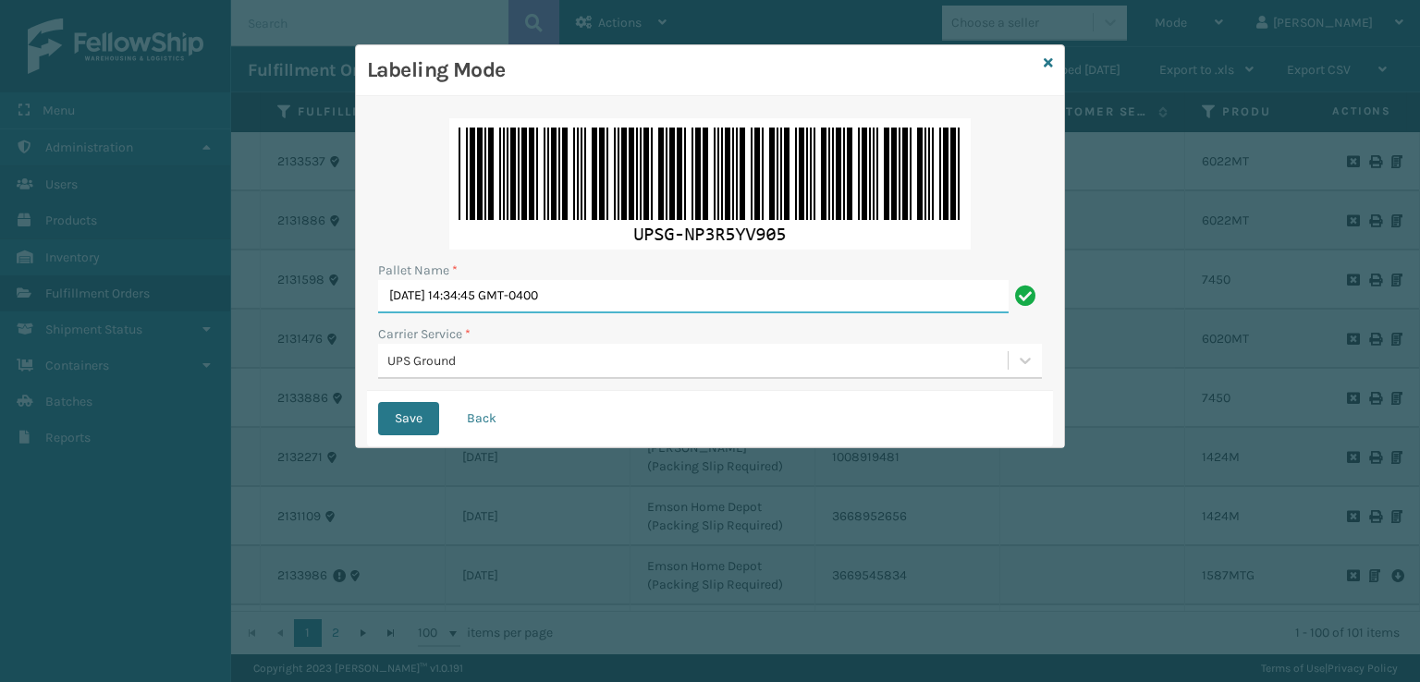
drag, startPoint x: 645, startPoint y: 303, endPoint x: 195, endPoint y: 330, distance: 451.0
click at [192, 331] on div "Labeling Mode Pallet Name * [DATE] 14:34:45 GMT-0400 Carrier Service * UPS Grou…" at bounding box center [710, 341] width 1420 height 682
type input "UPST8401773"
click at [378, 402] on button "Save" at bounding box center [408, 418] width 61 height 33
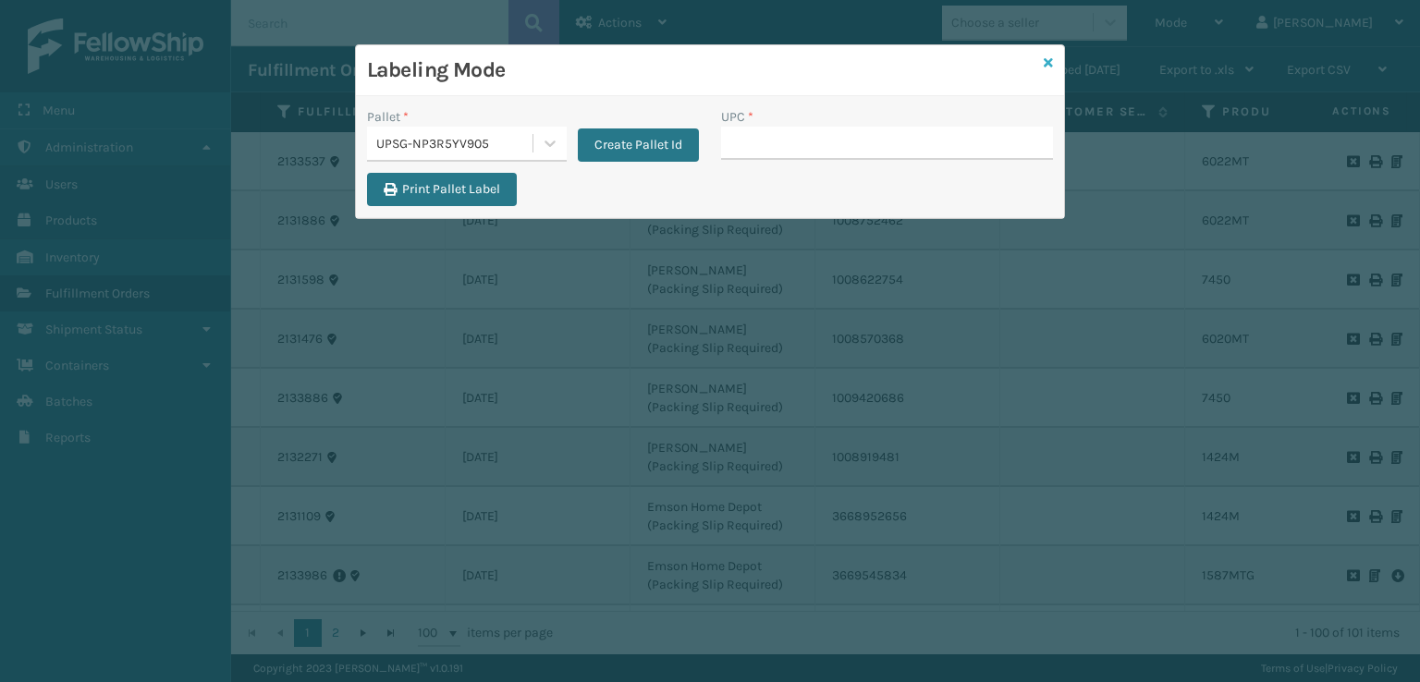
click at [1049, 66] on icon at bounding box center [1048, 62] width 9 height 13
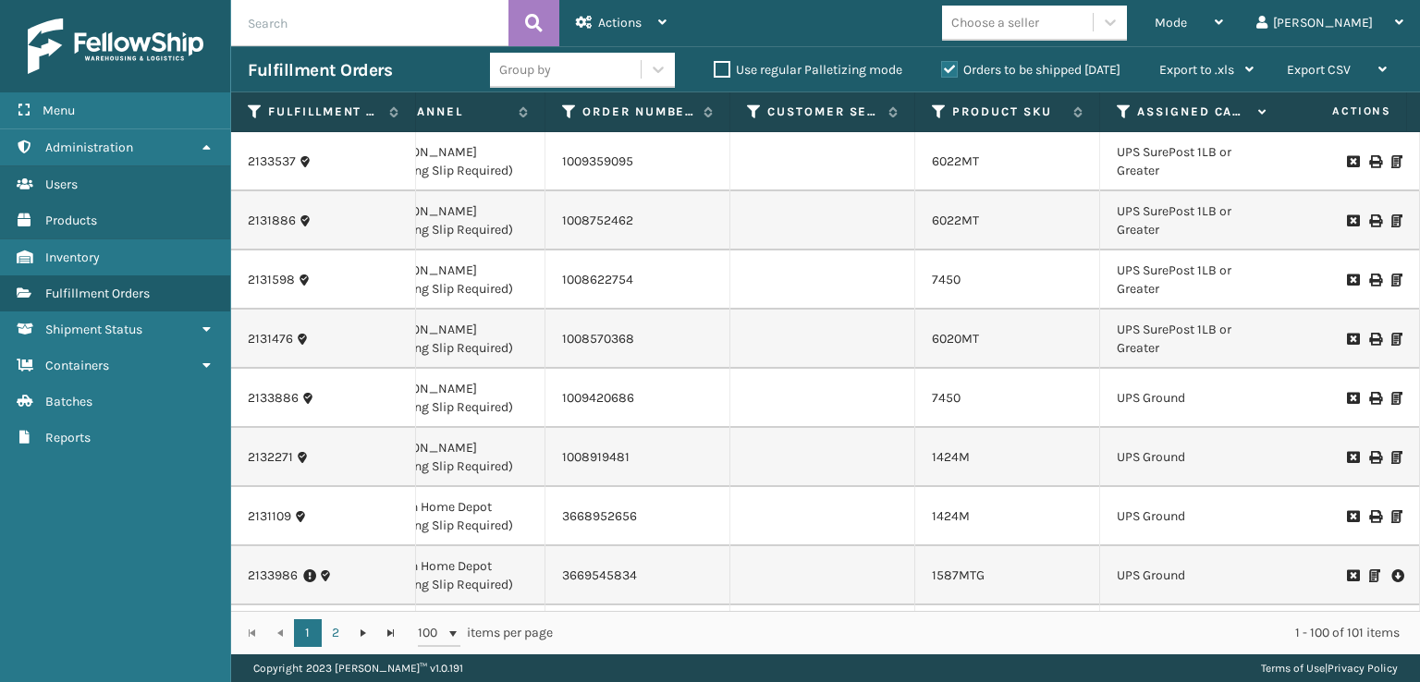
scroll to position [0, 272]
click at [1118, 107] on icon at bounding box center [1122, 112] width 15 height 17
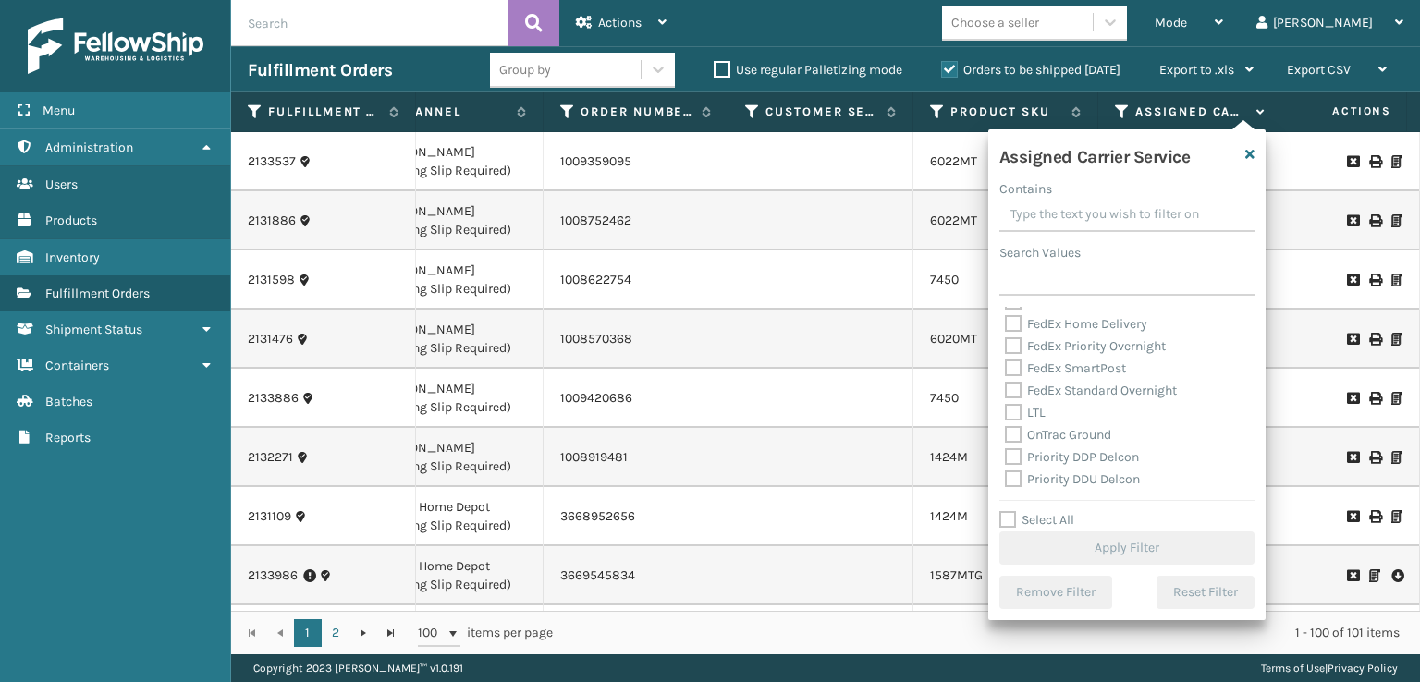
scroll to position [277, 0]
drag, startPoint x: 1036, startPoint y: 415, endPoint x: 1022, endPoint y: 408, distance: 15.7
click at [1032, 413] on label "UPS 2nd Day Air A.M." at bounding box center [1075, 417] width 141 height 16
click at [1006, 413] on input "UPS 2nd Day Air A.M." at bounding box center [1005, 413] width 1 height 12
checkbox input "true"
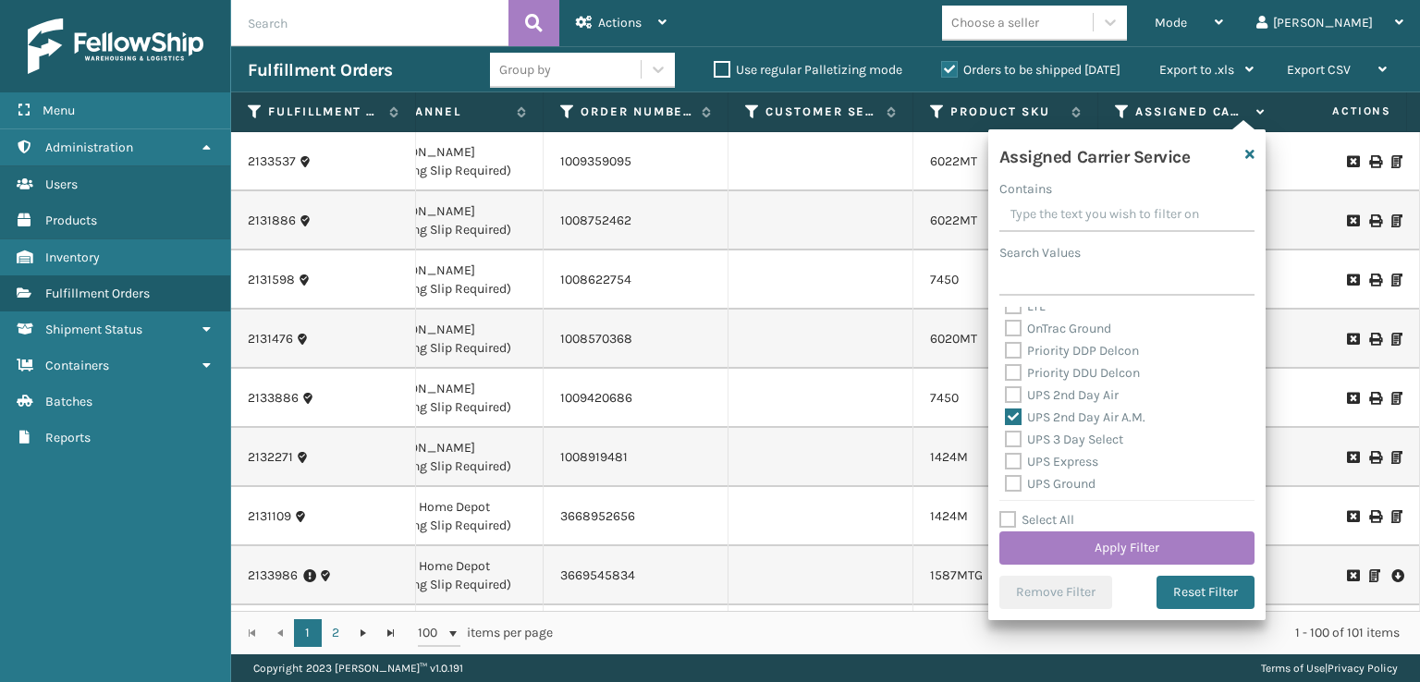
click at [1016, 389] on label "UPS 2nd Day Air" at bounding box center [1062, 395] width 114 height 16
drag, startPoint x: 1009, startPoint y: 389, endPoint x: 1020, endPoint y: 417, distance: 29.5
click at [1009, 390] on label "UPS 2nd Day Air" at bounding box center [1062, 395] width 114 height 16
click at [1006, 390] on input "UPS 2nd Day Air" at bounding box center [1005, 391] width 1 height 12
checkbox input "true"
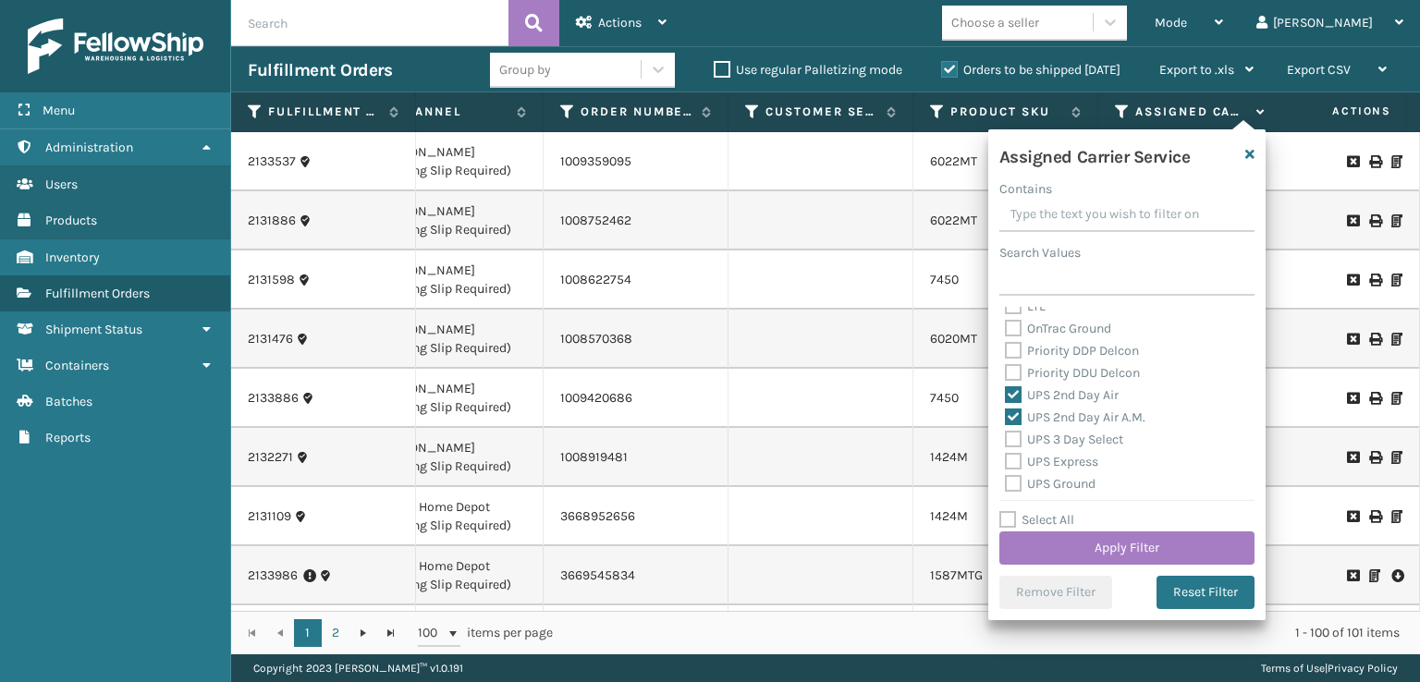
click at [1007, 434] on label "UPS 3 Day Select" at bounding box center [1064, 440] width 118 height 16
click at [1006, 434] on input "UPS 3 Day Select" at bounding box center [1005, 435] width 1 height 12
checkbox input "true"
click at [1008, 471] on div "UPS Express" at bounding box center [1127, 462] width 244 height 22
click at [1015, 463] on label "UPS Express" at bounding box center [1051, 462] width 93 height 16
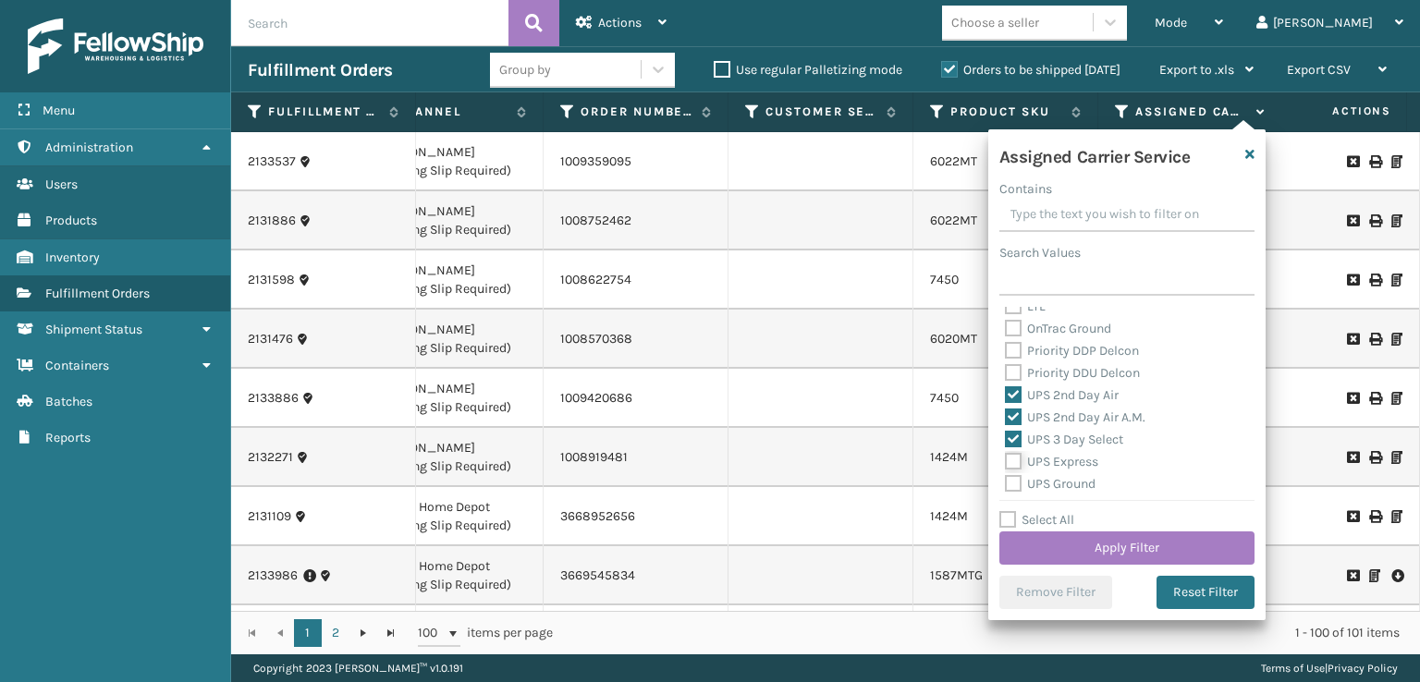
click at [1006, 463] on input "UPS Express" at bounding box center [1005, 457] width 1 height 12
checkbox input "true"
click at [1008, 487] on label "UPS Ground" at bounding box center [1050, 484] width 91 height 16
click at [1006, 485] on input "UPS Ground" at bounding box center [1005, 479] width 1 height 12
checkbox input "true"
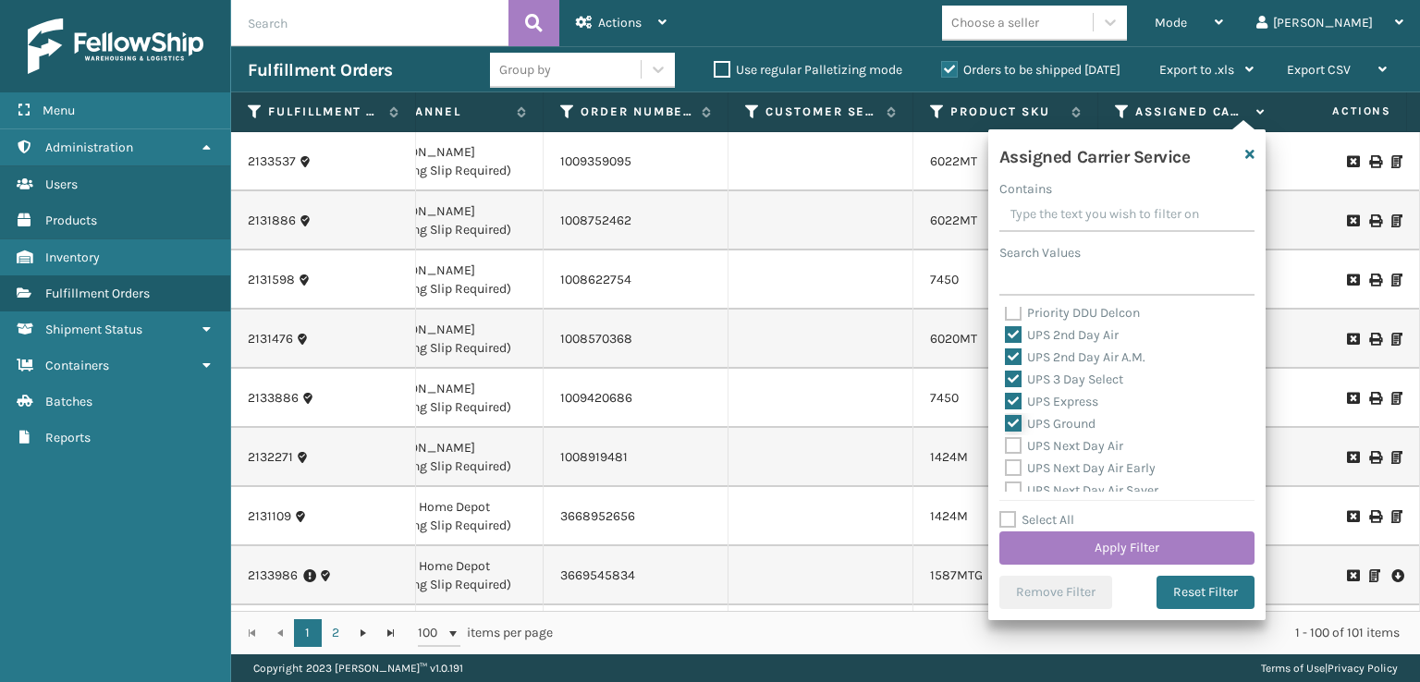
scroll to position [370, 0]
click at [1008, 416] on label "UPS Next Day Air" at bounding box center [1064, 414] width 118 height 16
click at [1006, 415] on input "UPS Next Day Air" at bounding box center [1005, 409] width 1 height 12
checkbox input "true"
click at [1011, 438] on label "UPS Next Day Air Early" at bounding box center [1080, 436] width 151 height 16
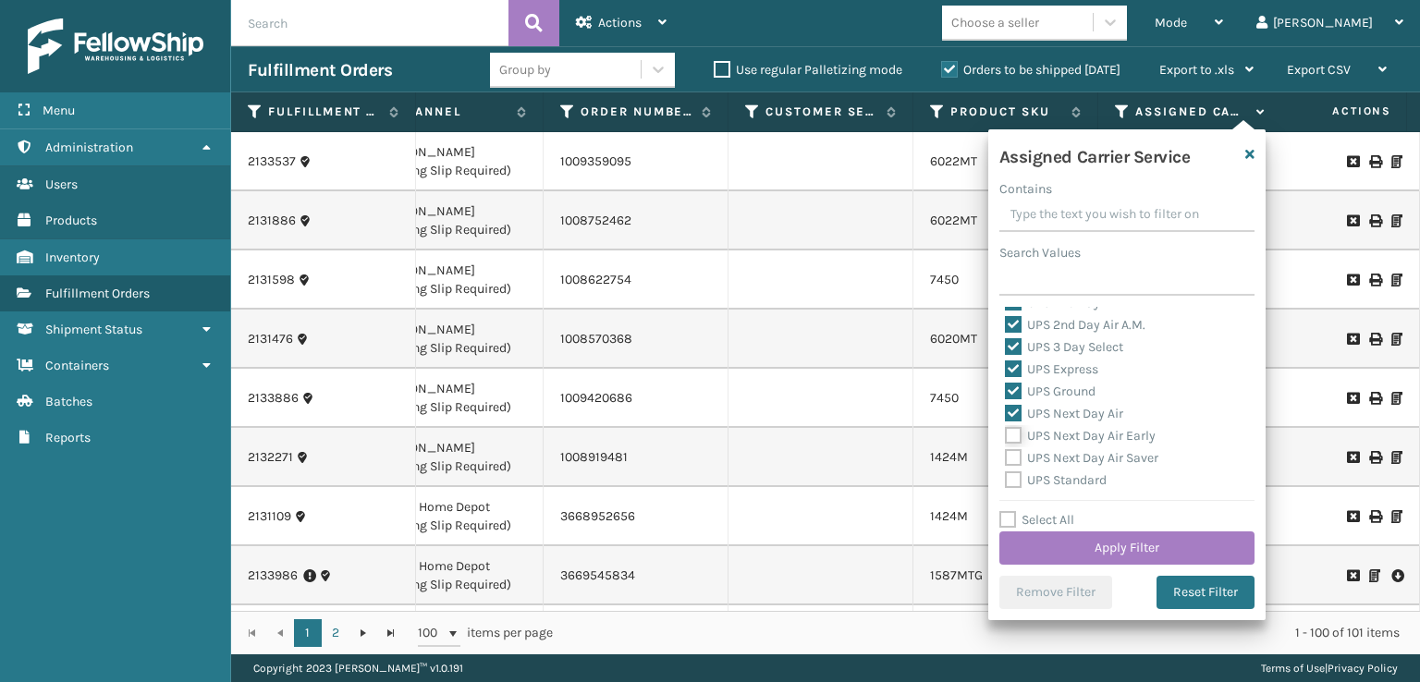
click at [1006, 437] on input "UPS Next Day Air Early" at bounding box center [1005, 431] width 1 height 12
checkbox input "true"
click at [1016, 448] on div "UPS Next Day Air Saver" at bounding box center [1127, 458] width 244 height 22
click at [1008, 460] on label "UPS Next Day Air Saver" at bounding box center [1081, 458] width 153 height 16
click at [1006, 459] on input "UPS Next Day Air Saver" at bounding box center [1005, 453] width 1 height 12
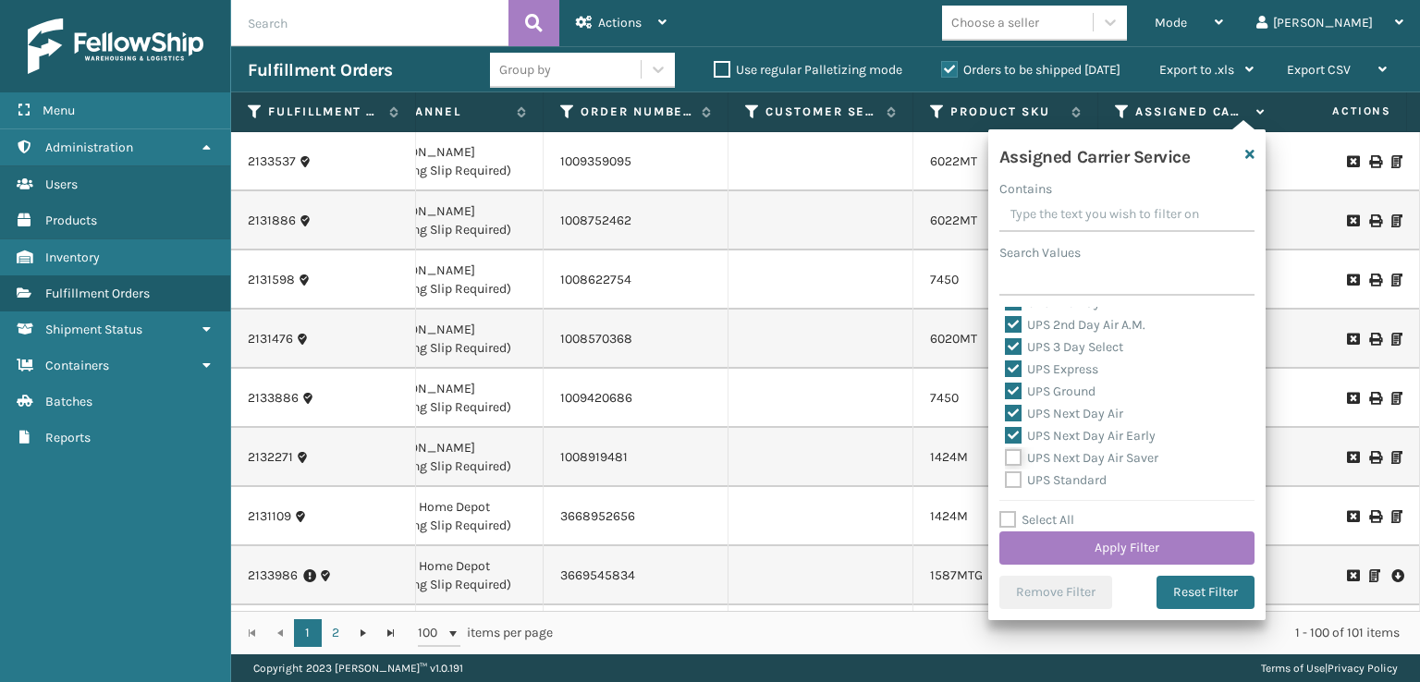
checkbox input "true"
click at [1009, 485] on label "UPS Standard" at bounding box center [1056, 480] width 102 height 16
click at [1006, 482] on input "UPS Standard" at bounding box center [1005, 476] width 1 height 12
checkbox input "true"
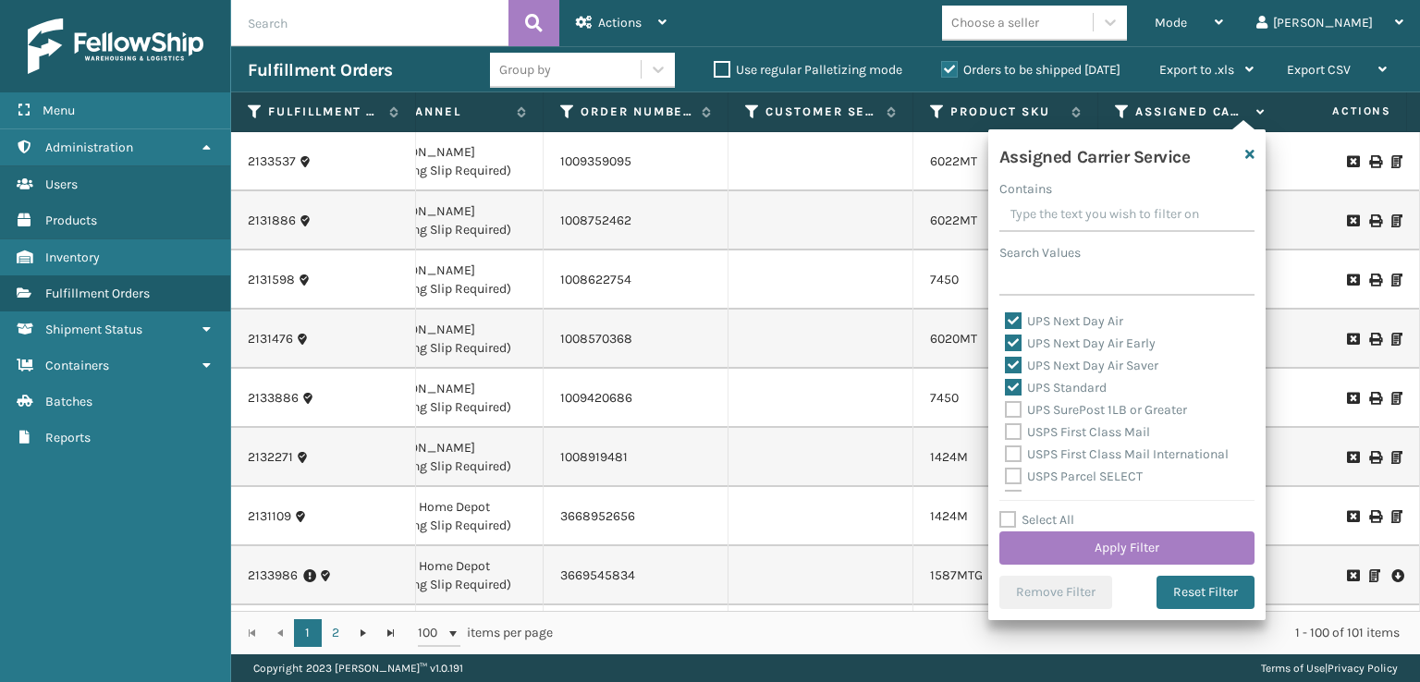
click at [1013, 414] on label "UPS SurePost 1LB or Greater" at bounding box center [1096, 410] width 182 height 16
click at [1006, 411] on input "UPS SurePost 1LB or Greater" at bounding box center [1005, 405] width 1 height 12
checkbox input "true"
click at [1043, 540] on button "Apply Filter" at bounding box center [1126, 548] width 255 height 33
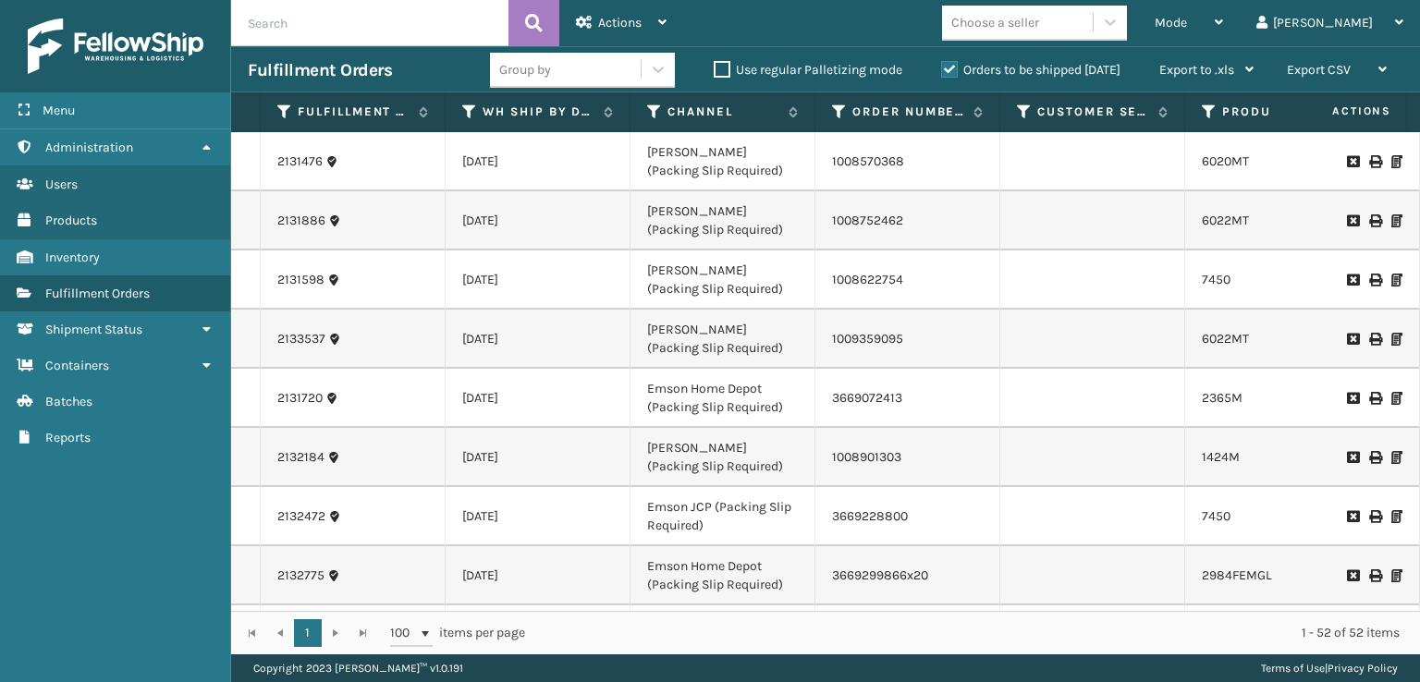
click at [632, 594] on td "Emson Home Depot (Packing Slip Required)" at bounding box center [722, 575] width 185 height 59
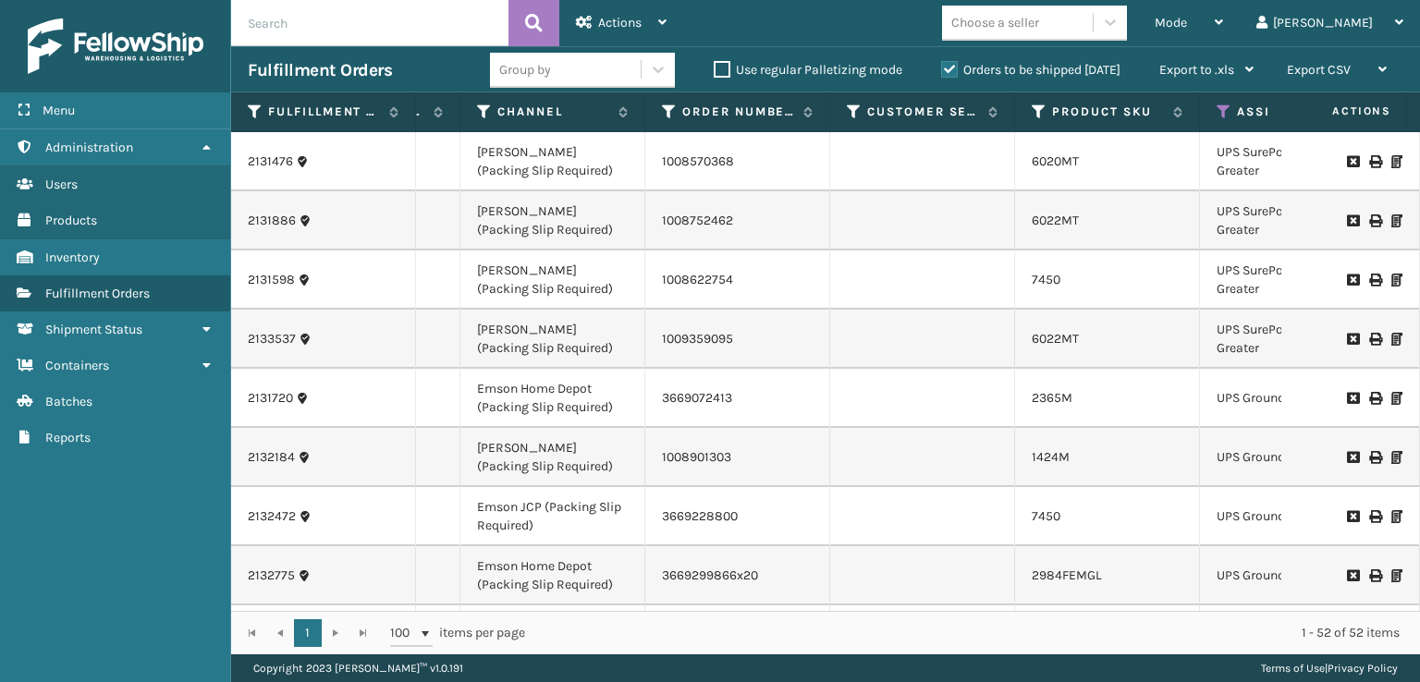
scroll to position [0, 201]
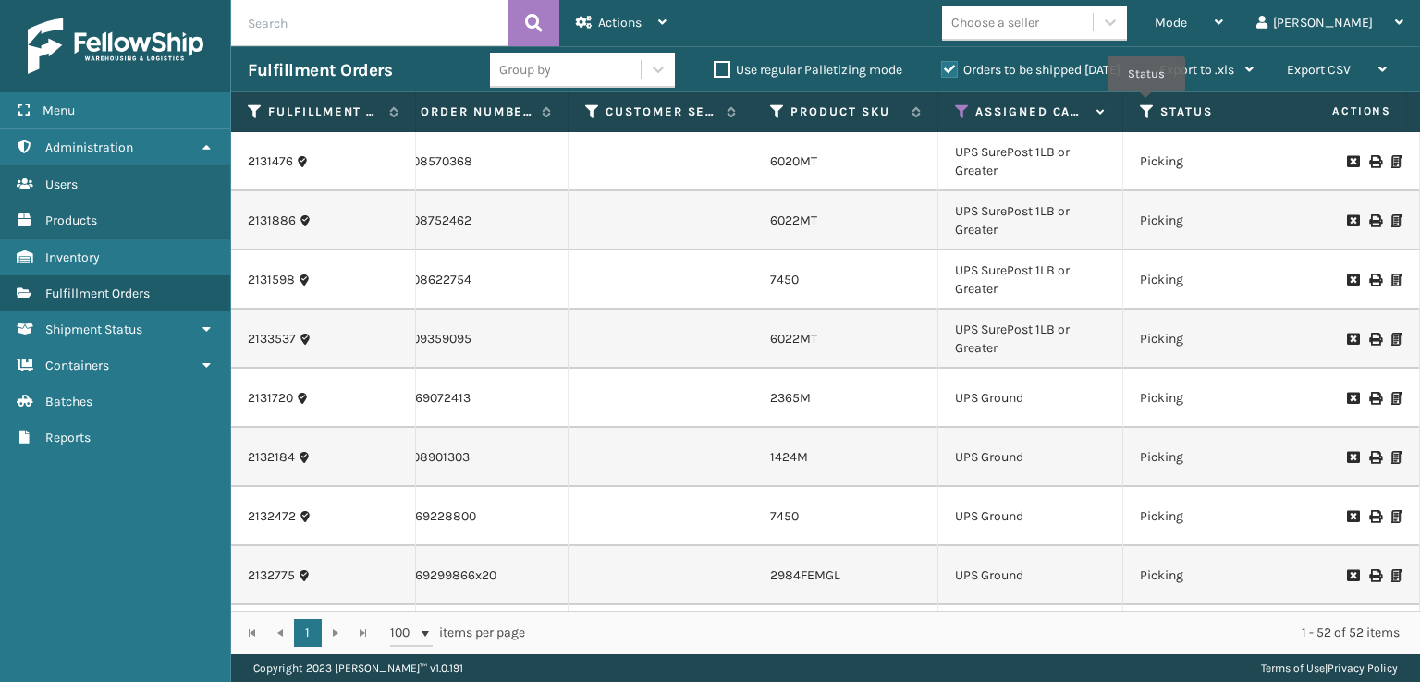
click at [1146, 104] on icon at bounding box center [1147, 112] width 15 height 17
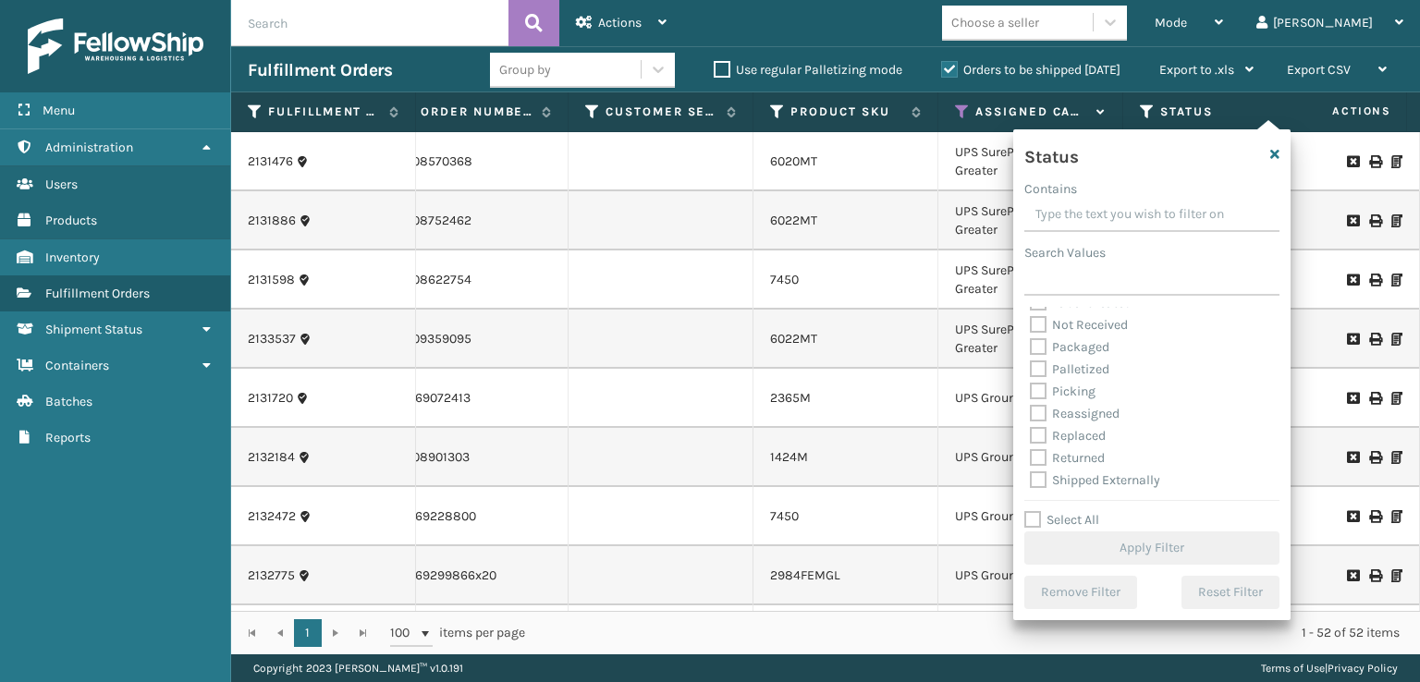
click at [1041, 391] on label "Picking" at bounding box center [1063, 392] width 66 height 16
click at [1031, 391] on input "Picking" at bounding box center [1030, 387] width 1 height 12
checkbox input "true"
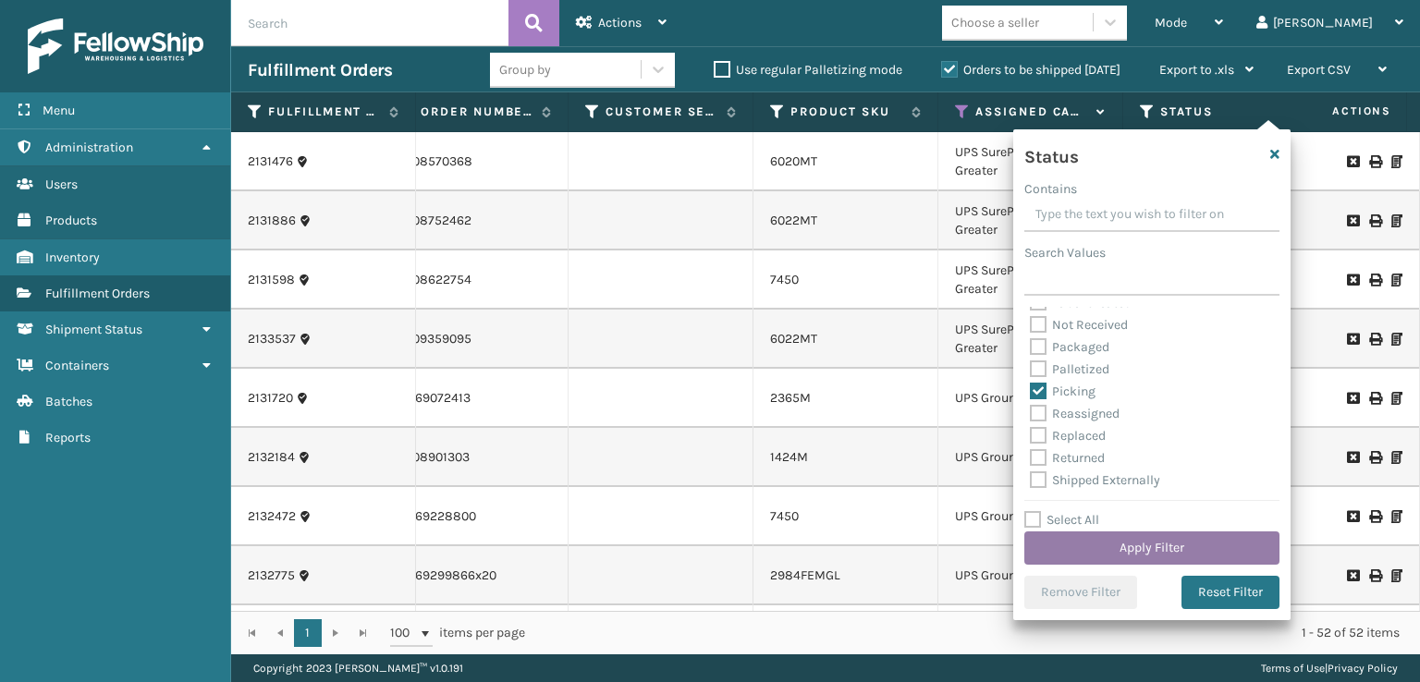
click at [1084, 547] on button "Apply Filter" at bounding box center [1151, 548] width 255 height 33
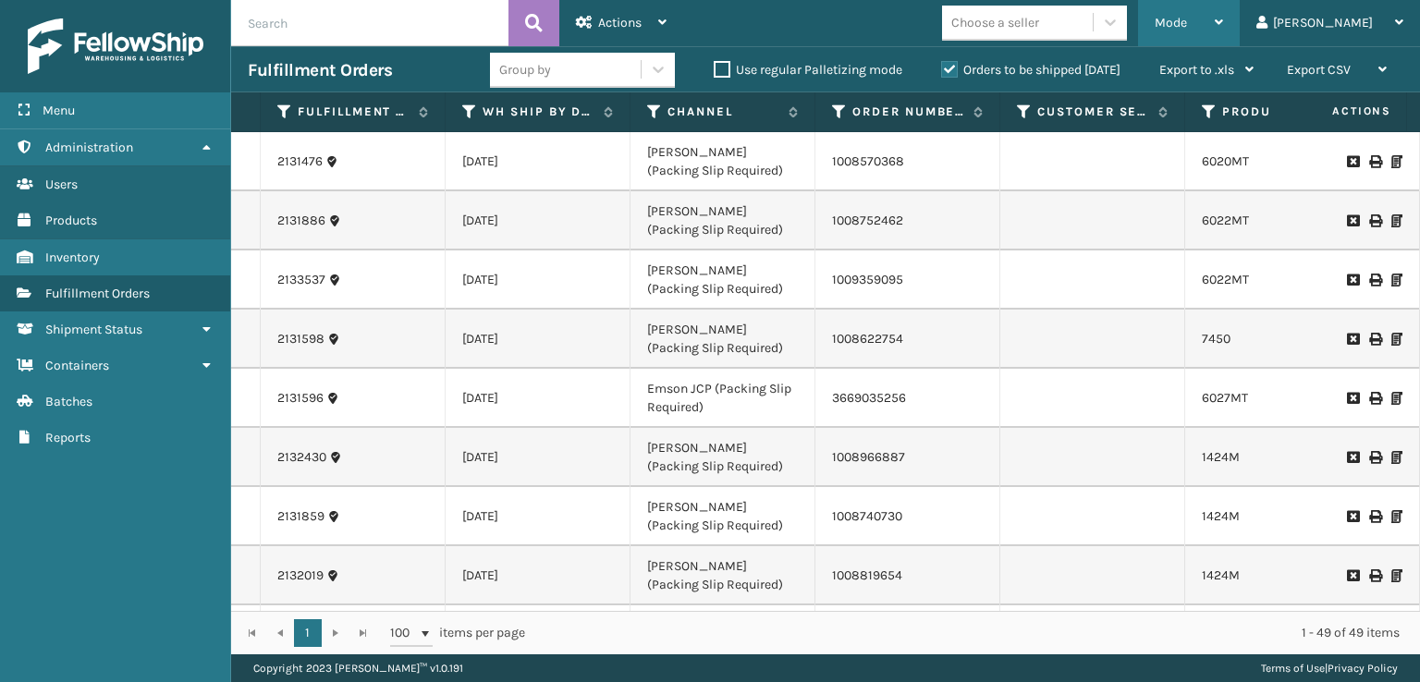
click at [1231, 31] on div "Mode Regular Mode Picking Mode Labeling Mode Exit Scan Mode" at bounding box center [1189, 23] width 102 height 46
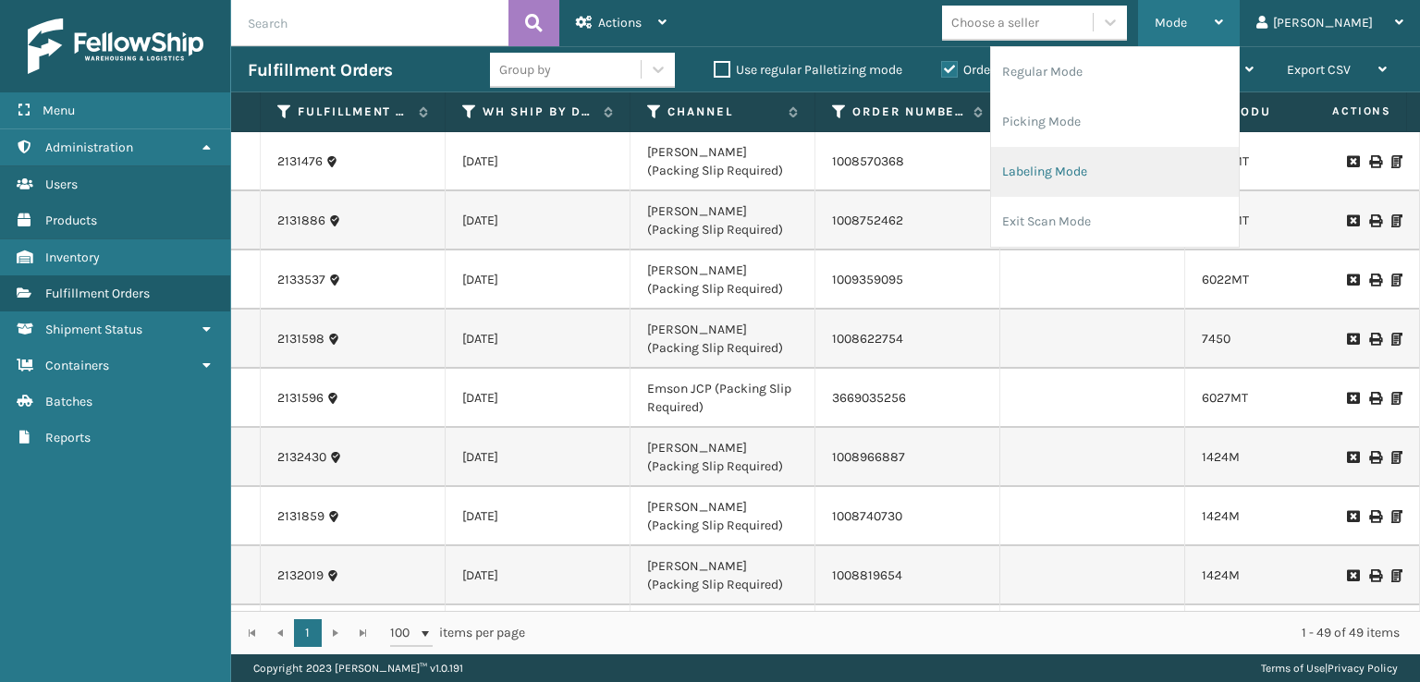
click at [1128, 167] on li "Labeling Mode" at bounding box center [1115, 172] width 248 height 50
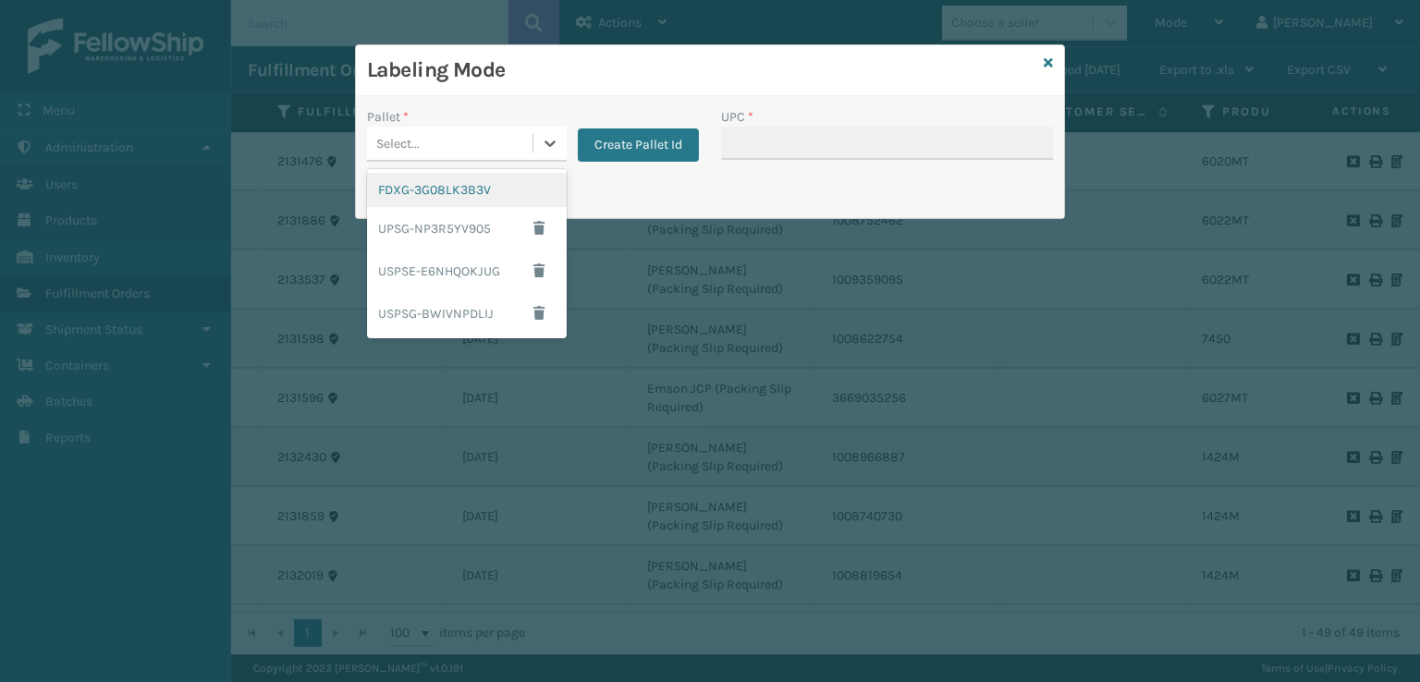
click at [487, 148] on div "Select..." at bounding box center [449, 143] width 165 height 31
click at [447, 226] on div "UPSG-NP3R5YV905" at bounding box center [467, 228] width 200 height 43
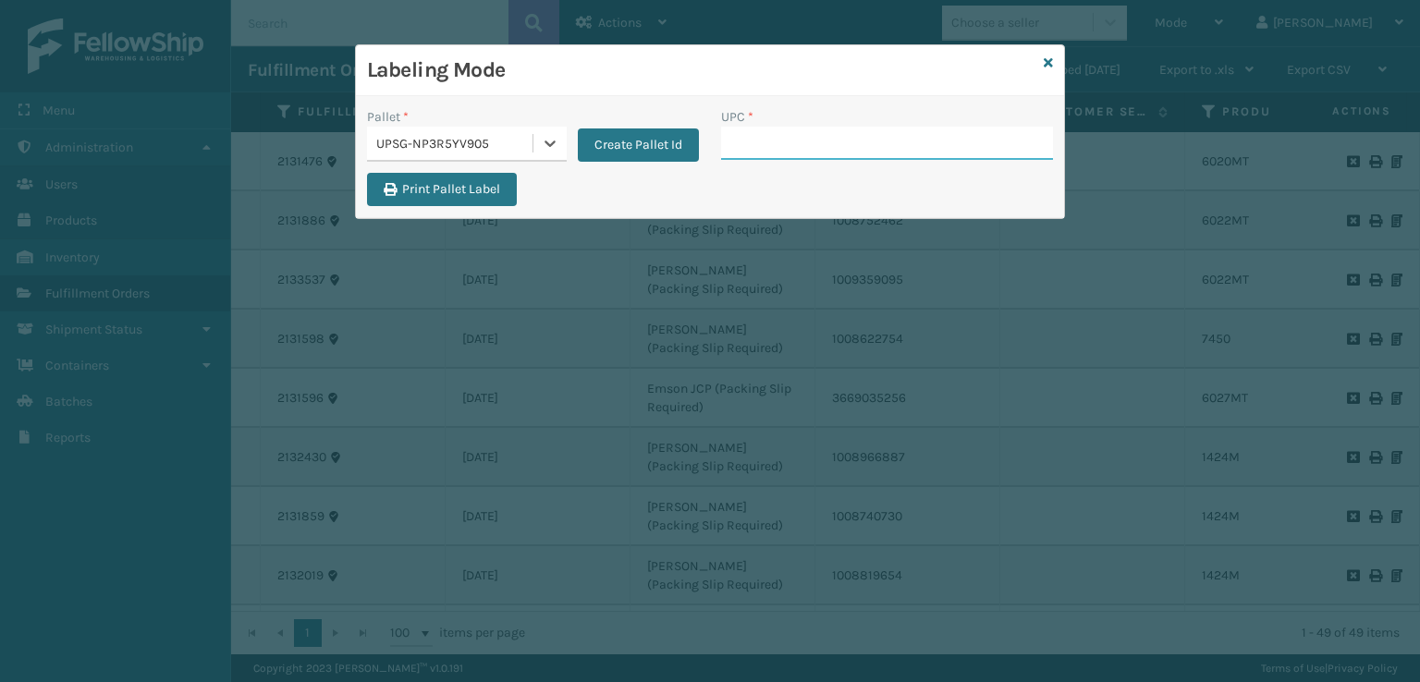
click at [743, 145] on input "UPC *" at bounding box center [887, 143] width 332 height 33
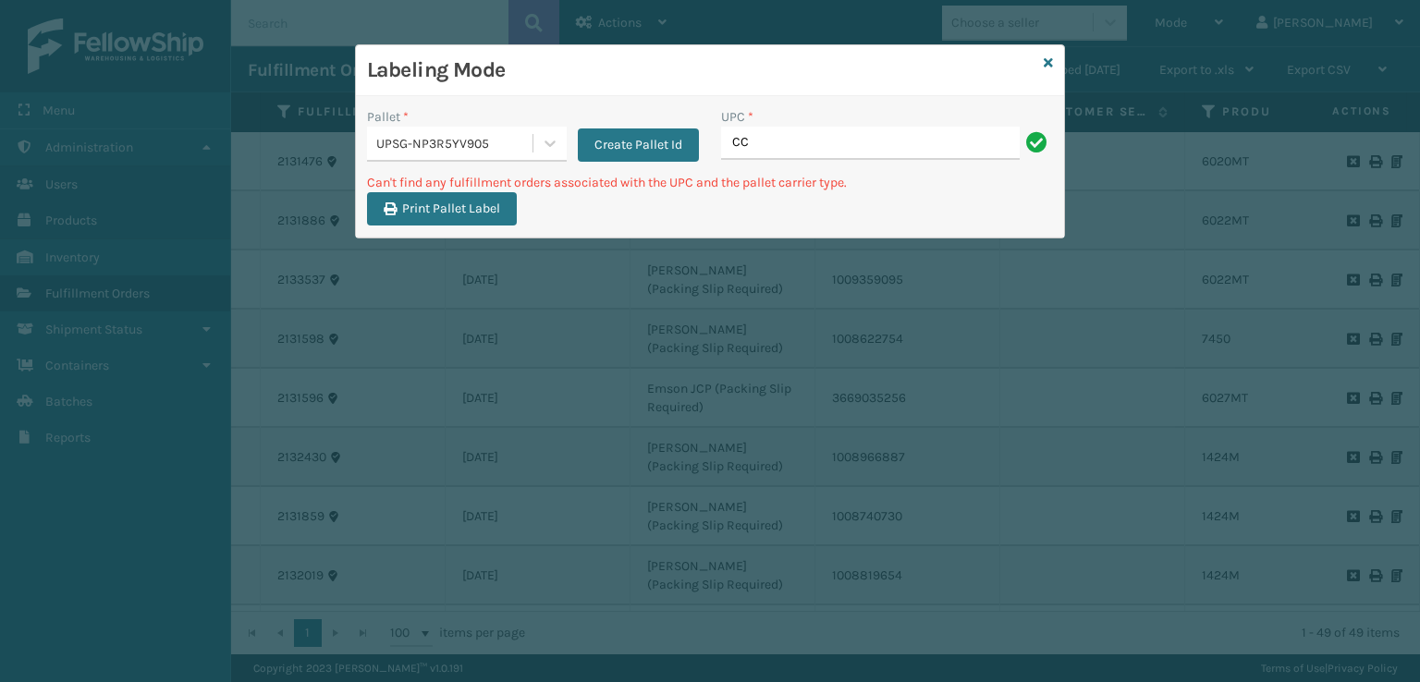
type input "C"
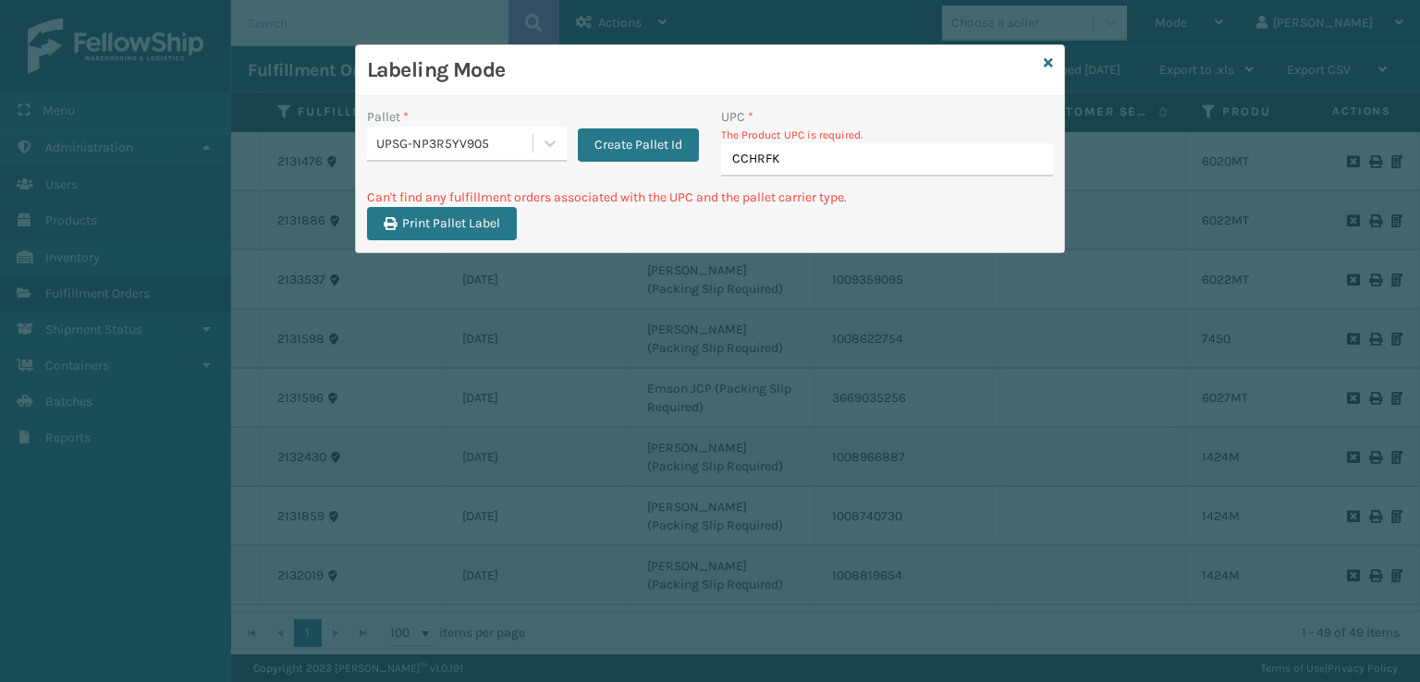
type input "CCHRFKS"
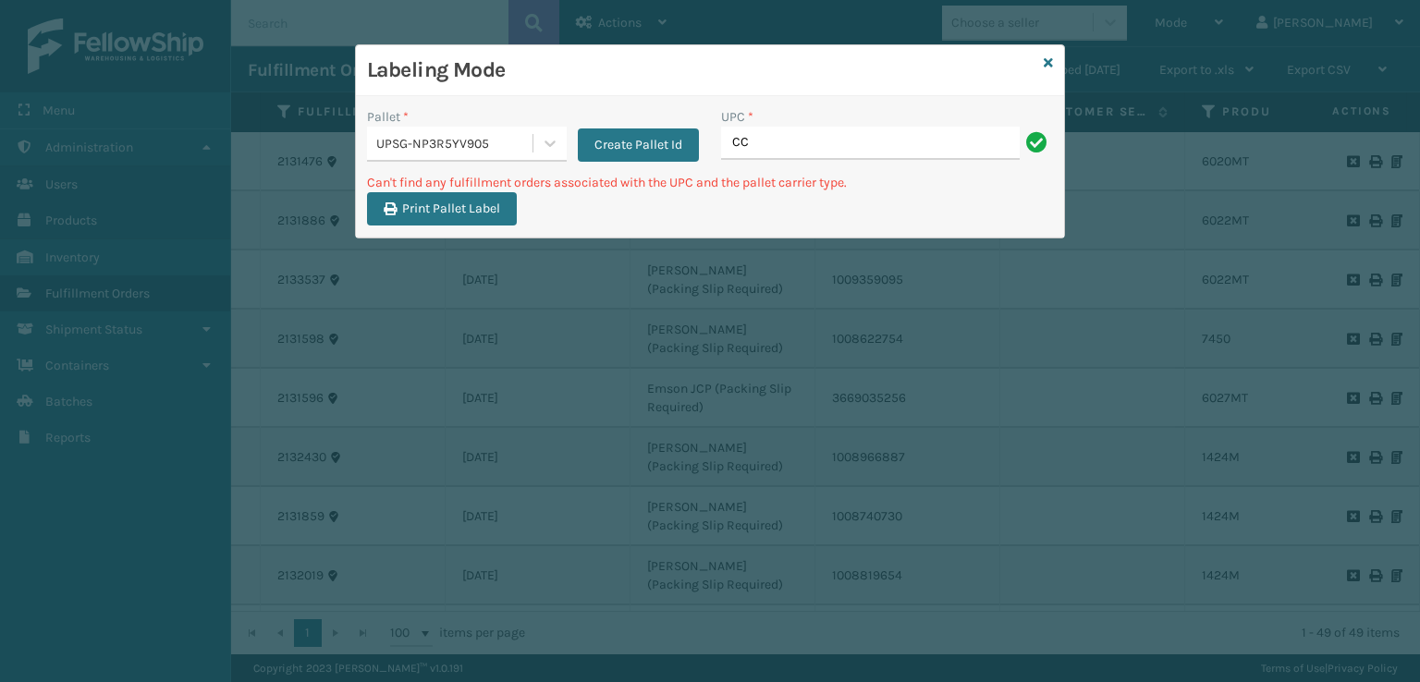
type input "C"
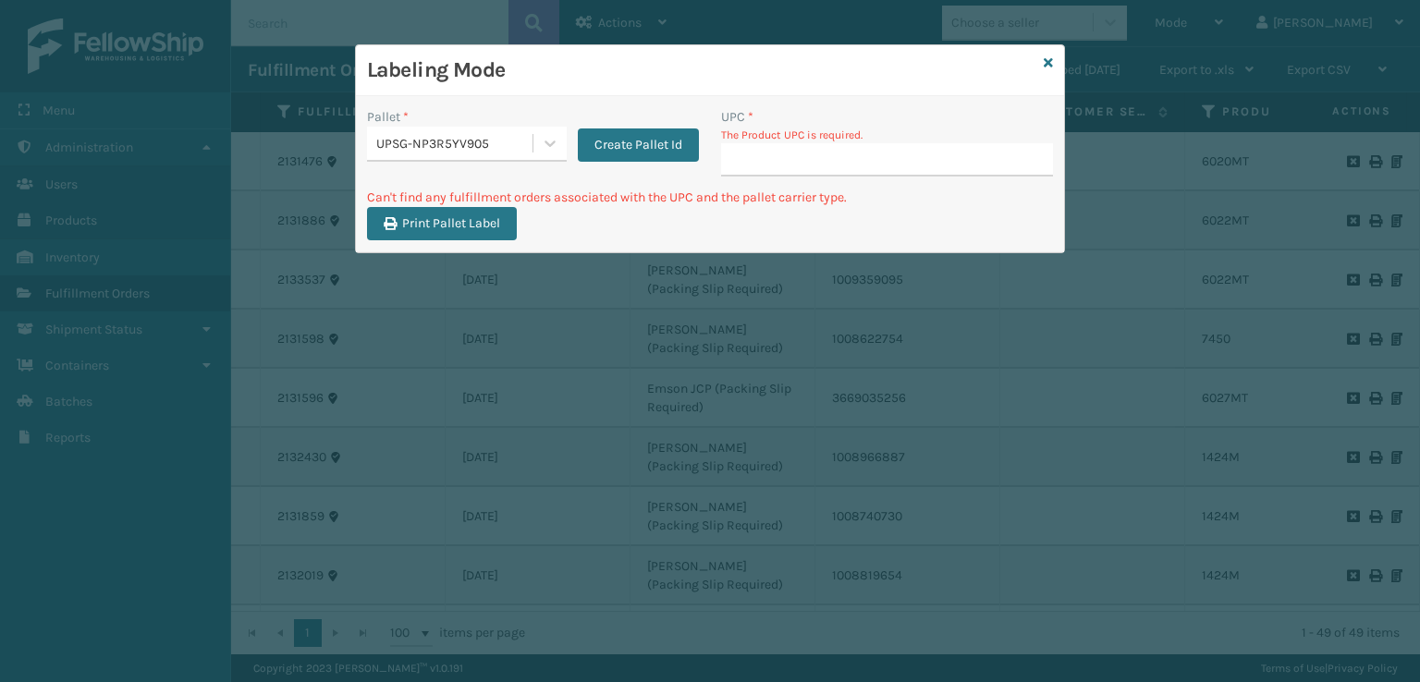
click at [1043, 62] on div "Labeling Mode" at bounding box center [710, 70] width 708 height 51
click at [1046, 63] on icon at bounding box center [1048, 62] width 9 height 13
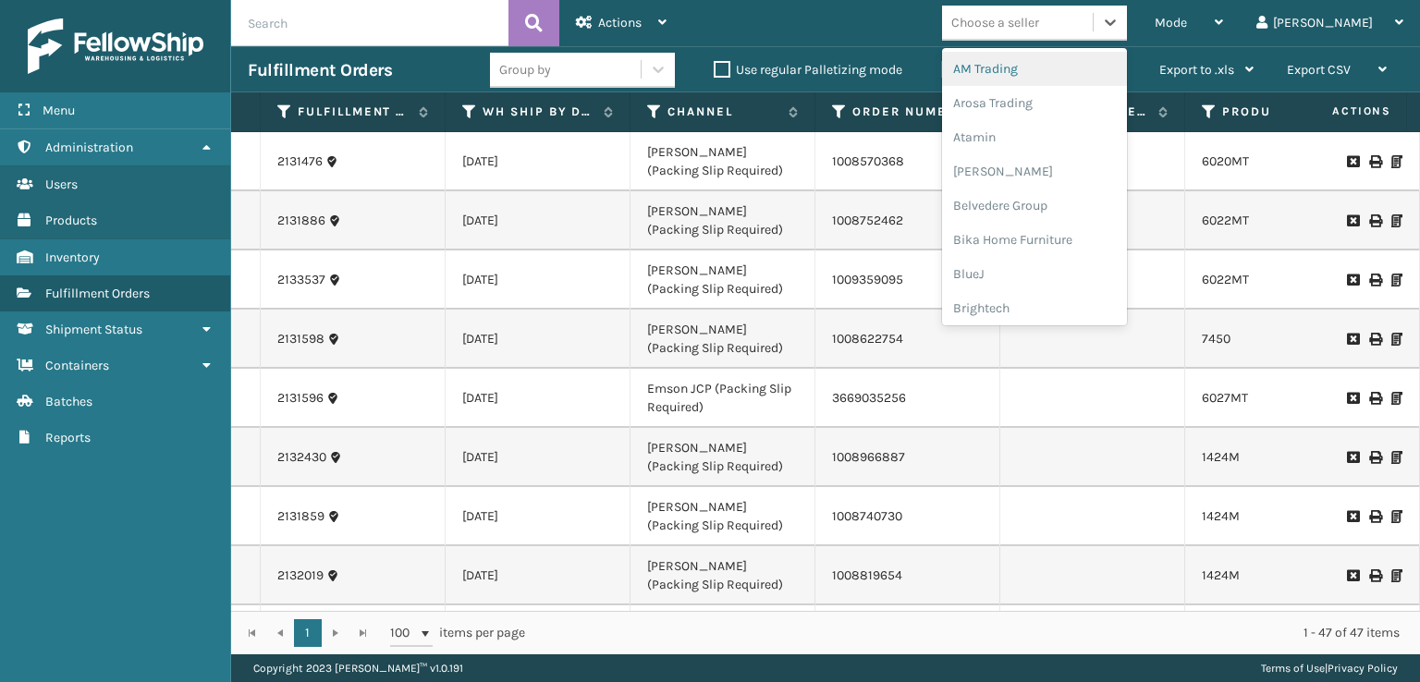
click at [1032, 27] on div "Choose a seller" at bounding box center [995, 22] width 88 height 19
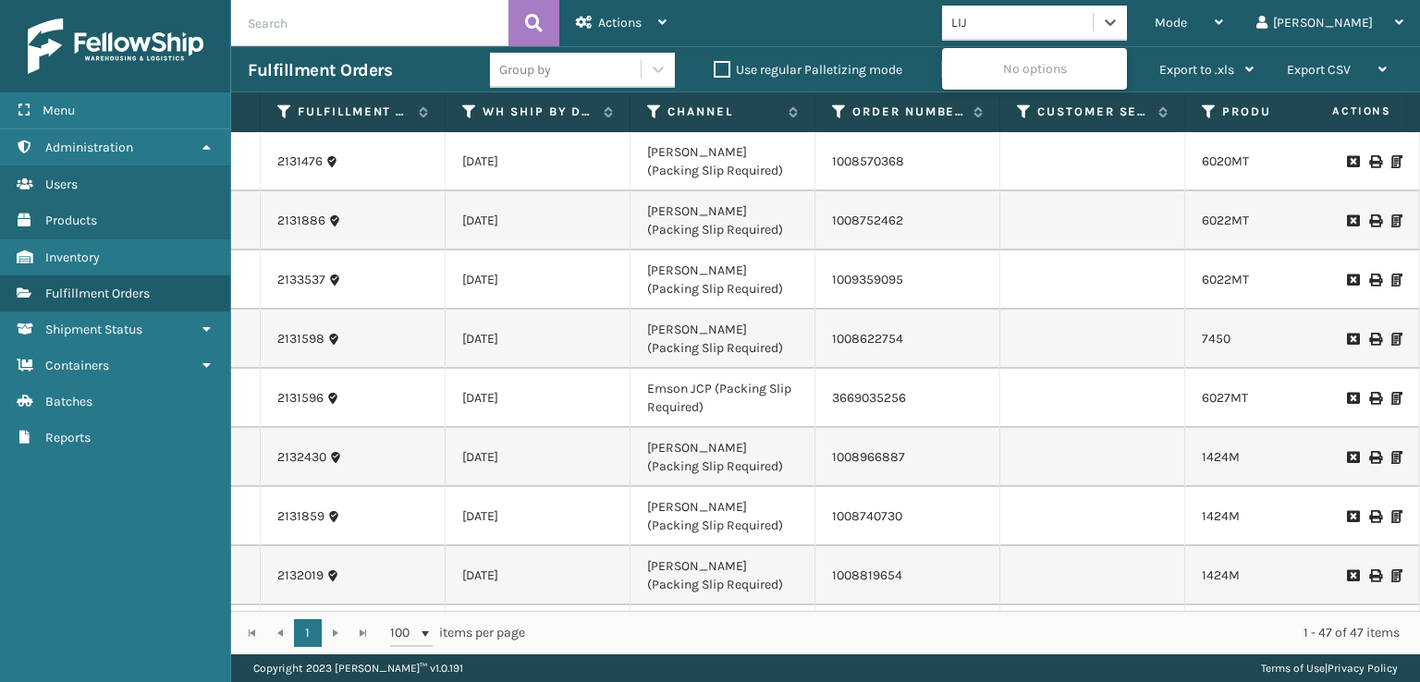
type input "LI"
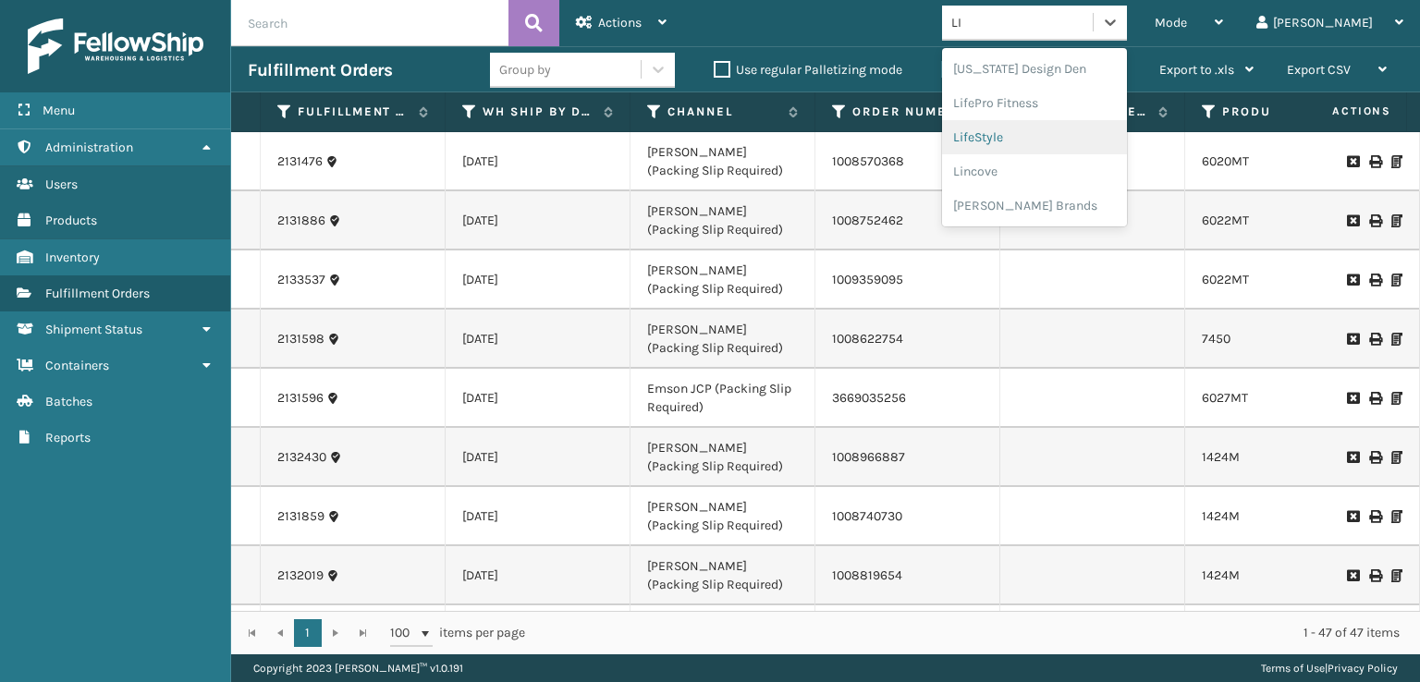
click at [1045, 135] on div "LifeStyle" at bounding box center [1034, 137] width 185 height 34
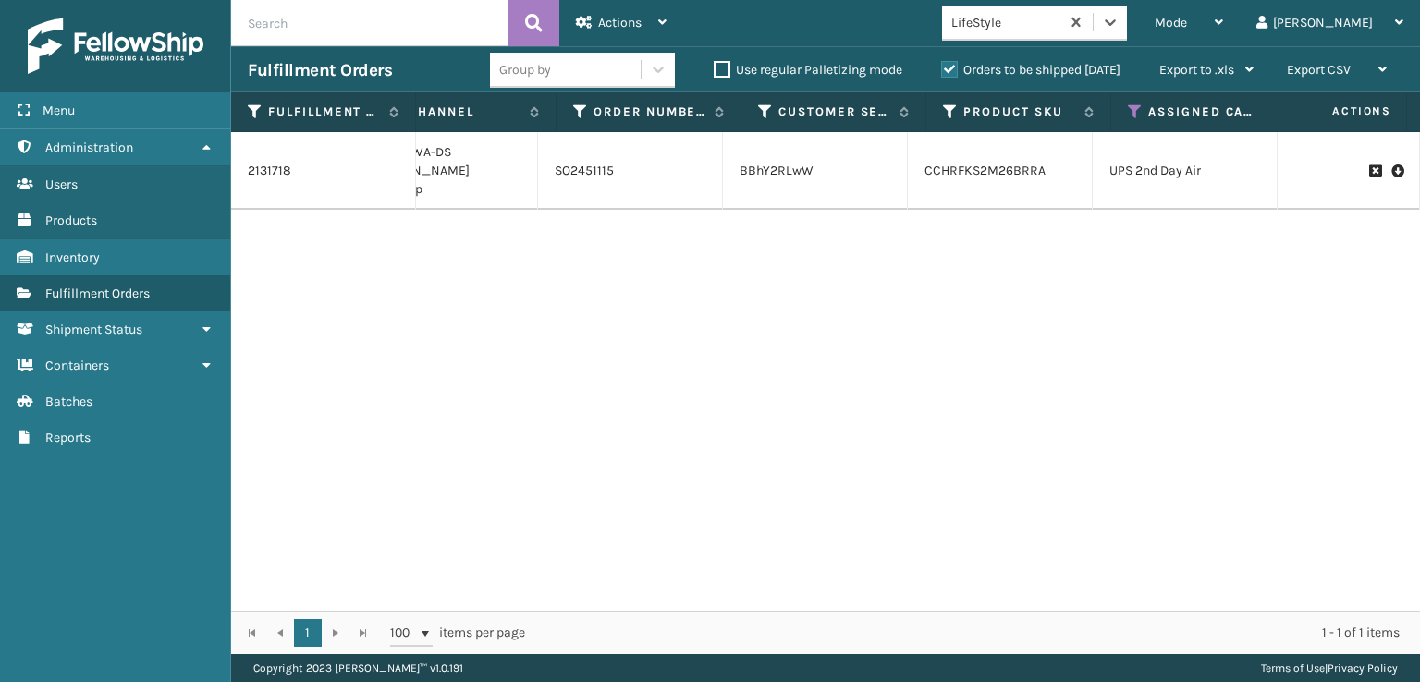
scroll to position [0, 277]
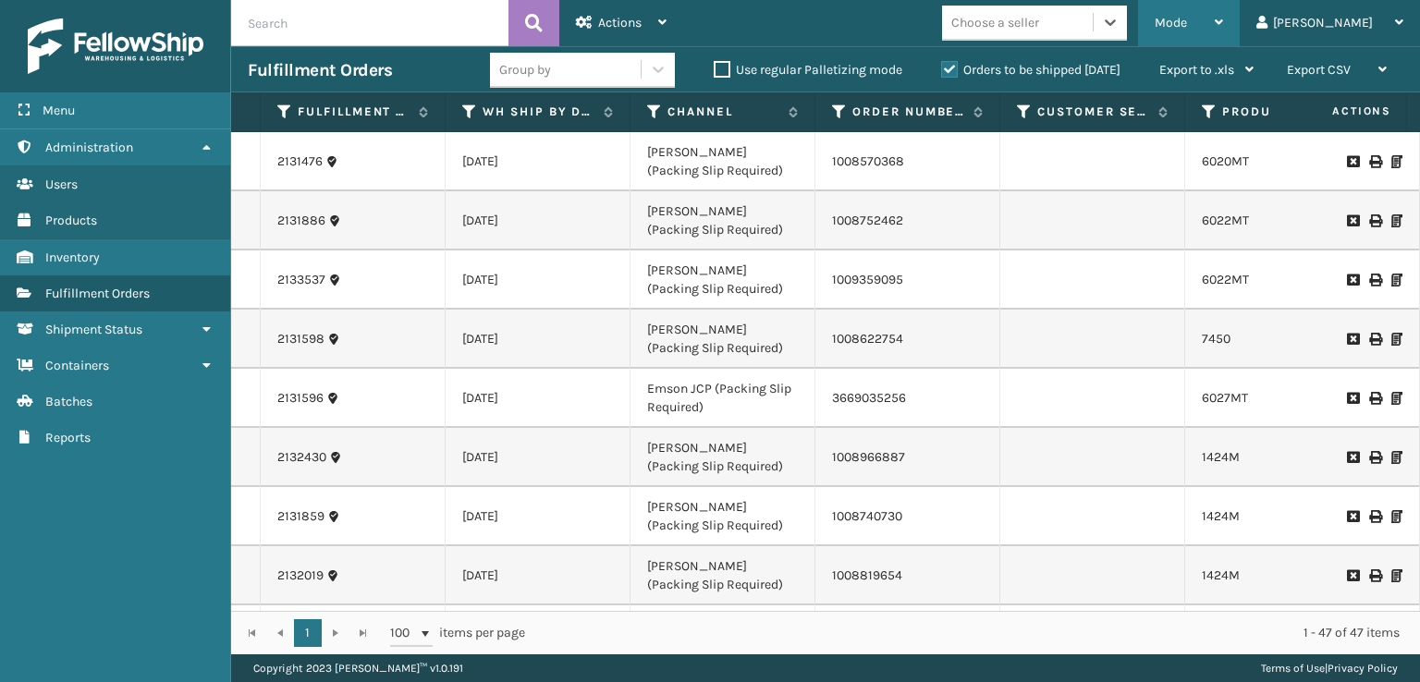
drag, startPoint x: 1235, startPoint y: 38, endPoint x: 1211, endPoint y: 48, distance: 26.1
click at [1223, 38] on div "Mode" at bounding box center [1189, 23] width 68 height 46
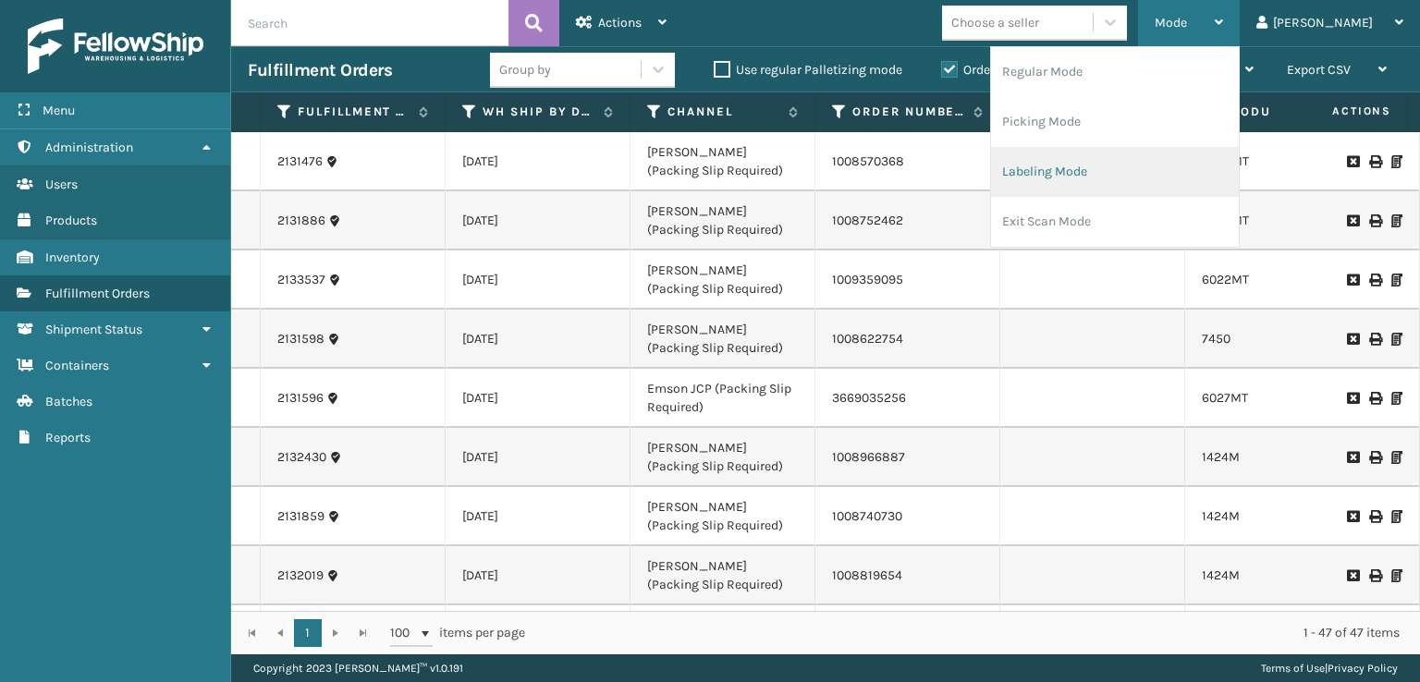
click at [1099, 175] on li "Labeling Mode" at bounding box center [1115, 172] width 248 height 50
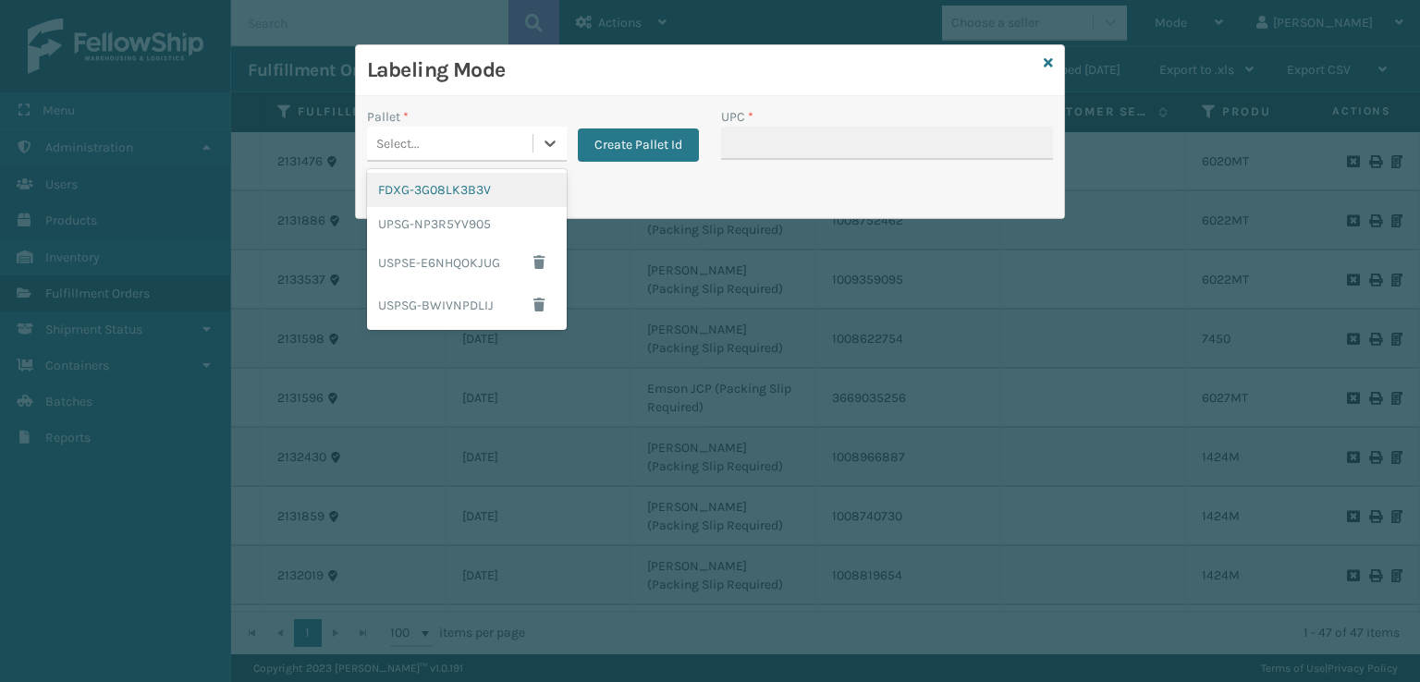
click at [516, 140] on div "Select..." at bounding box center [449, 143] width 165 height 31
click at [623, 151] on button "Create Pallet Id" at bounding box center [638, 144] width 121 height 33
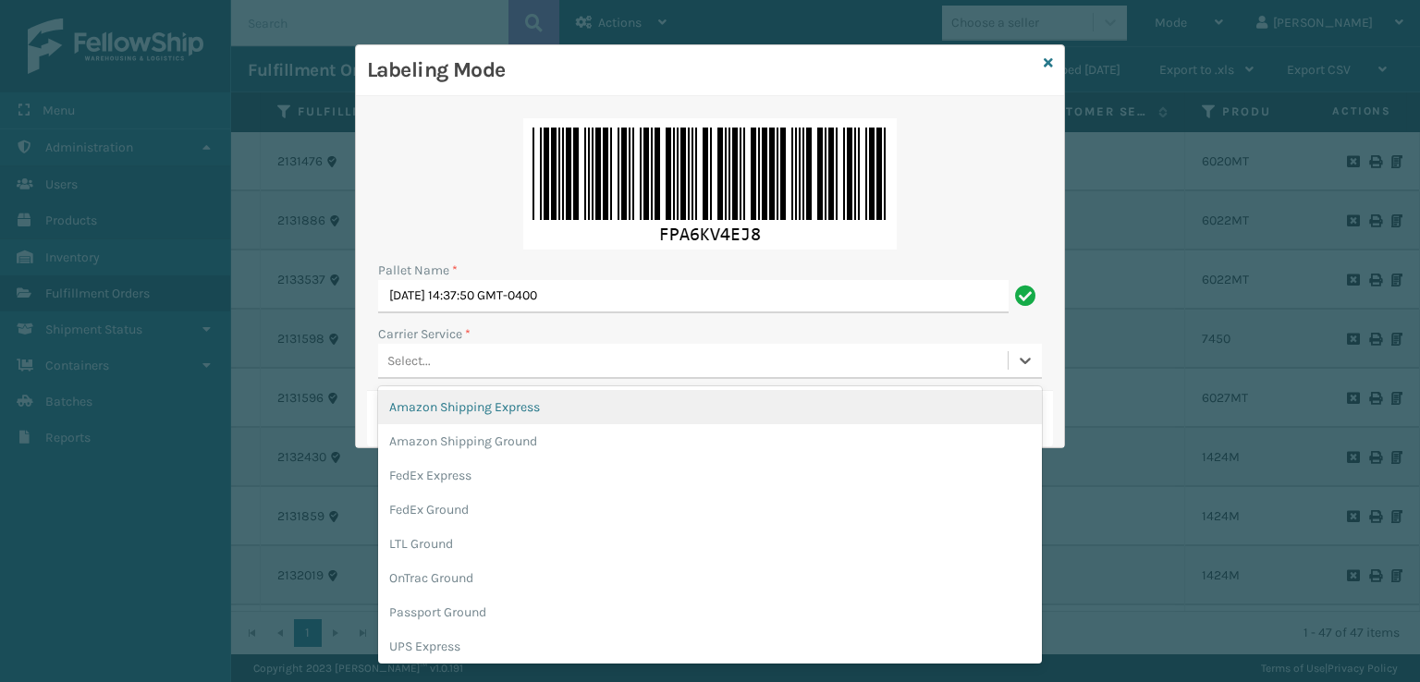
click at [488, 361] on div "Select..." at bounding box center [692, 361] width 629 height 31
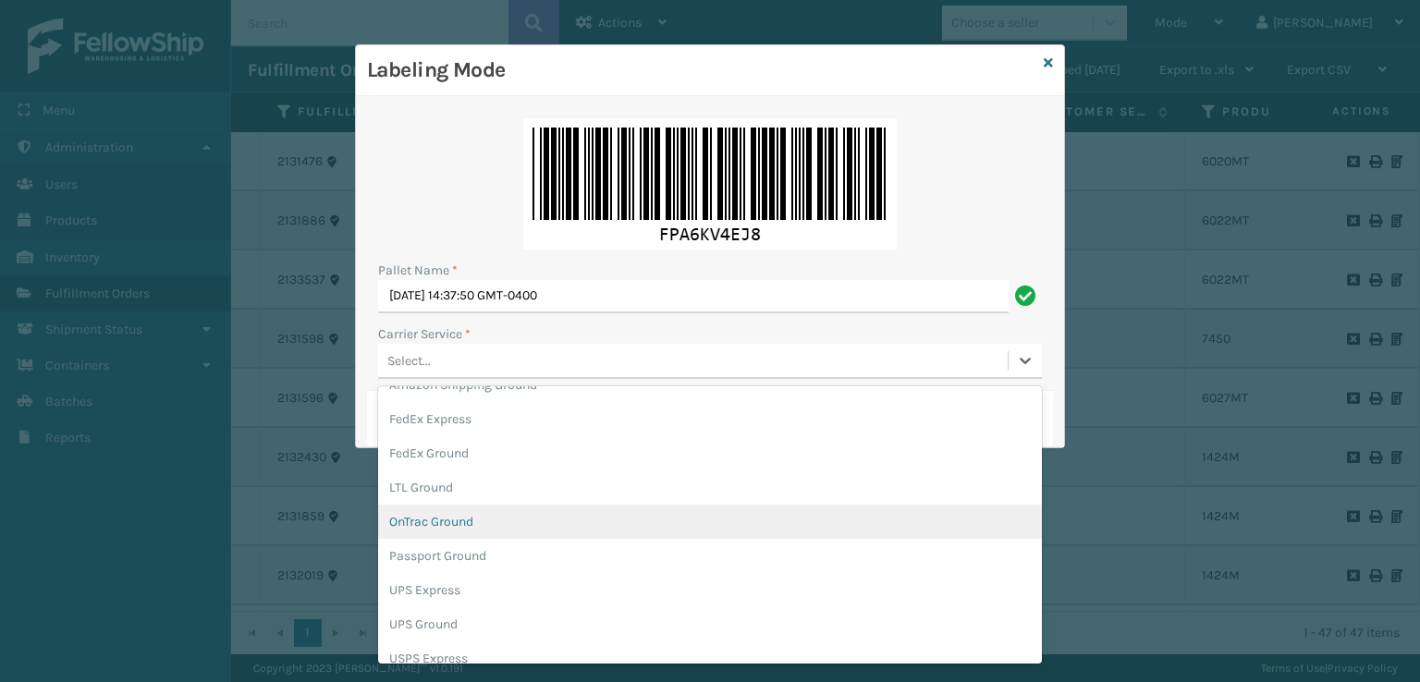
scroll to position [106, 0]
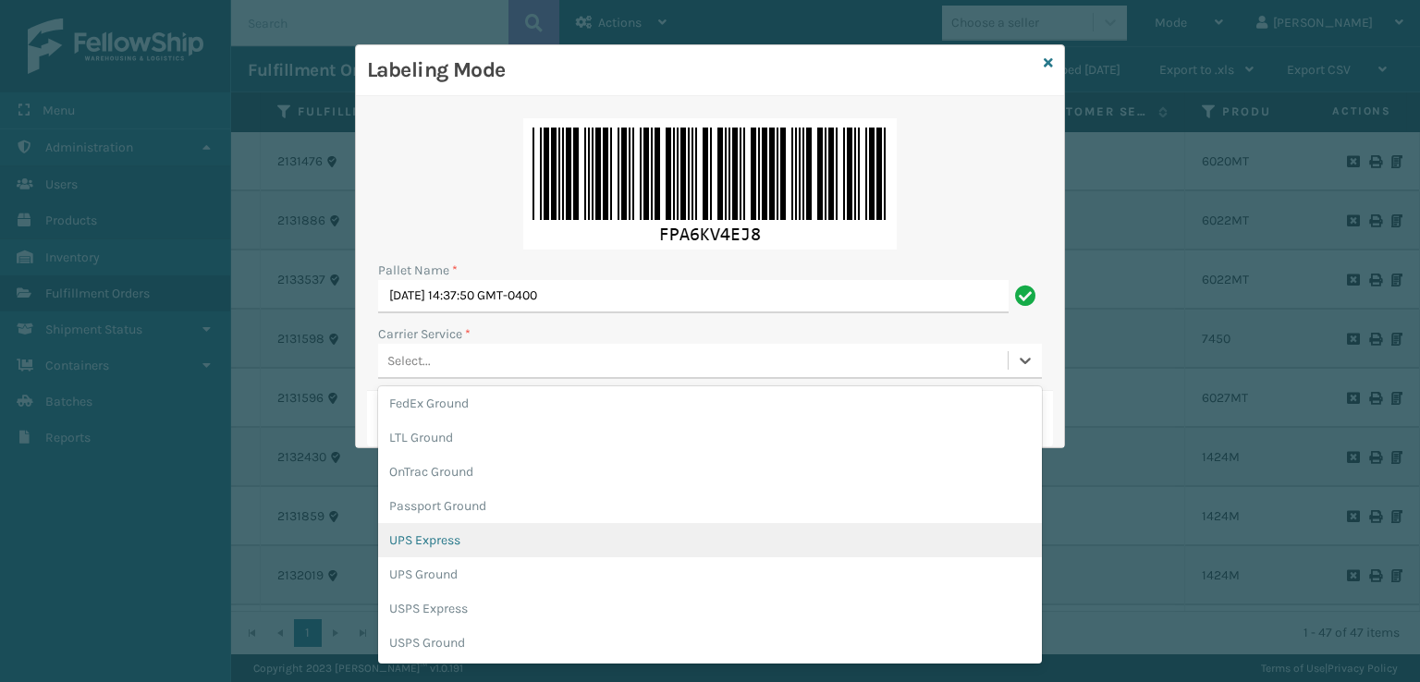
drag, startPoint x: 444, startPoint y: 545, endPoint x: 458, endPoint y: 543, distance: 15.0
click at [446, 544] on div "UPS Express" at bounding box center [710, 540] width 664 height 34
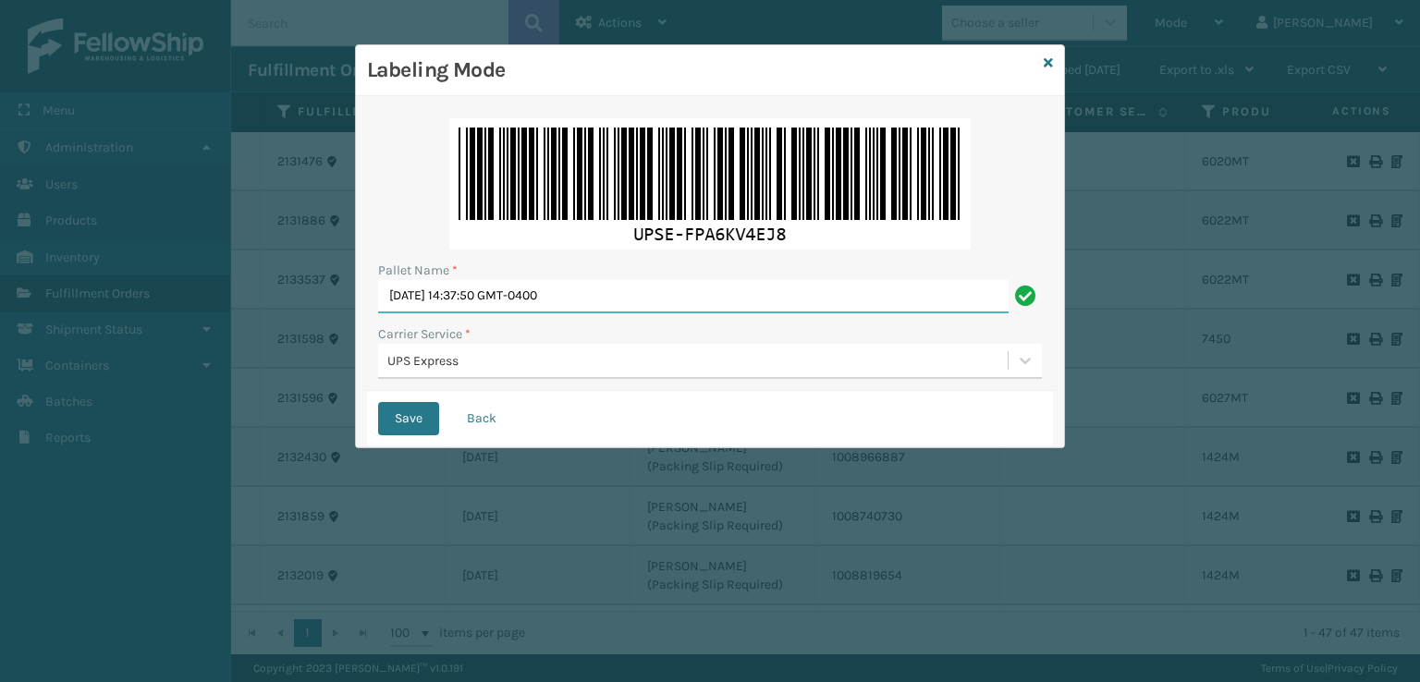
drag, startPoint x: 643, startPoint y: 295, endPoint x: 205, endPoint y: 339, distance: 440.4
click at [244, 331] on div "Labeling Mode Pallet Name * [DATE] 14:37:50 GMT-0400 Carrier Service * UPS Expr…" at bounding box center [710, 341] width 1420 height 682
type input "EXPRESS"
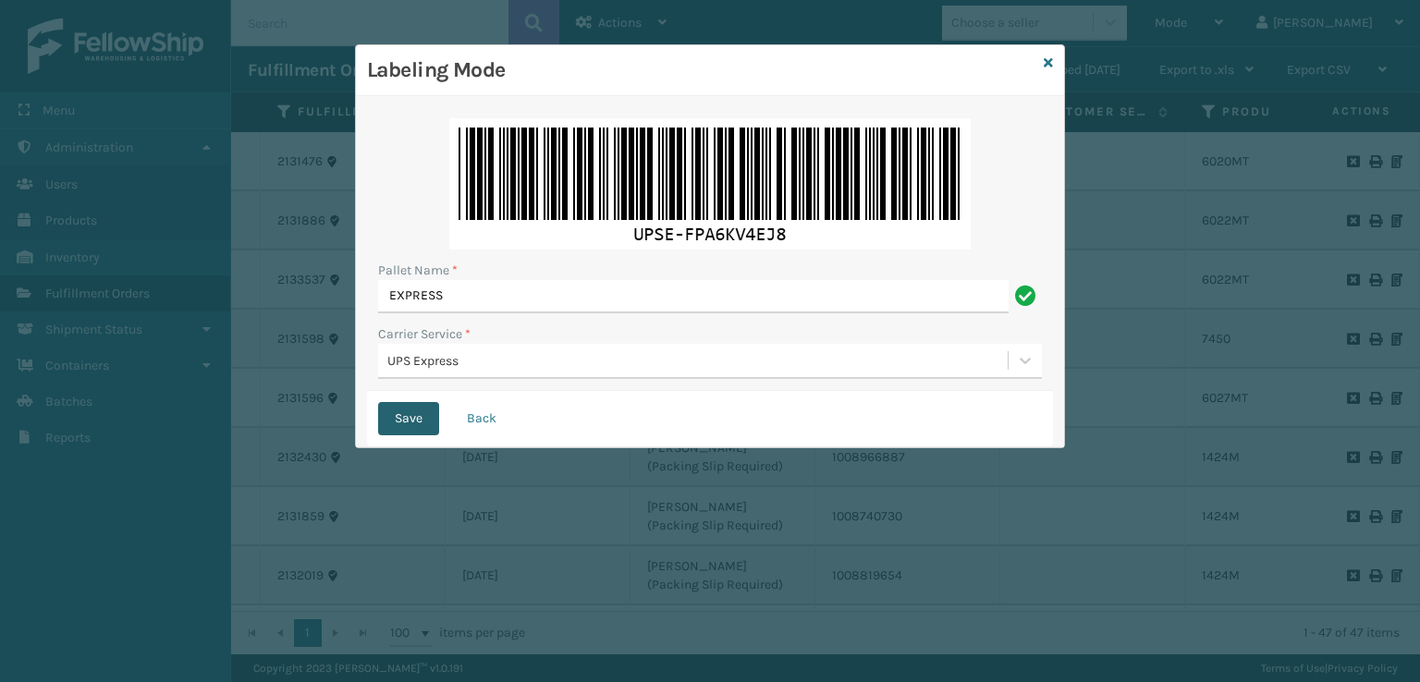
click at [418, 412] on button "Save" at bounding box center [408, 418] width 61 height 33
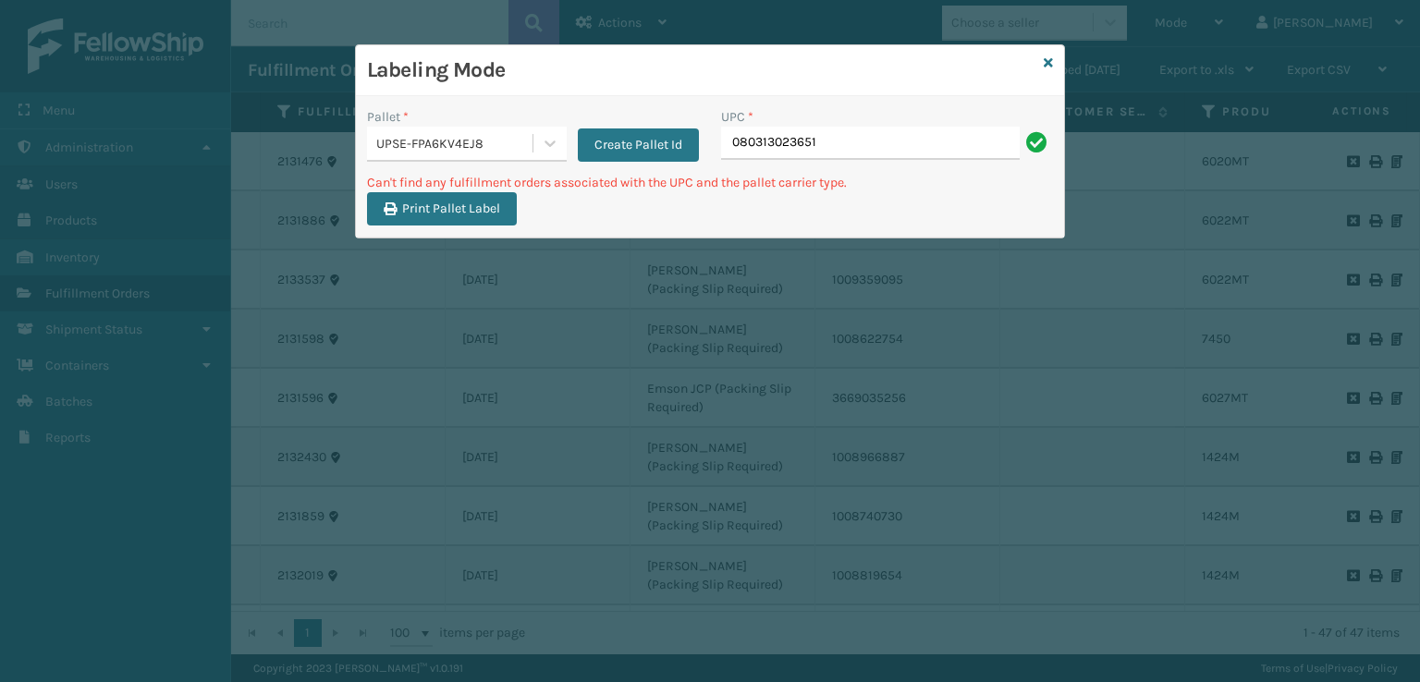
click at [521, 153] on div "UPSE-FPA6KV4EJ8" at bounding box center [449, 143] width 165 height 31
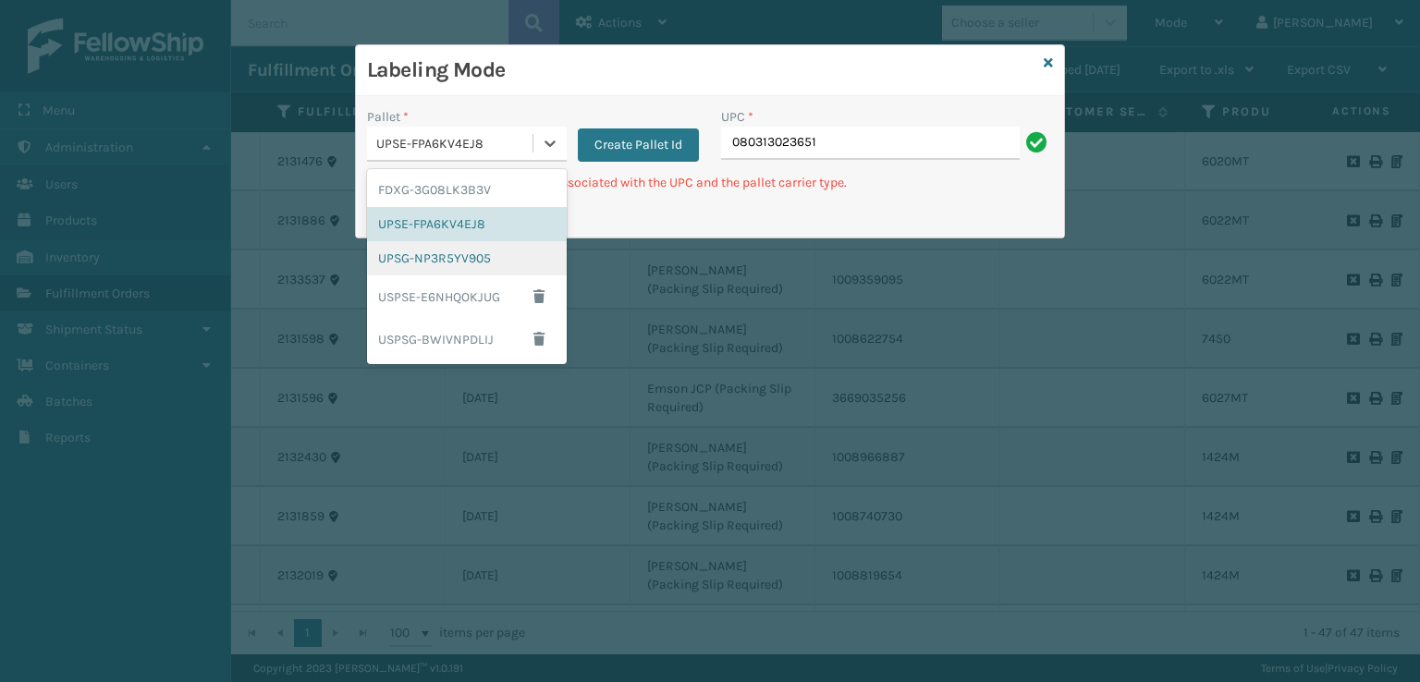
click at [458, 266] on div "UPSG-NP3R5YV905" at bounding box center [467, 258] width 200 height 34
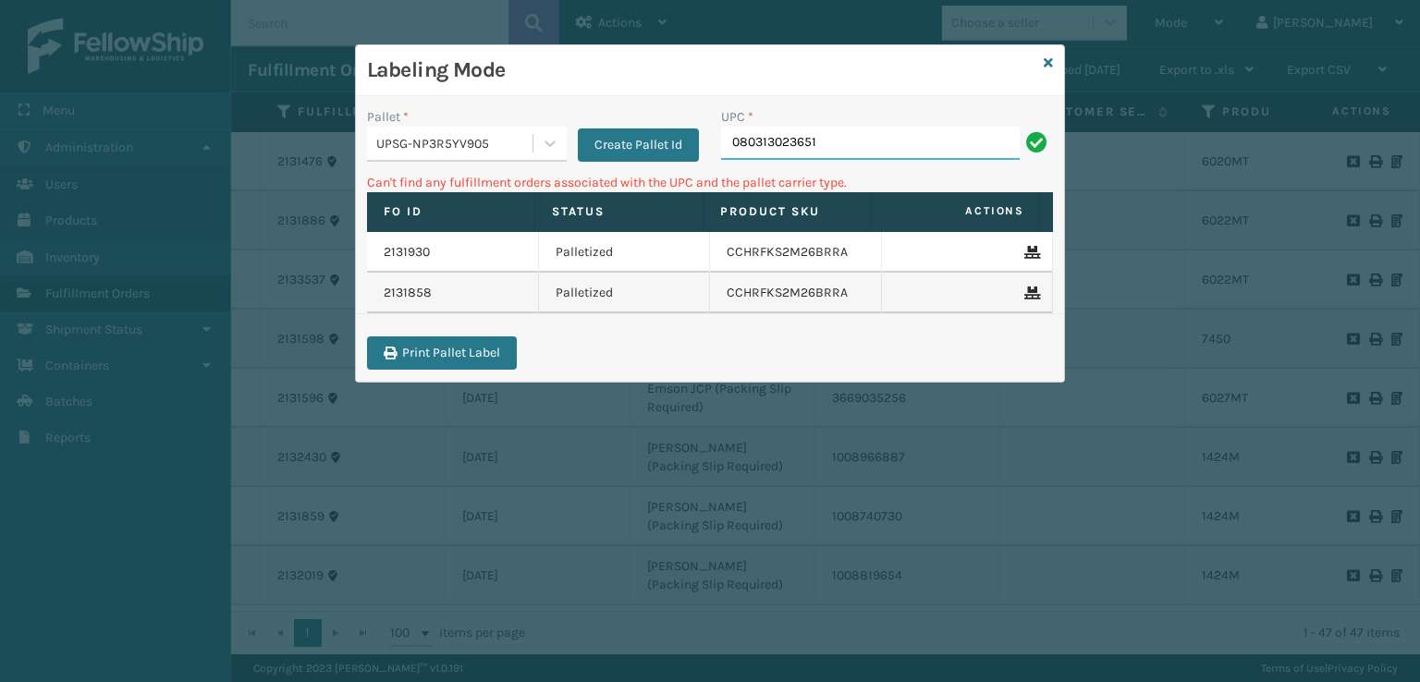
click at [876, 144] on input "080313023651" at bounding box center [870, 143] width 299 height 33
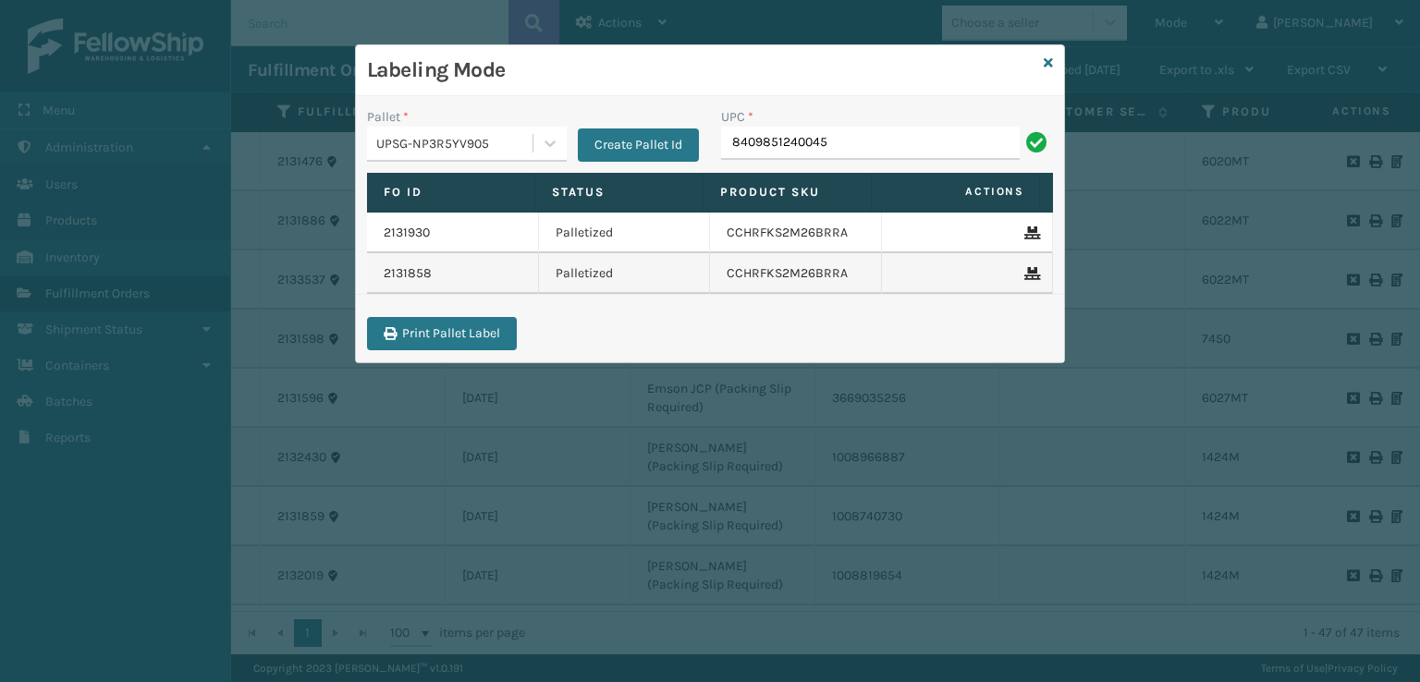
type input "8409851240045"
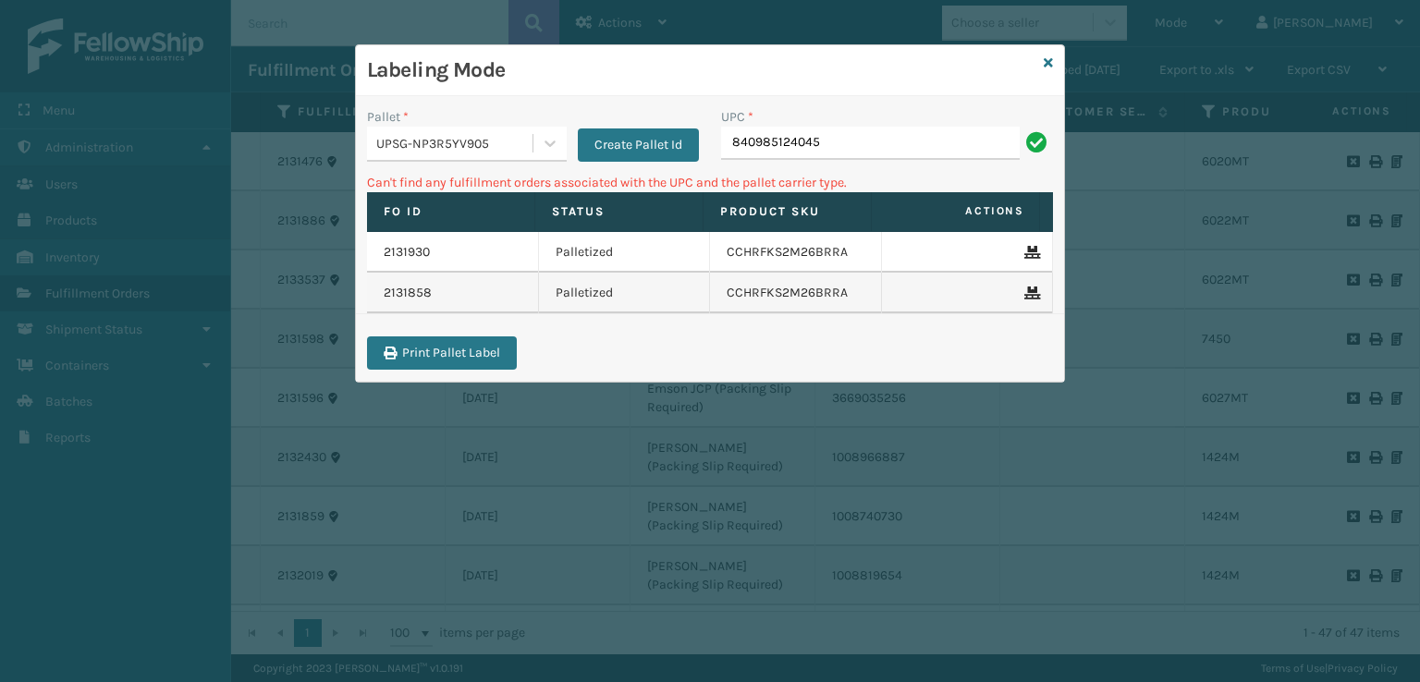
type input "840985124045"
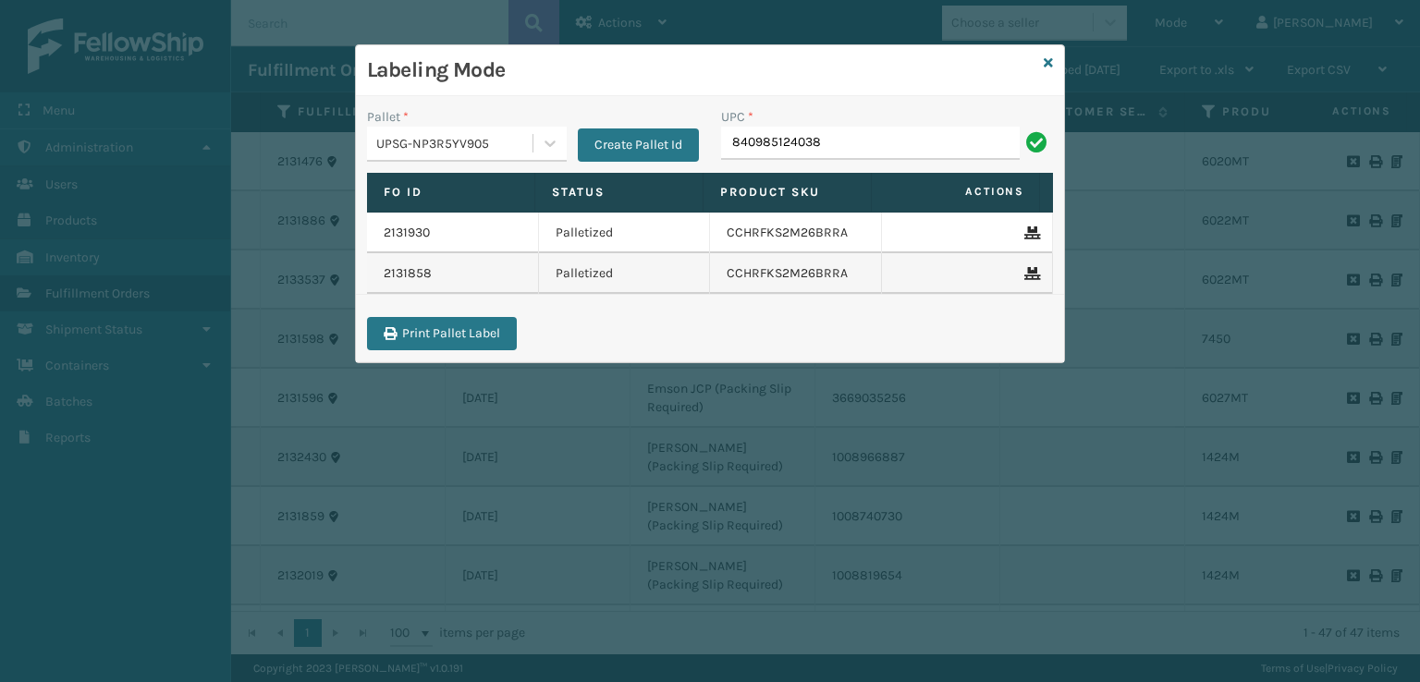
type input "840985124038"
type input "840985124045"
type input "7450"
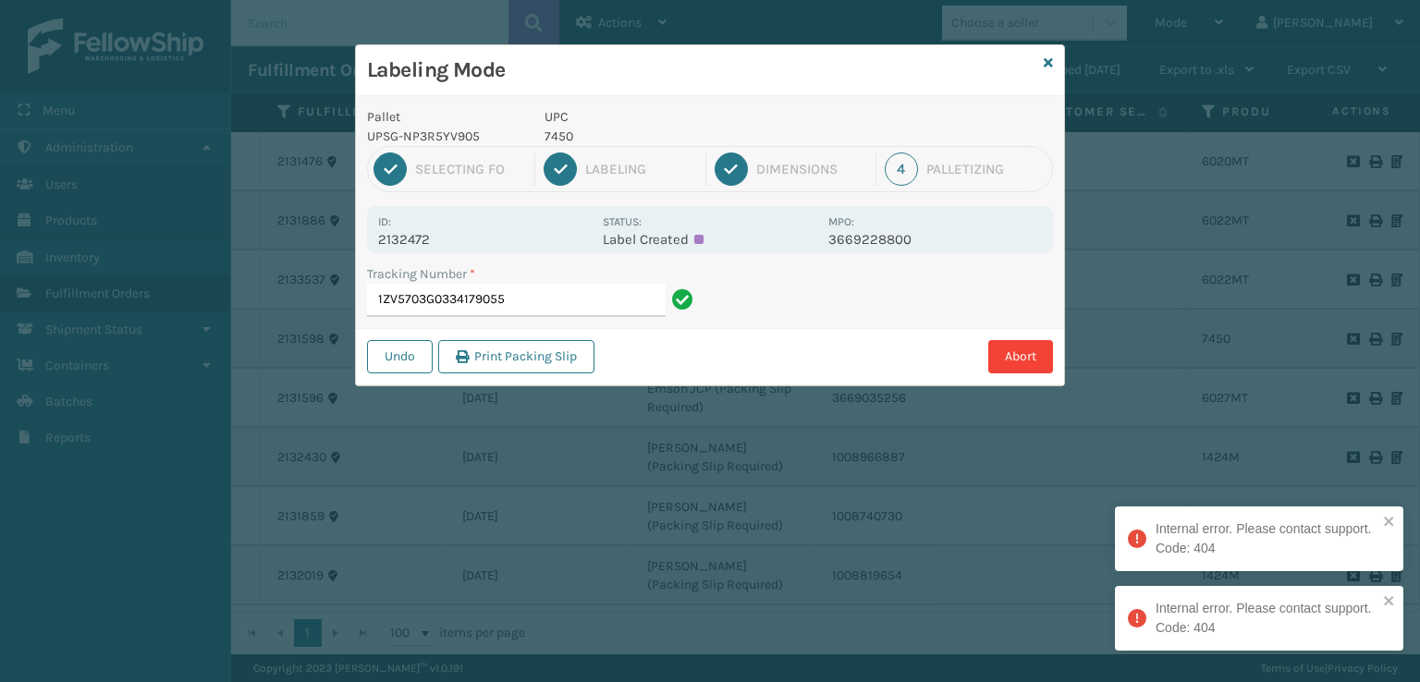
type input "1ZV5703G0334179055"
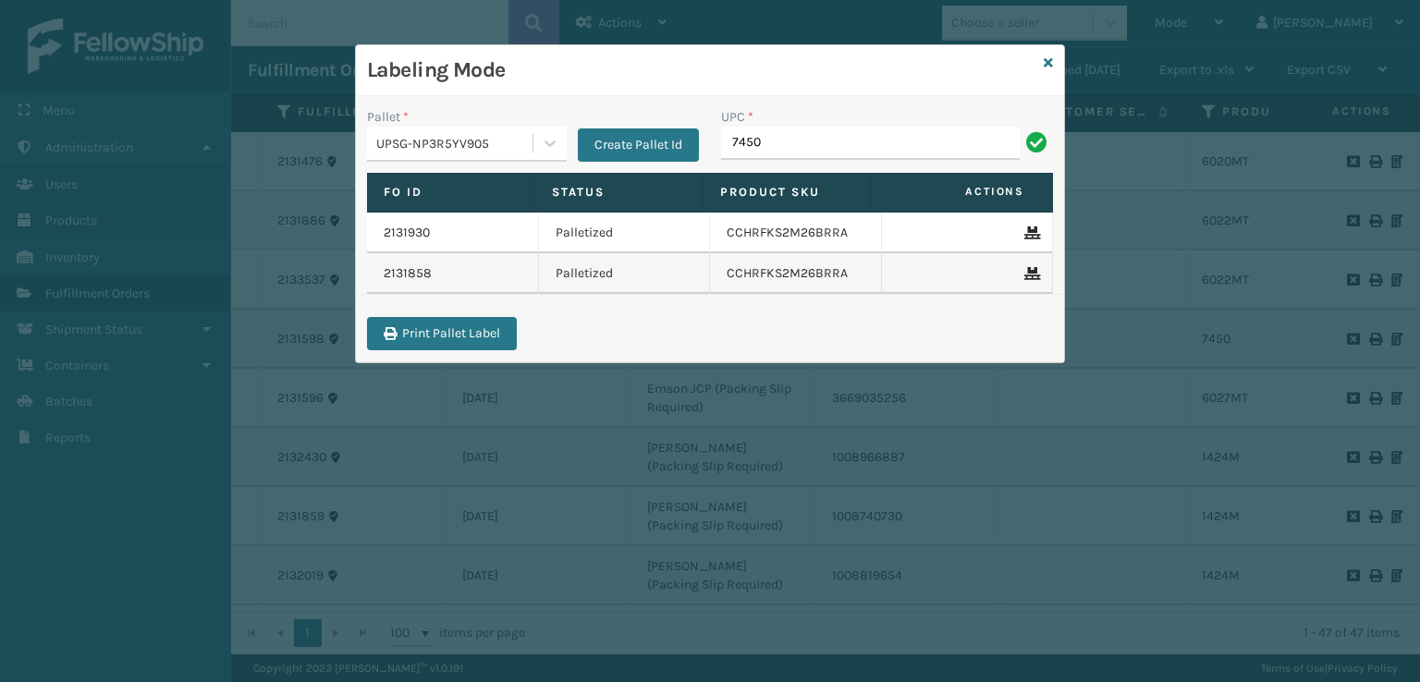
type input "7450"
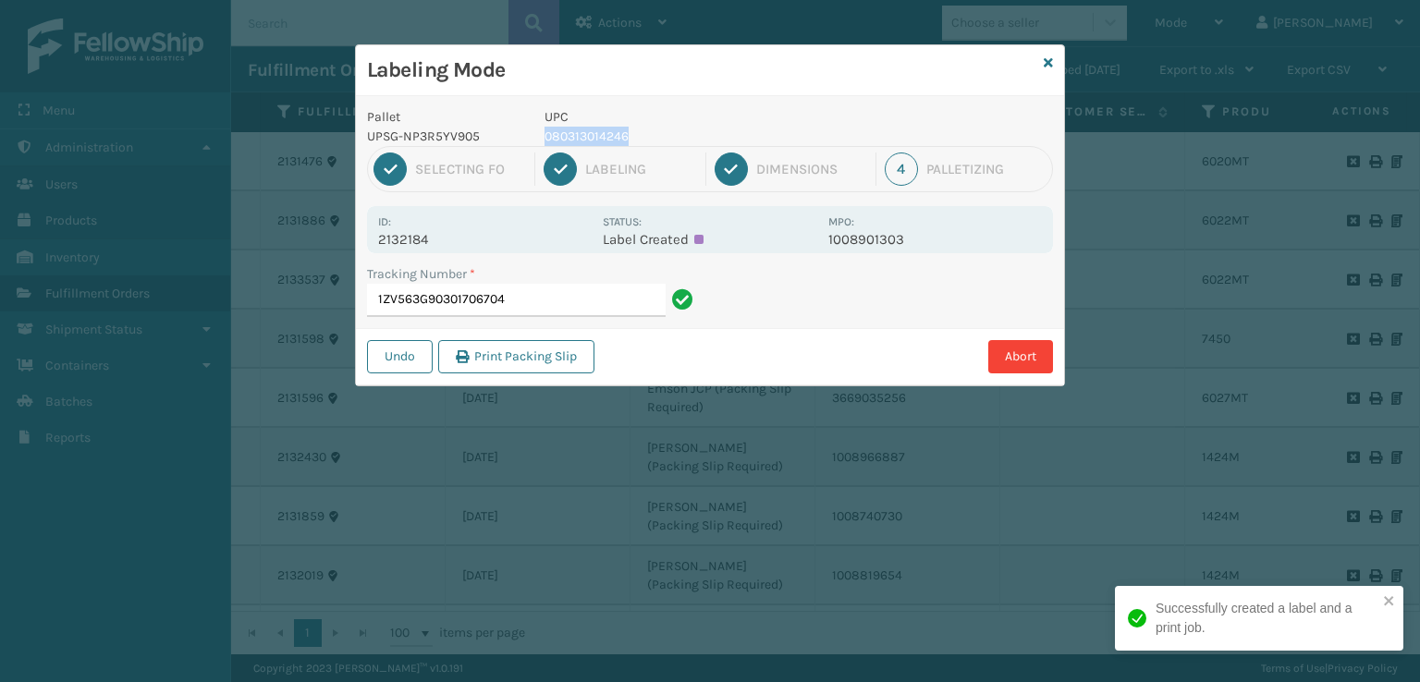
drag, startPoint x: 648, startPoint y: 132, endPoint x: 544, endPoint y: 137, distance: 104.6
click at [544, 137] on p "080313014246" at bounding box center [680, 136] width 273 height 19
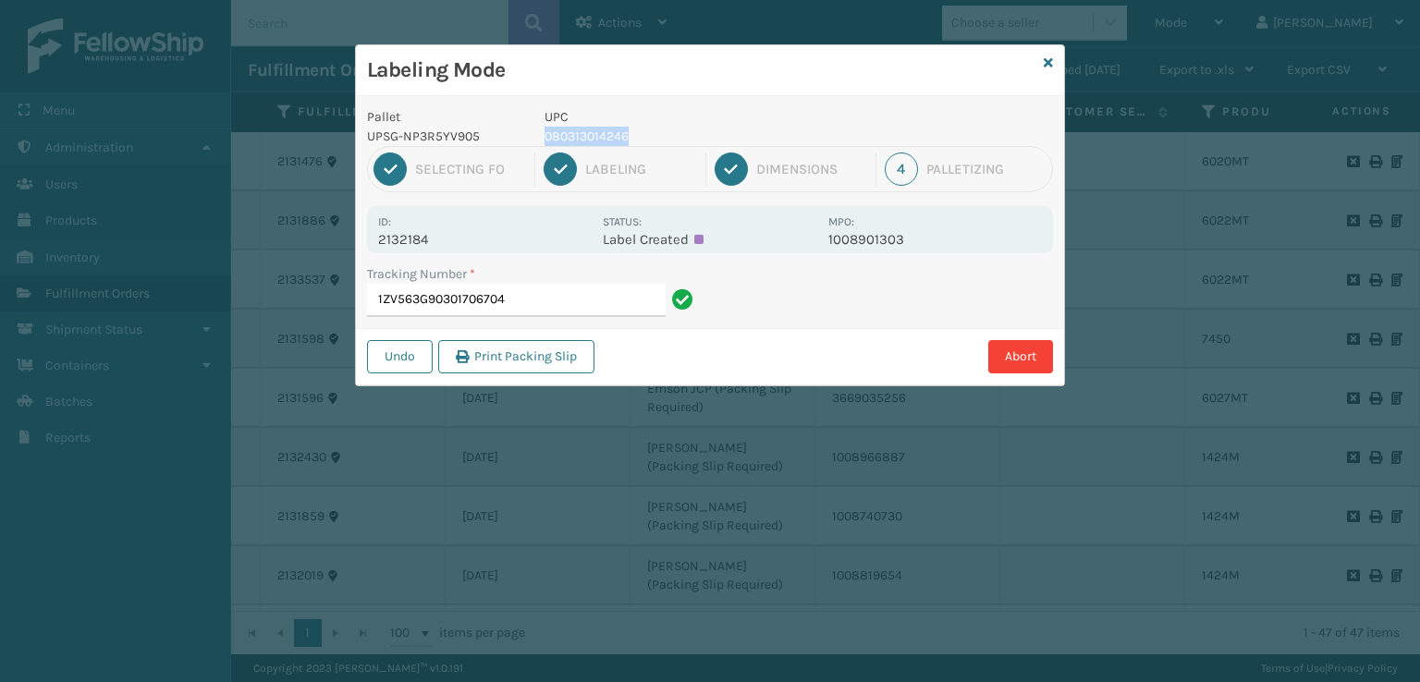
copy p "080313014246"
click at [566, 308] on input "1ZV563G90301706704" at bounding box center [516, 300] width 299 height 33
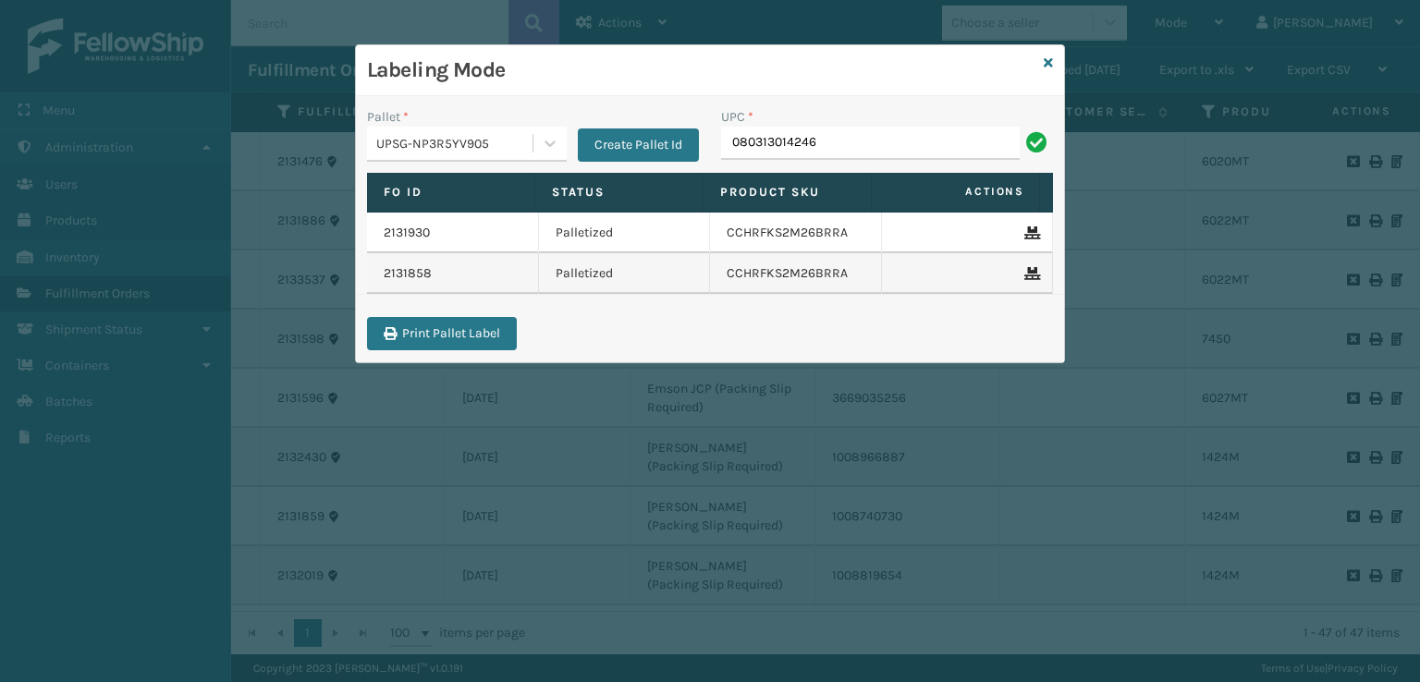
type input "080313014246"
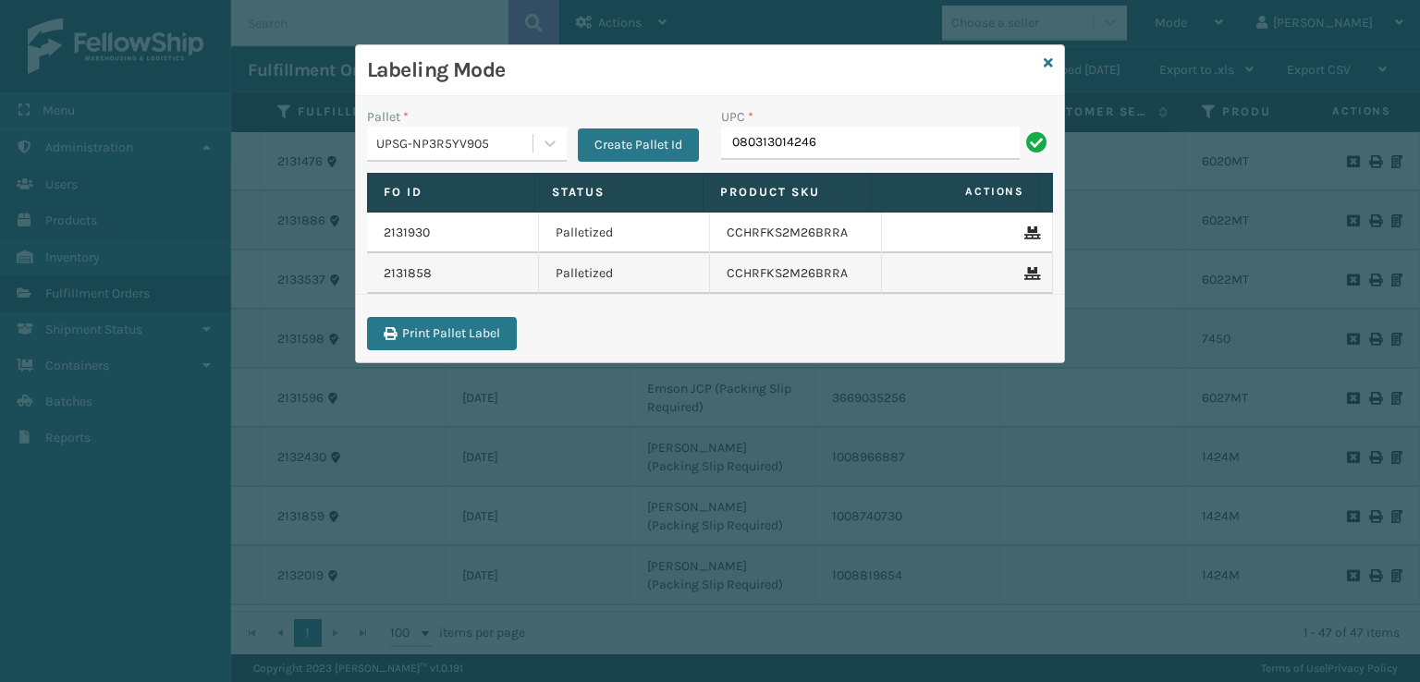
type input "080313014246"
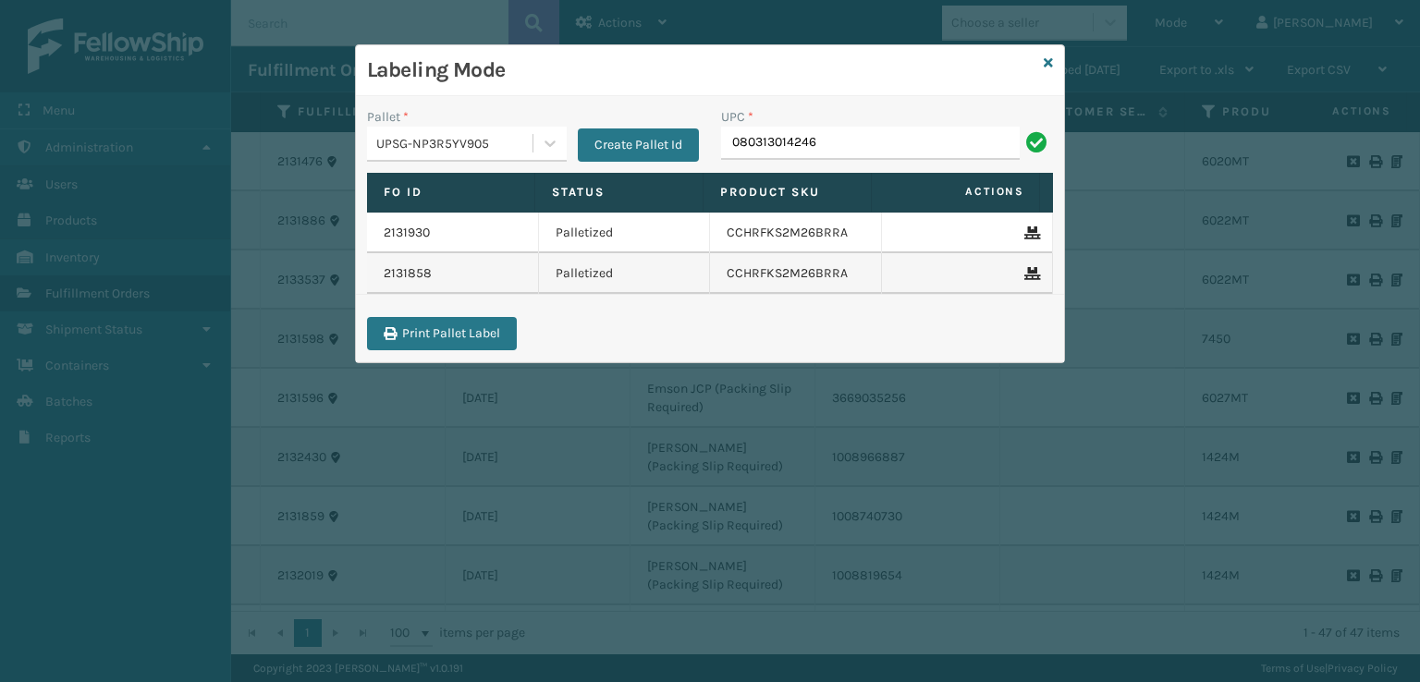
type input "080313014246"
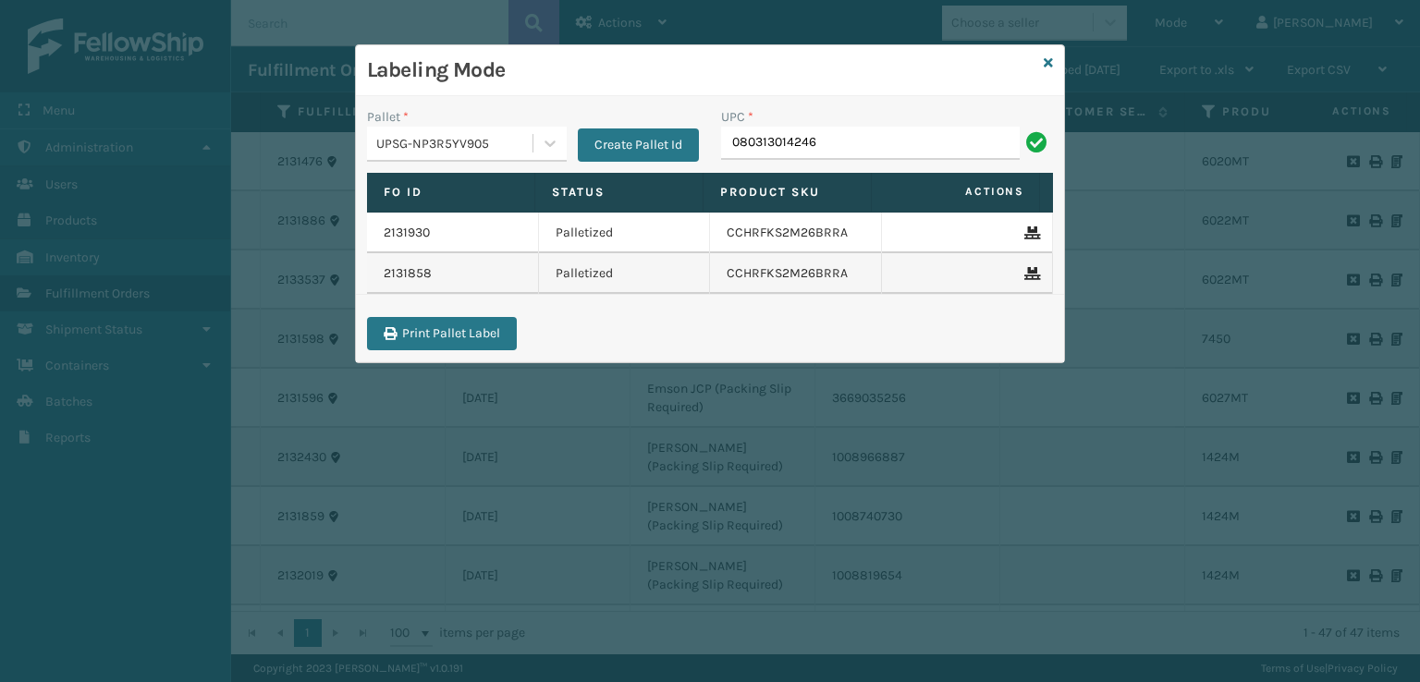
type input "080313014246"
type input "0"
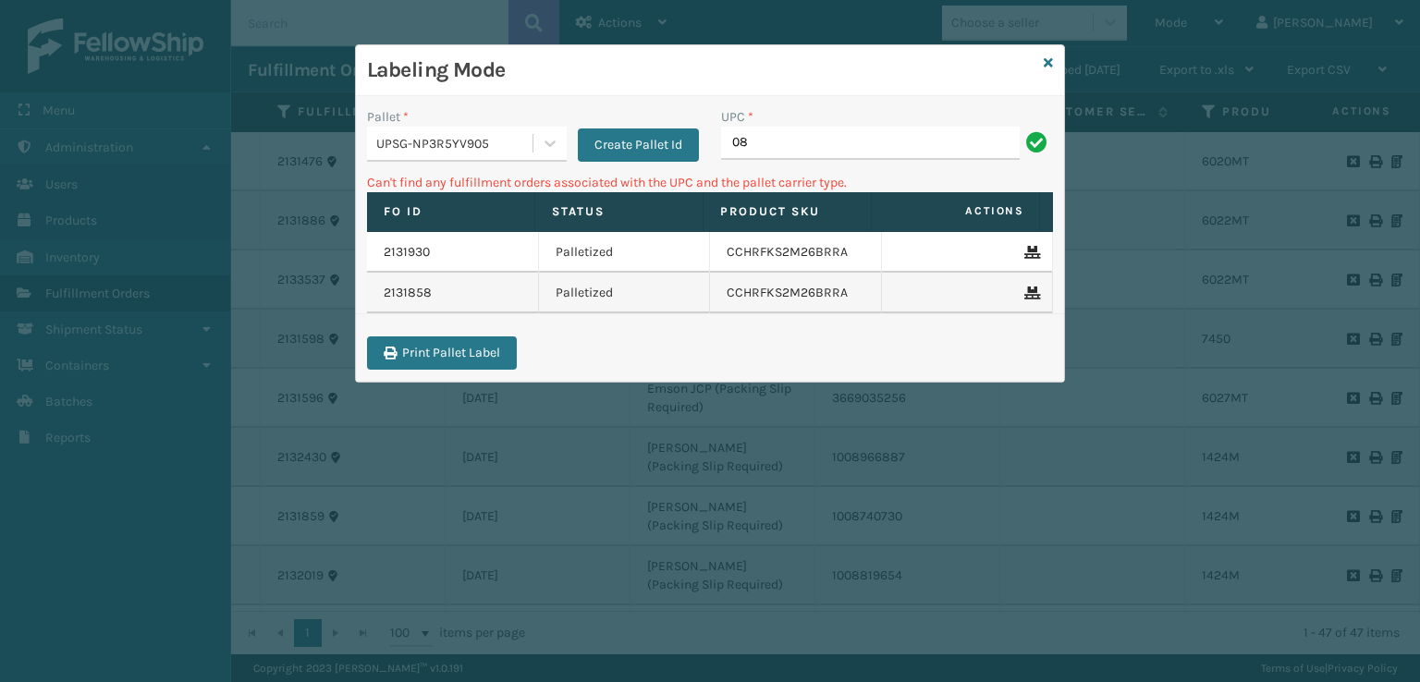
type input "0"
type input "60207MT"
type input "6027MT"
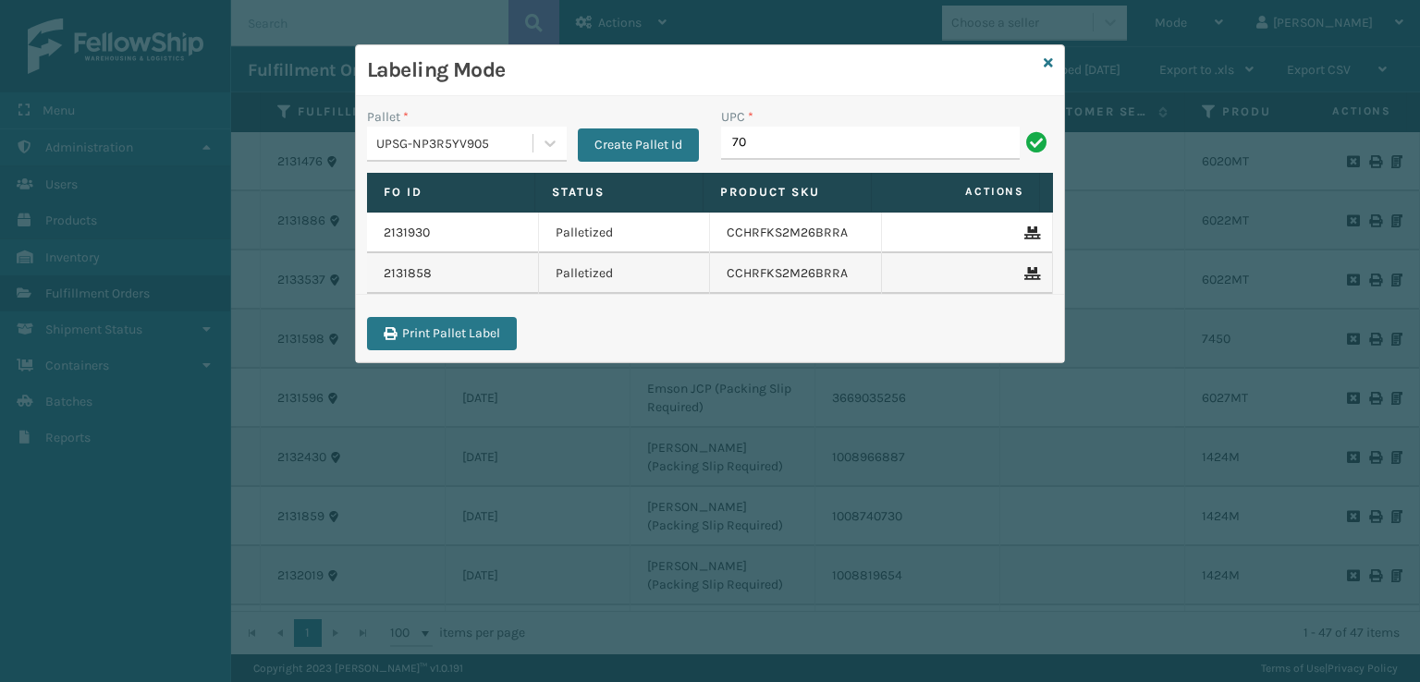
type input "7"
type input "7450"
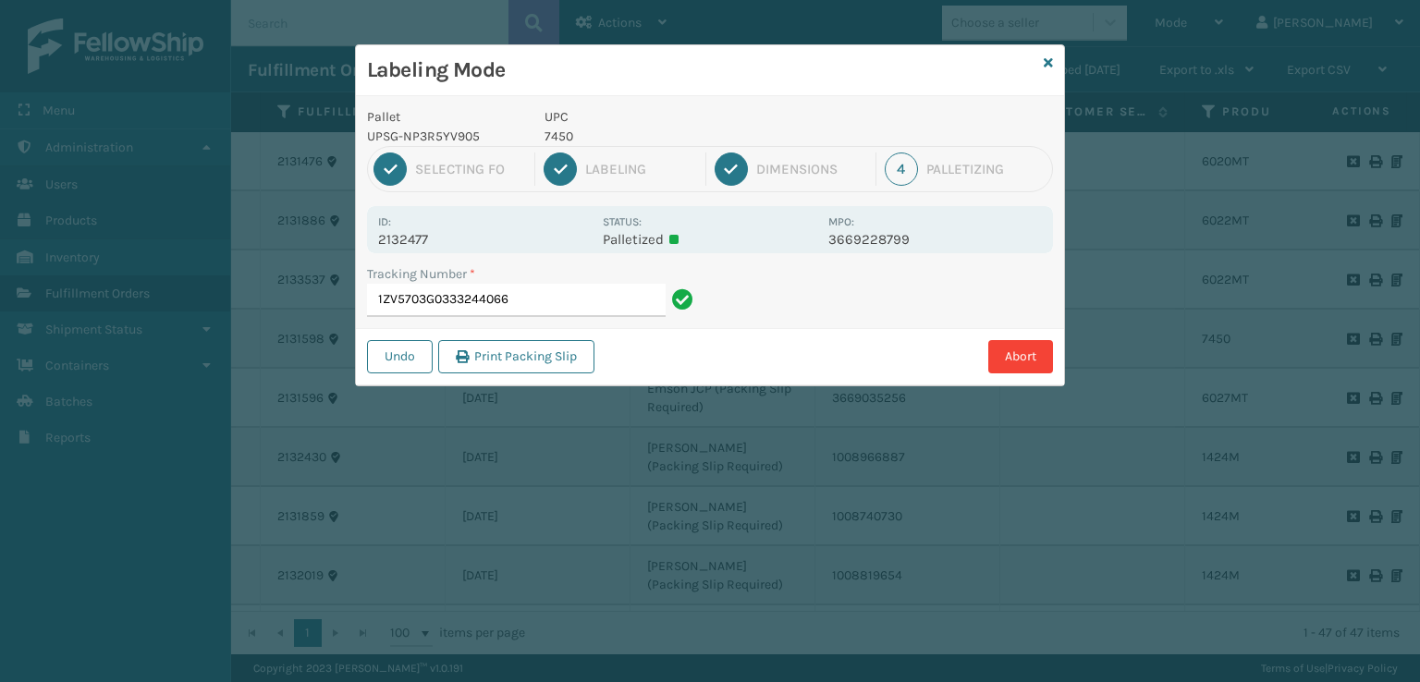
type input "1ZV5703G03332440667"
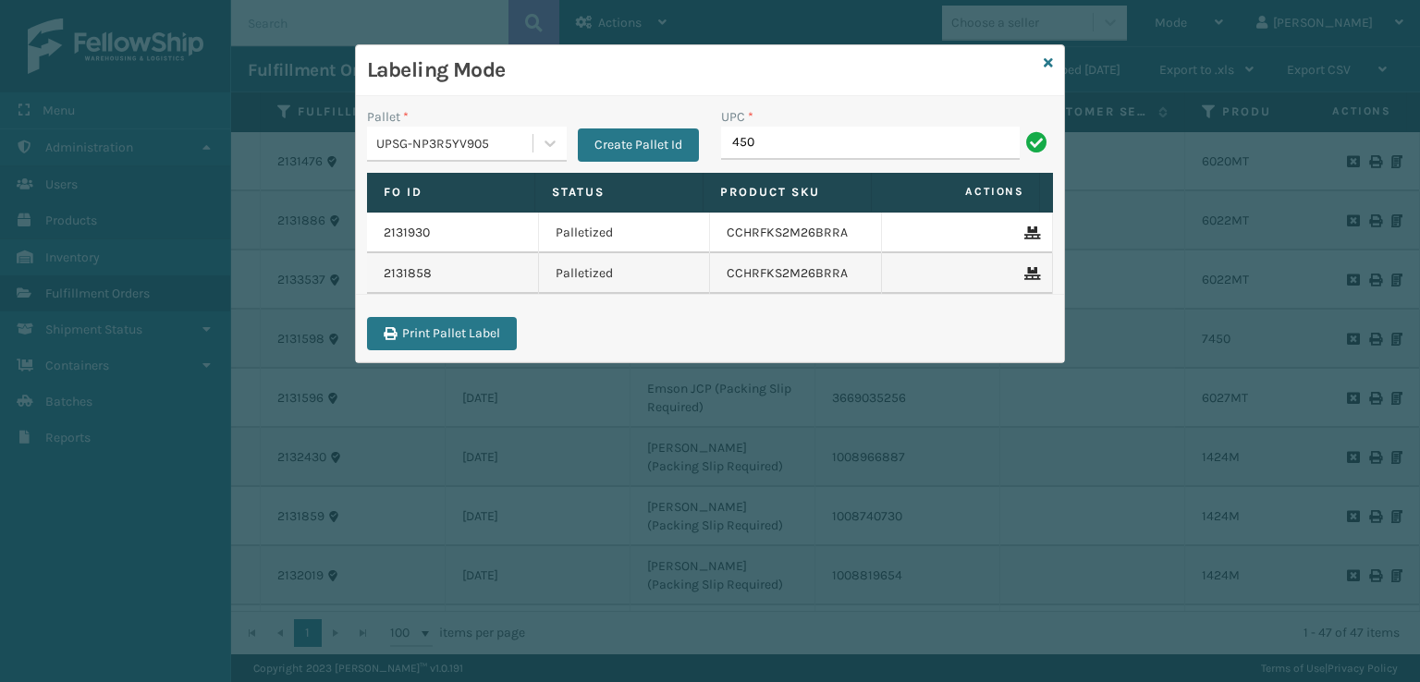
type input "450"
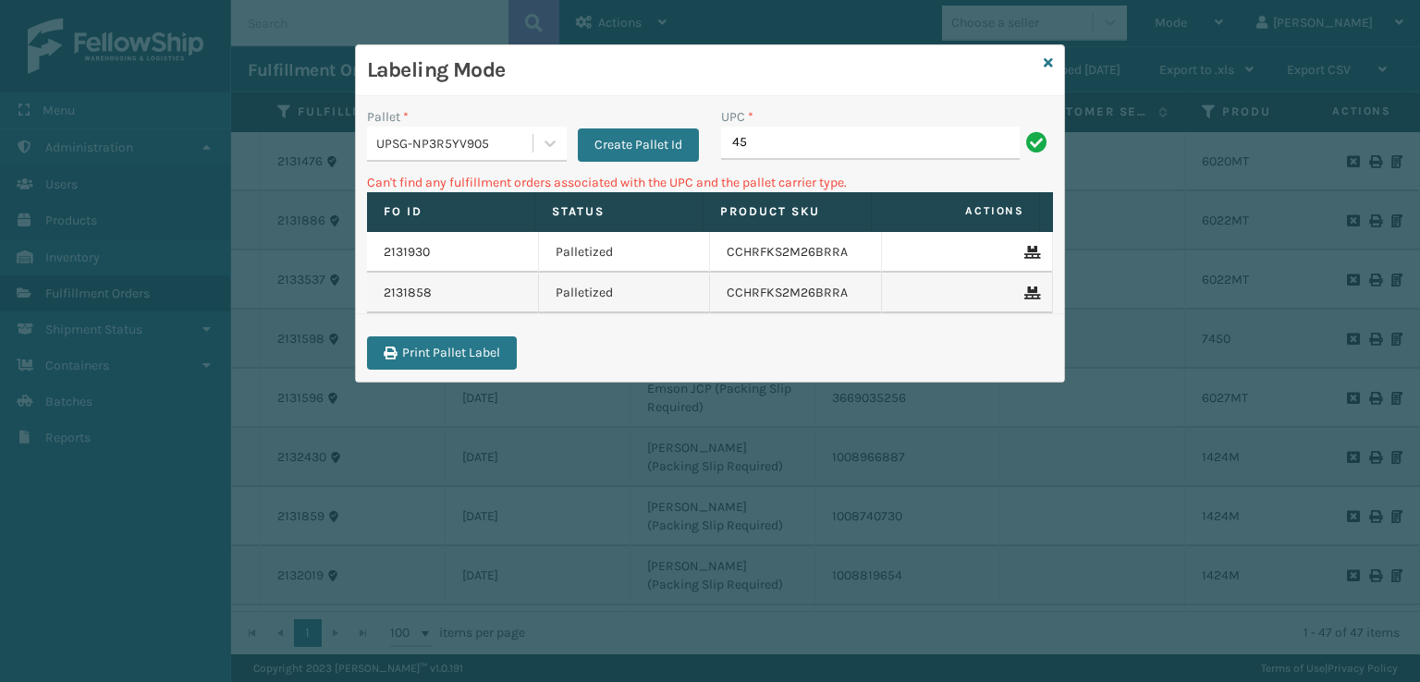
type input "4"
type input "7450"
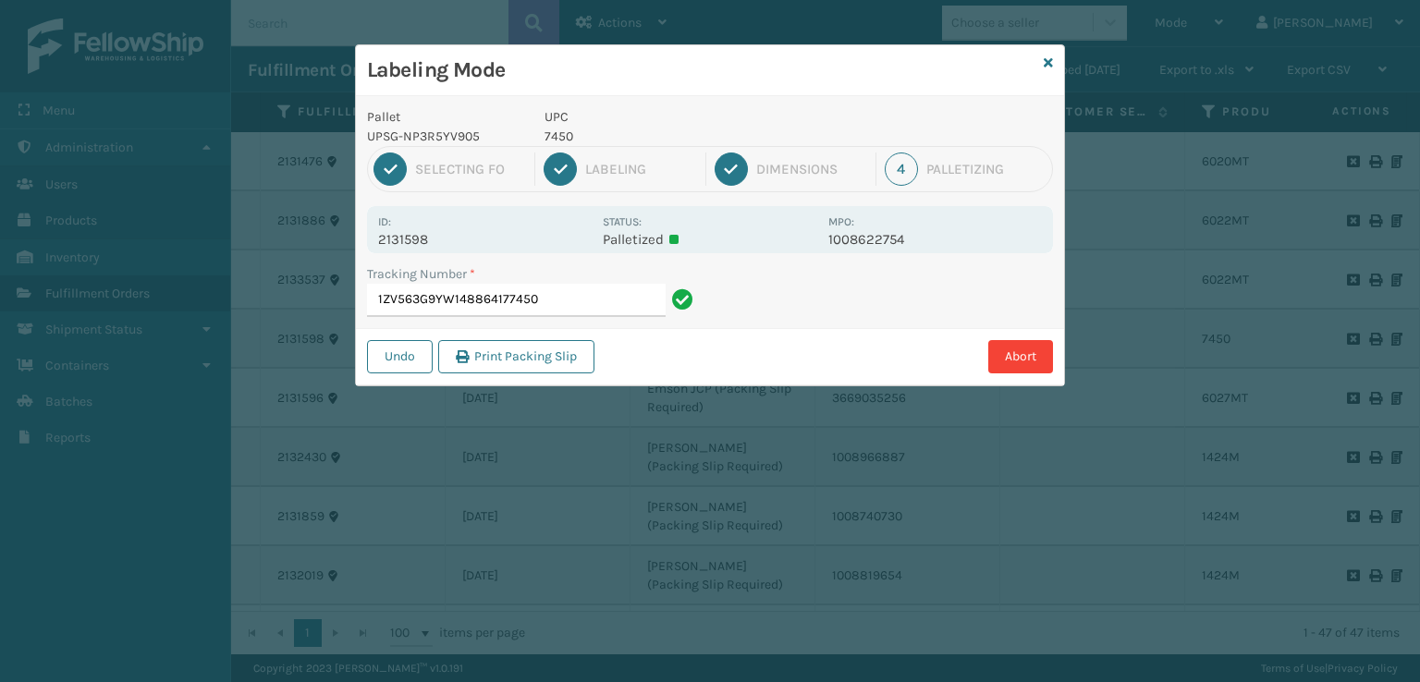
type input "1ZV563G9YW148864177450"
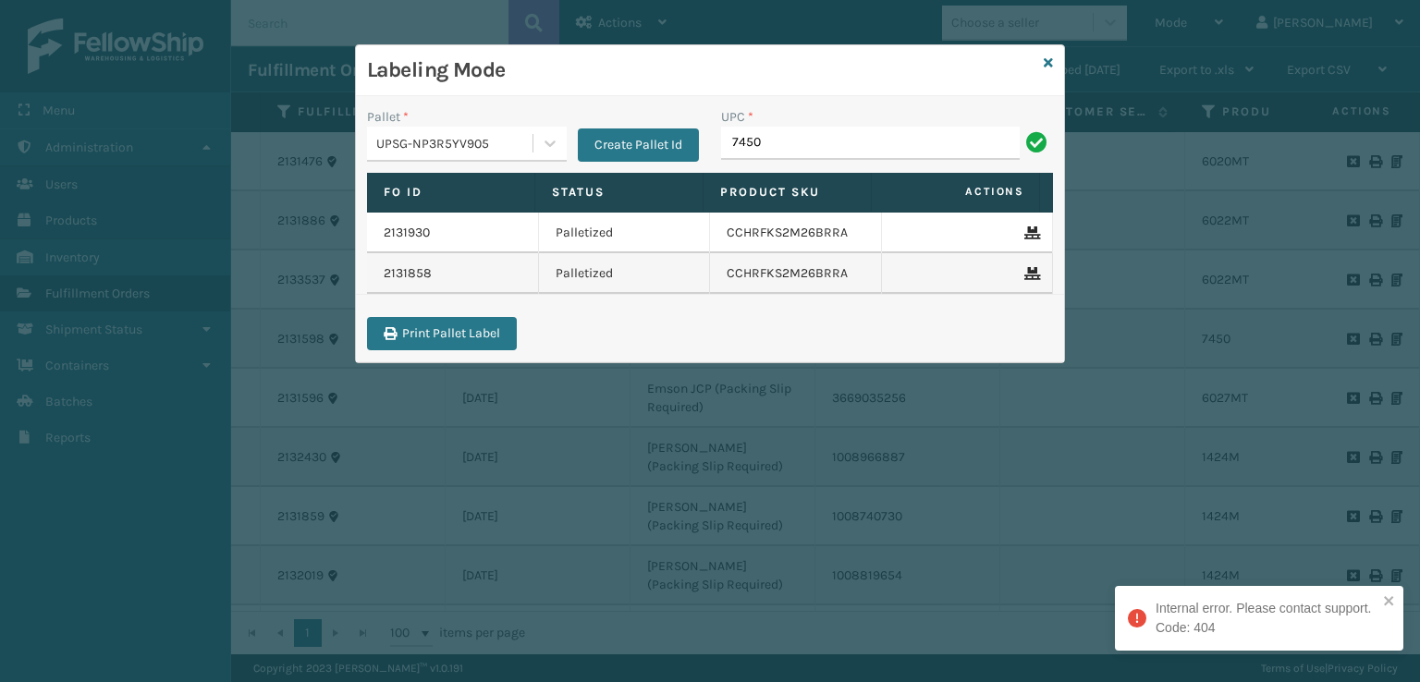
type input "7450"
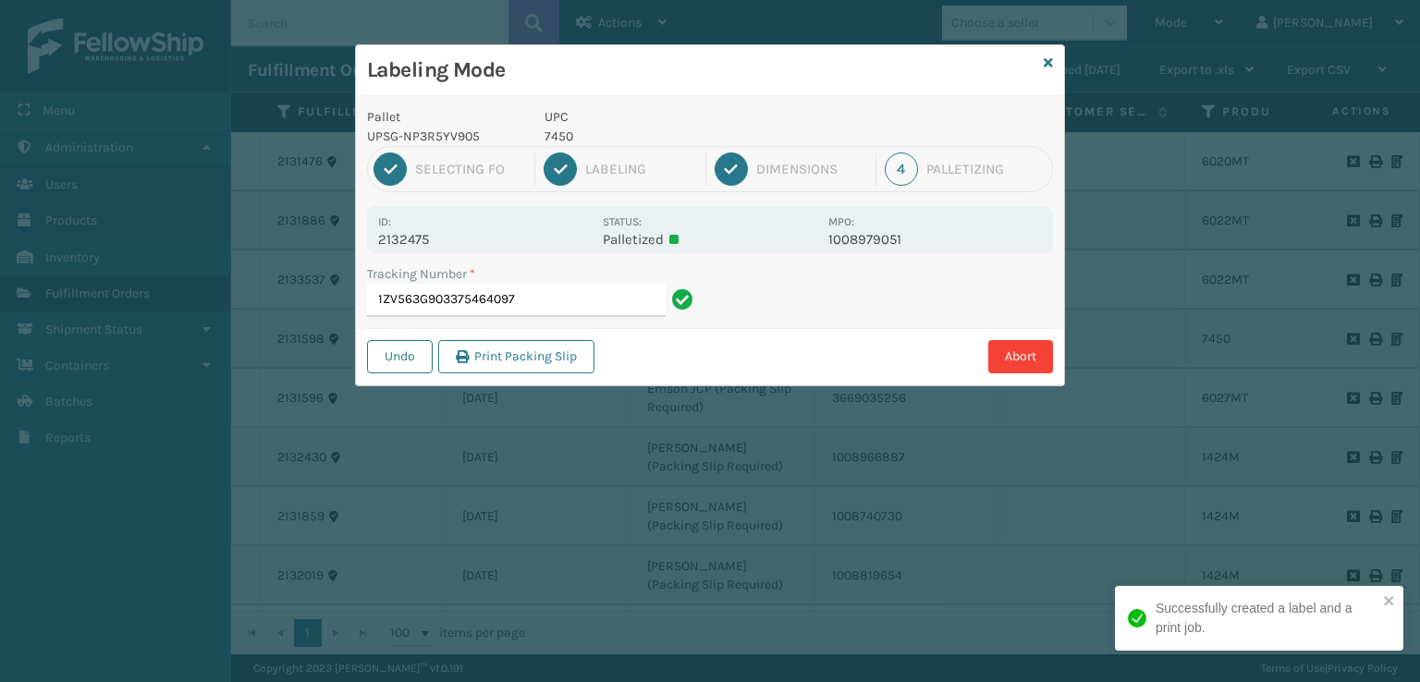
type input "1ZV563G903375464097\"
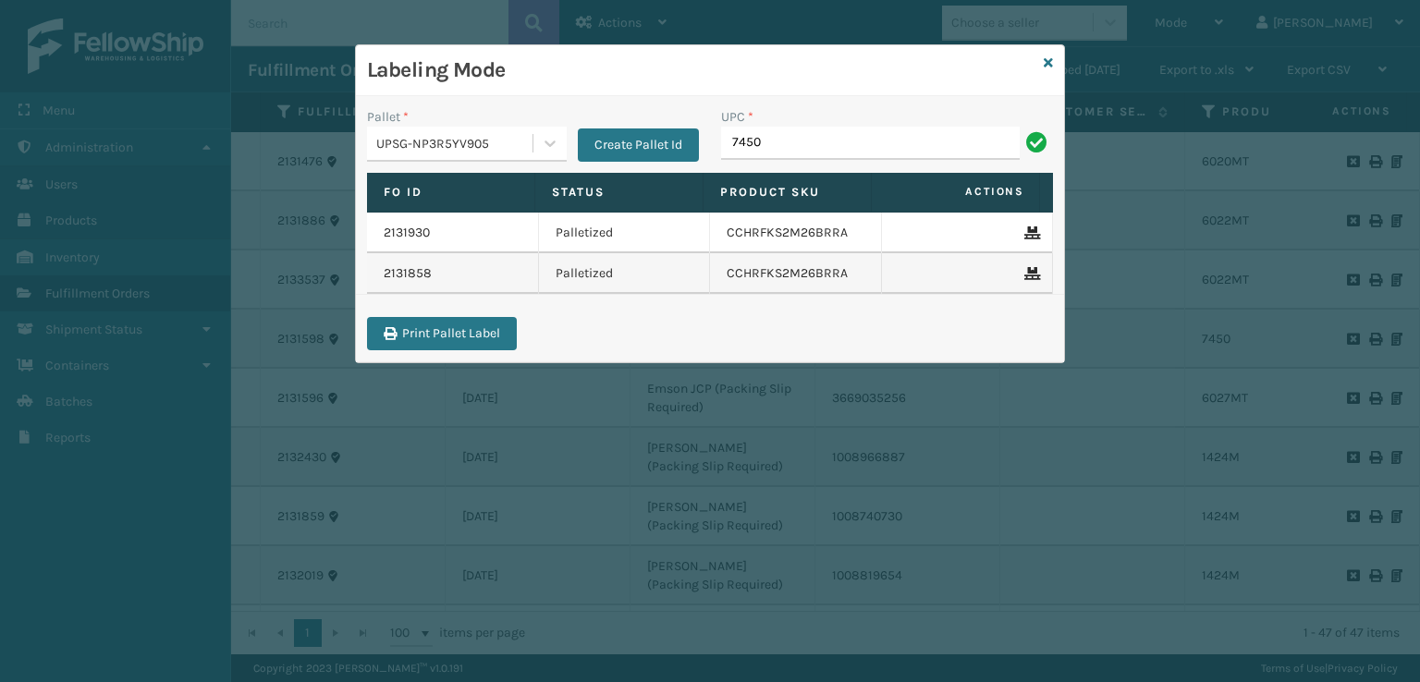
type input "7450"
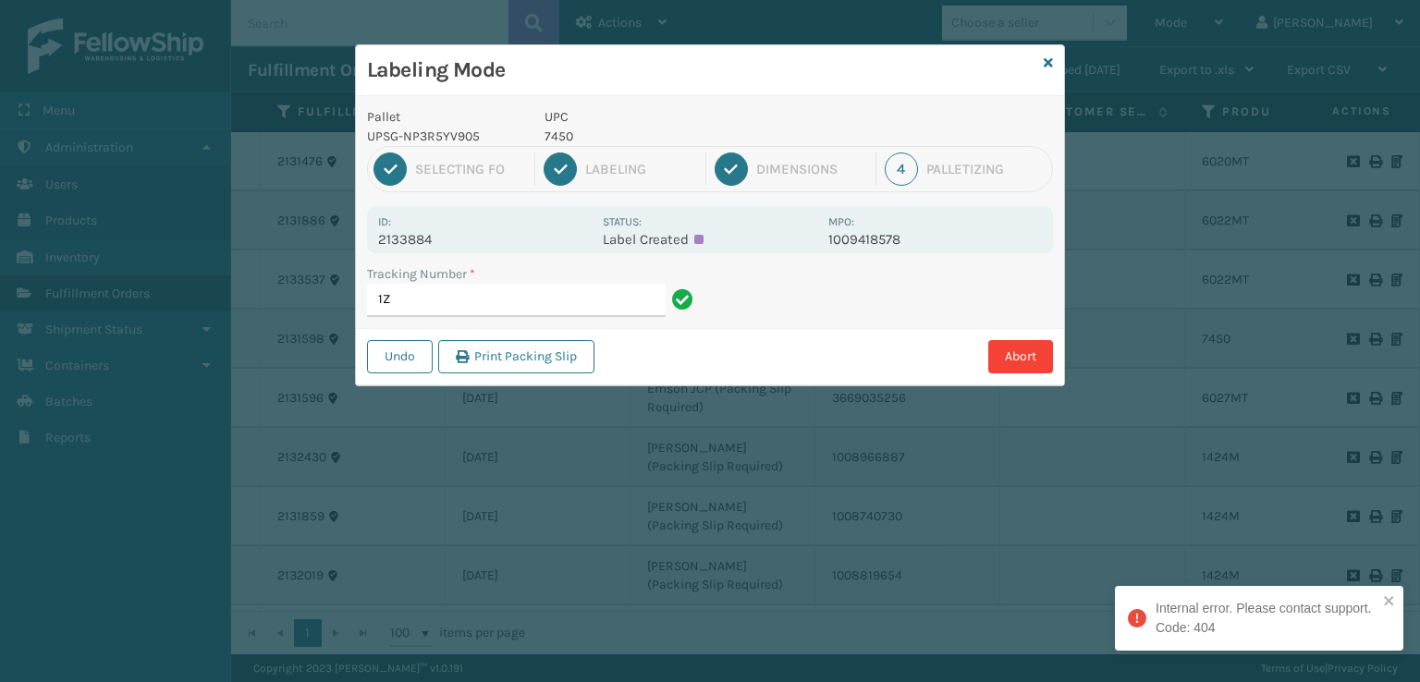
type input "1"
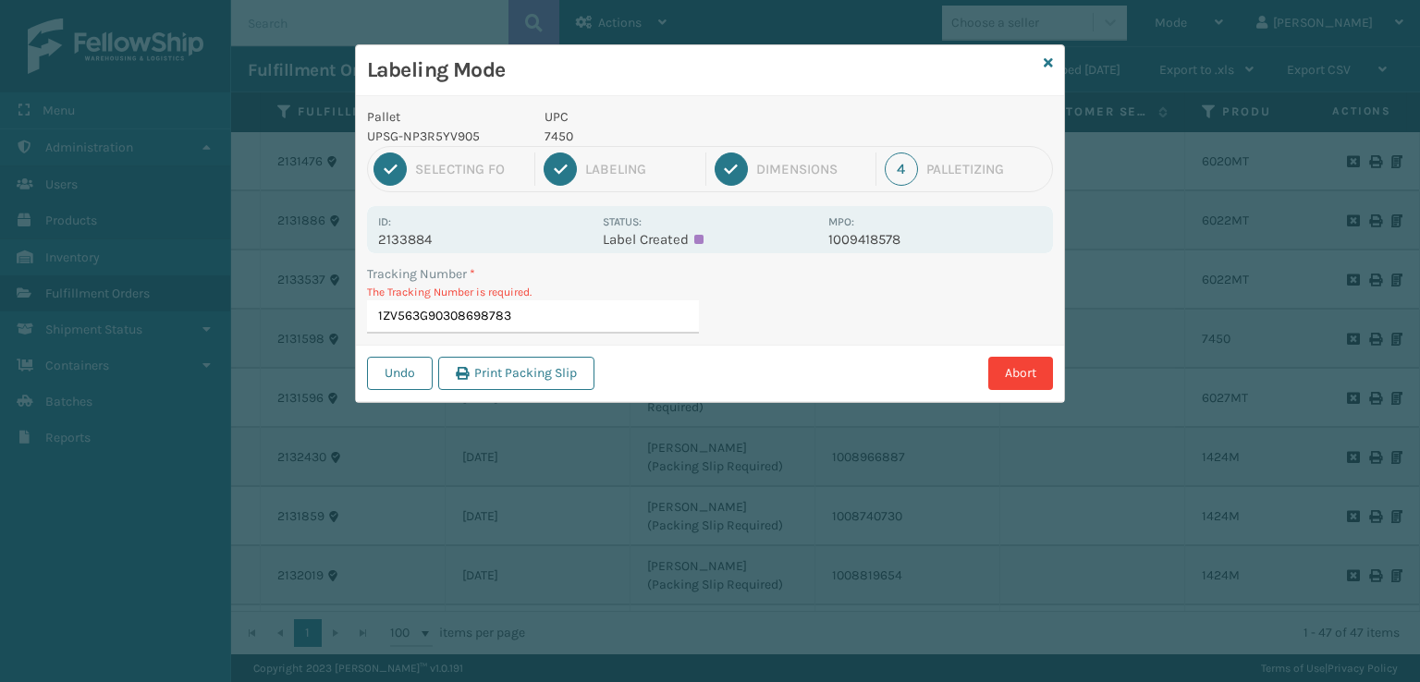
type input "1ZV563G90308698783"
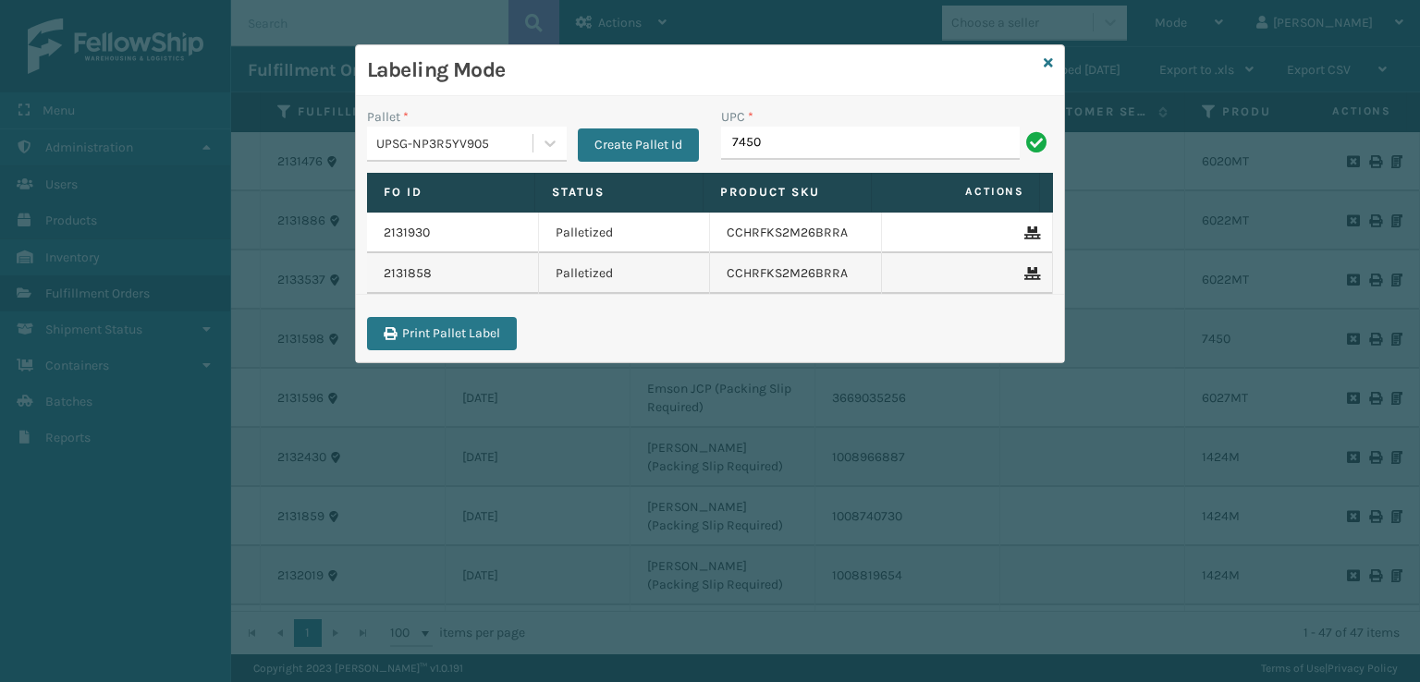
type input "7450"
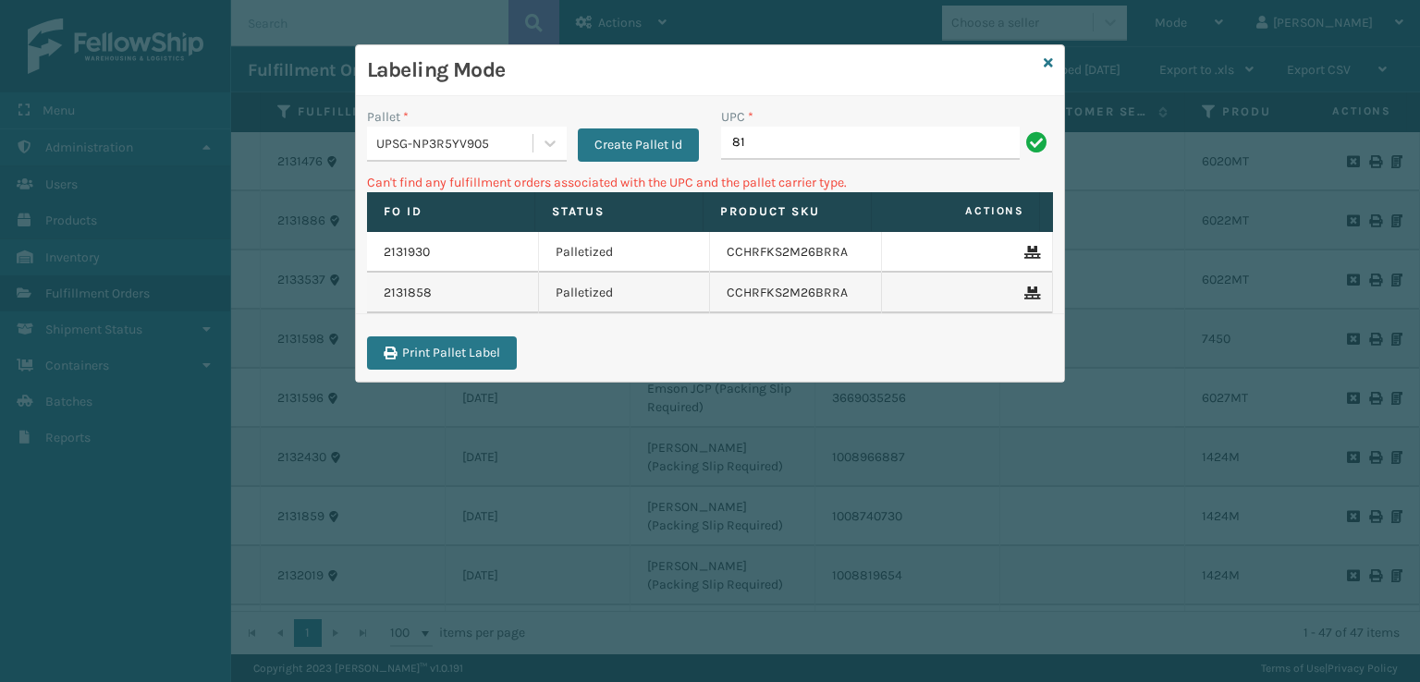
type input "8"
type input "LP-HYDLFPLS-GRPT"
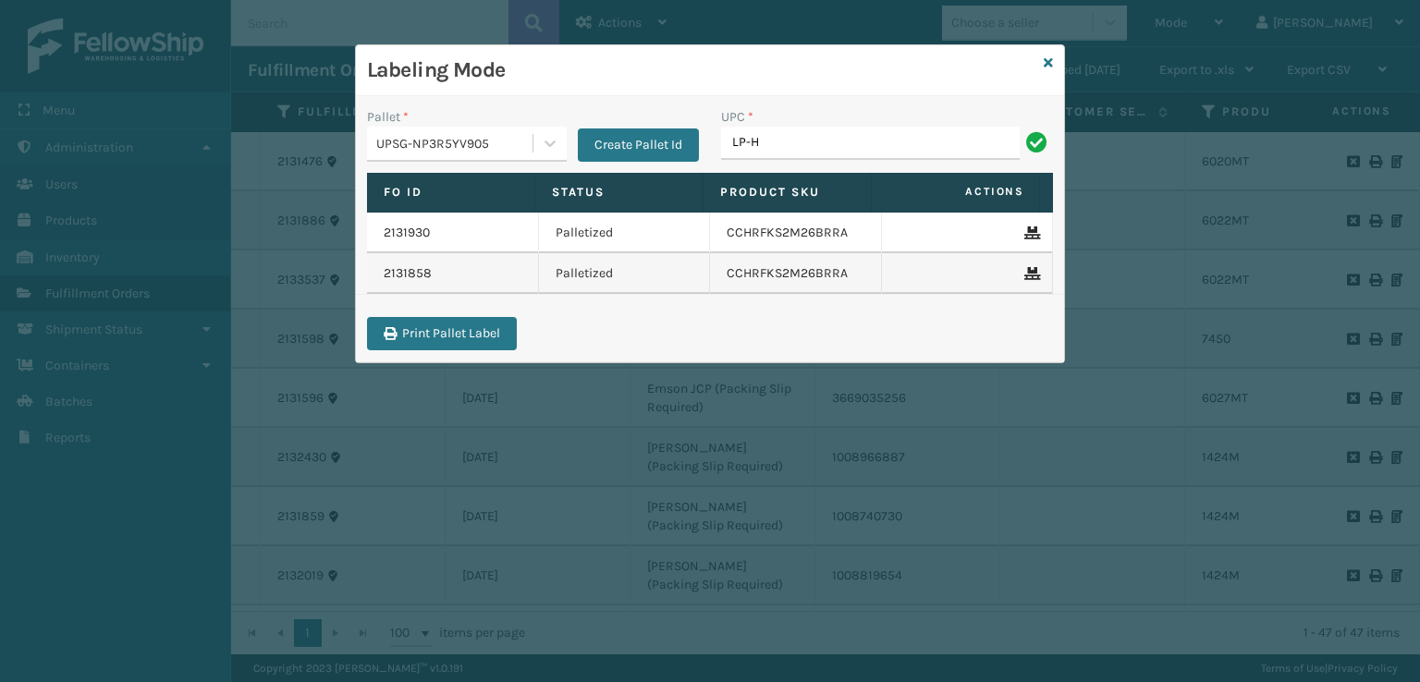
type input "LP-HYDLFCHG-FOG"
click at [1045, 58] on icon at bounding box center [1048, 62] width 9 height 13
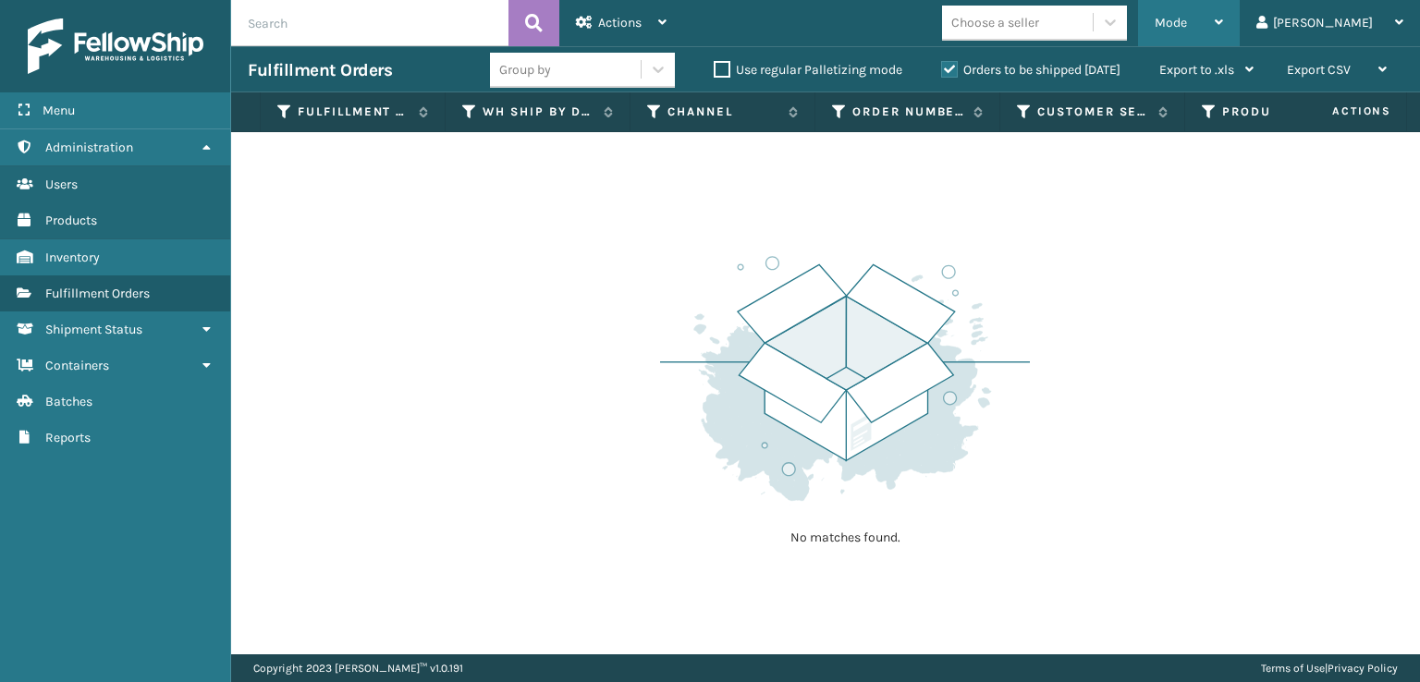
click at [1187, 29] on span "Mode" at bounding box center [1171, 23] width 32 height 16
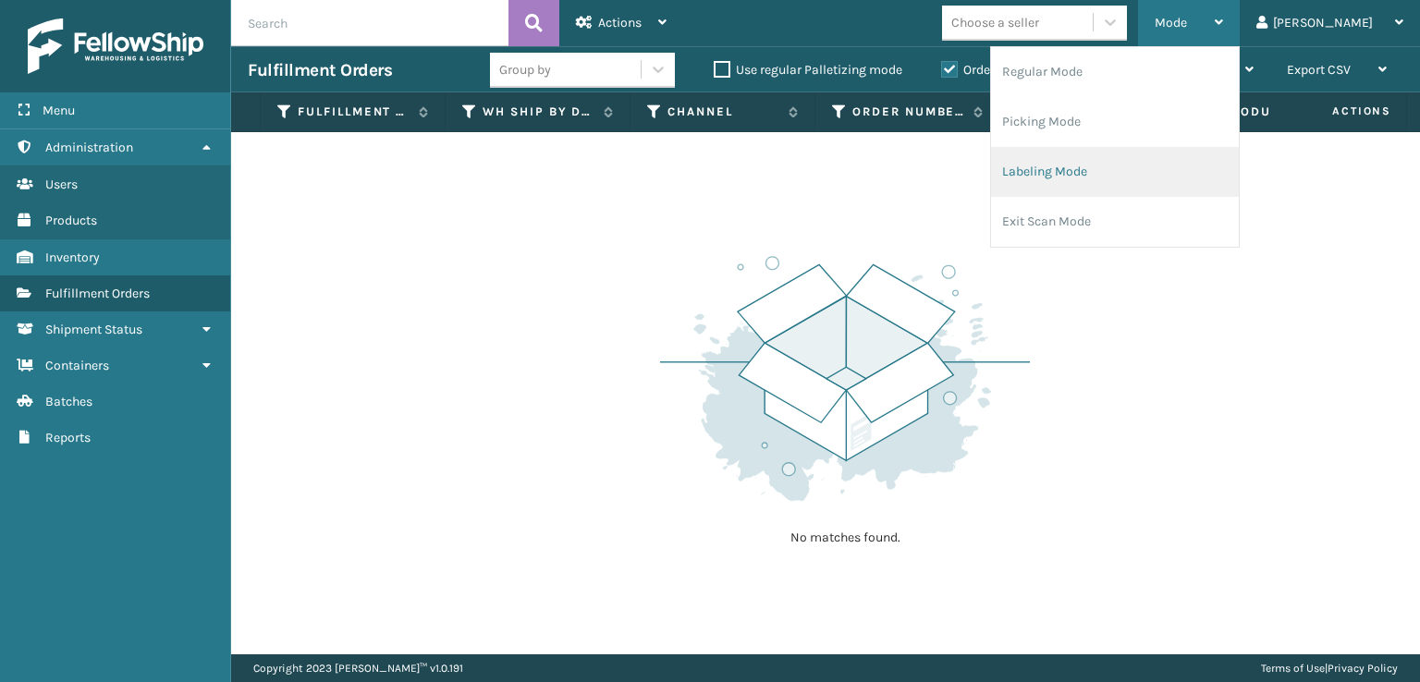
click at [1109, 193] on li "Labeling Mode" at bounding box center [1115, 172] width 248 height 50
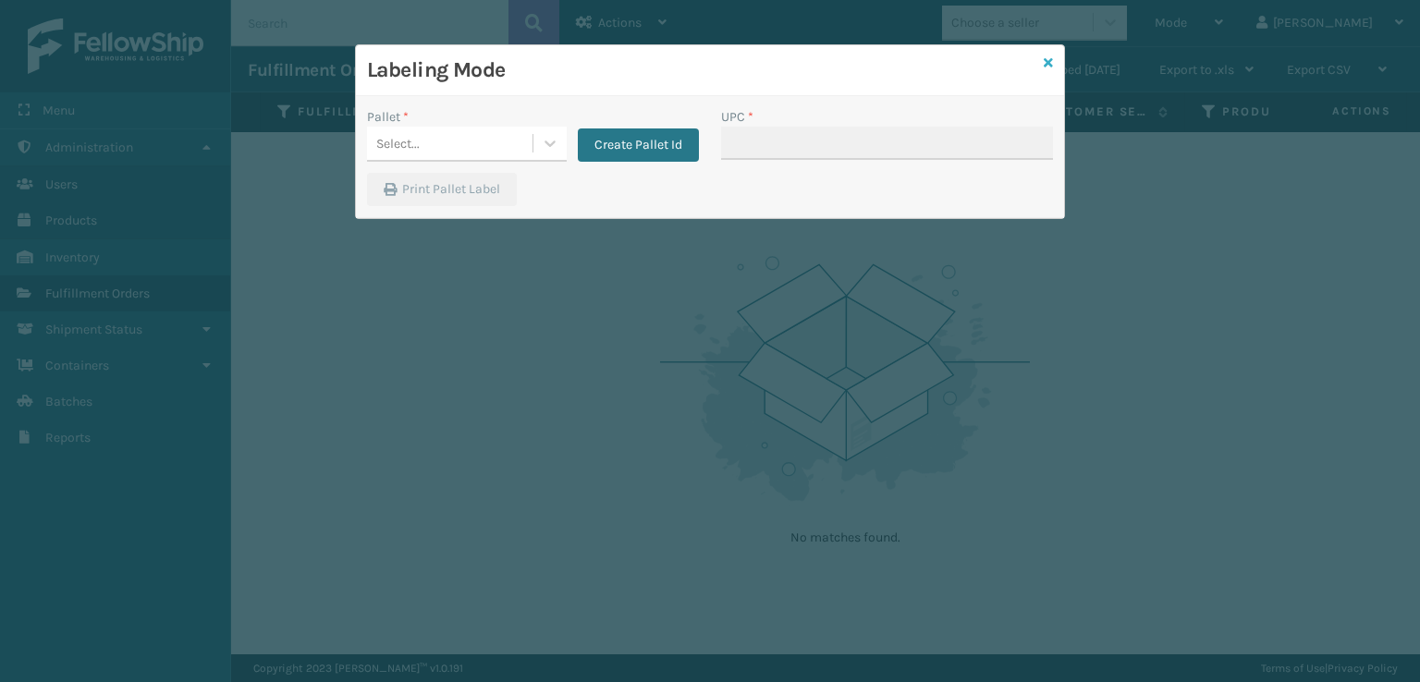
click at [1044, 55] on link at bounding box center [1048, 63] width 9 height 19
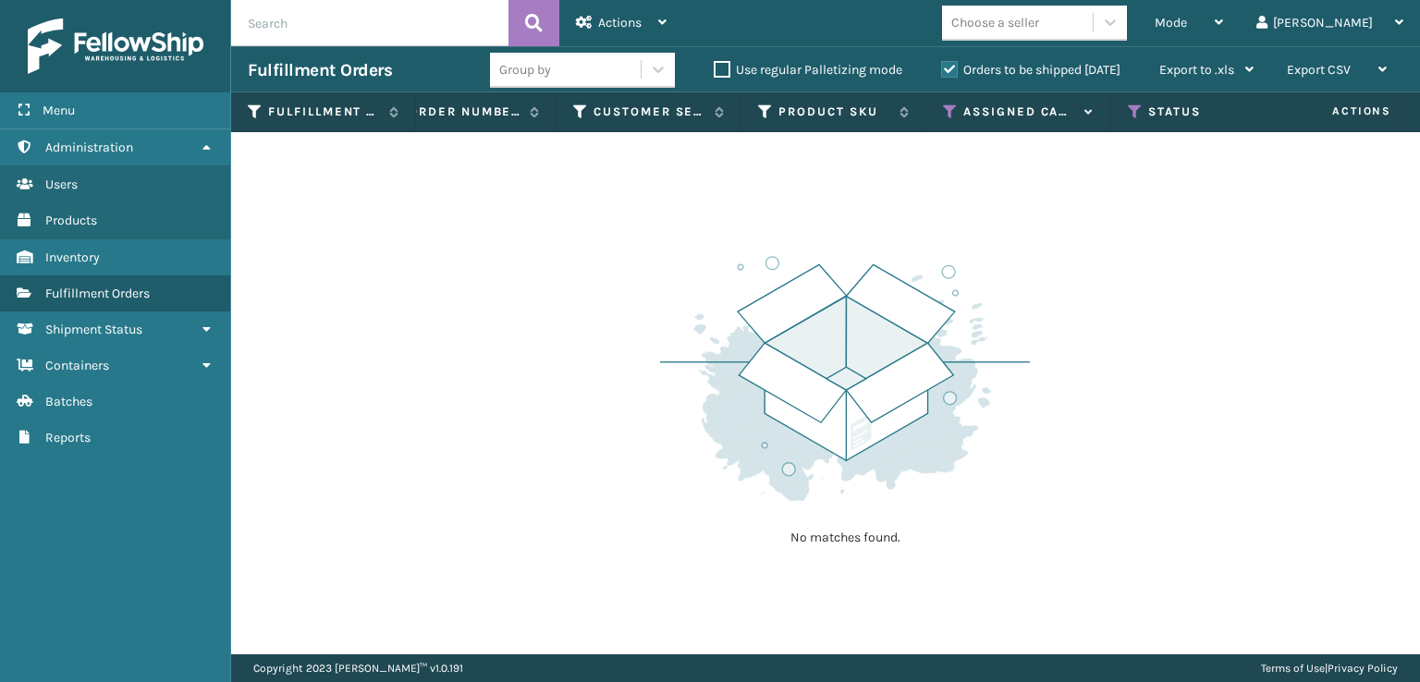
scroll to position [0, 474]
click at [916, 101] on th "Assigned Carrier Service" at bounding box center [988, 112] width 185 height 40
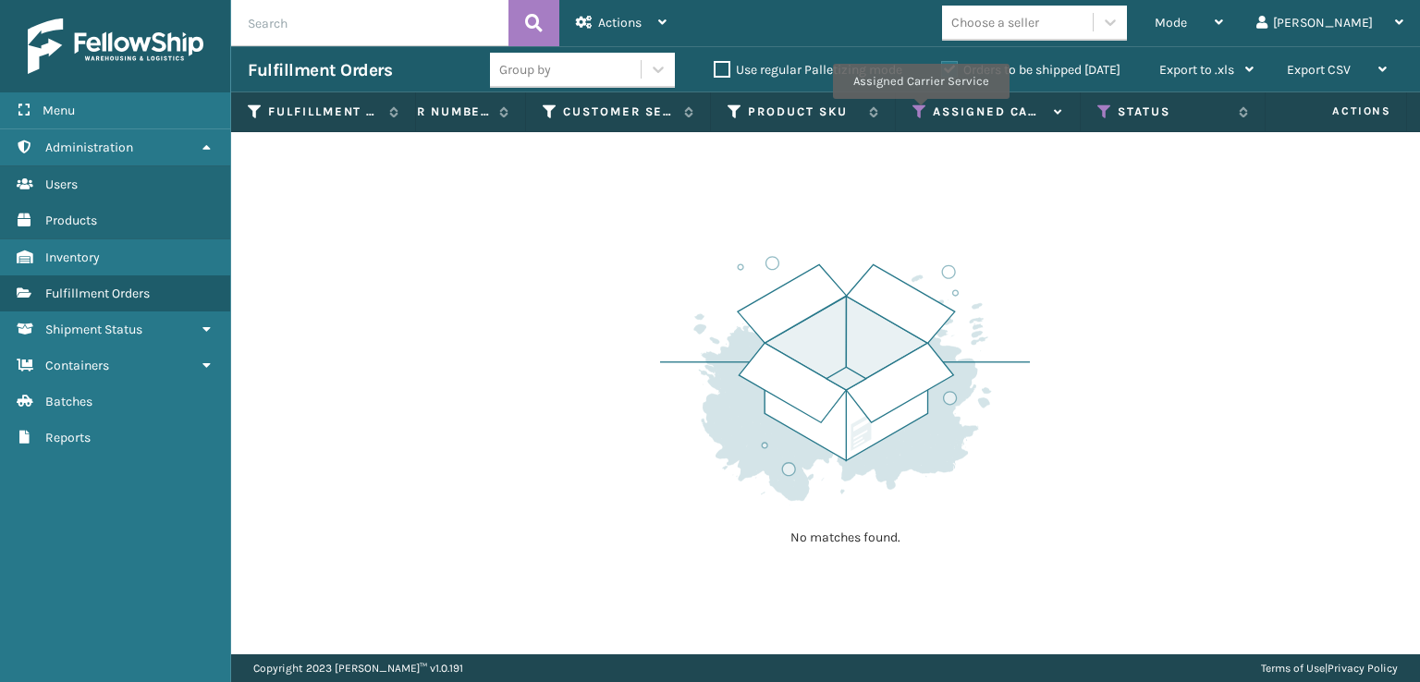
click at [920, 112] on icon at bounding box center [919, 112] width 15 height 17
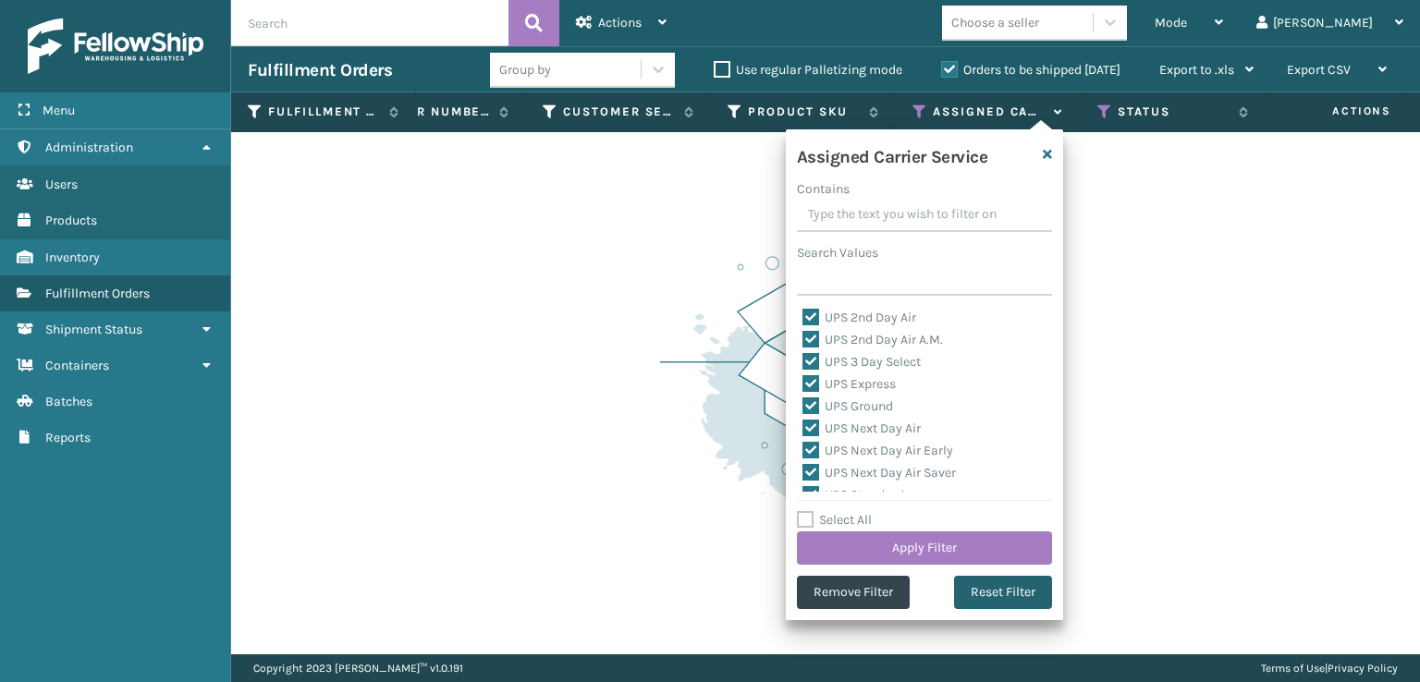
click at [972, 584] on button "Reset Filter" at bounding box center [1003, 592] width 98 height 33
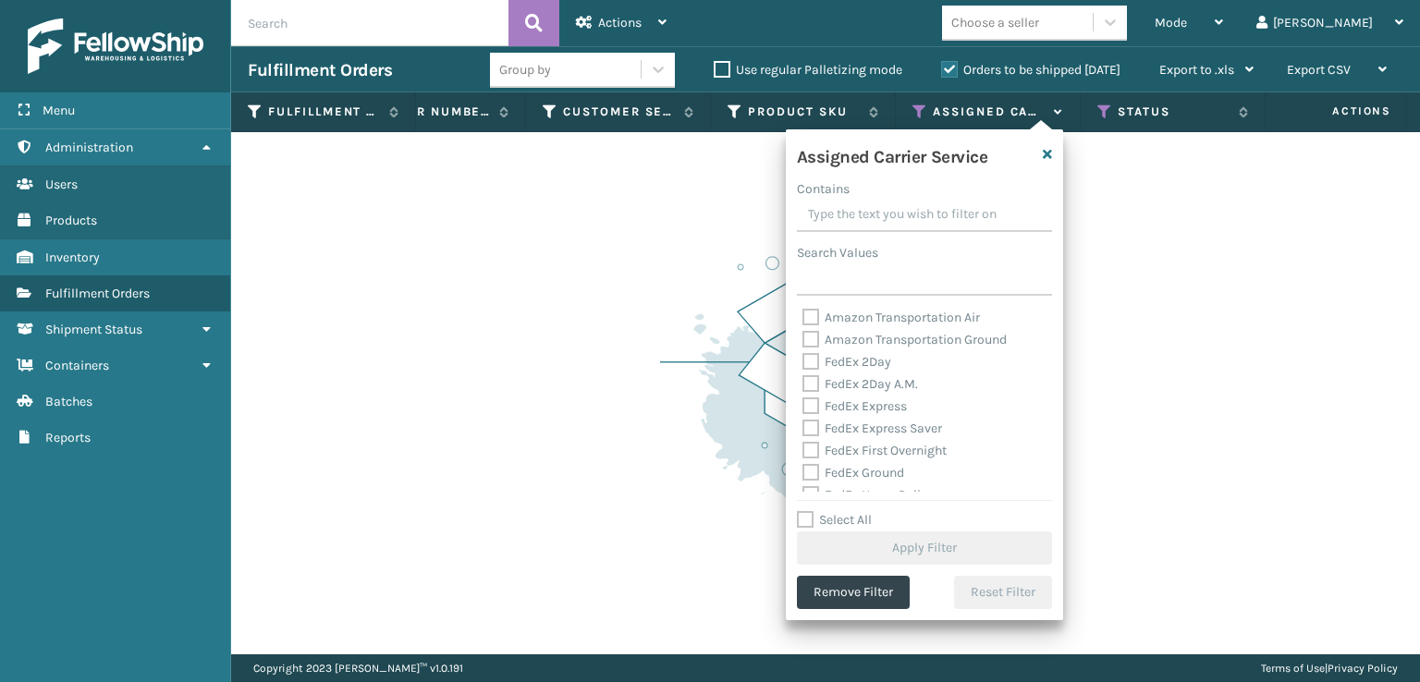
click at [804, 318] on label "Amazon Transportation Air" at bounding box center [890, 318] width 177 height 16
click at [803, 318] on input "Amazon Transportation Air" at bounding box center [802, 313] width 1 height 12
checkbox input "true"
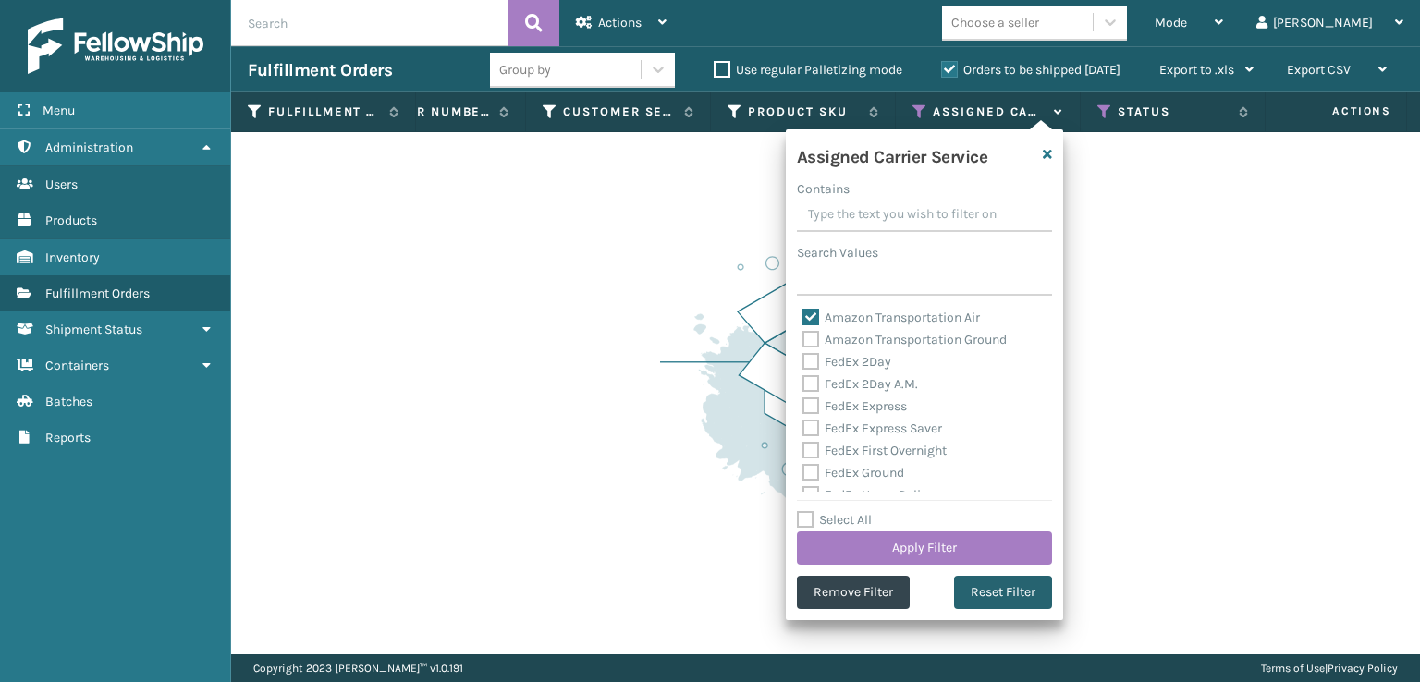
click at [972, 586] on button "Reset Filter" at bounding box center [1003, 592] width 98 height 33
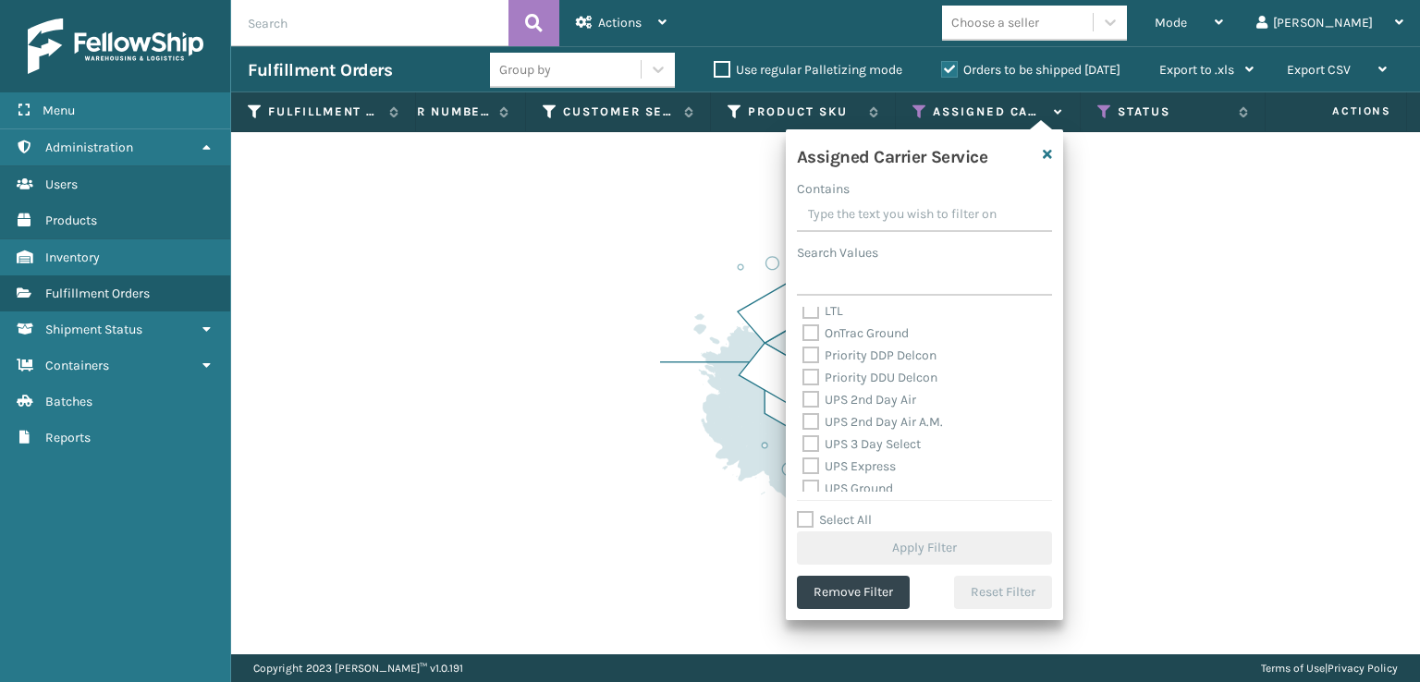
scroll to position [462, 0]
click at [808, 428] on label "USPS First Class Mail" at bounding box center [874, 432] width 145 height 16
click at [803, 428] on input "USPS First Class Mail" at bounding box center [802, 428] width 1 height 12
checkbox input "true"
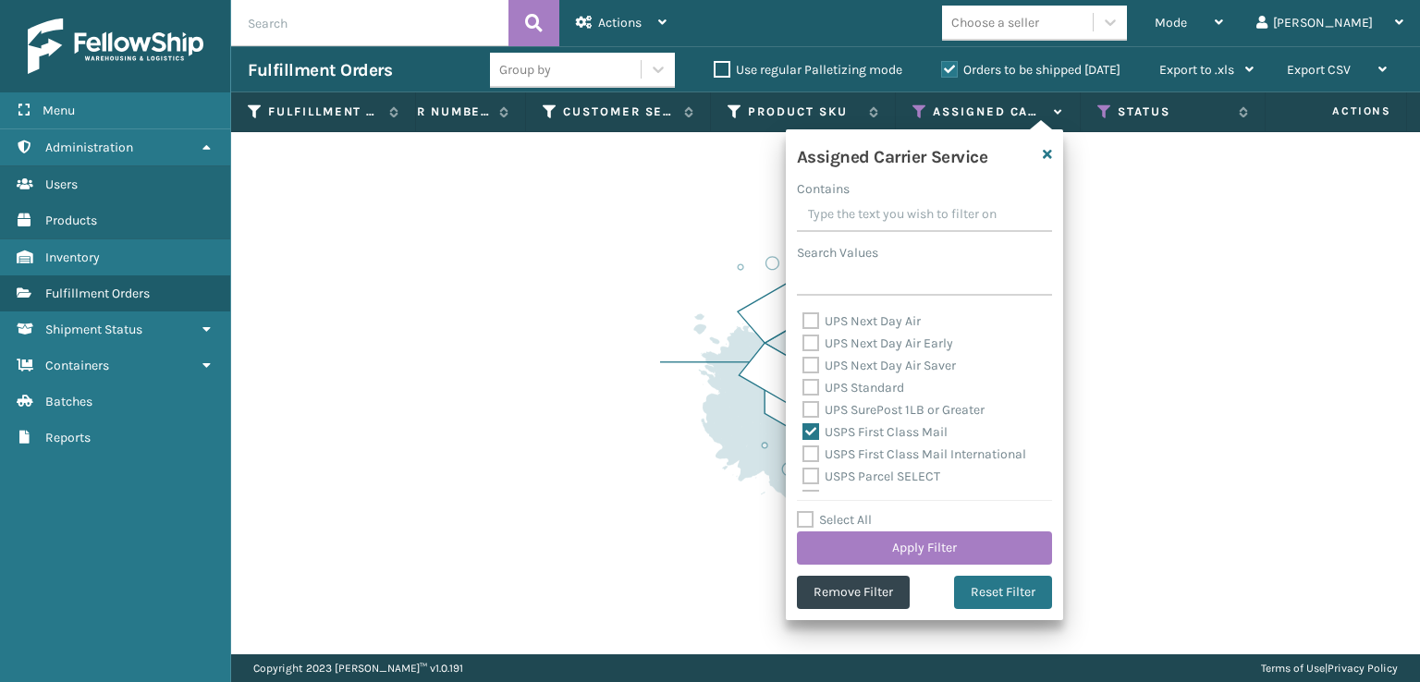
click at [817, 456] on label "USPS First Class Mail International" at bounding box center [914, 454] width 224 height 16
click at [803, 456] on input "USPS First Class Mail International" at bounding box center [802, 450] width 1 height 12
checkbox input "true"
click at [813, 478] on label "USPS Parcel SELECT" at bounding box center [871, 477] width 138 height 16
click at [803, 478] on input "USPS Parcel SELECT" at bounding box center [802, 472] width 1 height 12
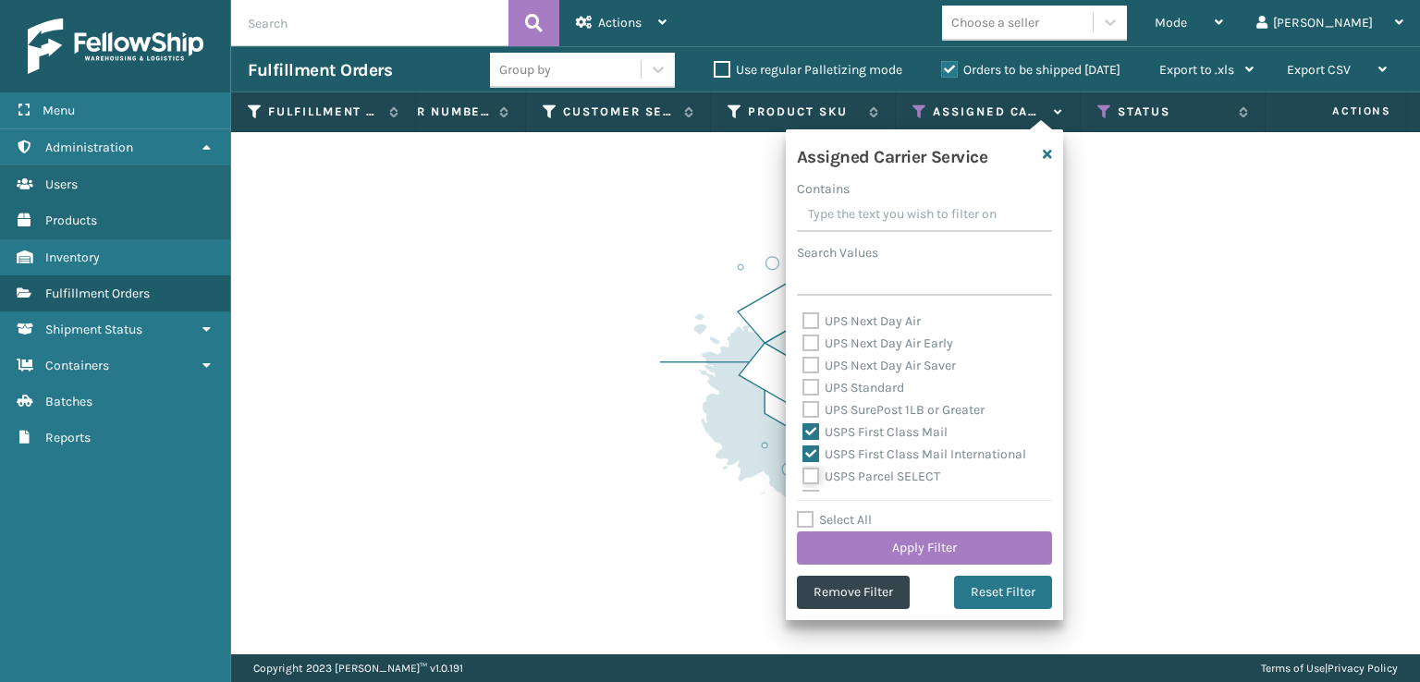
checkbox input "true"
click at [802, 402] on label "USPS Priority Mail" at bounding box center [865, 406] width 127 height 16
click at [802, 402] on input "USPS Priority Mail" at bounding box center [802, 402] width 1 height 12
checkbox input "true"
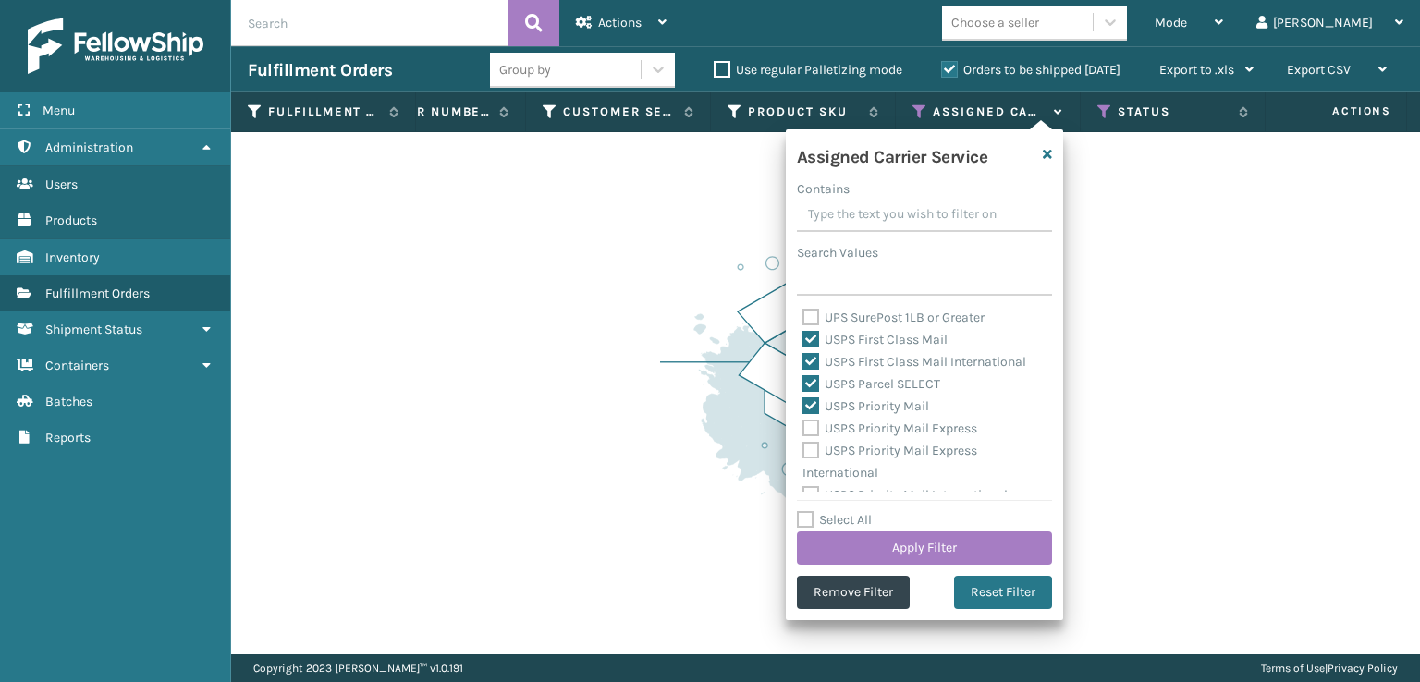
click at [808, 432] on label "USPS Priority Mail Express" at bounding box center [889, 429] width 175 height 16
click at [803, 430] on input "USPS Priority Mail Express" at bounding box center [802, 424] width 1 height 12
checkbox input "true"
click at [810, 453] on label "USPS Priority Mail Express International" at bounding box center [889, 462] width 175 height 38
click at [803, 452] on input "USPS Priority Mail Express International" at bounding box center [802, 446] width 1 height 12
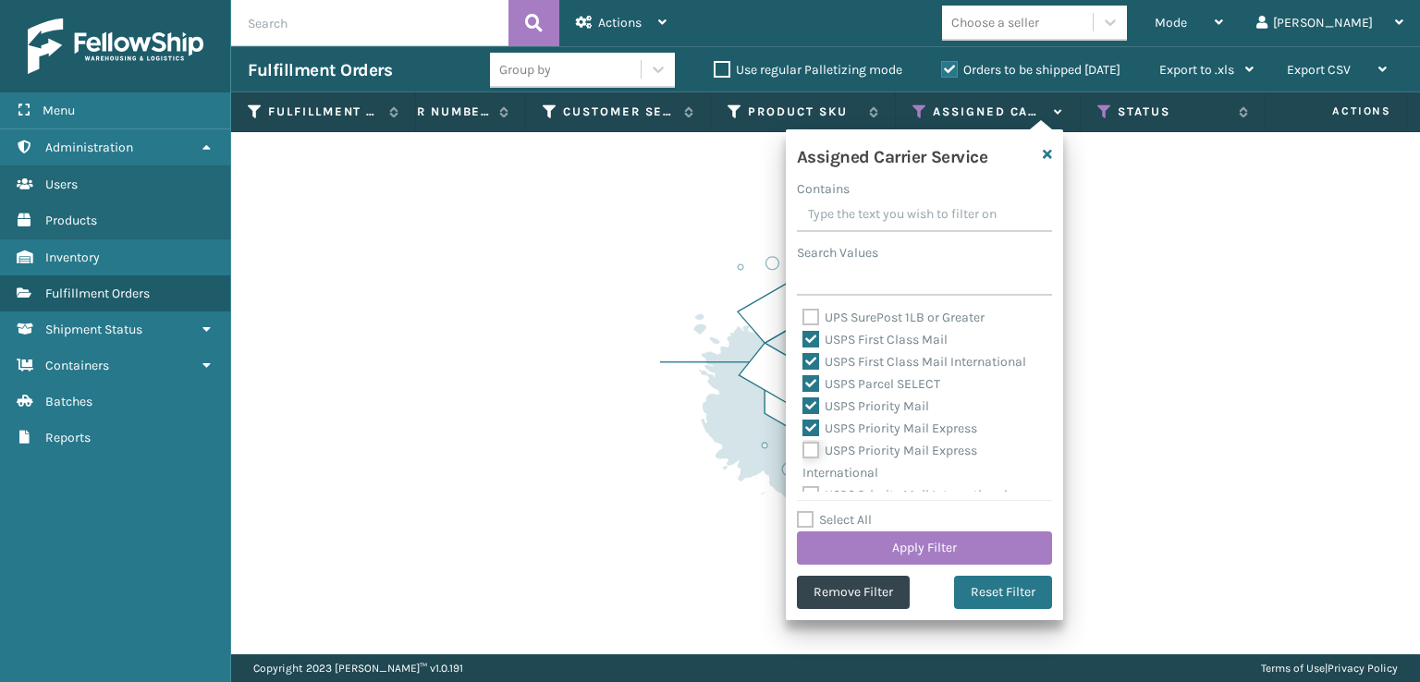
checkbox input "true"
click at [812, 475] on label "USPS Priority Mail International" at bounding box center [904, 480] width 205 height 16
click at [803, 475] on input "USPS Priority Mail International" at bounding box center [802, 476] width 1 height 12
checkbox input "true"
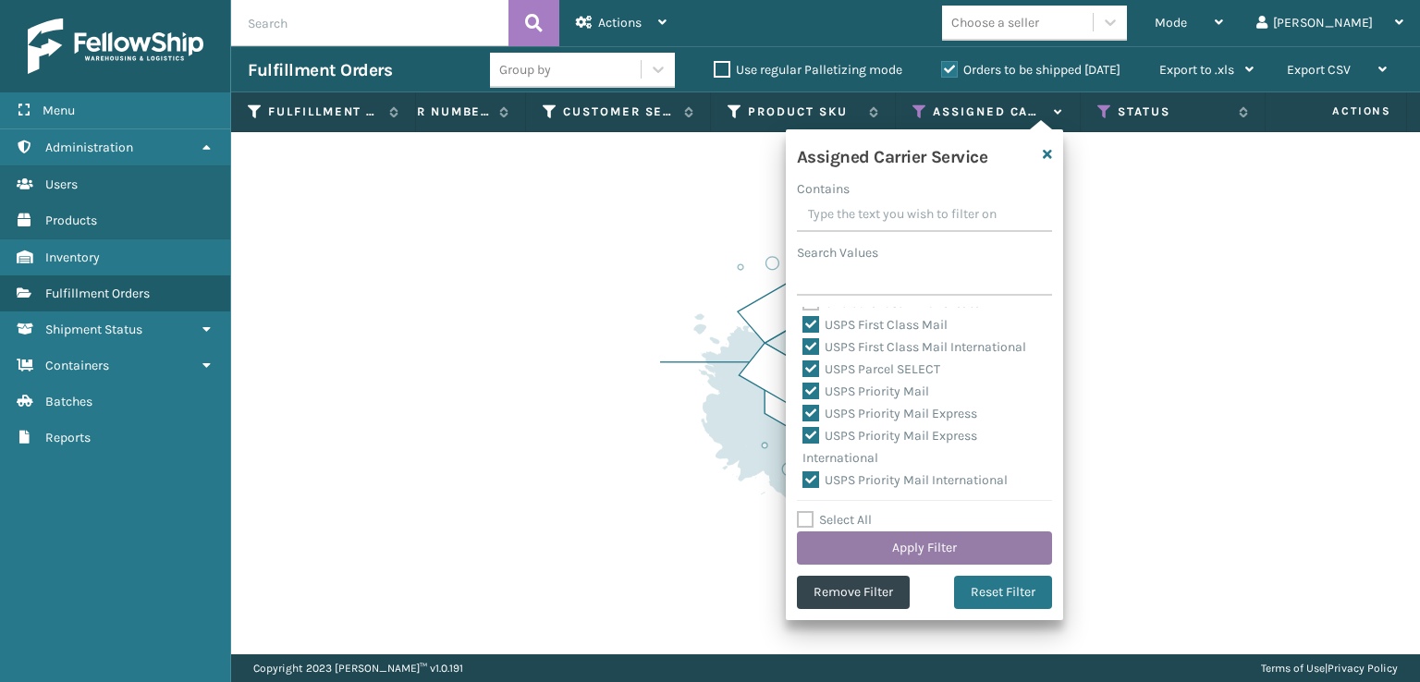
click at [842, 562] on button "Apply Filter" at bounding box center [924, 548] width 255 height 33
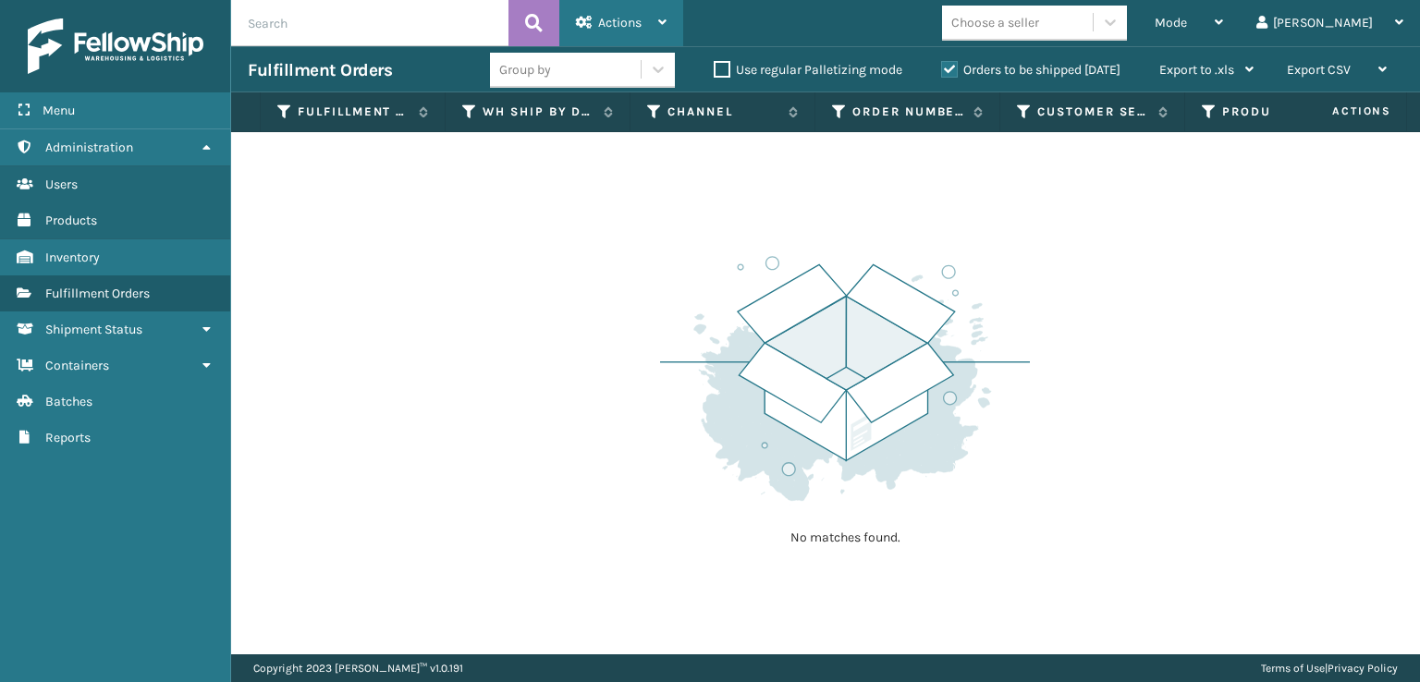
click at [610, 13] on div "Actions" at bounding box center [621, 23] width 91 height 46
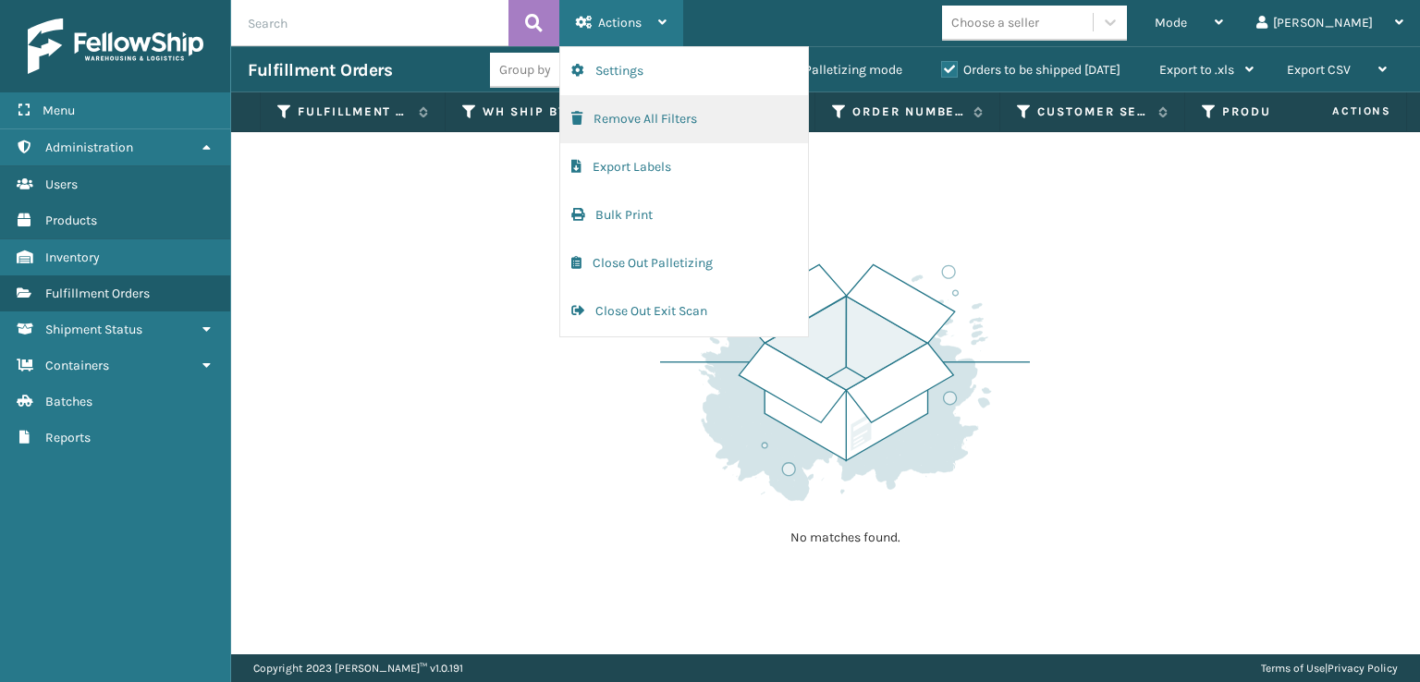
click at [573, 116] on span "button" at bounding box center [576, 118] width 11 height 13
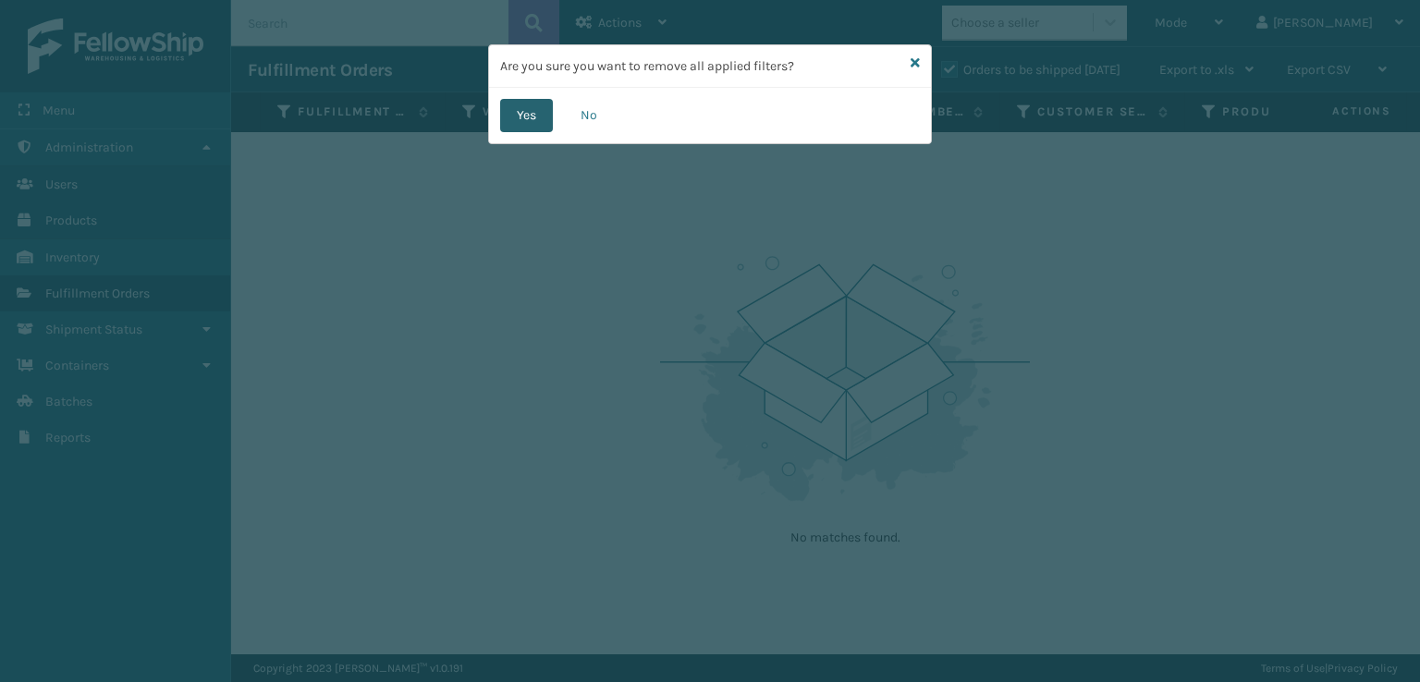
click at [502, 121] on button "Yes" at bounding box center [526, 115] width 53 height 33
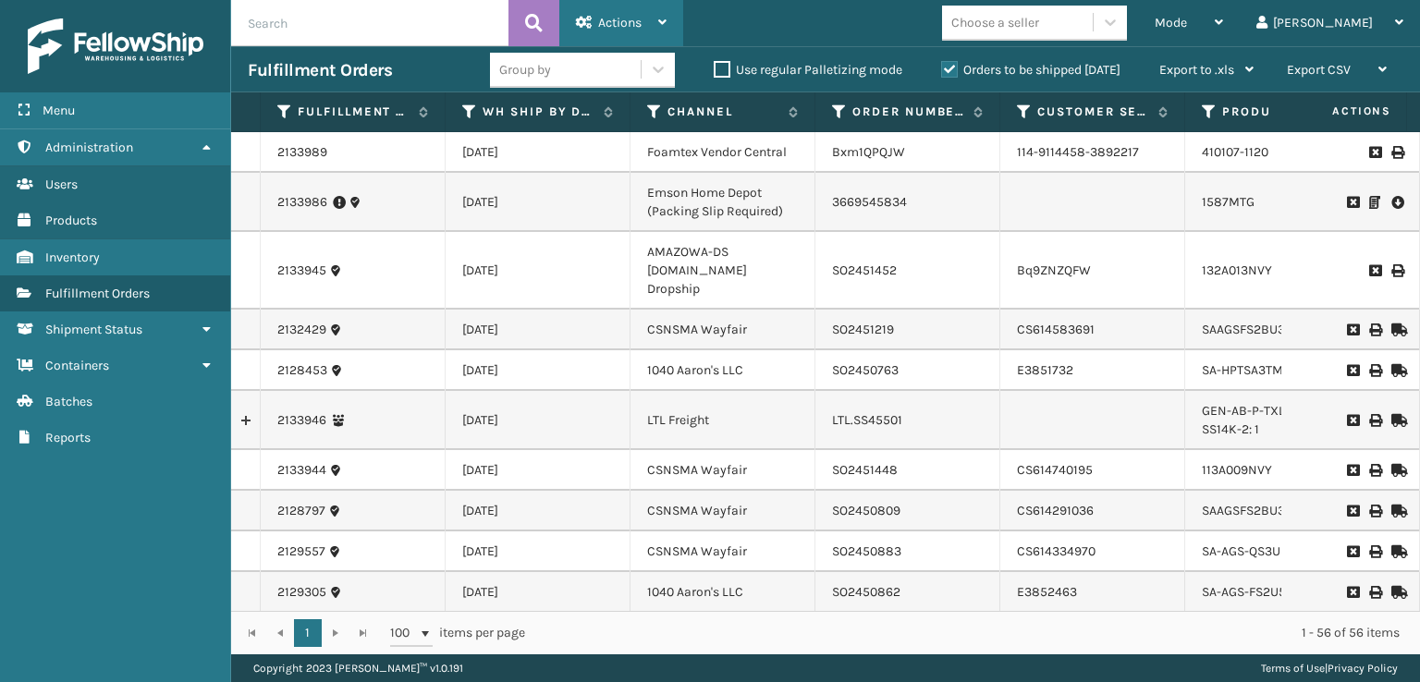
click at [637, 21] on span "Actions" at bounding box center [619, 23] width 43 height 16
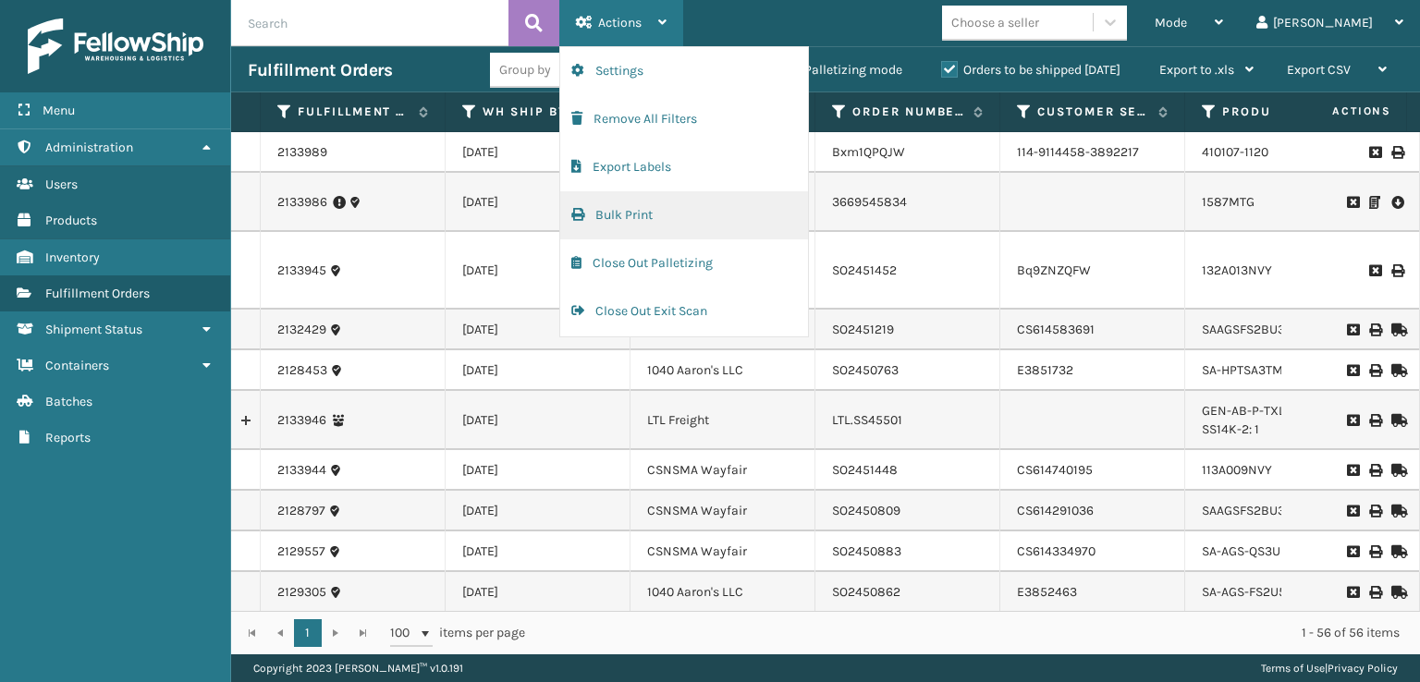
click at [573, 199] on button "Bulk Print" at bounding box center [684, 215] width 248 height 48
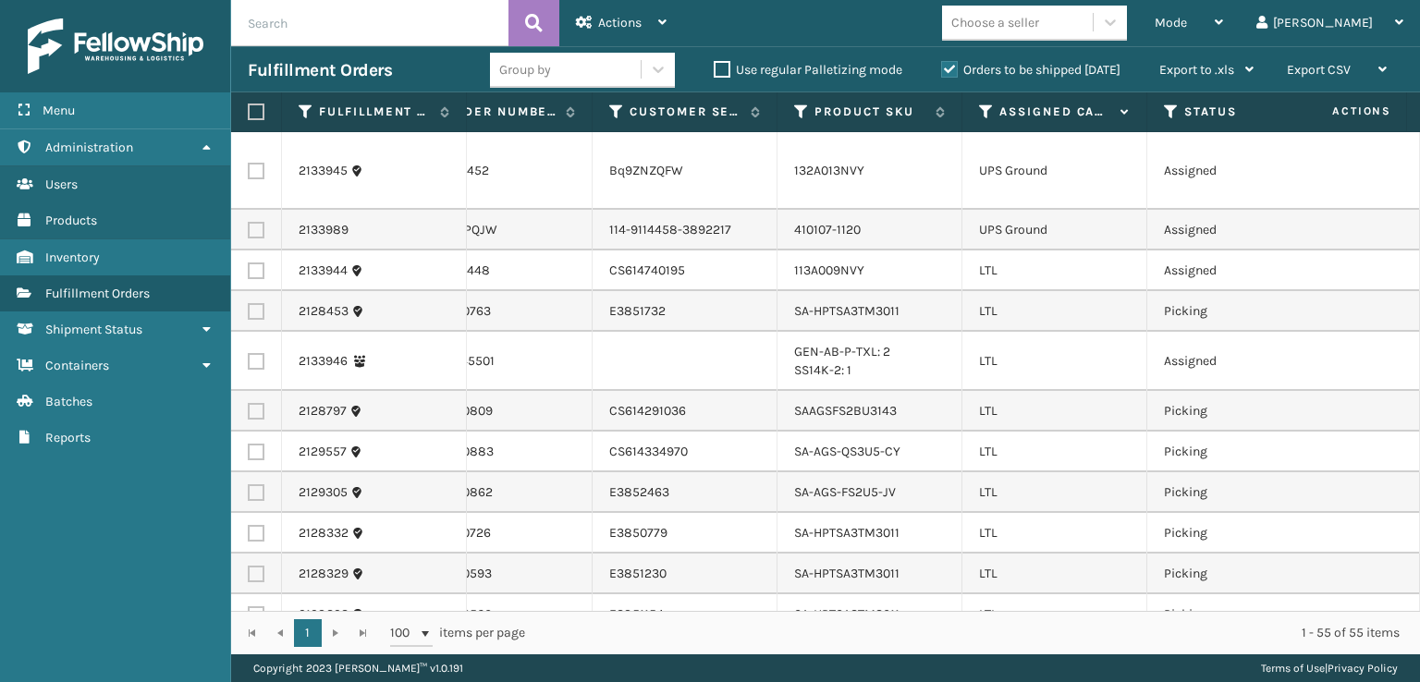
scroll to position [0, 461]
click at [978, 109] on icon at bounding box center [983, 112] width 15 height 17
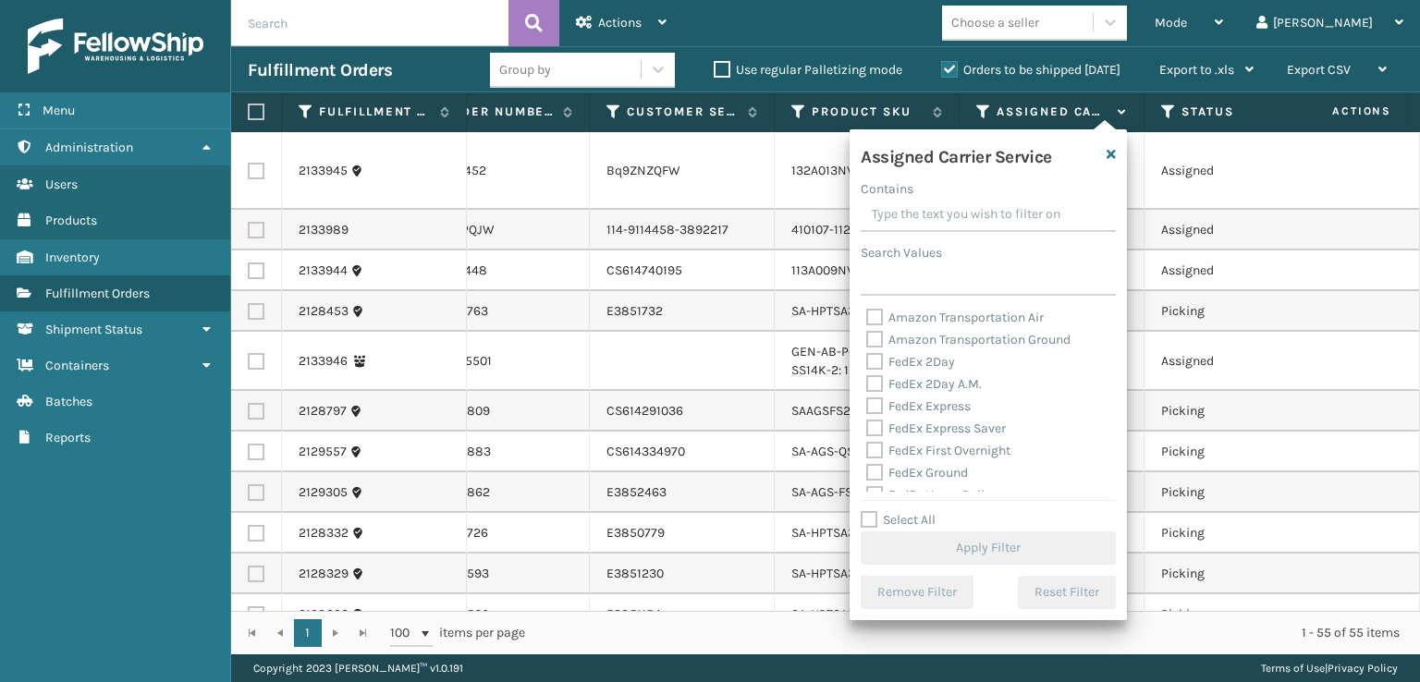
click at [882, 313] on label "Amazon Transportation Air" at bounding box center [954, 318] width 177 height 16
click at [867, 313] on input "Amazon Transportation Air" at bounding box center [866, 313] width 1 height 12
checkbox input "true"
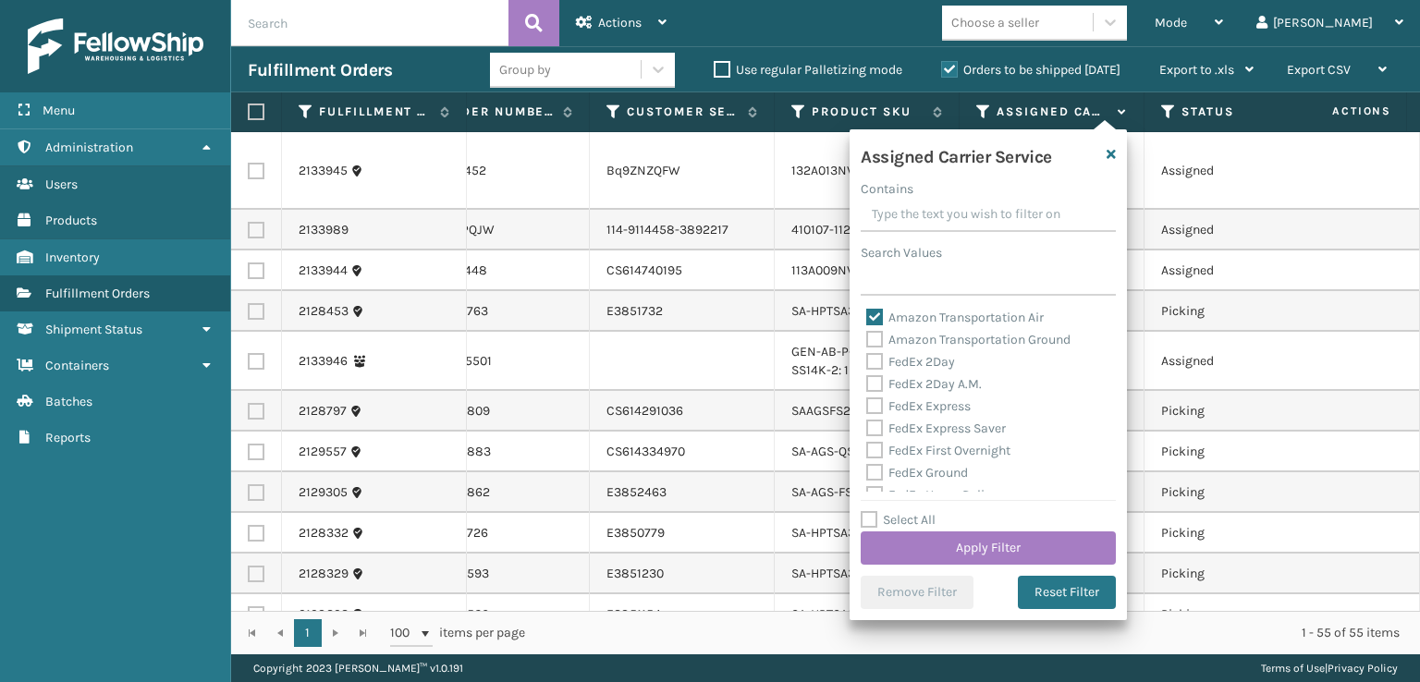
click at [874, 344] on label "Amazon Transportation Ground" at bounding box center [968, 340] width 204 height 16
click at [867, 341] on input "Amazon Transportation Ground" at bounding box center [866, 335] width 1 height 12
checkbox input "true"
click at [967, 548] on button "Apply Filter" at bounding box center [988, 548] width 255 height 33
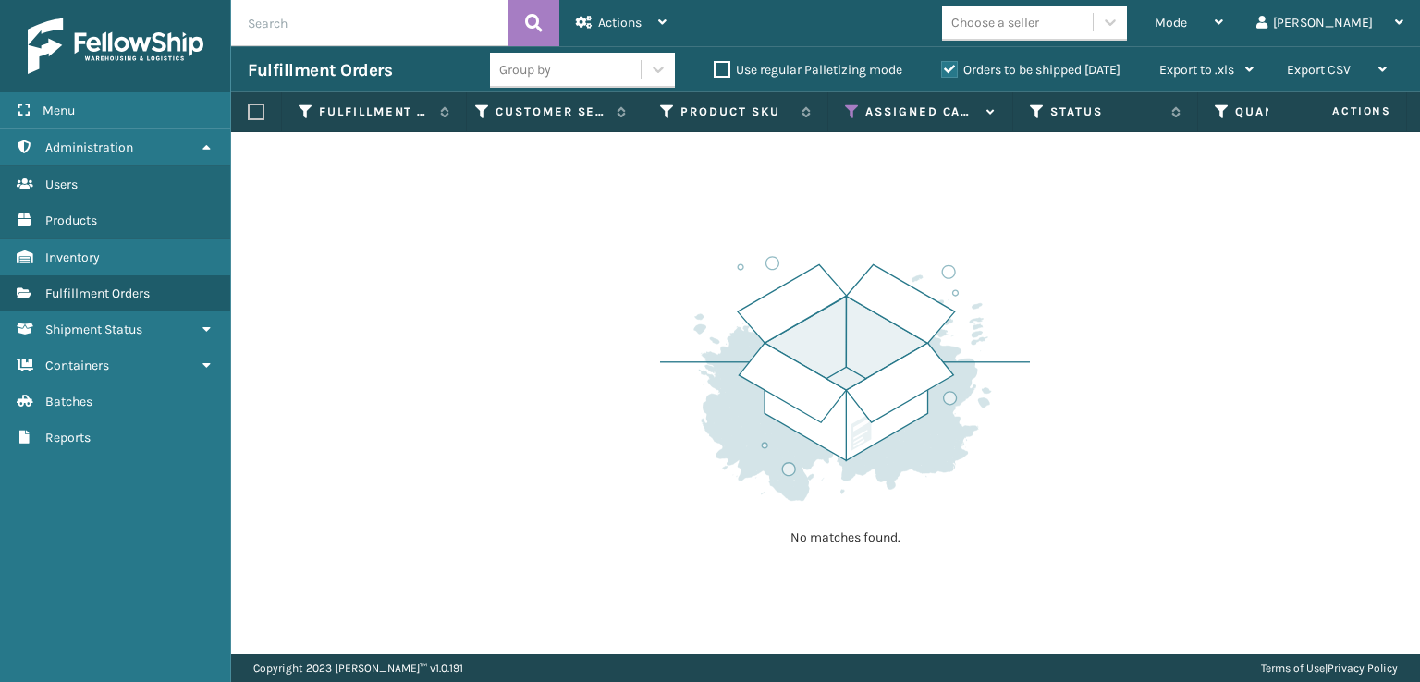
scroll to position [0, 610]
click at [832, 114] on icon at bounding box center [834, 112] width 15 height 17
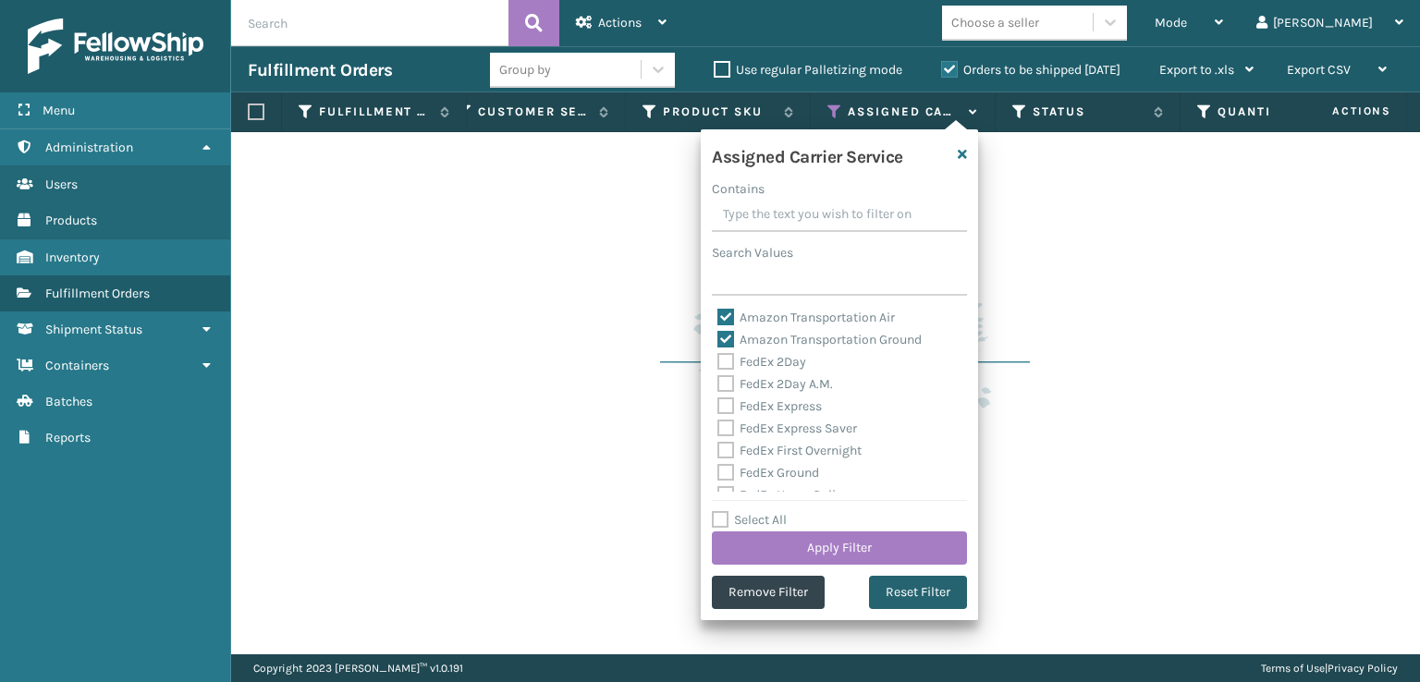
click at [904, 594] on button "Reset Filter" at bounding box center [918, 592] width 98 height 33
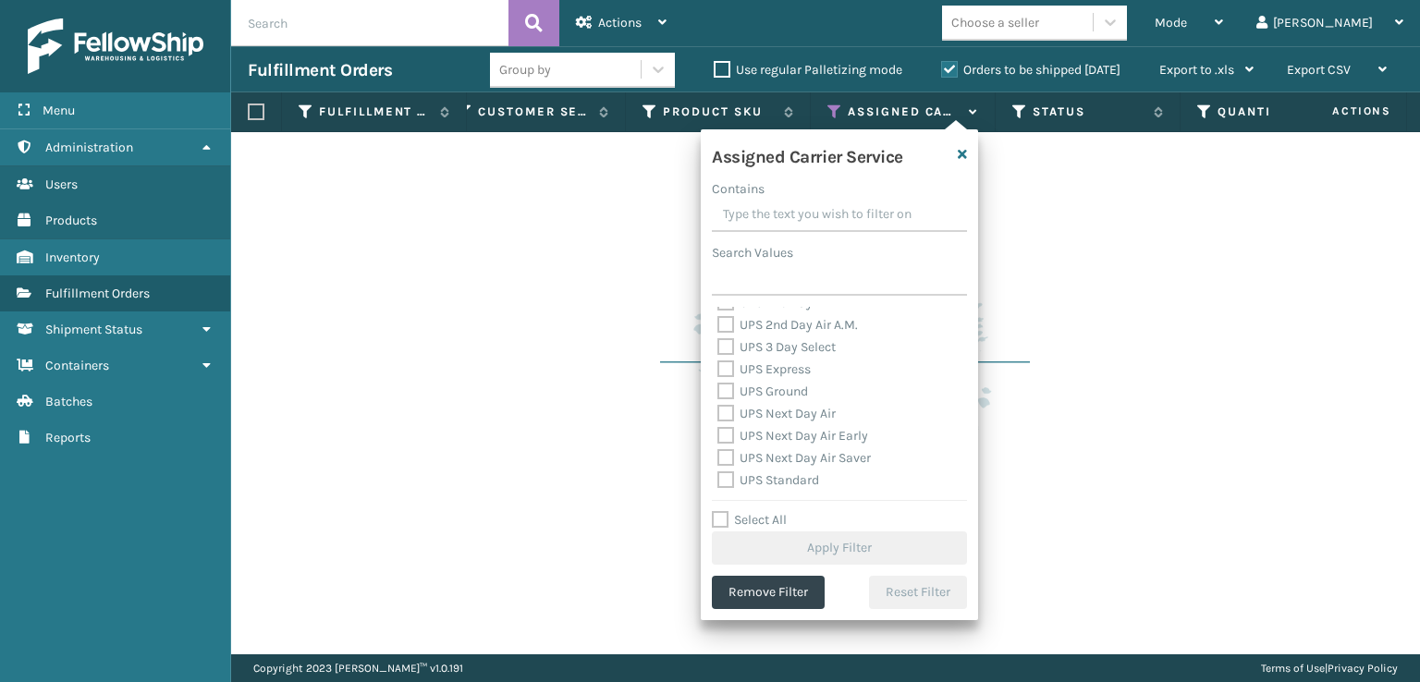
scroll to position [462, 0]
click at [723, 434] on label "USPS First Class Mail" at bounding box center [789, 432] width 145 height 16
click at [718, 434] on input "USPS First Class Mail" at bounding box center [717, 428] width 1 height 12
checkbox input "true"
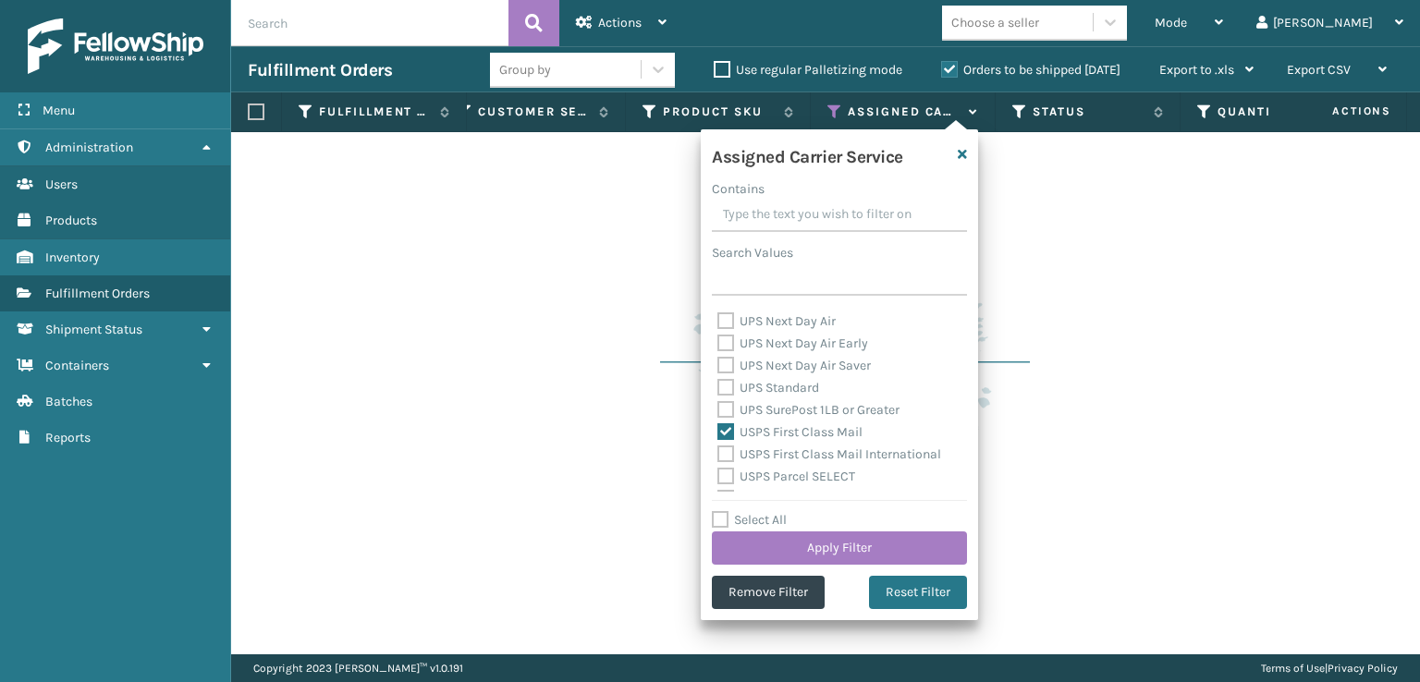
click at [721, 449] on label "USPS First Class Mail International" at bounding box center [829, 454] width 224 height 16
click at [718, 449] on input "USPS First Class Mail International" at bounding box center [717, 450] width 1 height 12
checkbox input "true"
click at [727, 434] on label "USPS Priority Mail Express" at bounding box center [804, 429] width 175 height 16
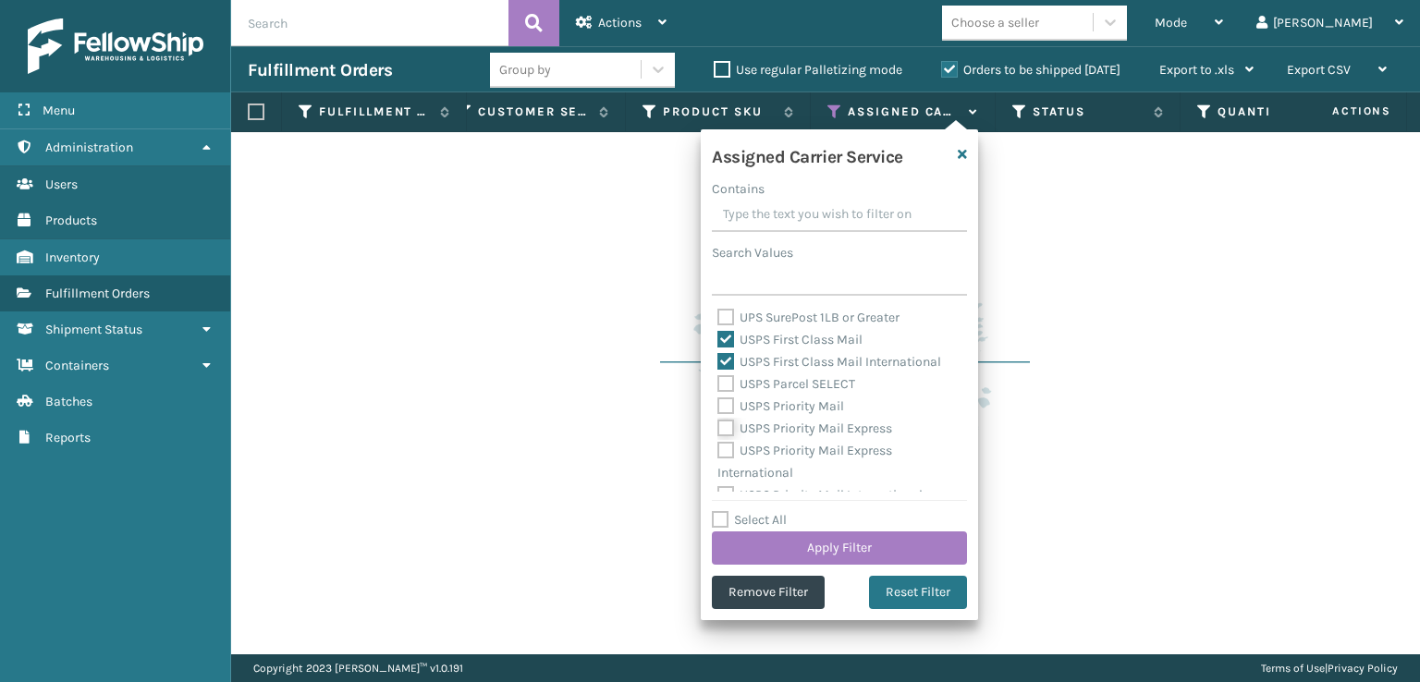
click at [718, 430] on input "USPS Priority Mail Express" at bounding box center [717, 424] width 1 height 12
checkbox input "true"
click at [721, 409] on label "USPS Priority Mail" at bounding box center [780, 406] width 127 height 16
click at [718, 408] on input "USPS Priority Mail" at bounding box center [717, 402] width 1 height 12
checkbox input "true"
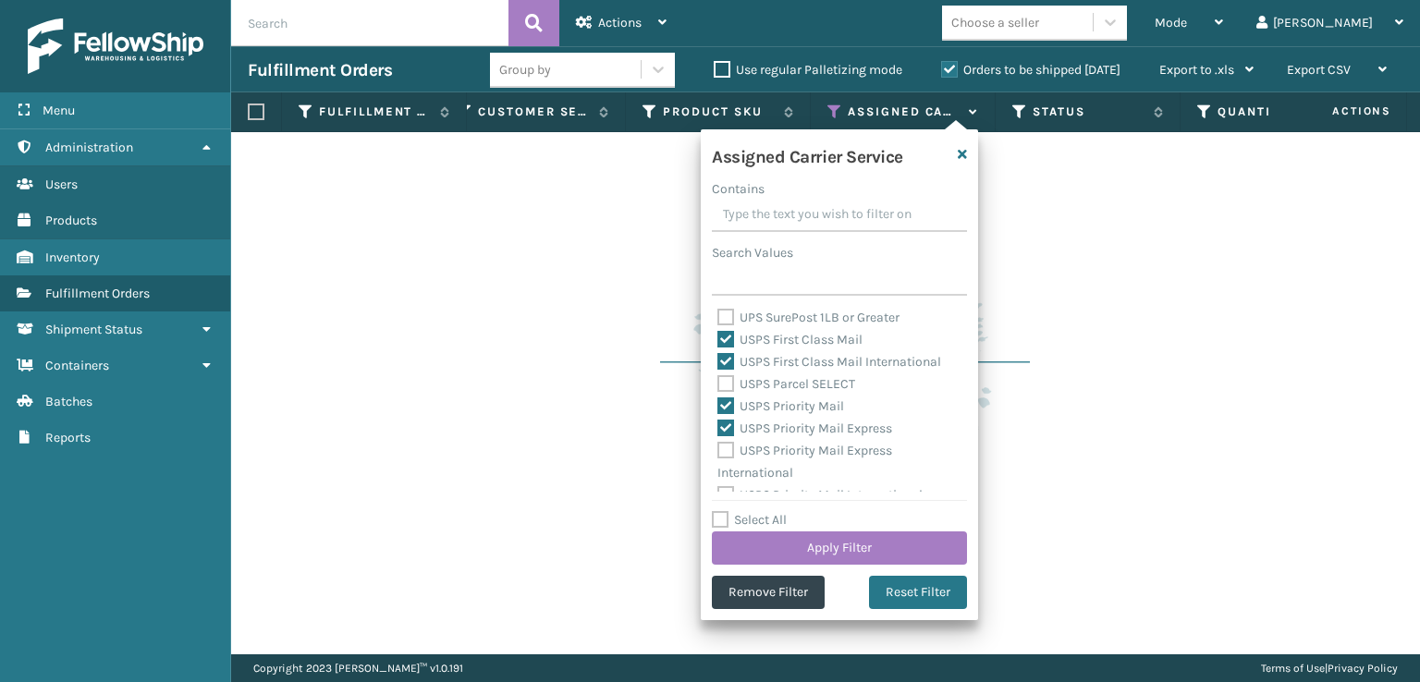
click at [722, 385] on label "USPS Parcel SELECT" at bounding box center [786, 384] width 138 height 16
click at [718, 385] on input "USPS Parcel SELECT" at bounding box center [717, 379] width 1 height 12
checkbox input "true"
click at [730, 444] on label "USPS Priority Mail Express International" at bounding box center [804, 462] width 175 height 38
click at [718, 444] on input "USPS Priority Mail Express International" at bounding box center [717, 446] width 1 height 12
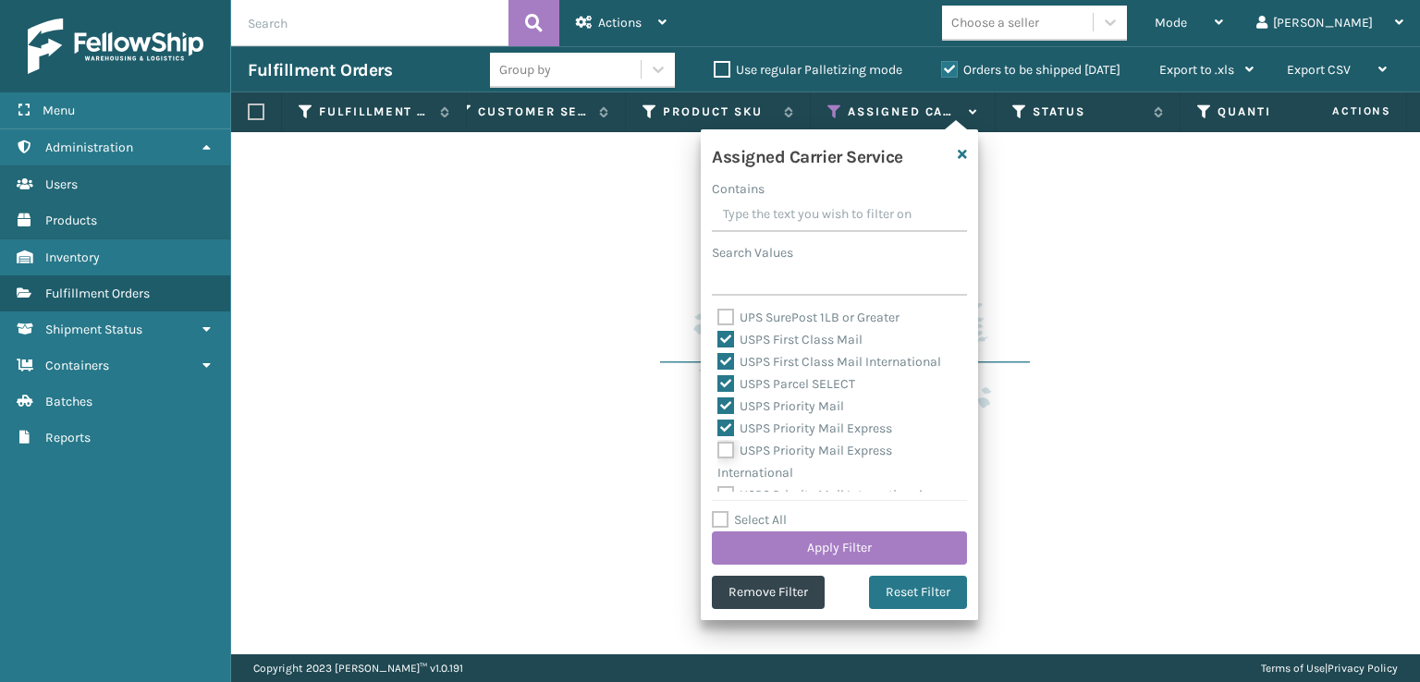
checkbox input "true"
click at [721, 478] on label "USPS Priority Mail International" at bounding box center [819, 480] width 205 height 16
click at [718, 478] on input "USPS Priority Mail International" at bounding box center [717, 476] width 1 height 12
checkbox input "true"
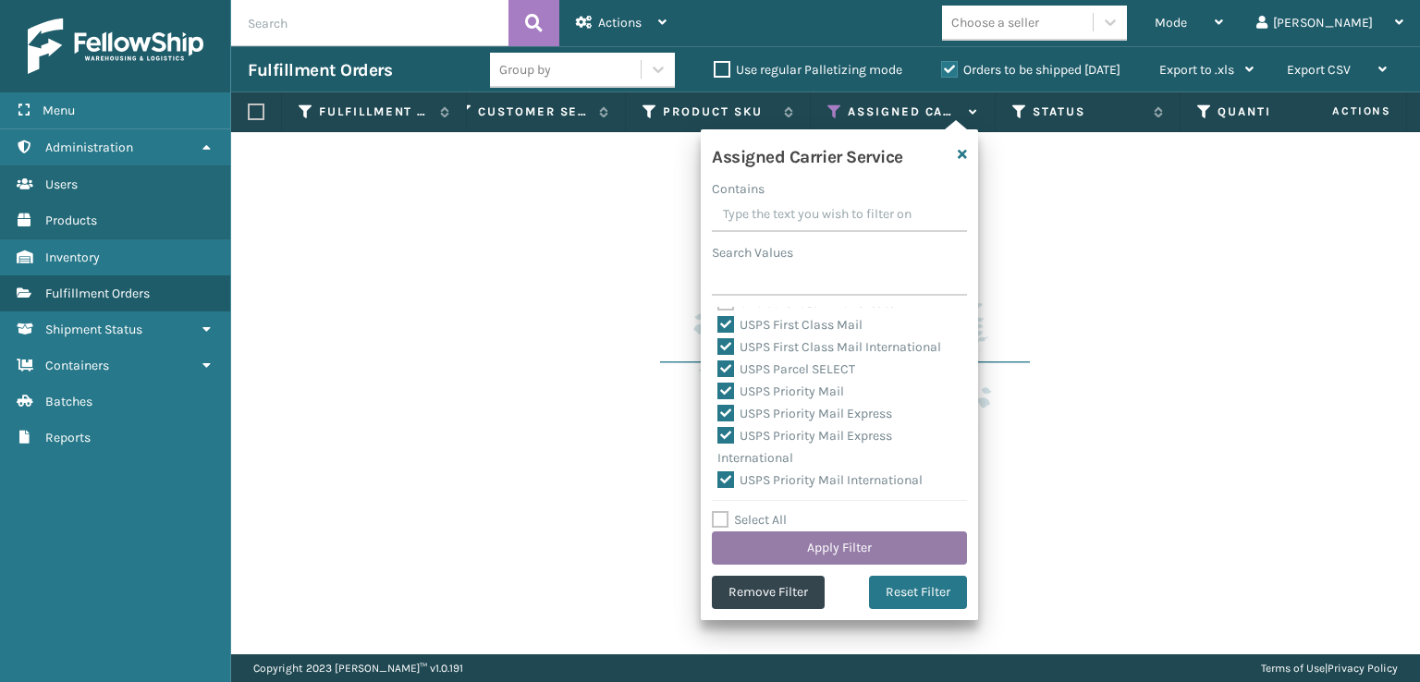
click at [763, 536] on button "Apply Filter" at bounding box center [839, 548] width 255 height 33
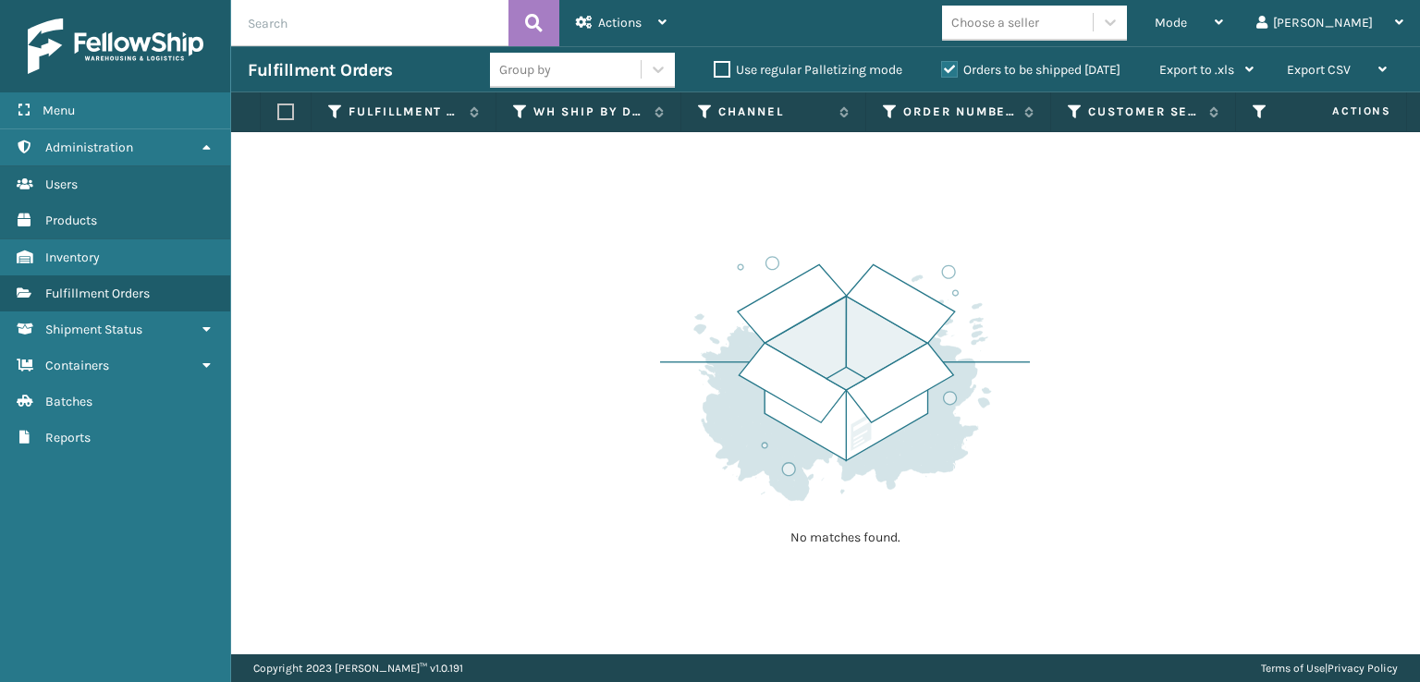
click at [947, 71] on label "Orders to be shipped [DATE]" at bounding box center [1030, 70] width 179 height 16
click at [942, 71] on input "Orders to be shipped [DATE]" at bounding box center [941, 65] width 1 height 12
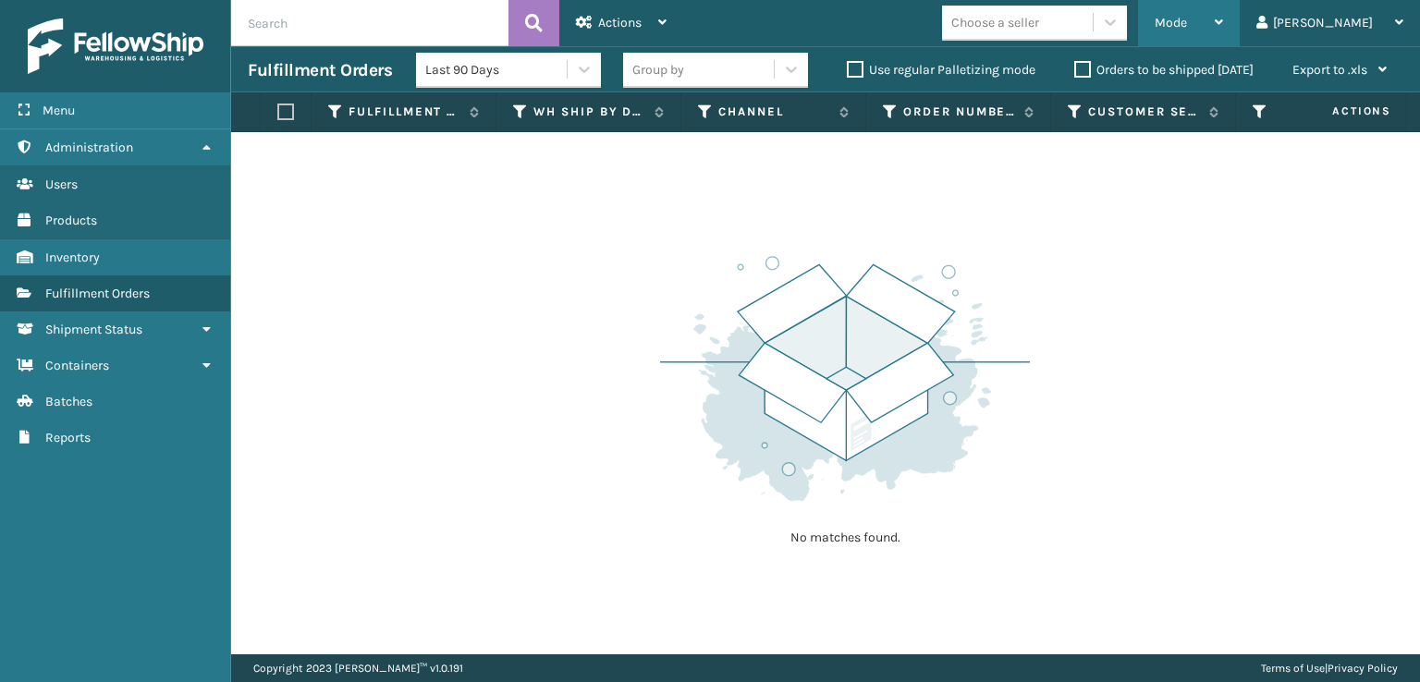
click at [1223, 13] on div "Mode" at bounding box center [1189, 23] width 68 height 46
drag, startPoint x: 886, startPoint y: 253, endPoint x: 910, endPoint y: 234, distance: 30.9
click at [887, 251] on img at bounding box center [845, 379] width 370 height 256
drag, startPoint x: 1289, startPoint y: 13, endPoint x: 1262, endPoint y: 19, distance: 28.5
click at [1223, 13] on div "Mode" at bounding box center [1189, 23] width 68 height 46
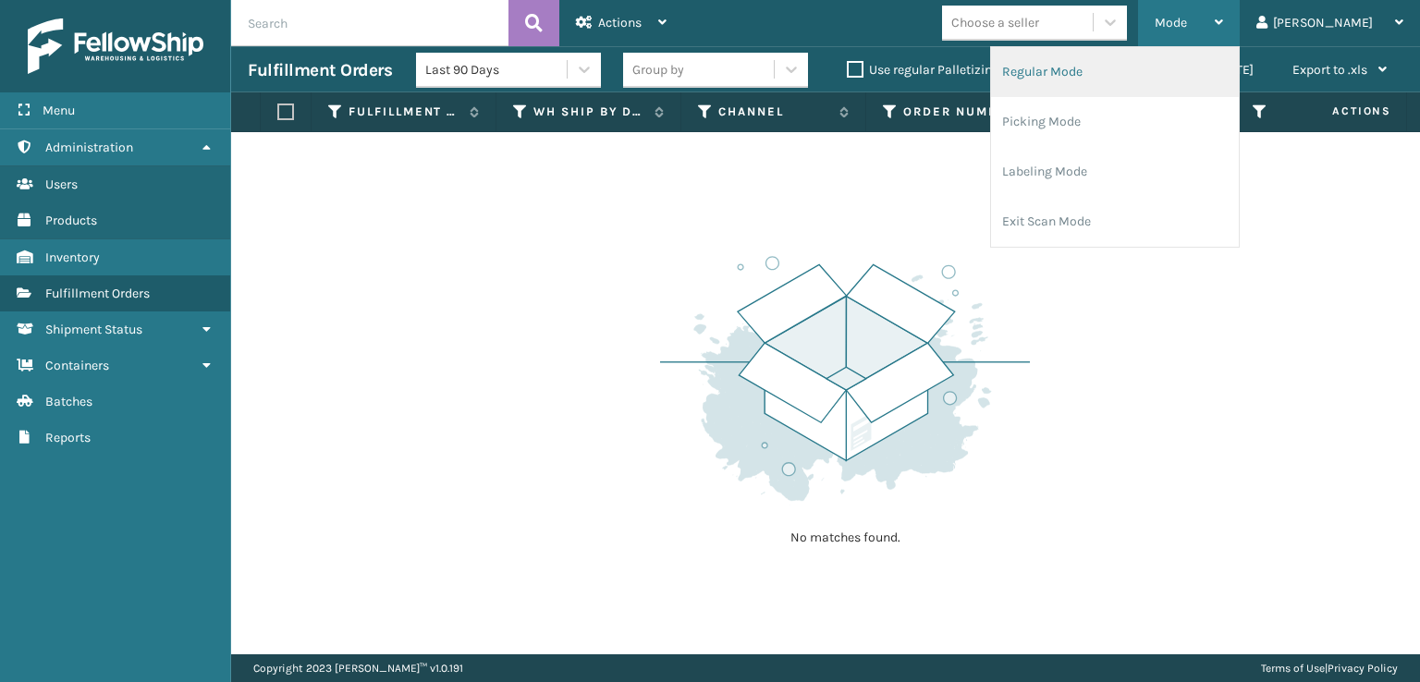
click at [1100, 88] on li "Regular Mode" at bounding box center [1115, 72] width 248 height 50
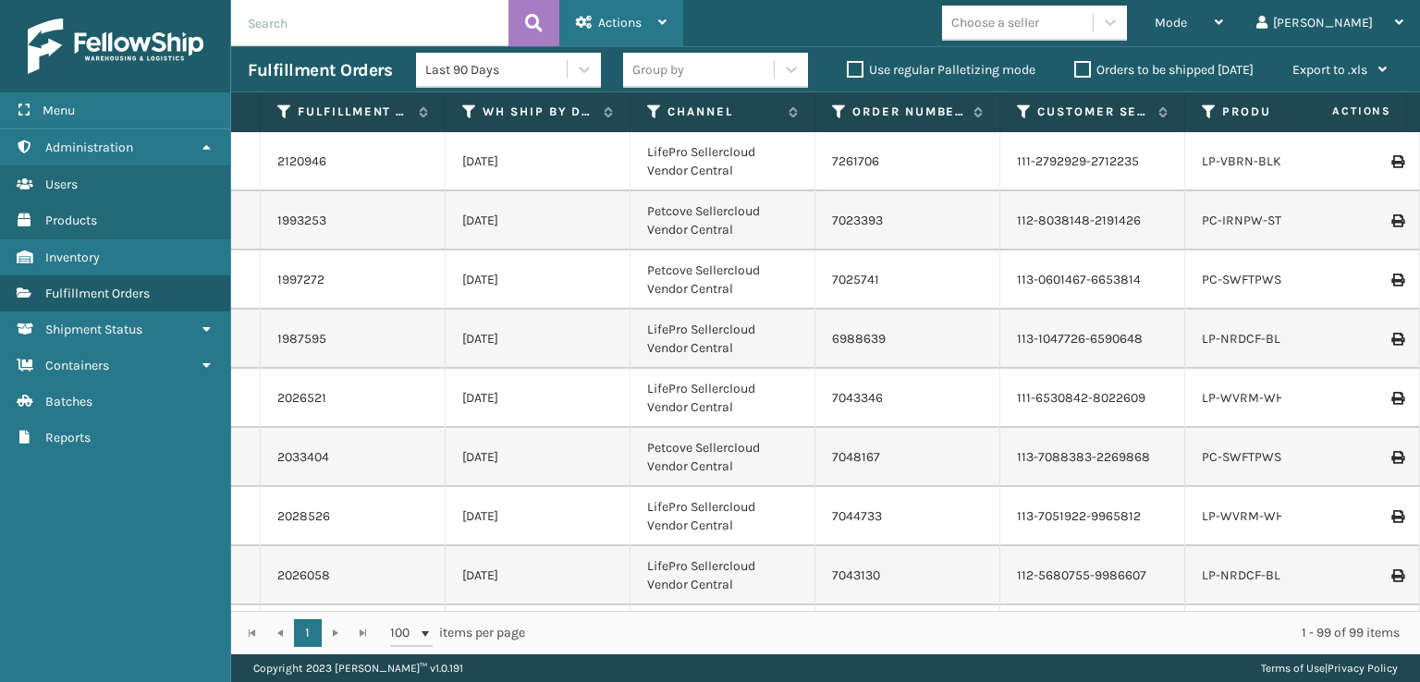
click at [637, 11] on div "Actions" at bounding box center [621, 23] width 91 height 46
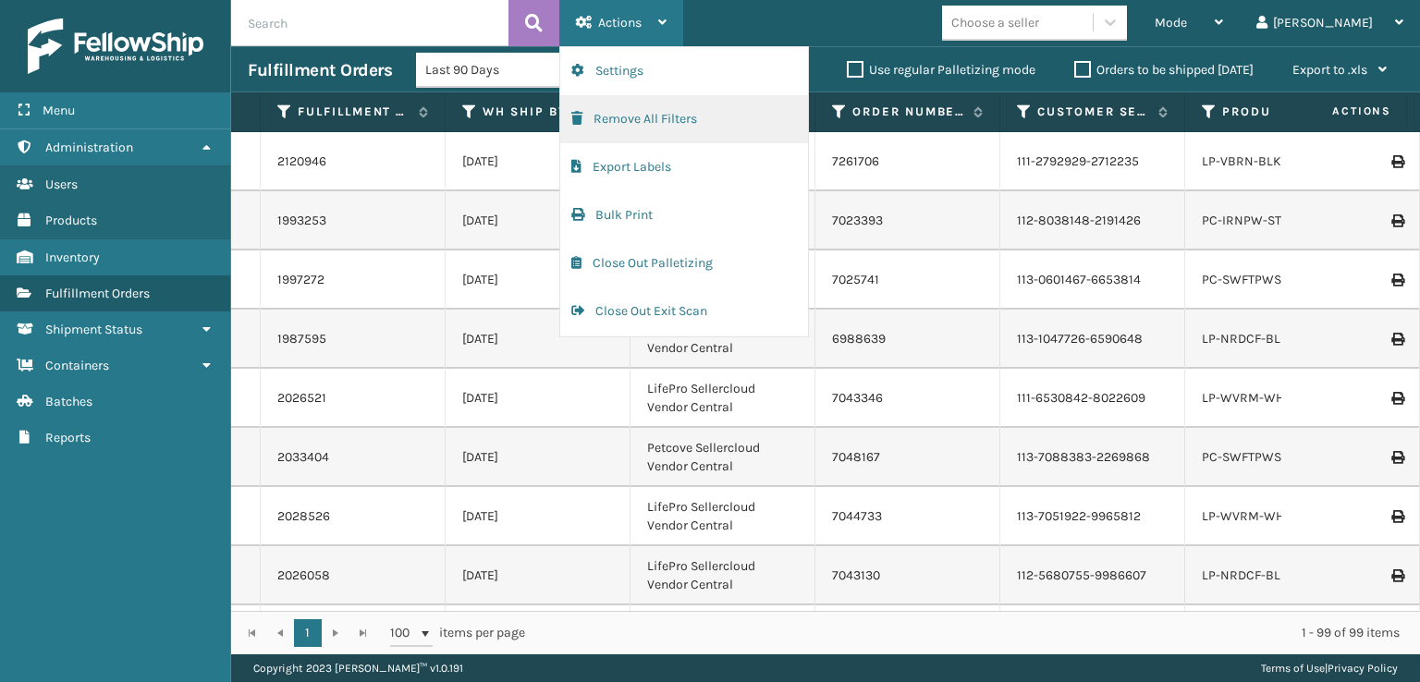
click at [581, 106] on button "Remove All Filters" at bounding box center [684, 119] width 248 height 48
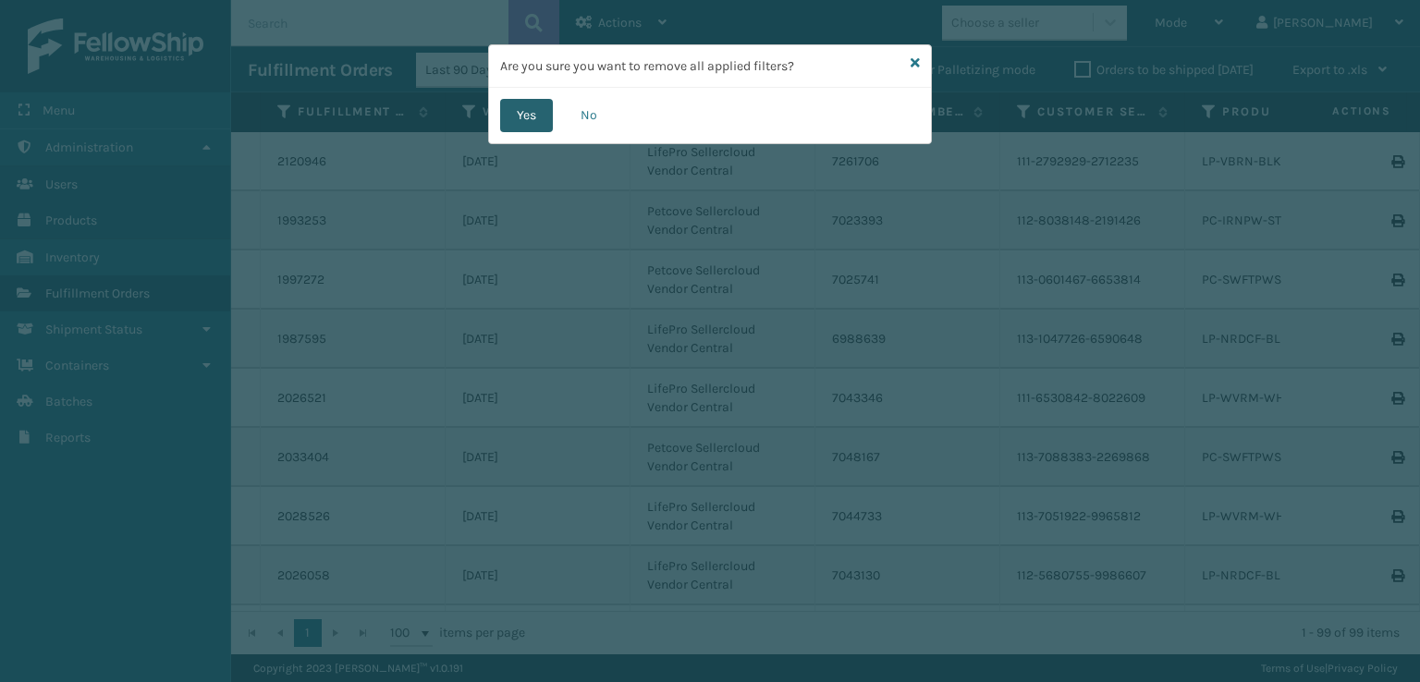
click at [536, 115] on button "Yes" at bounding box center [526, 115] width 53 height 33
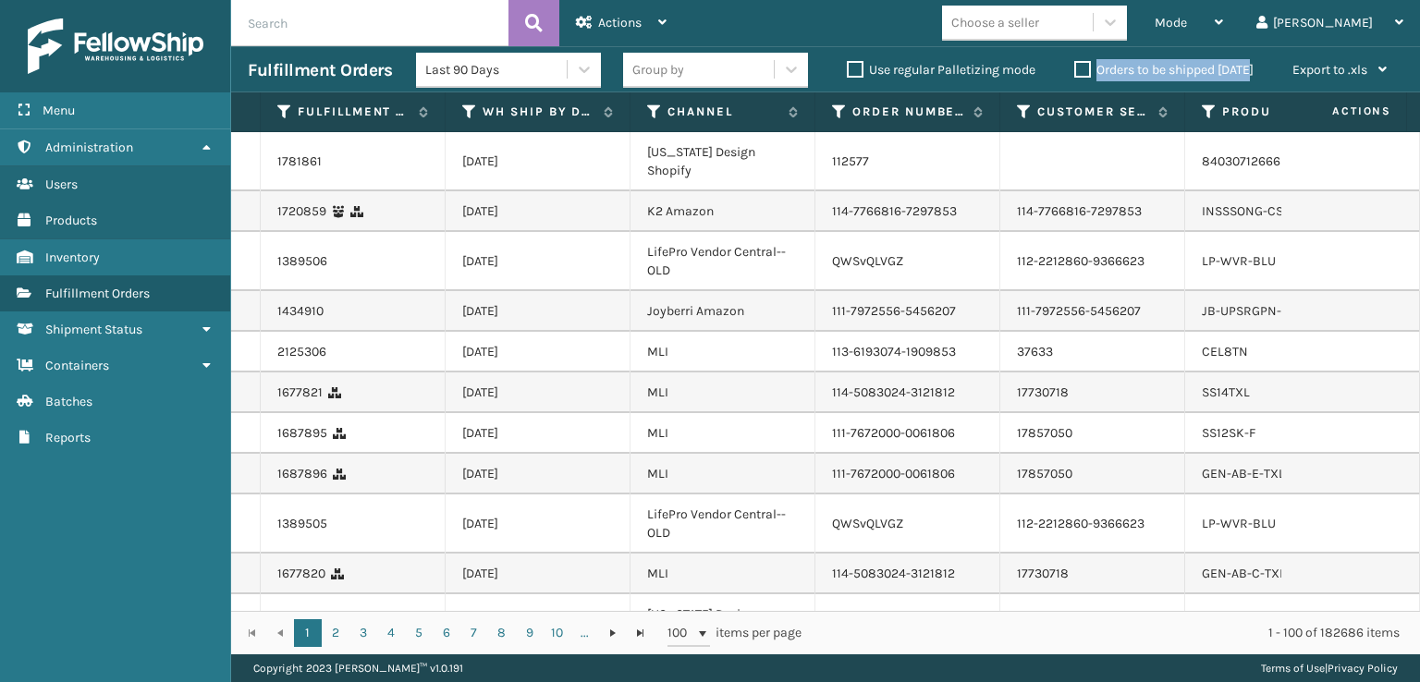
click at [1089, 70] on label "Orders to be shipped [DATE]" at bounding box center [1163, 70] width 179 height 16
click at [1082, 71] on label "Orders to be shipped [DATE]" at bounding box center [1163, 70] width 179 height 16
click at [1075, 71] on input "Orders to be shipped [DATE]" at bounding box center [1074, 65] width 1 height 12
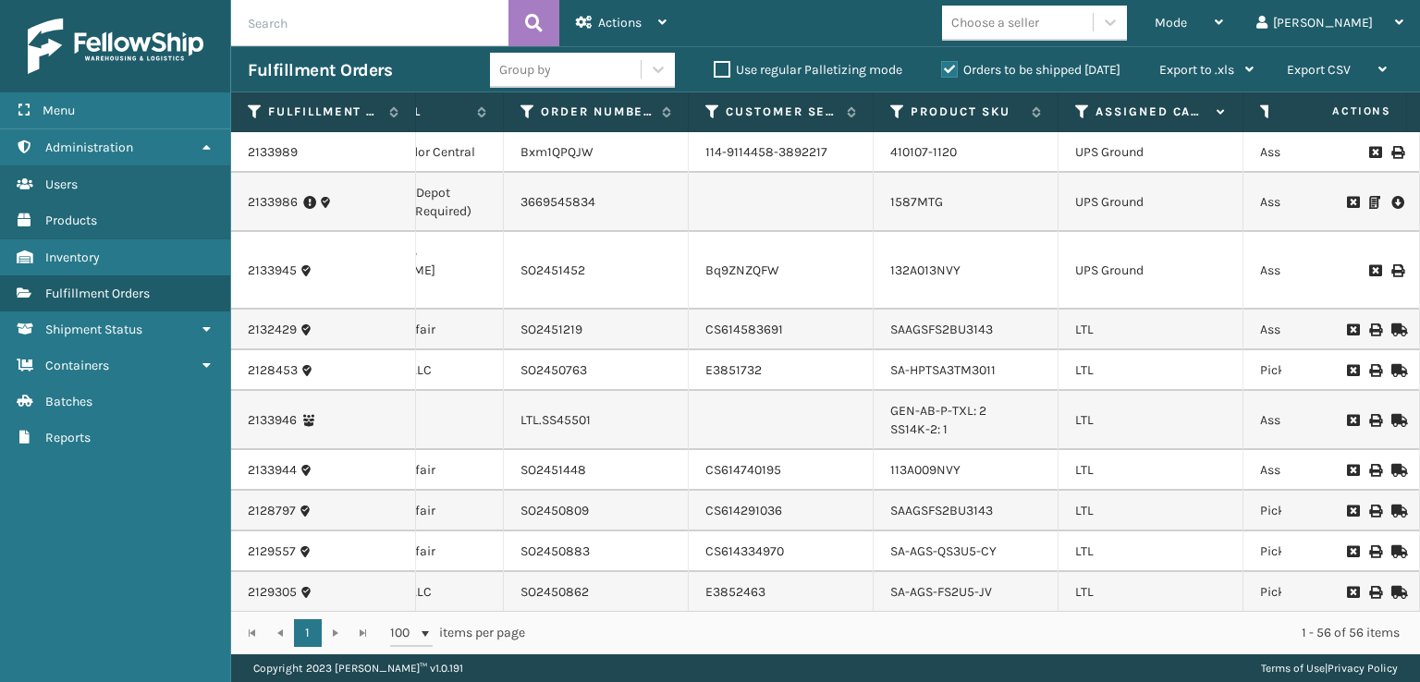
scroll to position [0, 348]
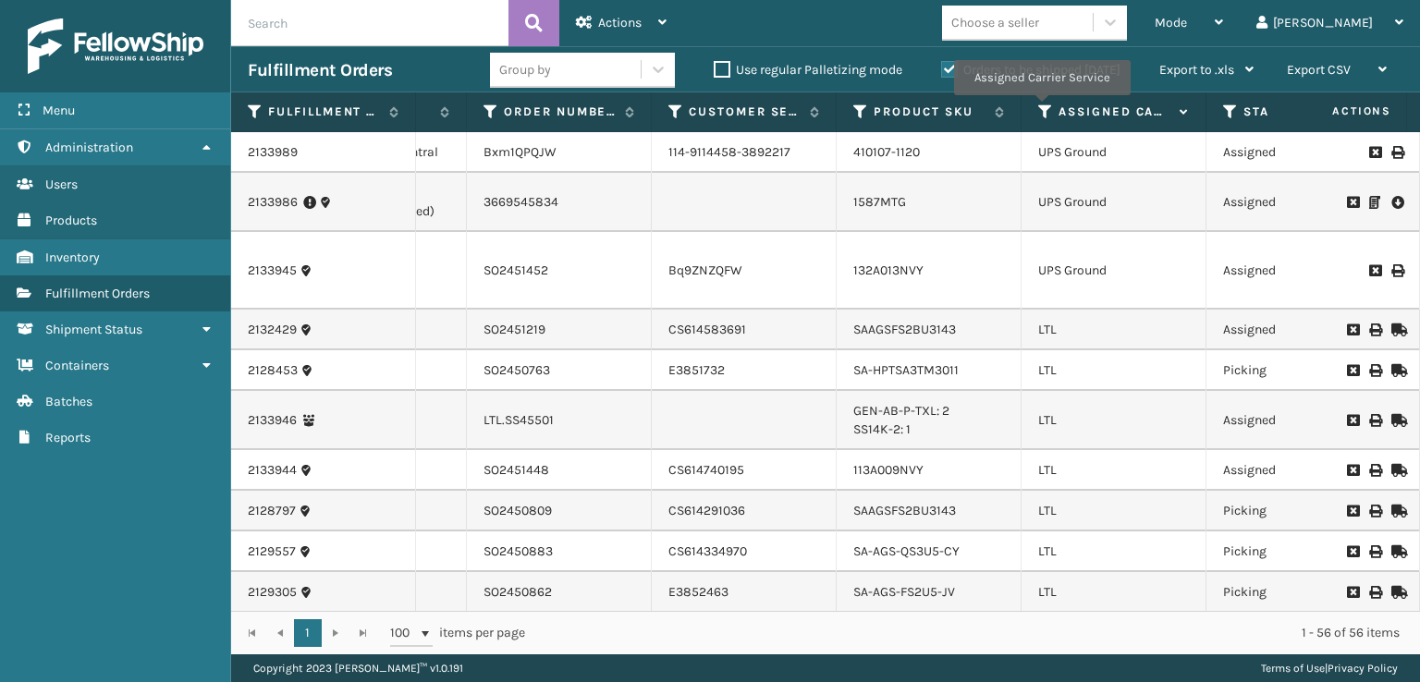
click at [1041, 108] on icon at bounding box center [1045, 112] width 15 height 17
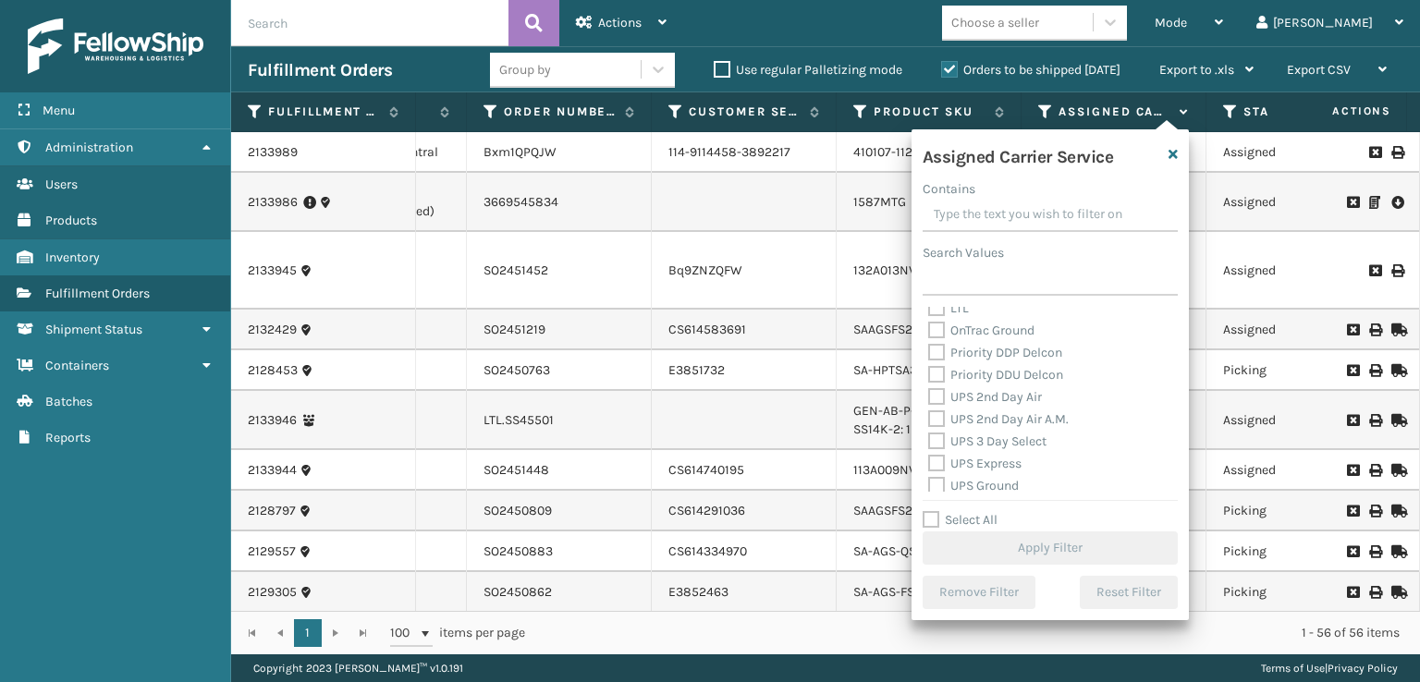
scroll to position [277, 0]
click at [943, 421] on label "UPS 2nd Day Air A.M." at bounding box center [998, 417] width 141 height 16
click at [929, 419] on input "UPS 2nd Day Air A.M." at bounding box center [928, 413] width 1 height 12
checkbox input "true"
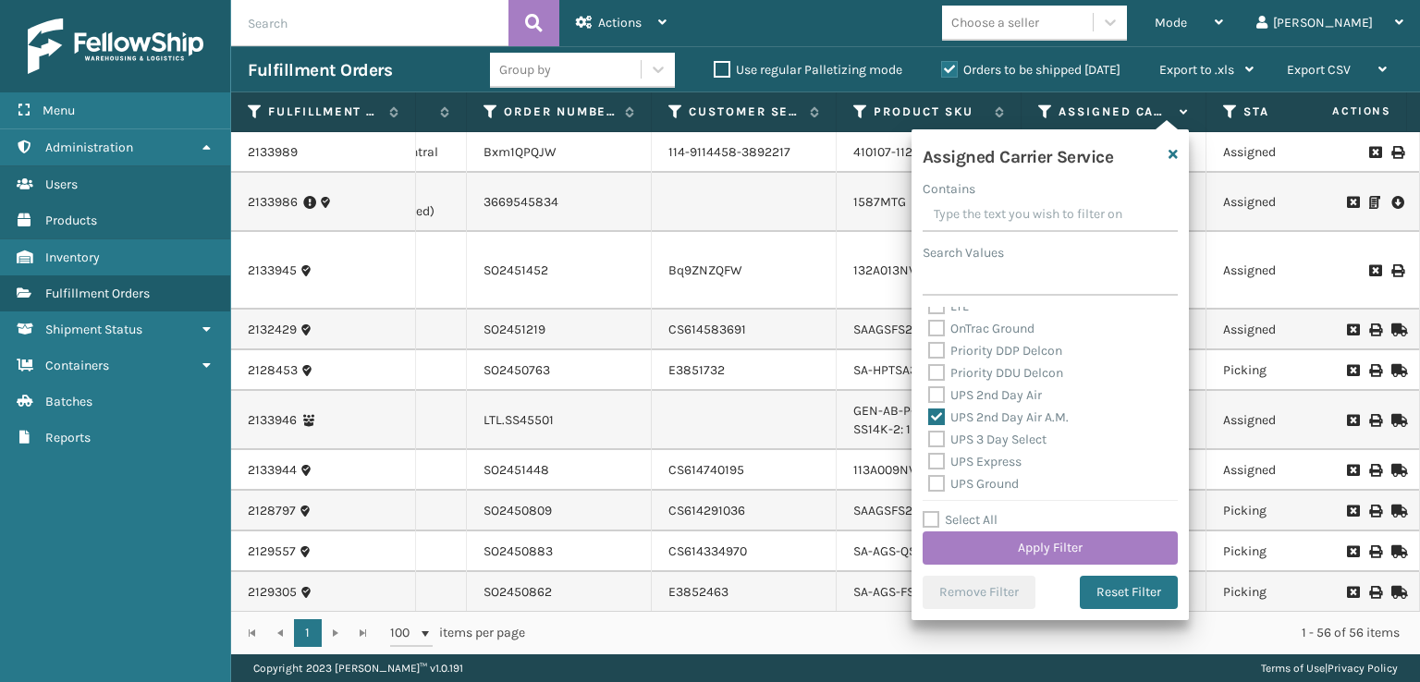
click at [938, 457] on label "UPS Express" at bounding box center [974, 462] width 93 height 16
click at [929, 457] on input "UPS Express" at bounding box center [928, 457] width 1 height 12
checkbox input "true"
click at [935, 483] on label "UPS Ground" at bounding box center [973, 484] width 91 height 16
click at [929, 483] on input "UPS Ground" at bounding box center [928, 479] width 1 height 12
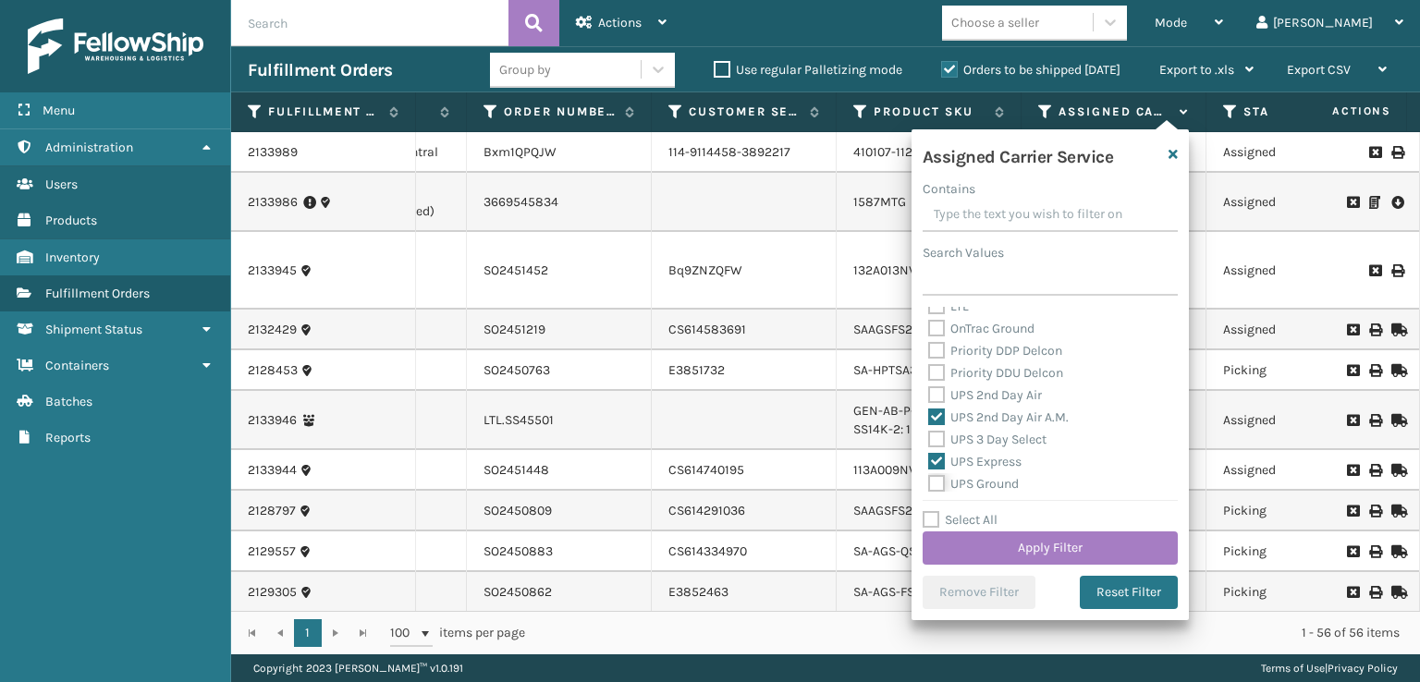
checkbox input "true"
click at [933, 413] on label "UPS Next Day Air" at bounding box center [987, 414] width 118 height 16
click at [929, 413] on input "UPS Next Day Air" at bounding box center [928, 409] width 1 height 12
checkbox input "true"
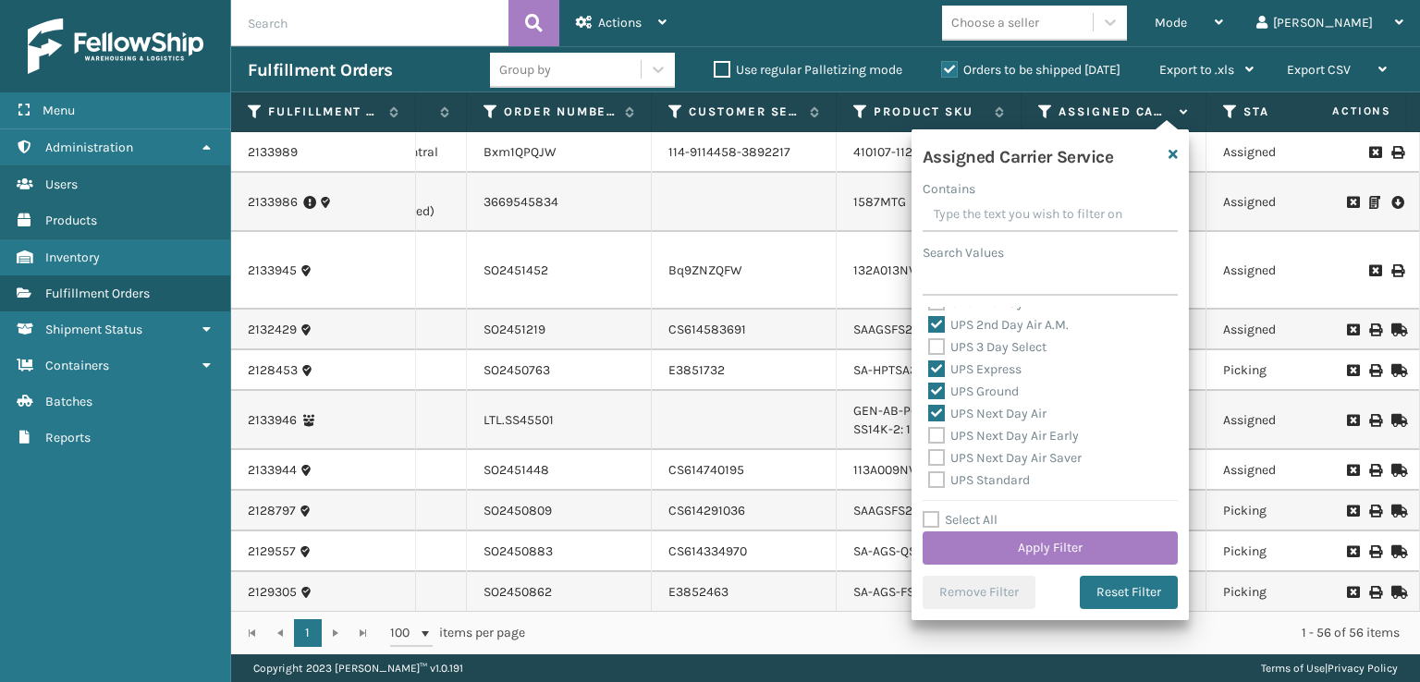
click at [933, 445] on div "UPS Next Day Air Early" at bounding box center [1050, 436] width 244 height 22
click at [934, 450] on label "UPS Next Day Air Saver" at bounding box center [1004, 458] width 153 height 16
click at [929, 450] on input "UPS Next Day Air Saver" at bounding box center [928, 453] width 1 height 12
checkbox input "true"
click at [935, 442] on label "UPS Next Day Air Early" at bounding box center [1003, 436] width 151 height 16
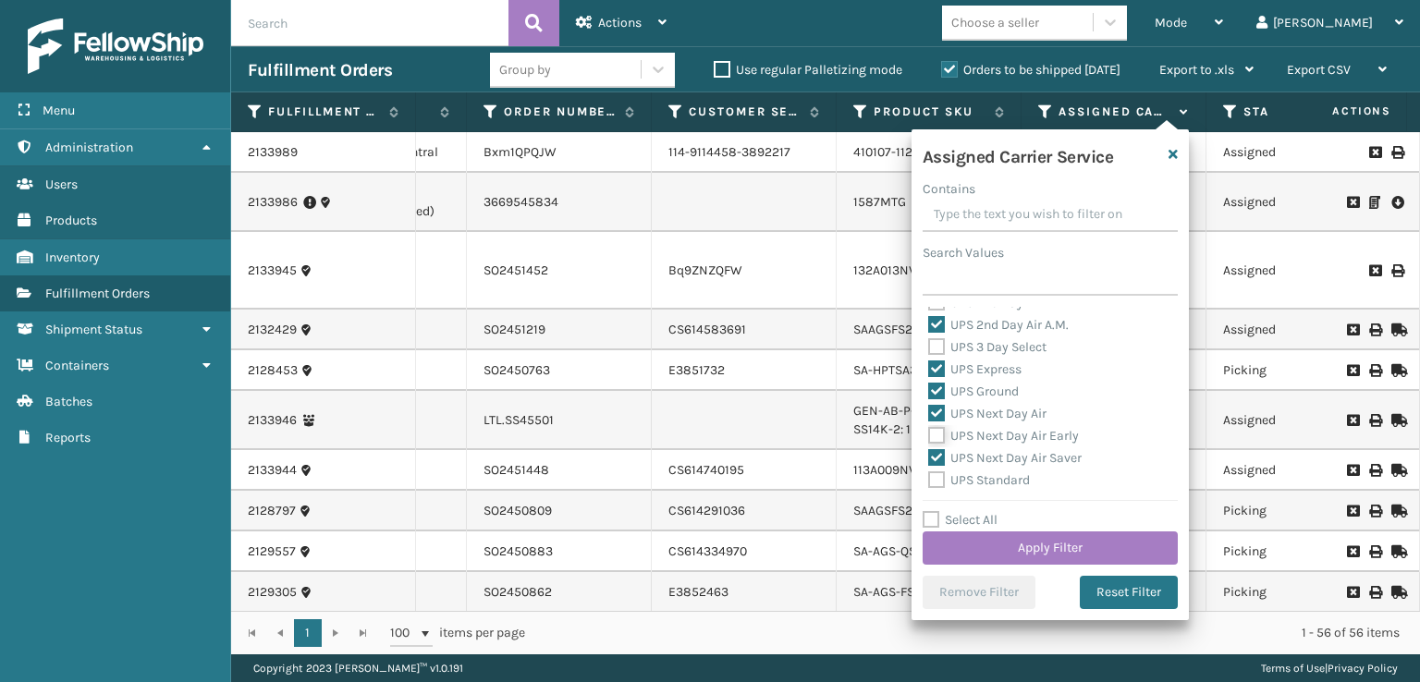
click at [929, 437] on input "UPS Next Day Air Early" at bounding box center [928, 431] width 1 height 12
checkbox input "true"
click at [934, 481] on label "UPS Standard" at bounding box center [979, 480] width 102 height 16
click at [929, 481] on input "UPS Standard" at bounding box center [928, 476] width 1 height 12
checkbox input "true"
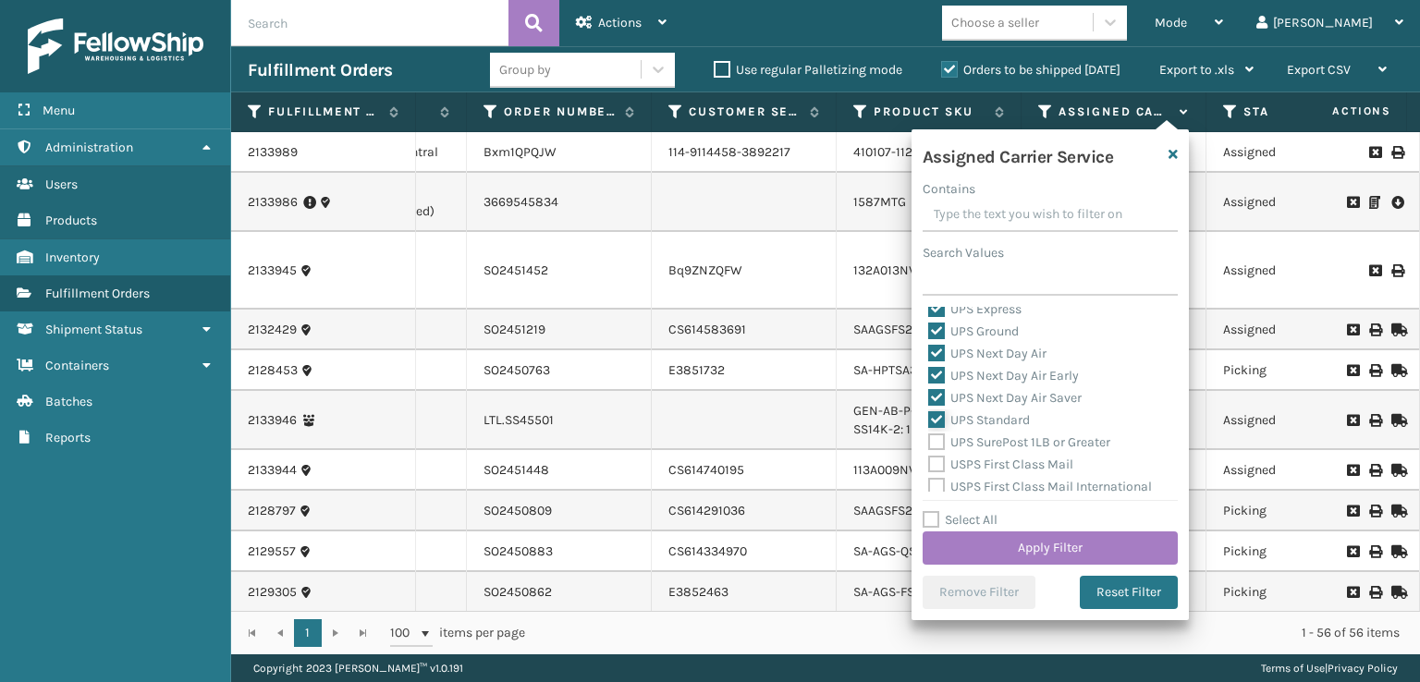
scroll to position [462, 0]
click at [936, 402] on label "UPS SurePost 1LB or Greater" at bounding box center [1019, 410] width 182 height 16
click at [929, 402] on input "UPS SurePost 1LB or Greater" at bounding box center [928, 405] width 1 height 12
checkbox input "true"
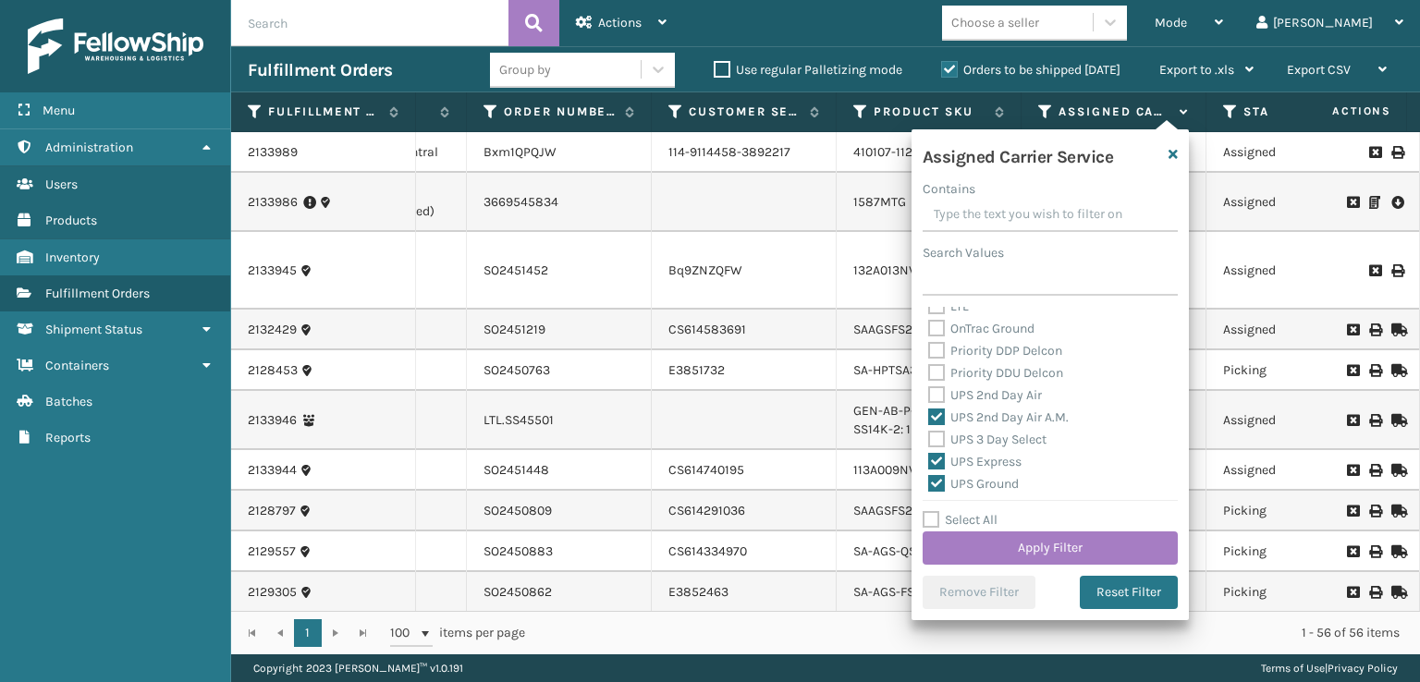
click at [933, 432] on label "UPS 3 Day Select" at bounding box center [987, 440] width 118 height 16
click at [929, 431] on input "UPS 3 Day Select" at bounding box center [928, 435] width 1 height 12
checkbox input "true"
click at [935, 389] on label "UPS 2nd Day Air" at bounding box center [985, 395] width 114 height 16
click at [929, 389] on input "UPS 2nd Day Air" at bounding box center [928, 391] width 1 height 12
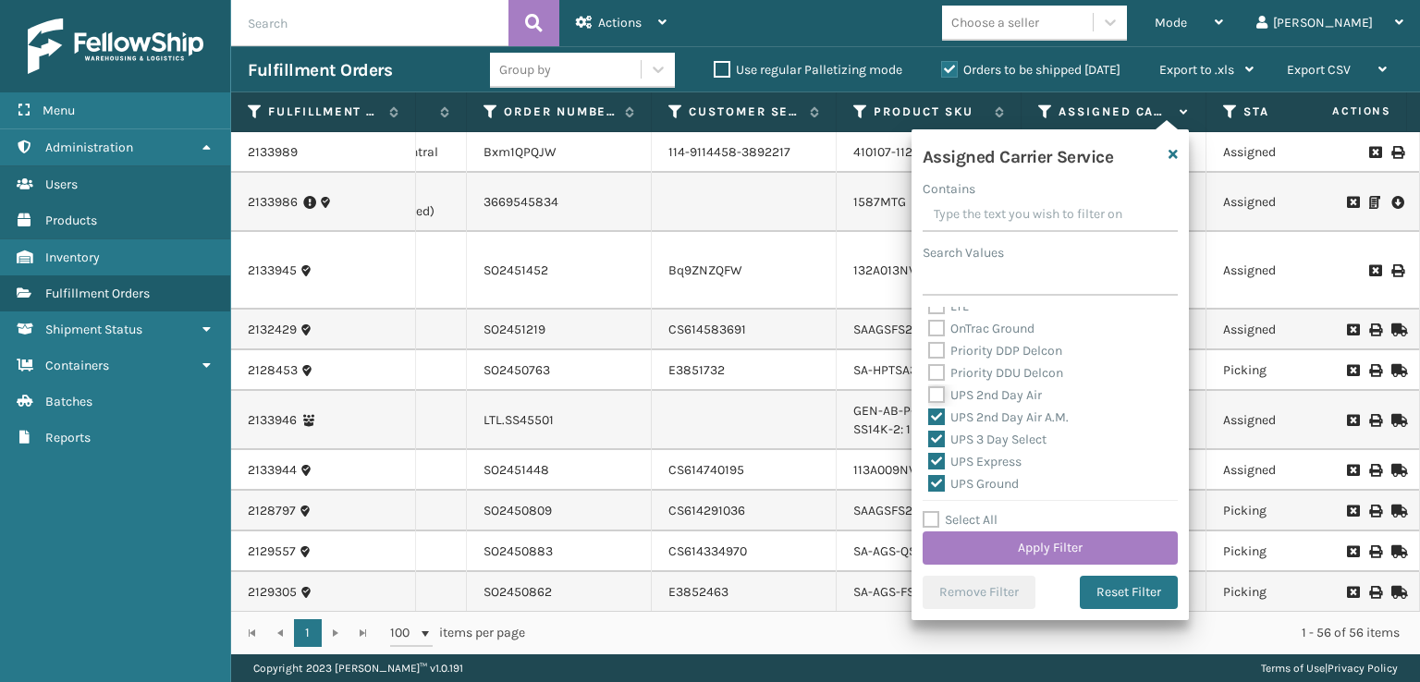
checkbox input "true"
click at [935, 374] on label "Priority DDU Delcon" at bounding box center [995, 373] width 135 height 16
click at [929, 374] on input "Priority DDU Delcon" at bounding box center [928, 368] width 1 height 12
checkbox input "true"
click at [937, 343] on label "Priority DDP Delcon" at bounding box center [995, 351] width 134 height 16
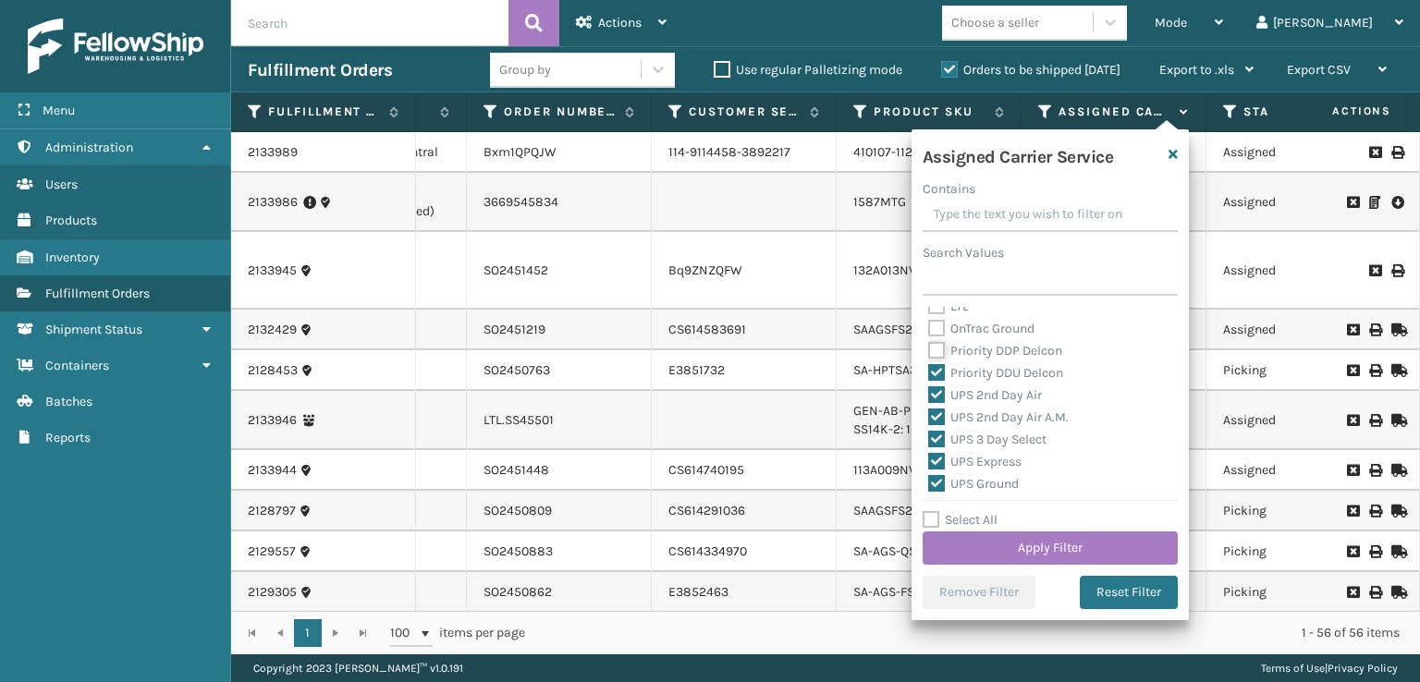
click at [929, 342] on input "Priority DDP Delcon" at bounding box center [928, 346] width 1 height 12
checkbox input "true"
click at [937, 327] on label "OnTrac Ground" at bounding box center [981, 329] width 106 height 16
click at [929, 327] on input "OnTrac Ground" at bounding box center [928, 324] width 1 height 12
checkbox input "true"
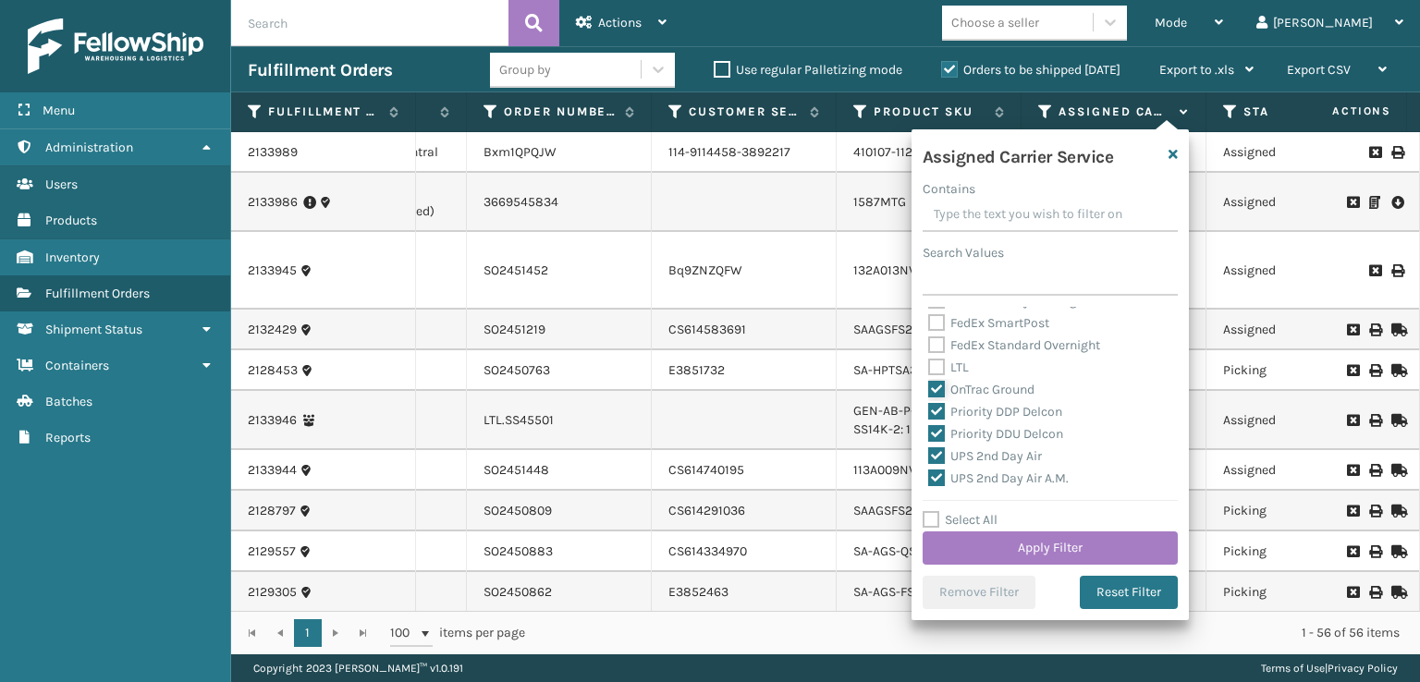
scroll to position [185, 0]
drag, startPoint x: 942, startPoint y: 394, endPoint x: 943, endPoint y: 380, distance: 13.9
click at [942, 393] on label "LTL" at bounding box center [948, 399] width 41 height 16
click at [929, 393] on input "LTL" at bounding box center [928, 394] width 1 height 12
click at [942, 394] on label "LTL" at bounding box center [948, 399] width 41 height 16
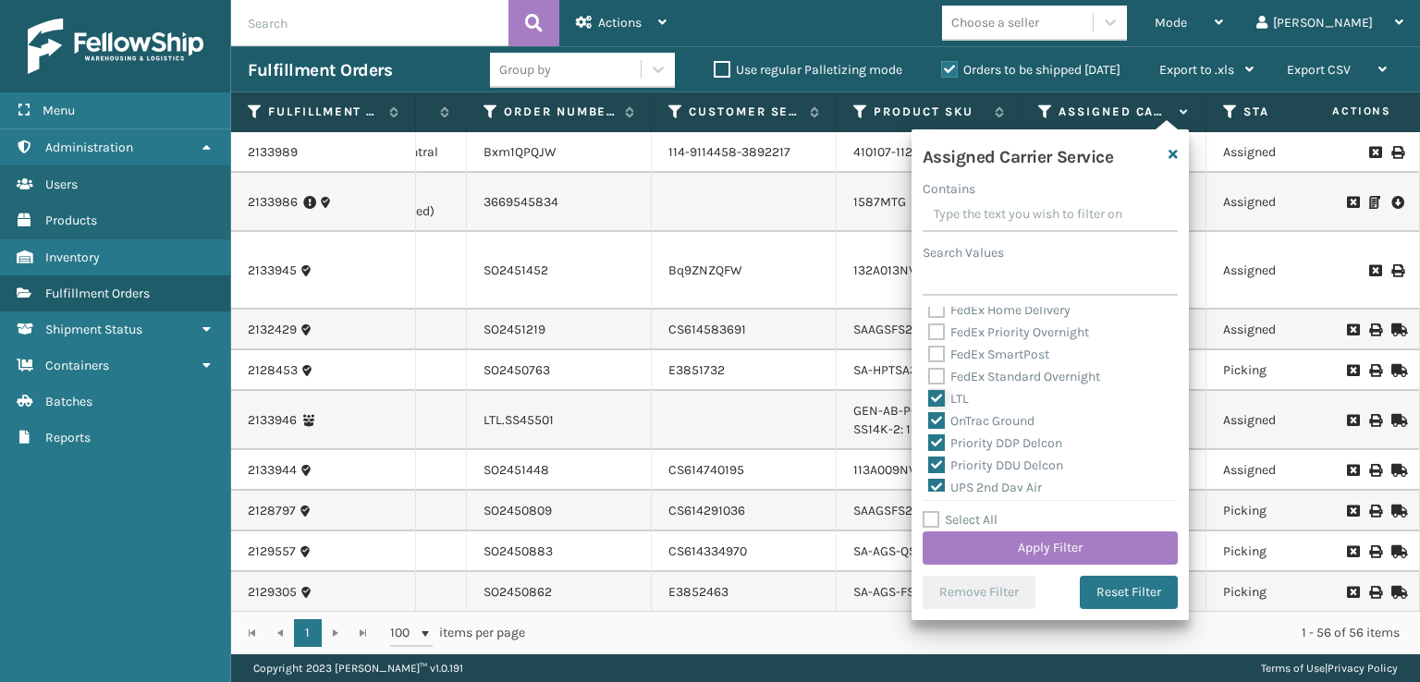
click at [929, 394] on input "LTL" at bounding box center [928, 394] width 1 height 12
checkbox input "false"
click at [941, 422] on label "OnTrac Ground" at bounding box center [981, 421] width 106 height 16
click at [929, 422] on input "OnTrac Ground" at bounding box center [928, 416] width 1 height 12
checkbox input "false"
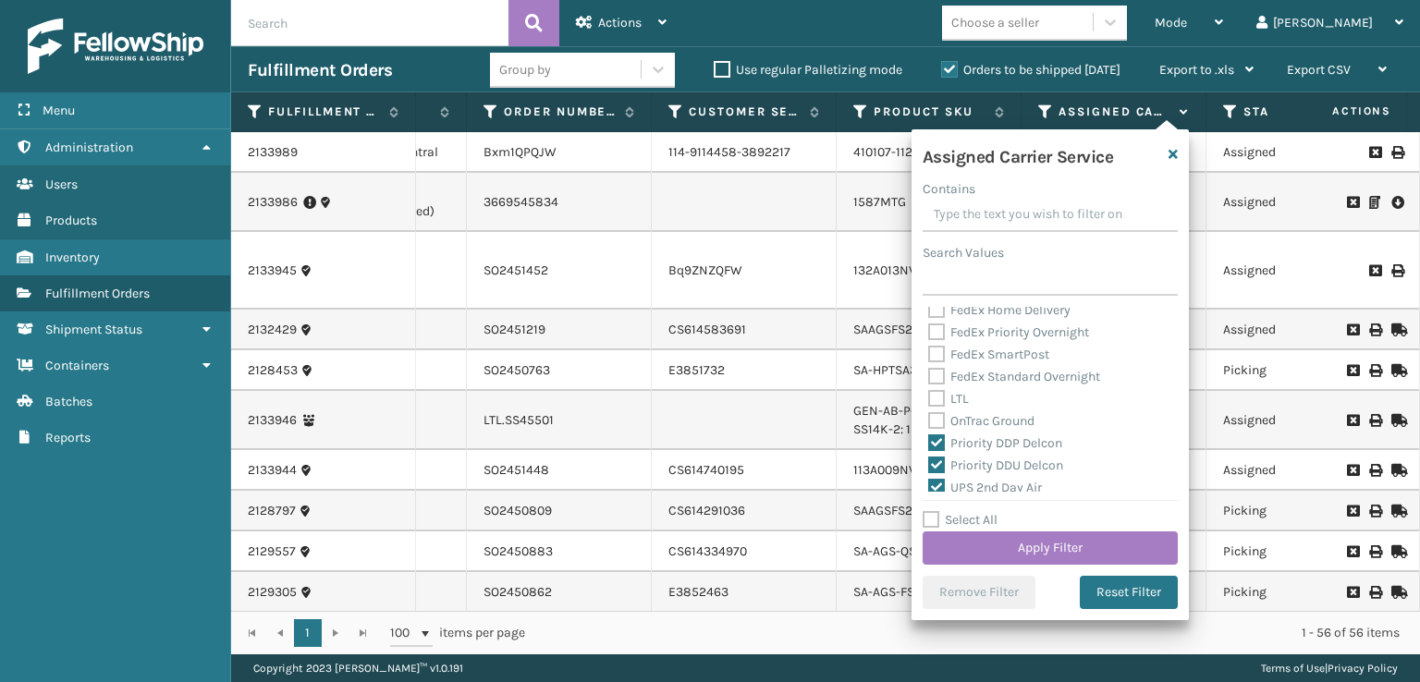
click at [934, 442] on label "Priority DDP Delcon" at bounding box center [995, 443] width 134 height 16
click at [929, 442] on input "Priority DDP Delcon" at bounding box center [928, 439] width 1 height 12
checkbox input "false"
click at [941, 459] on label "Priority DDU Delcon" at bounding box center [995, 466] width 135 height 16
click at [932, 466] on label "Priority DDU Delcon" at bounding box center [995, 466] width 135 height 16
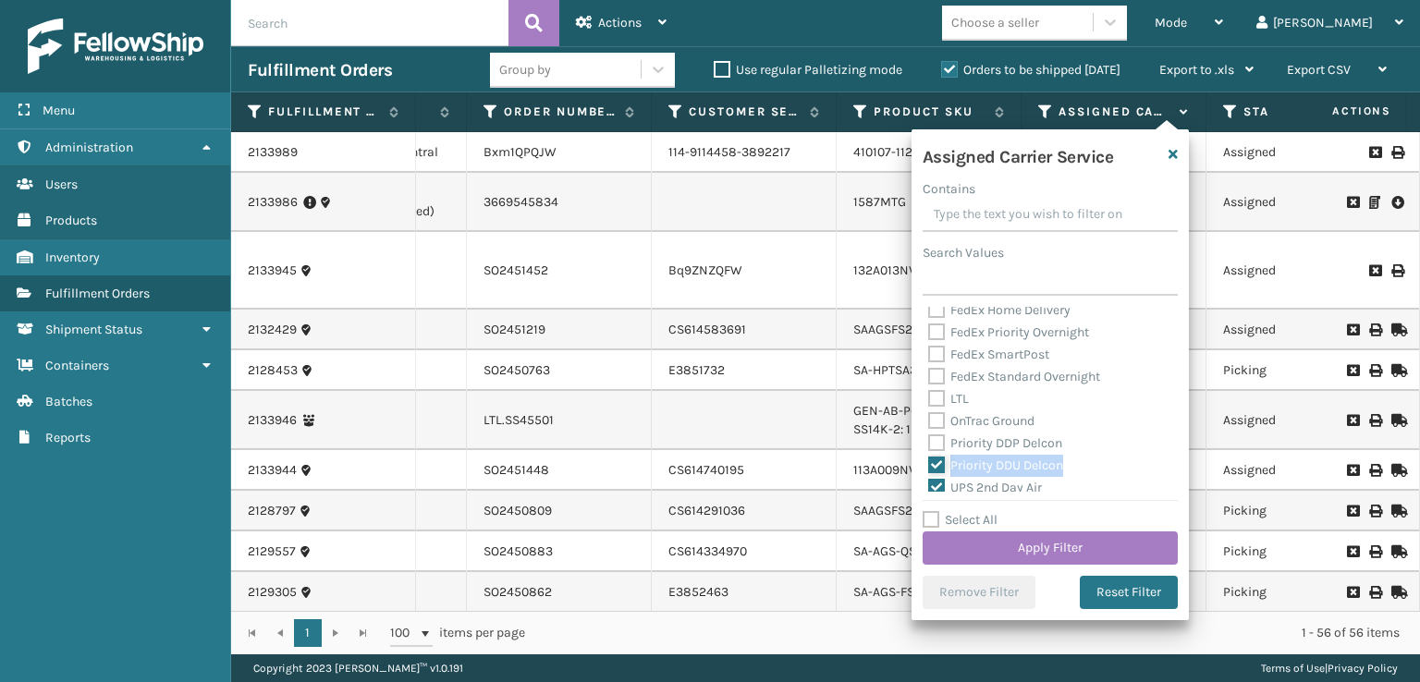
click at [929, 466] on input "Priority DDU Delcon" at bounding box center [928, 461] width 1 height 12
checkbox input "false"
drag, startPoint x: 931, startPoint y: 425, endPoint x: 931, endPoint y: 437, distance: 12.0
click at [932, 426] on label "OnTrac Ground" at bounding box center [981, 421] width 106 height 16
click at [929, 422] on input "OnTrac Ground" at bounding box center [928, 416] width 1 height 12
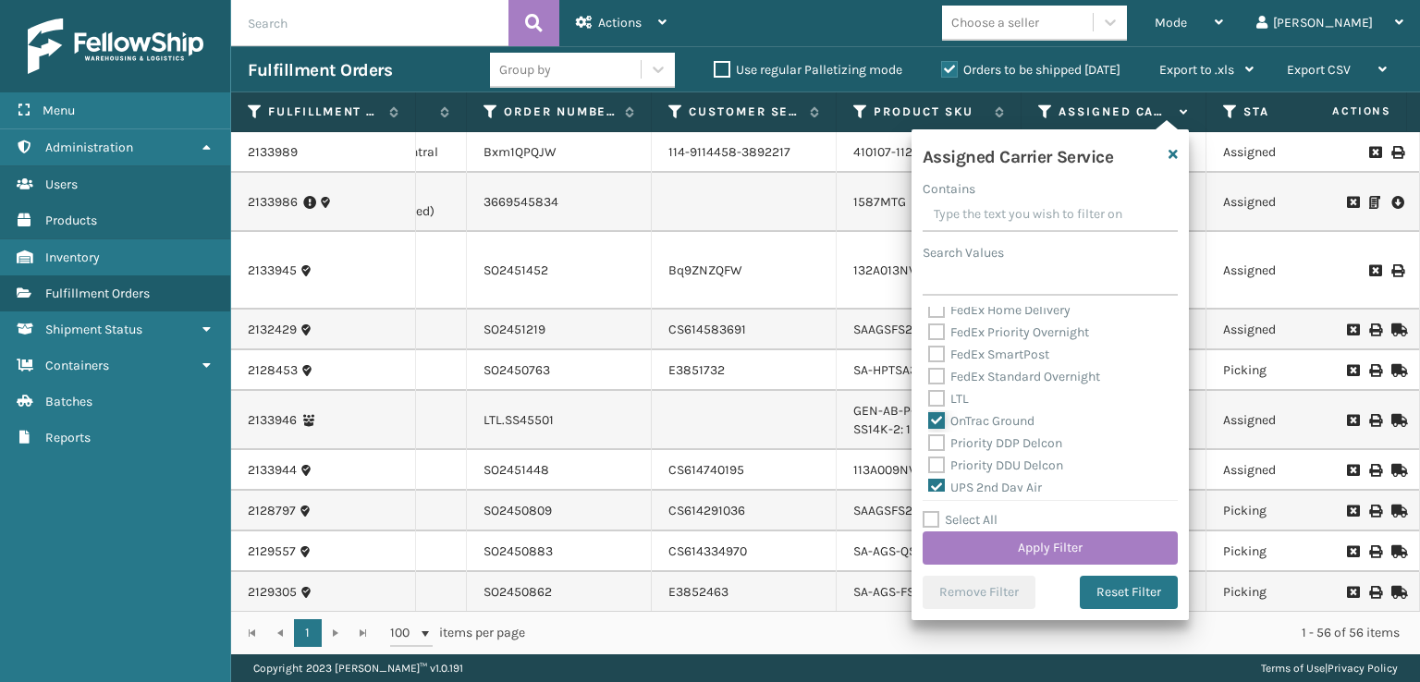
checkbox input "true"
click at [930, 444] on label "Priority DDP Delcon" at bounding box center [995, 443] width 134 height 16
click at [929, 444] on input "Priority DDP Delcon" at bounding box center [928, 439] width 1 height 12
click at [933, 469] on label "Priority DDU Delcon" at bounding box center [995, 466] width 135 height 16
click at [929, 467] on input "Priority DDU Delcon" at bounding box center [928, 461] width 1 height 12
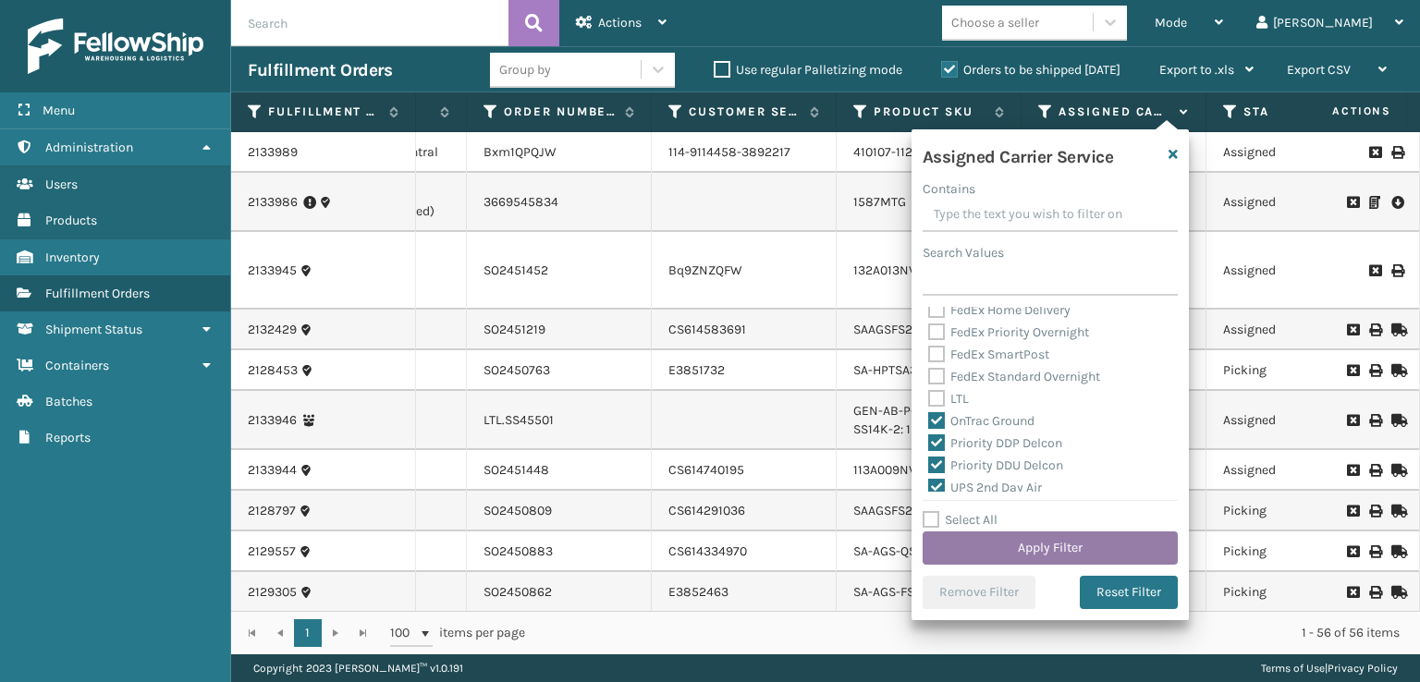
click at [984, 550] on button "Apply Filter" at bounding box center [1050, 548] width 255 height 33
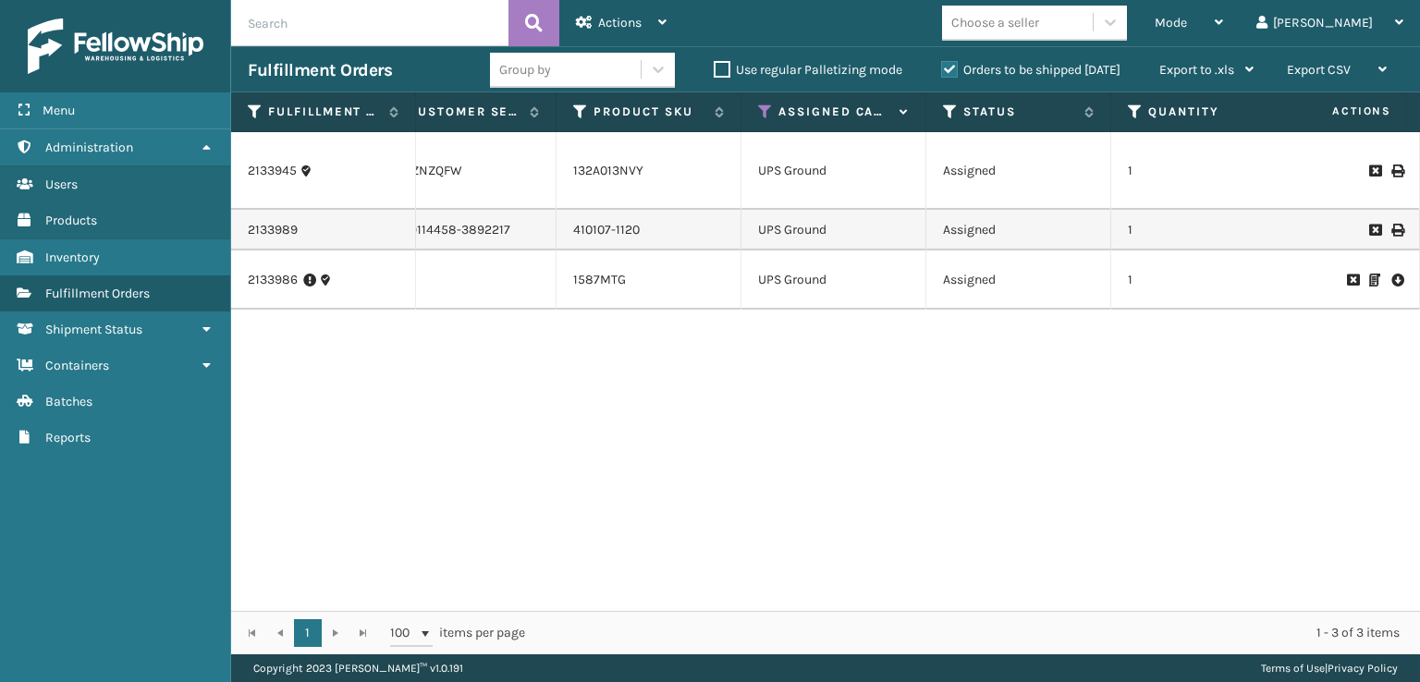
scroll to position [0, 409]
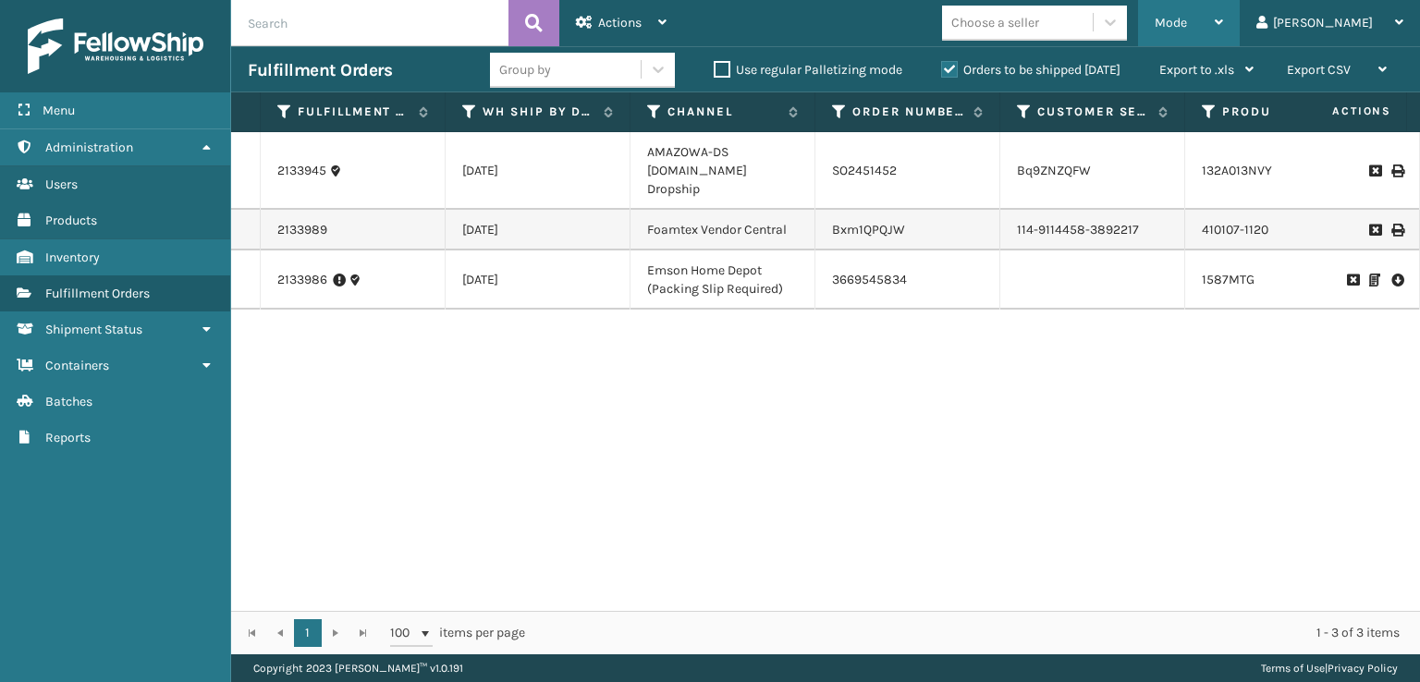
click at [1223, 17] on div "Mode" at bounding box center [1189, 23] width 68 height 46
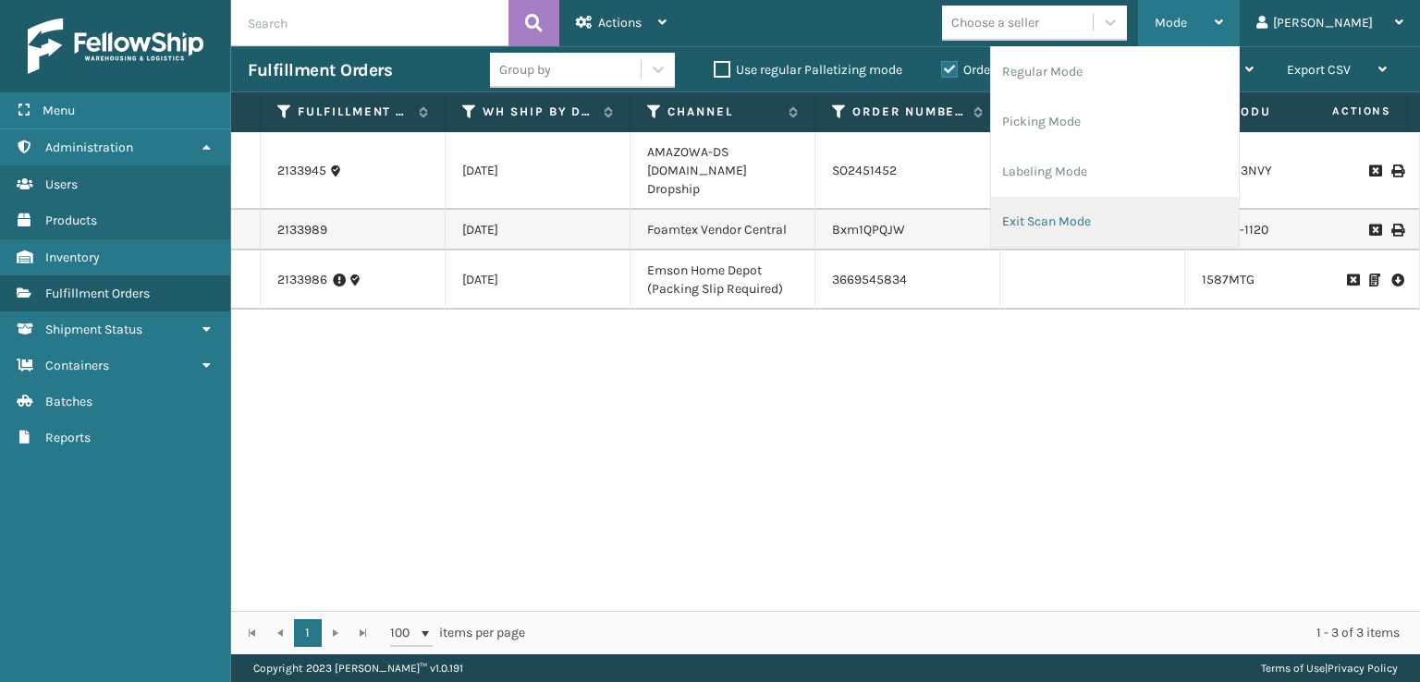
click at [1102, 215] on li "Exit Scan Mode" at bounding box center [1115, 222] width 248 height 50
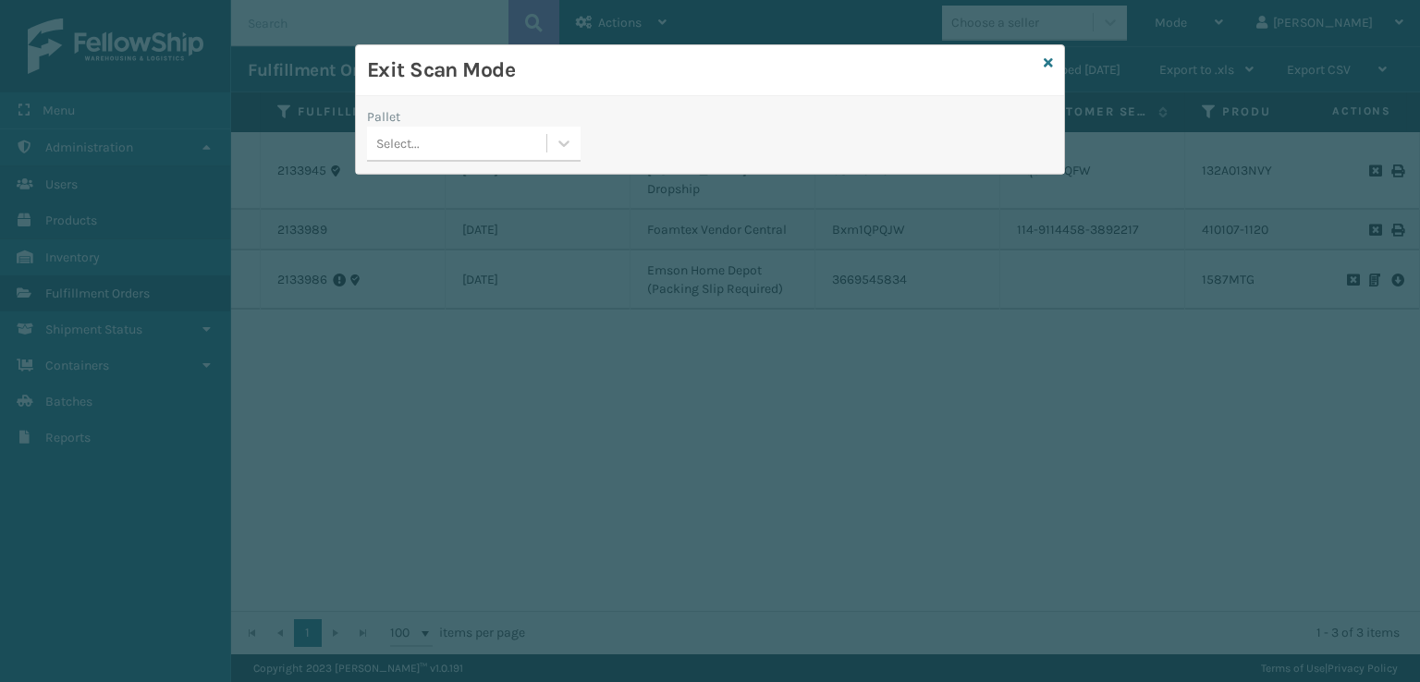
click at [485, 138] on div "Select..." at bounding box center [456, 143] width 179 height 31
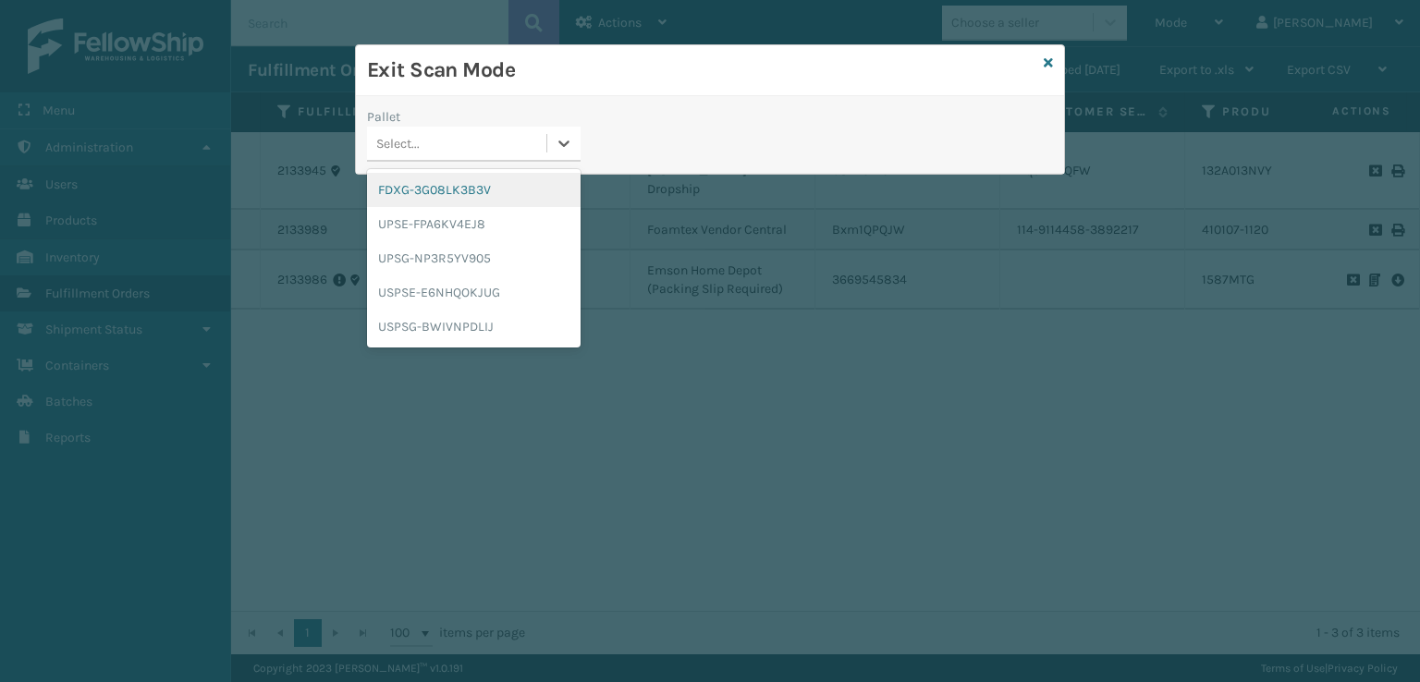
click at [456, 191] on div "FDXG-3G08LK3B3V" at bounding box center [474, 190] width 214 height 34
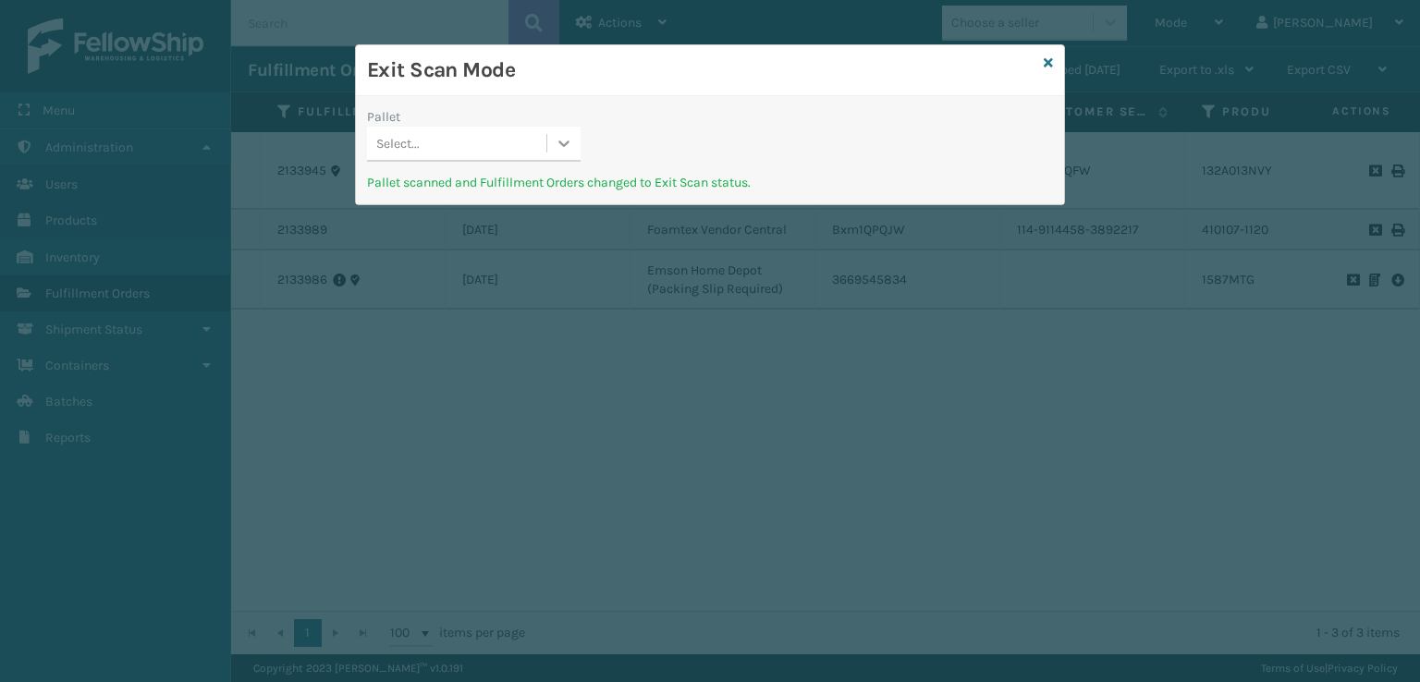
click at [560, 143] on icon at bounding box center [564, 144] width 11 height 6
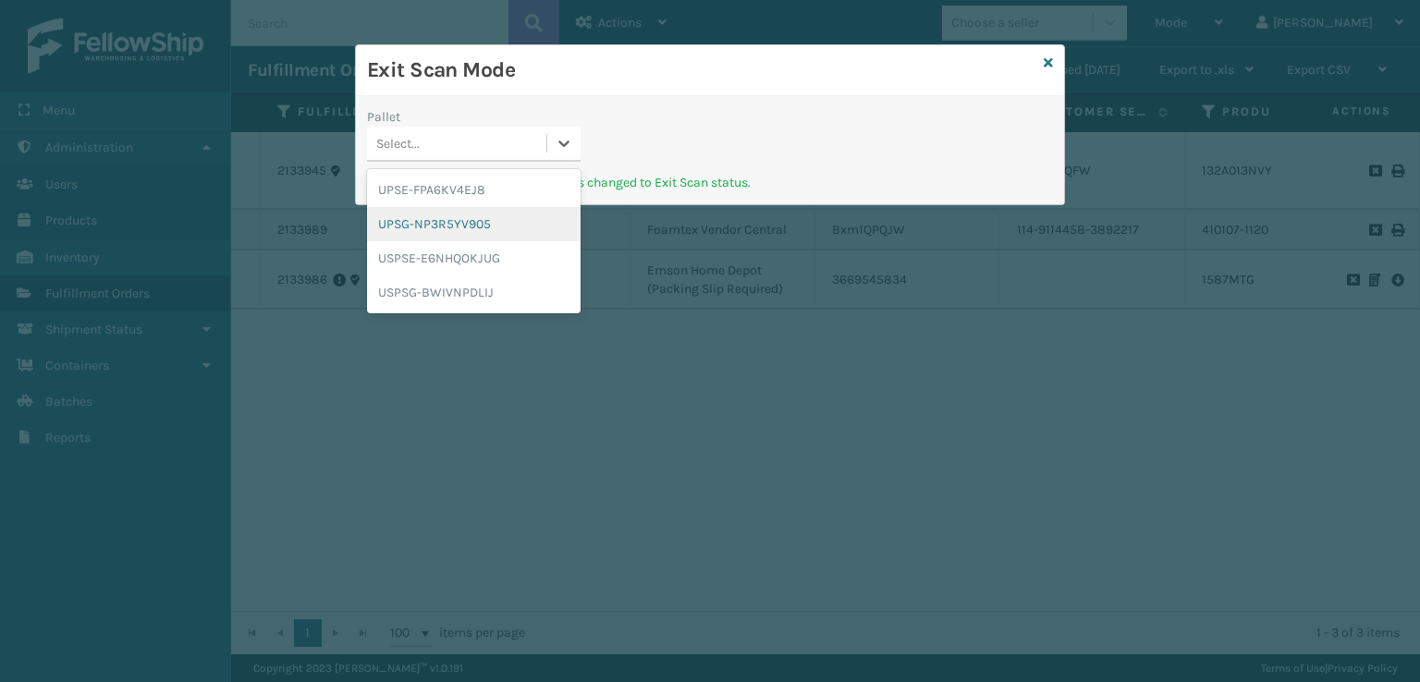
click at [449, 218] on div "UPSG-NP3R5YV905" at bounding box center [474, 224] width 214 height 34
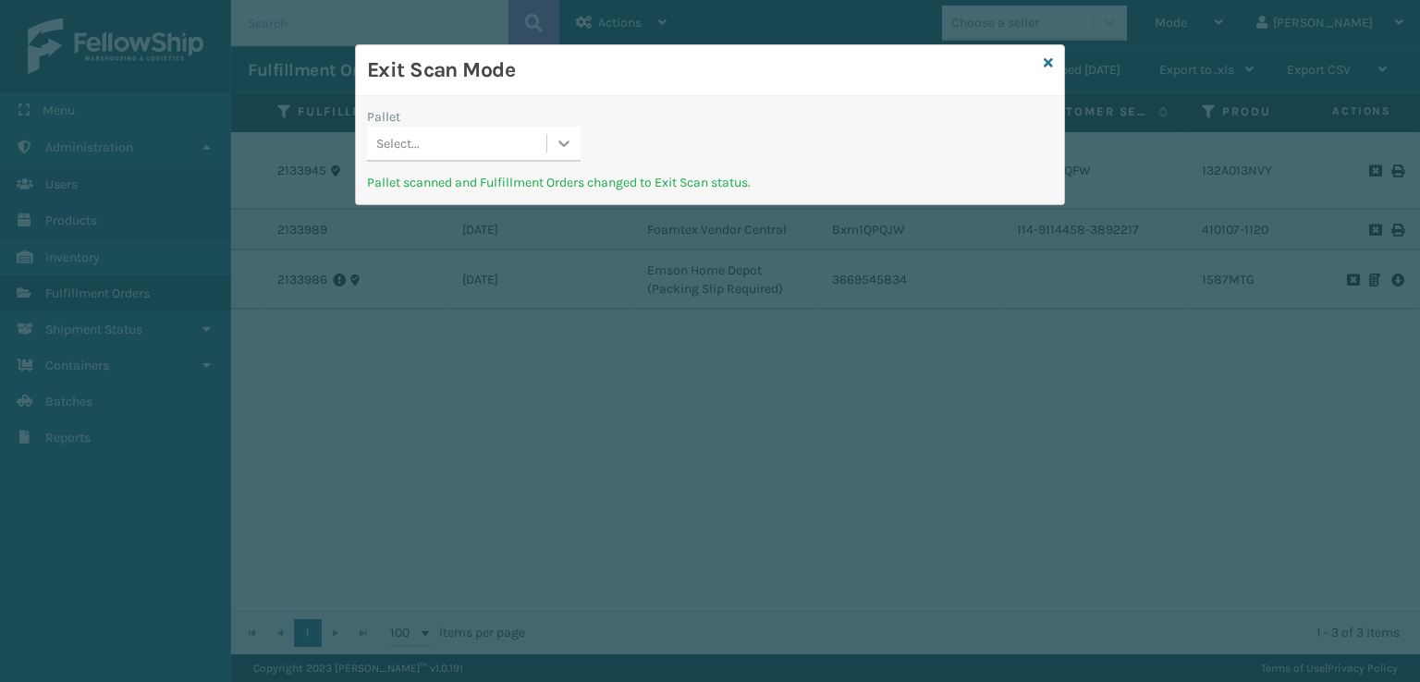
click at [558, 141] on icon at bounding box center [564, 143] width 18 height 18
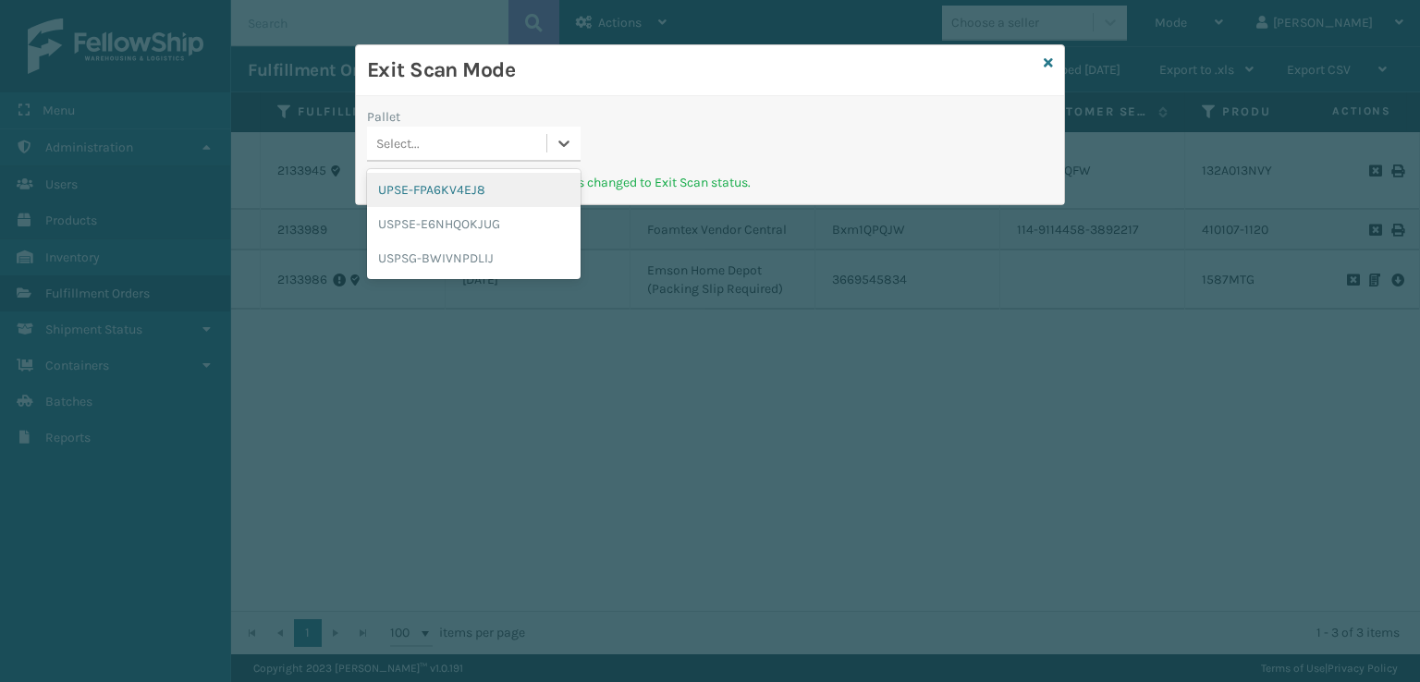
click at [458, 193] on div "UPSE-FPA6KV4EJ8" at bounding box center [474, 190] width 214 height 34
